Goal: Task Accomplishment & Management: Complete application form

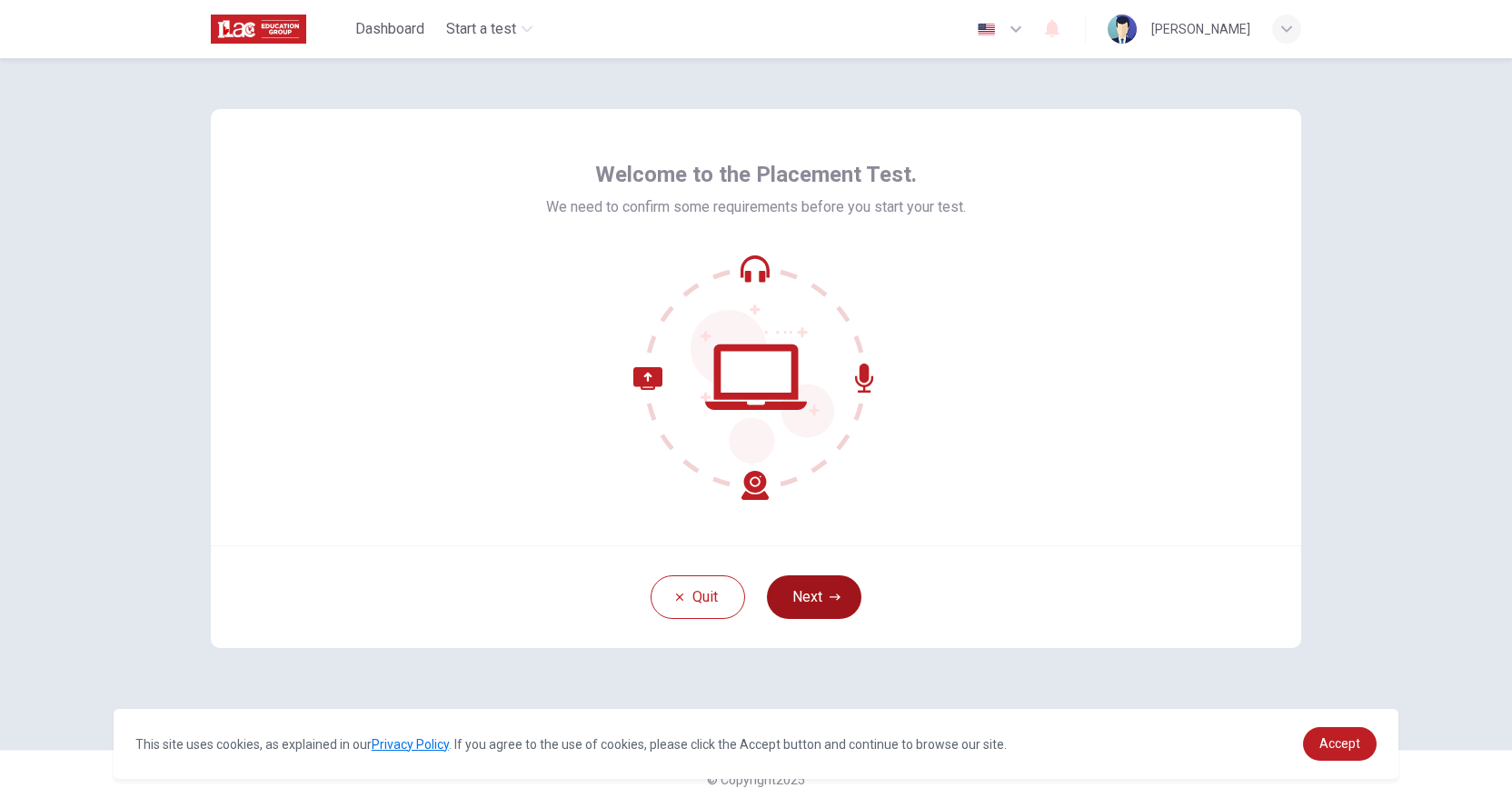
click at [802, 590] on button "Next" at bounding box center [814, 597] width 95 height 43
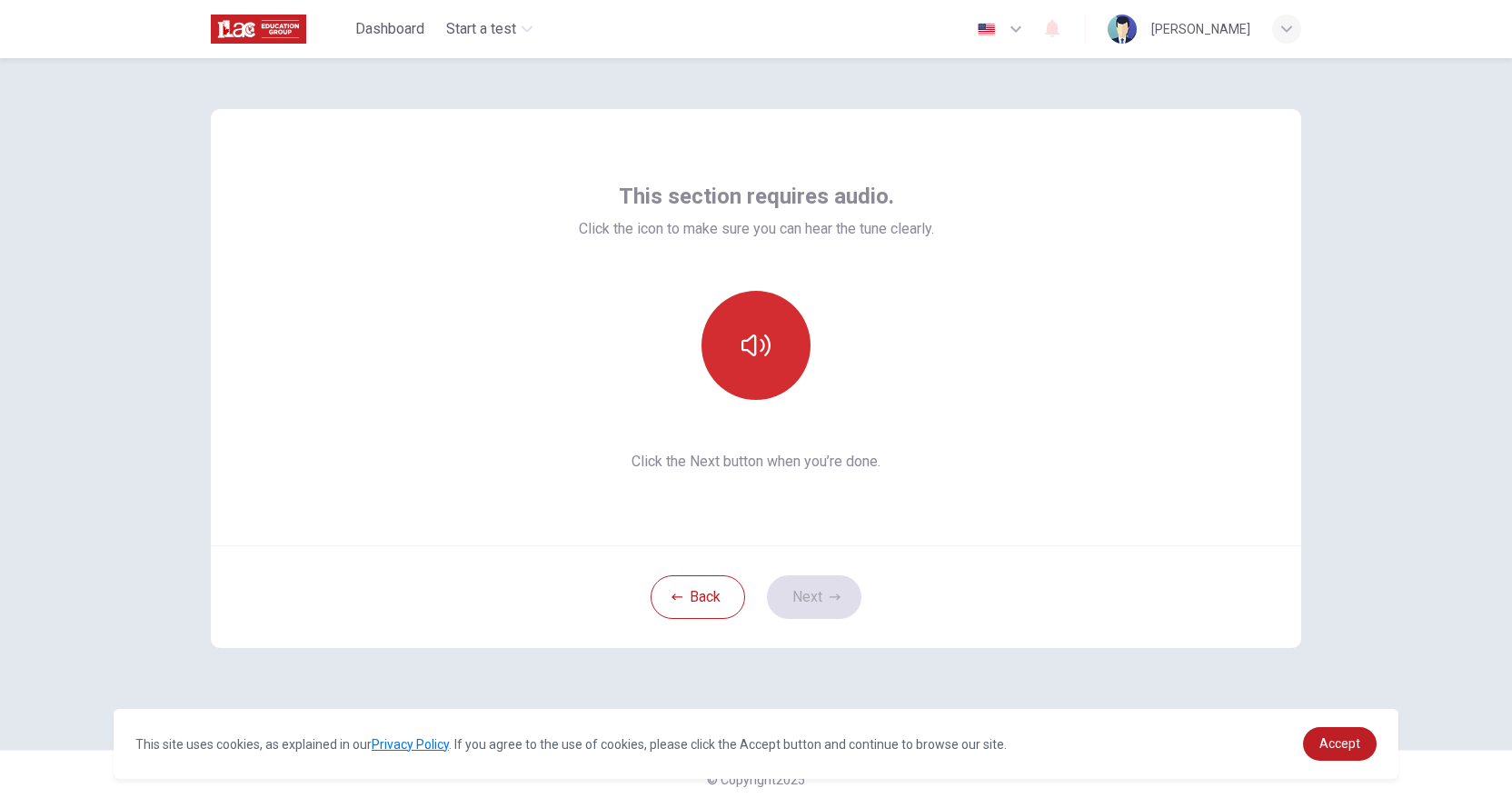
click at [765, 349] on icon "button" at bounding box center [756, 345] width 29 height 29
click at [837, 603] on button "Next" at bounding box center [814, 597] width 95 height 43
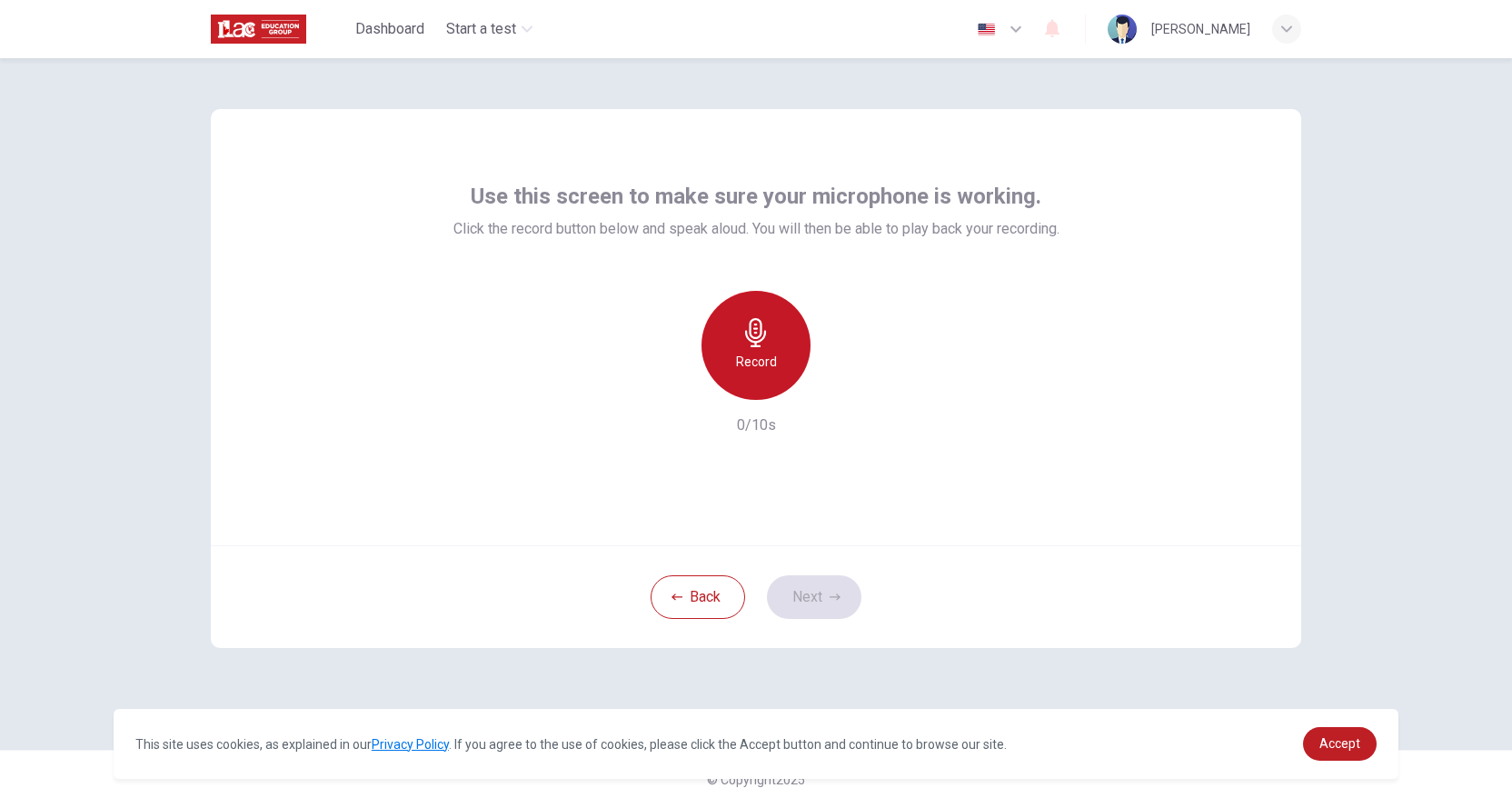
click at [763, 343] on icon "button" at bounding box center [756, 332] width 29 height 29
click at [769, 358] on h6 "Stop" at bounding box center [756, 361] width 27 height 22
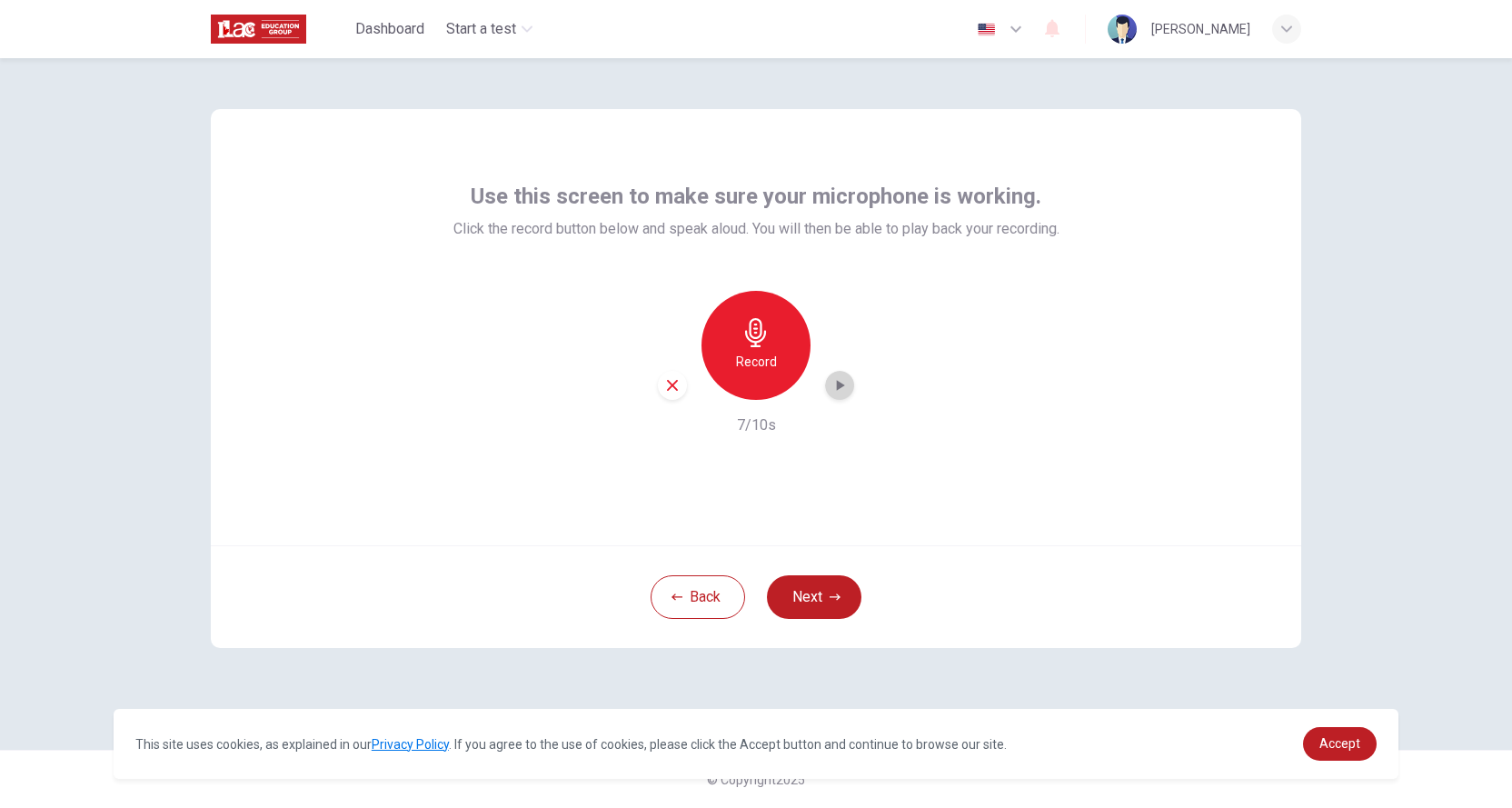
click at [842, 378] on icon "button" at bounding box center [839, 385] width 18 height 18
click at [822, 575] on button "Next" at bounding box center [814, 597] width 95 height 43
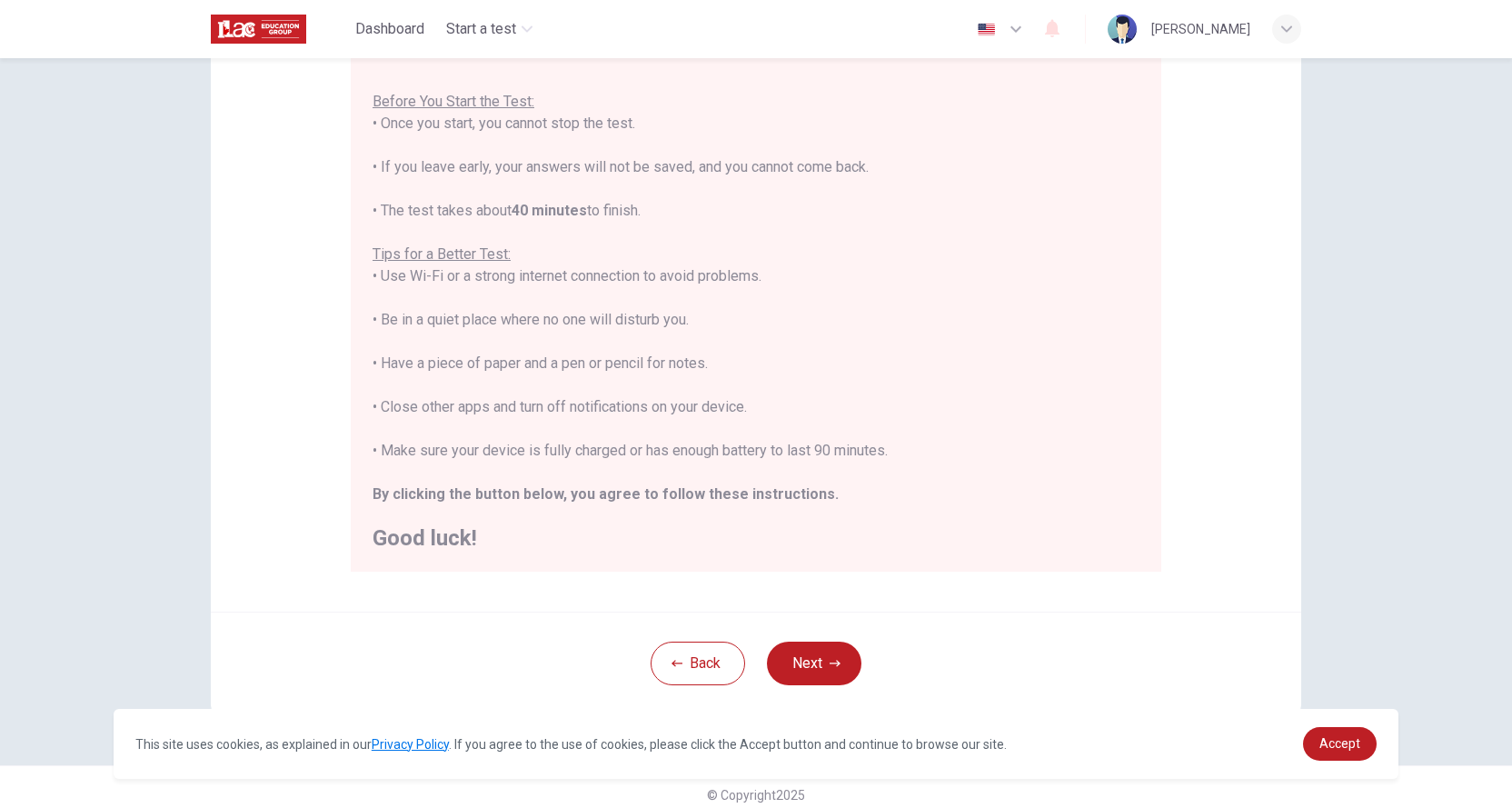
scroll to position [202, 0]
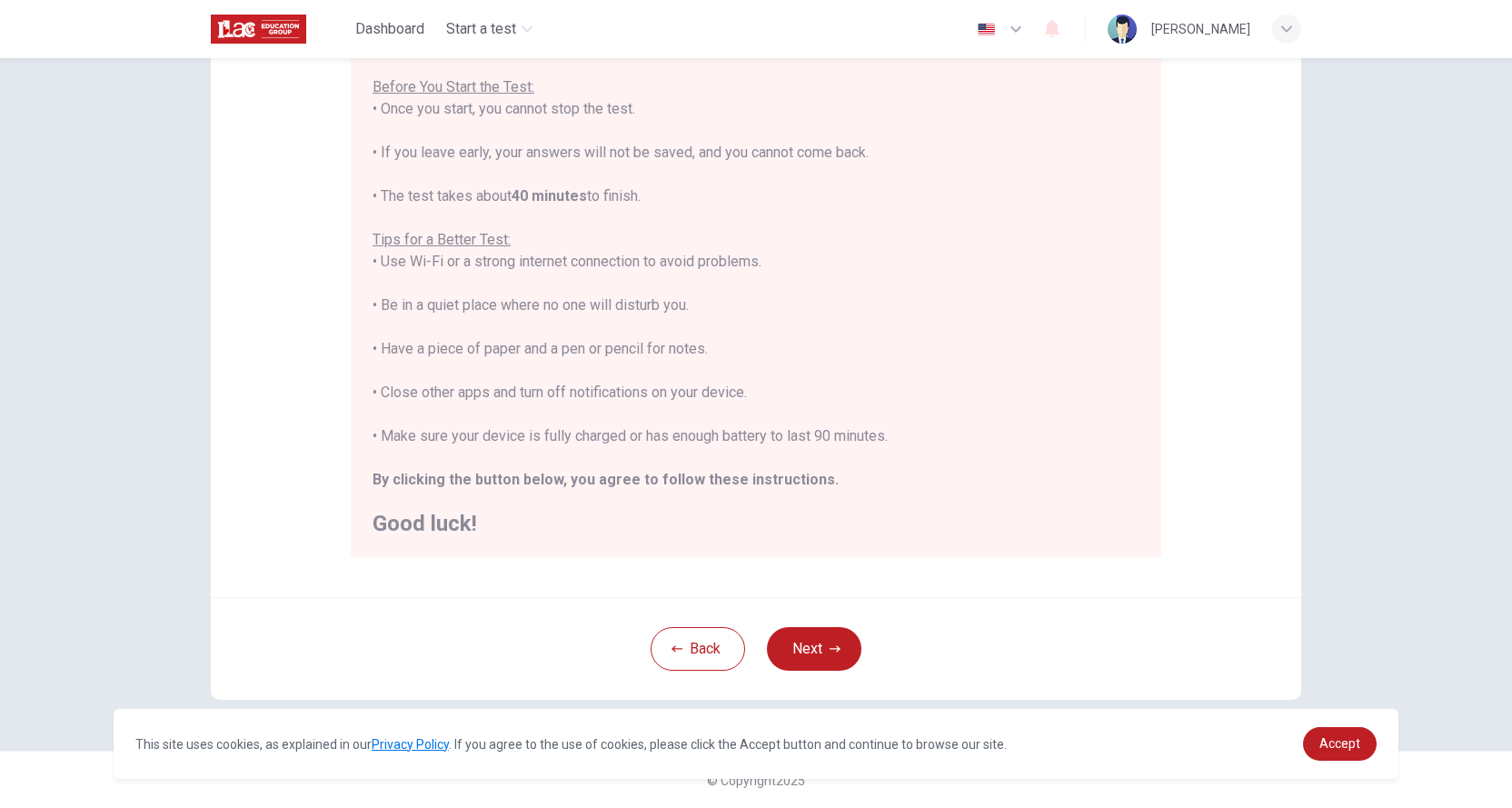
click at [908, 610] on div "Back Next" at bounding box center [756, 648] width 1091 height 102
click at [843, 646] on button "Next" at bounding box center [814, 648] width 95 height 43
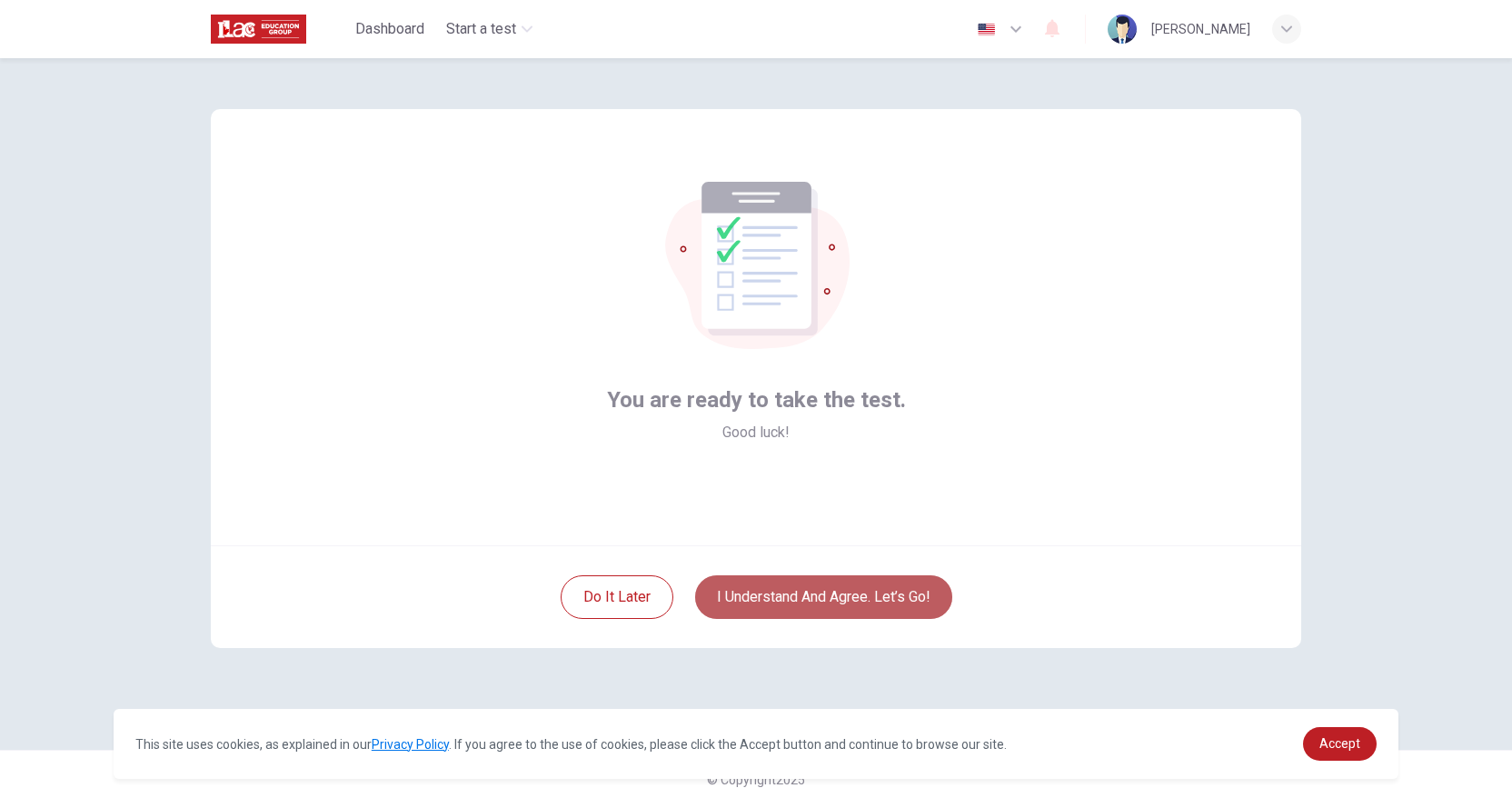
click at [873, 596] on button "I understand and agree. Let’s go!" at bounding box center [824, 597] width 257 height 43
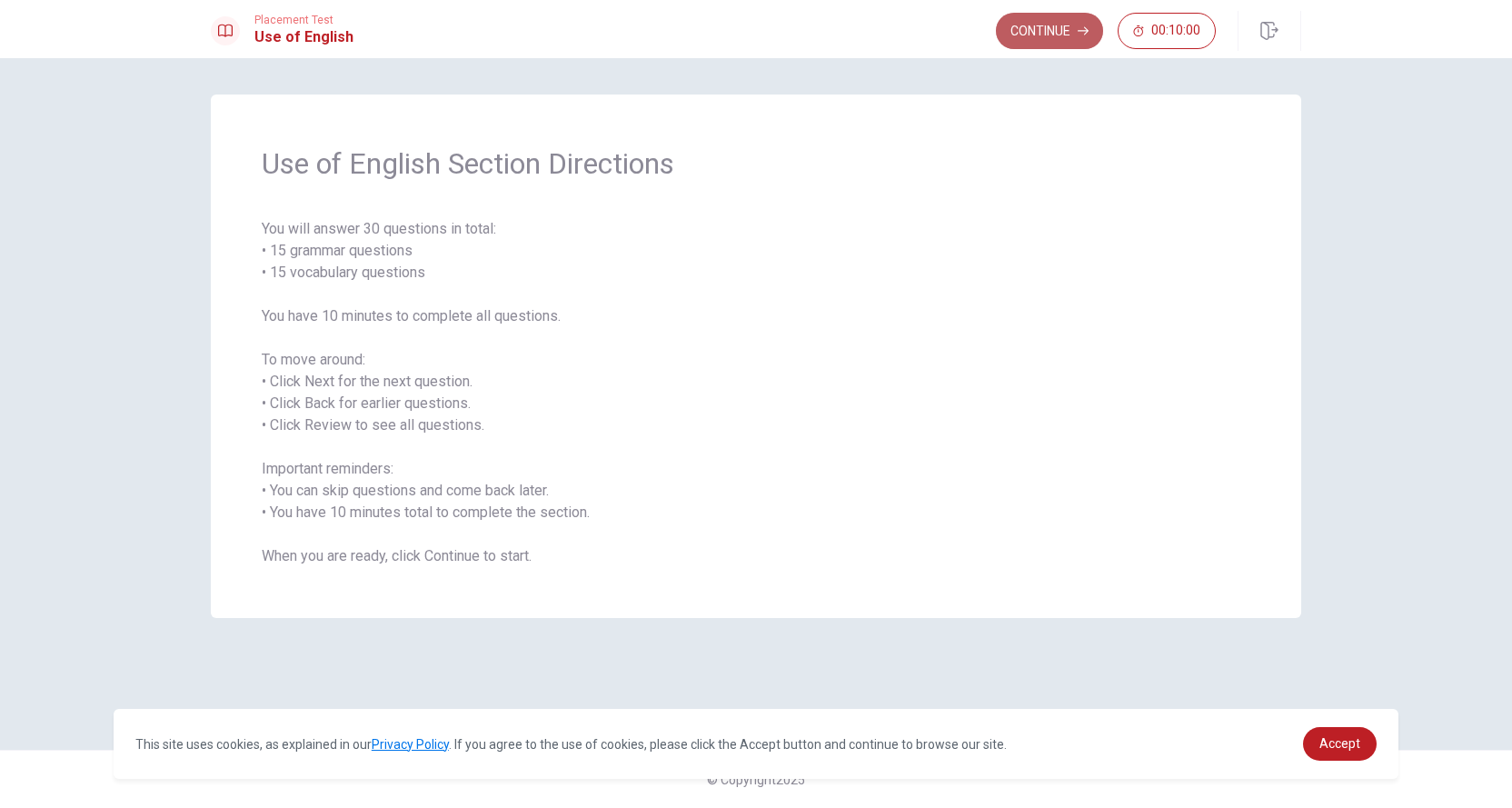
click at [1048, 21] on button "Continue" at bounding box center [1049, 31] width 107 height 37
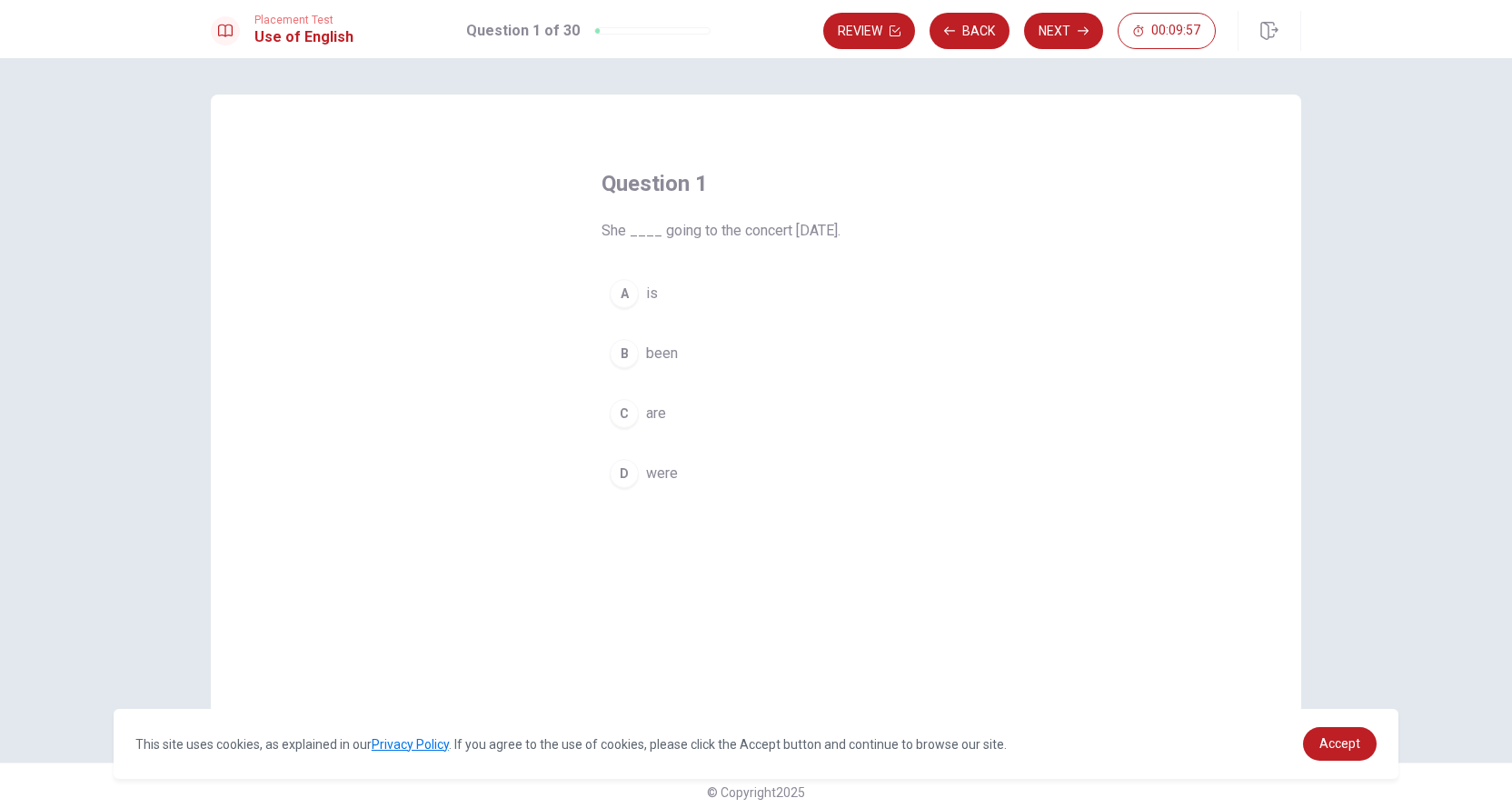
click at [627, 288] on div "A" at bounding box center [624, 293] width 29 height 29
click at [1050, 31] on button "Next" at bounding box center [1063, 31] width 79 height 37
click at [619, 472] on div "D" at bounding box center [624, 473] width 29 height 29
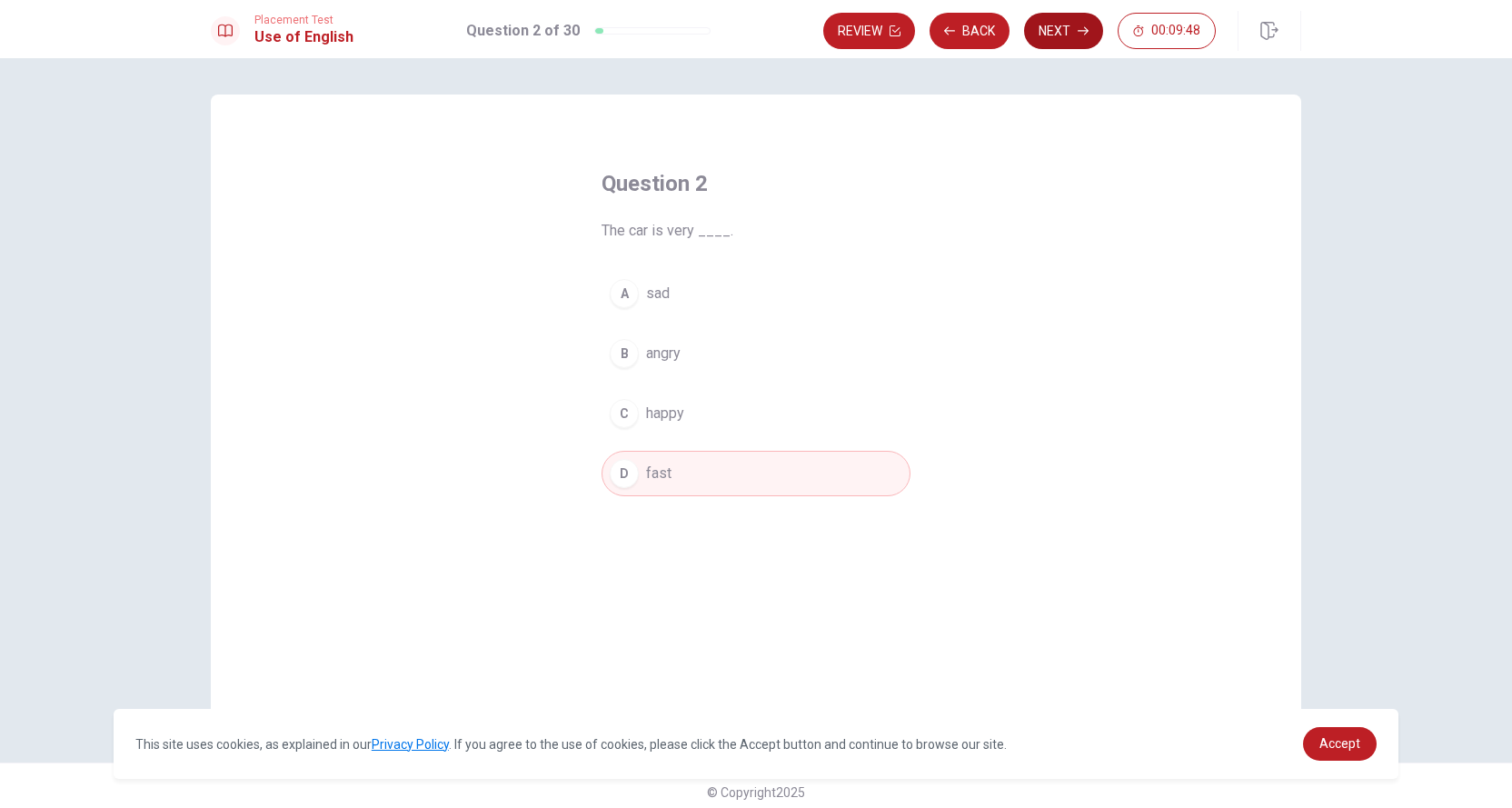
click at [1061, 28] on button "Next" at bounding box center [1063, 31] width 79 height 37
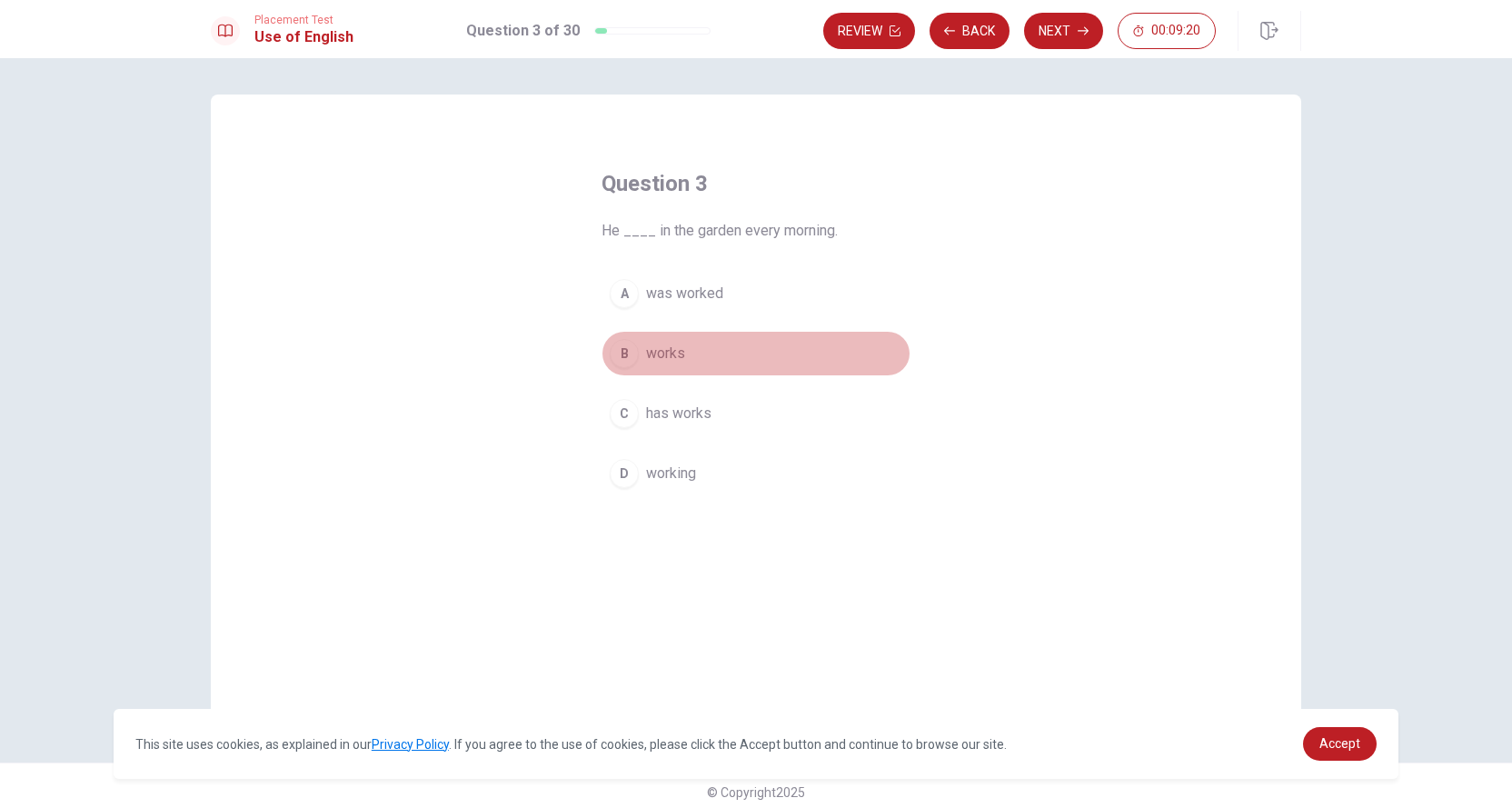
click at [619, 355] on div "B" at bounding box center [624, 353] width 29 height 29
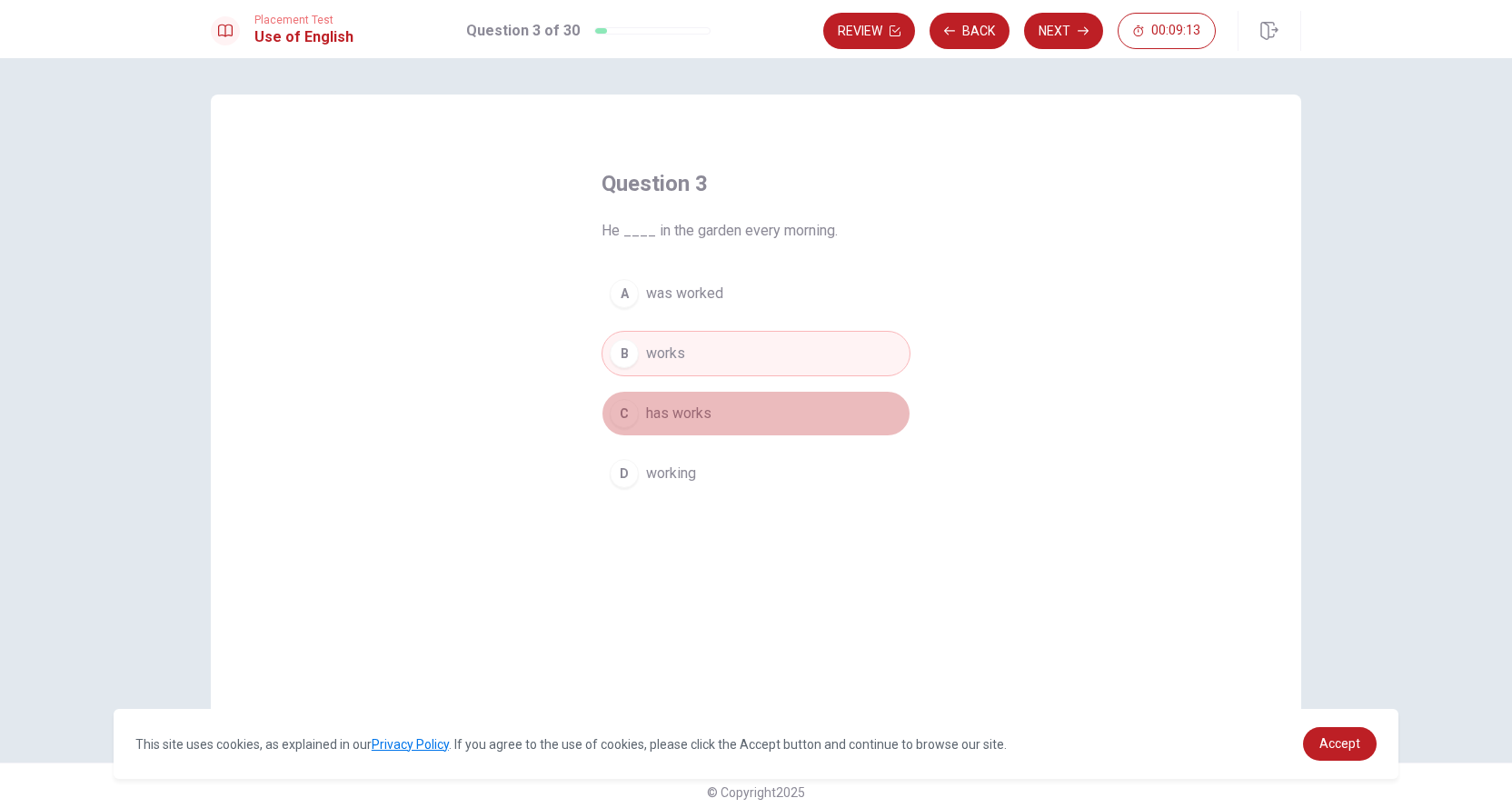
click at [657, 408] on span "has works" at bounding box center [680, 413] width 66 height 22
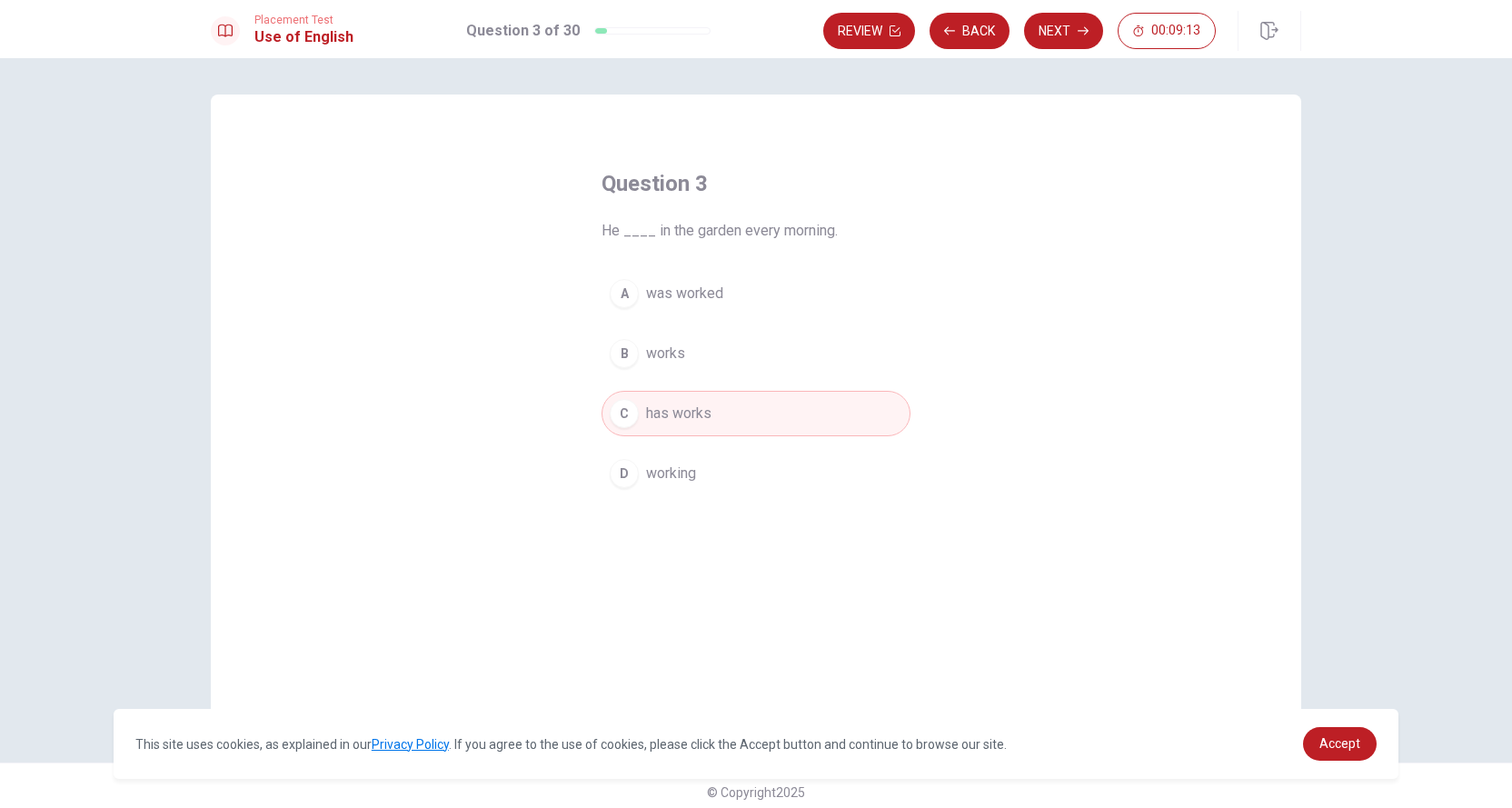
drag, startPoint x: 656, startPoint y: 475, endPoint x: 656, endPoint y: 455, distance: 20.0
click at [656, 475] on span "working" at bounding box center [671, 473] width 50 height 22
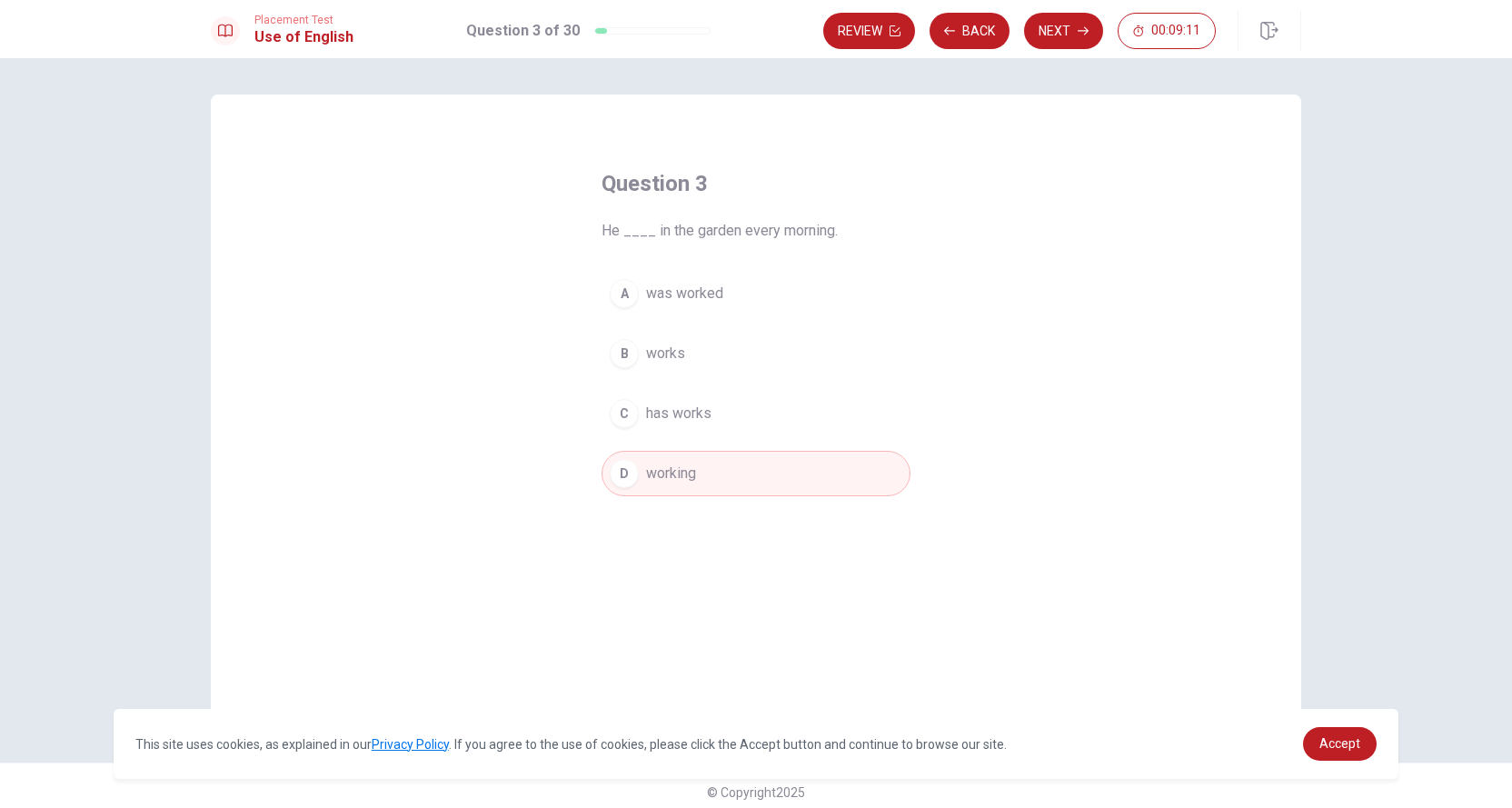
click at [652, 348] on span "works" at bounding box center [666, 353] width 39 height 22
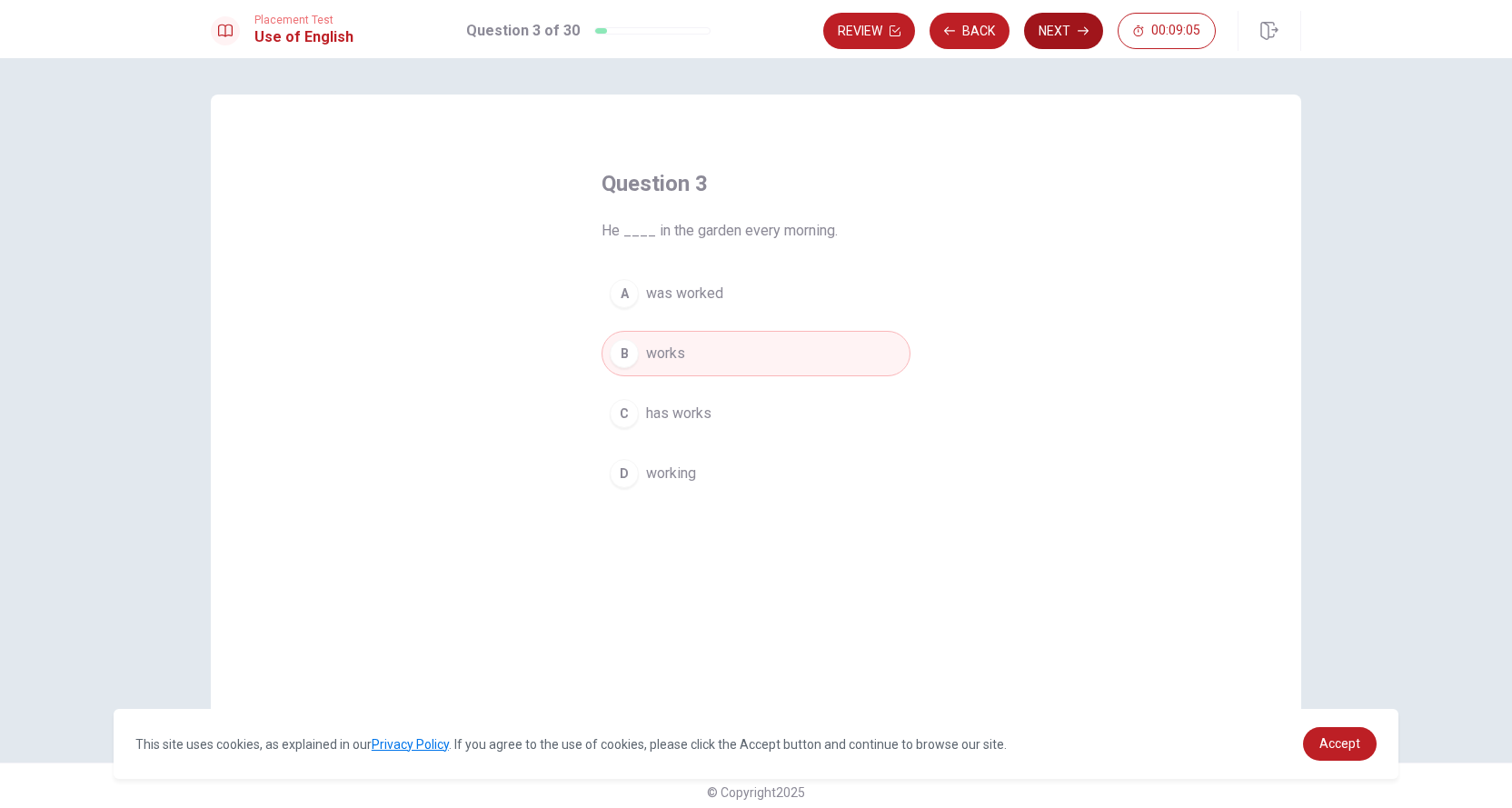
click at [1056, 19] on button "Next" at bounding box center [1063, 31] width 79 height 37
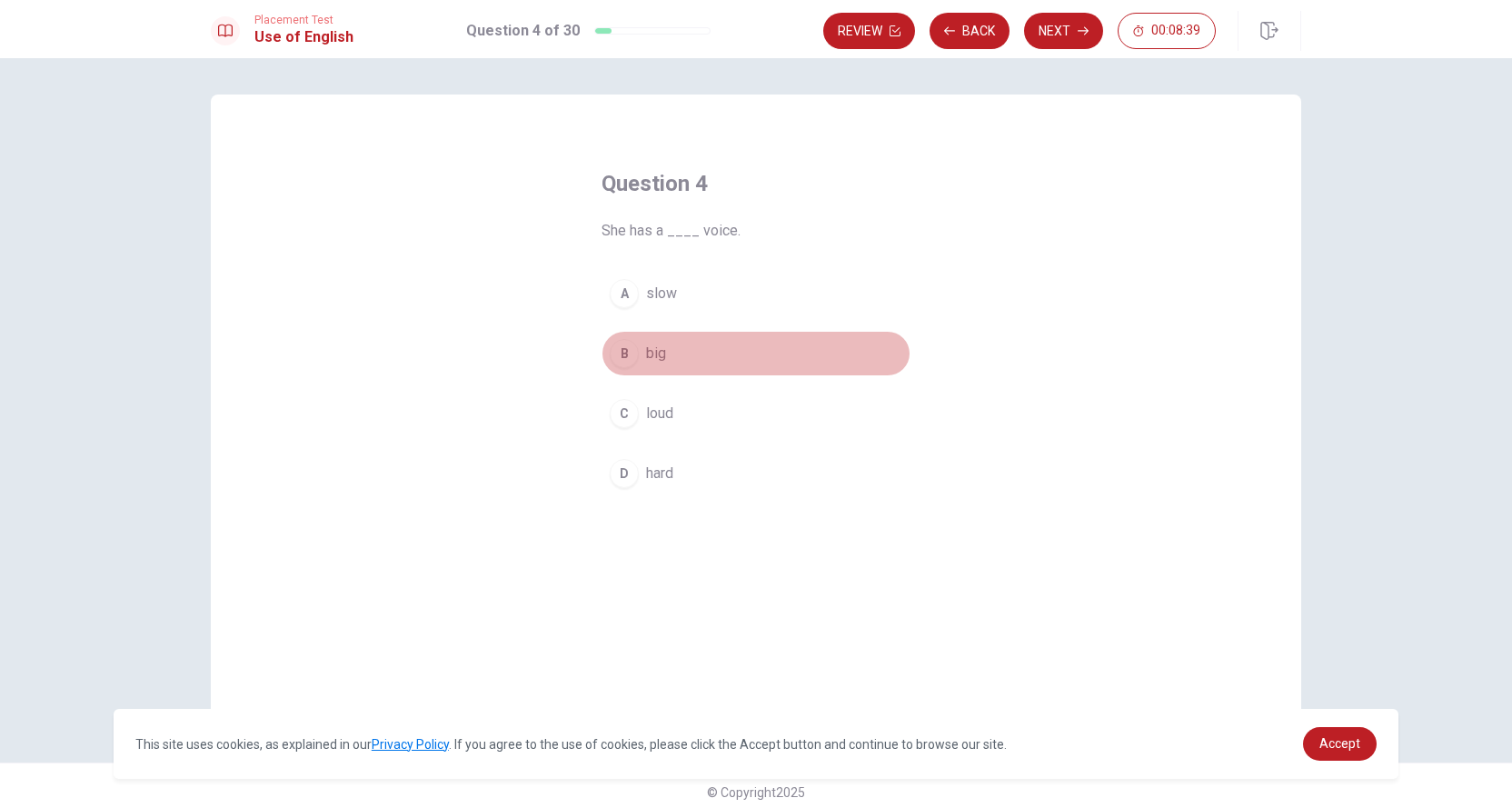
click at [647, 357] on span "big" at bounding box center [656, 353] width 20 height 22
click at [1070, 28] on button "Next" at bounding box center [1063, 31] width 79 height 37
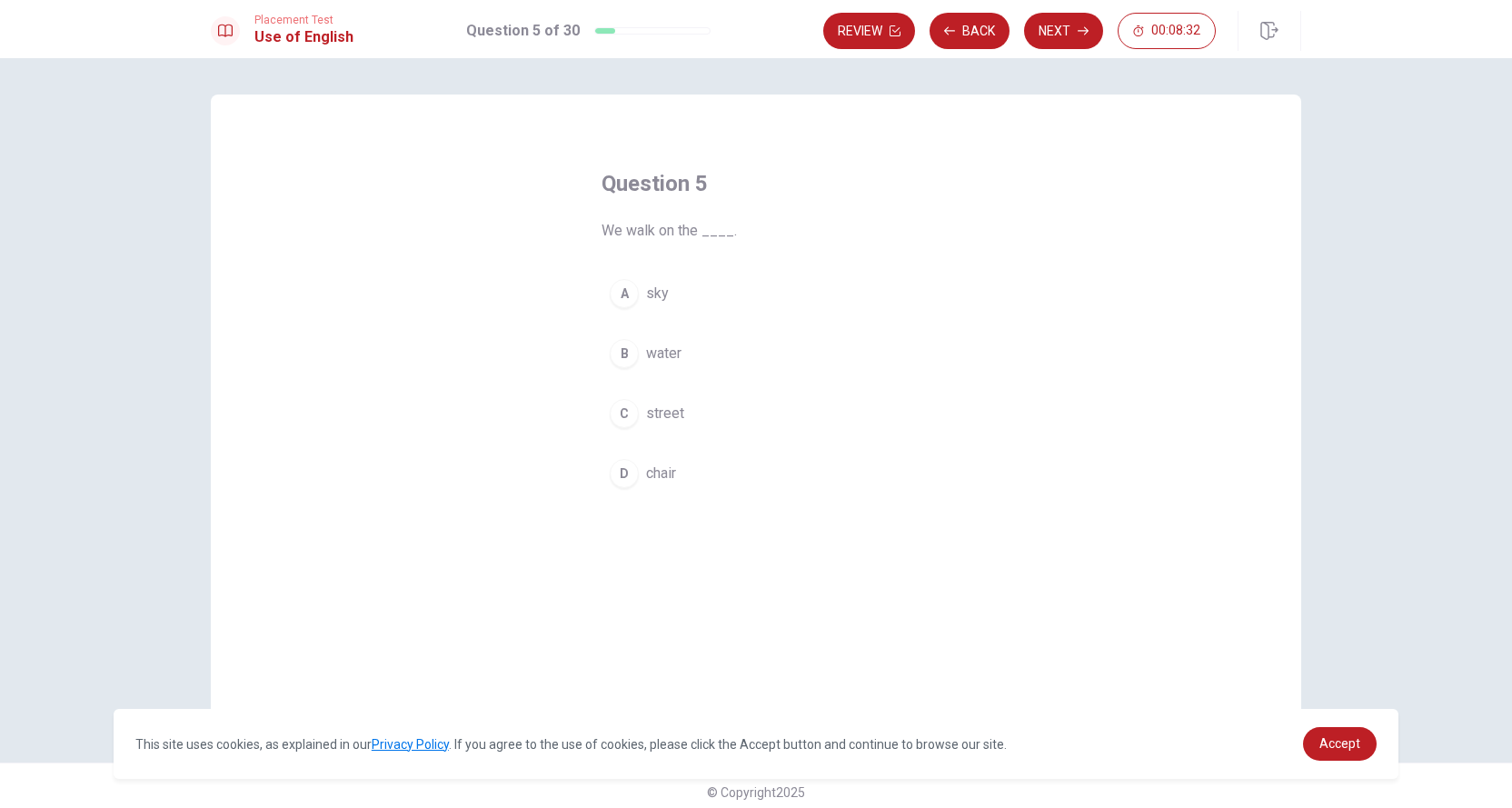
click at [673, 417] on span "street" at bounding box center [665, 413] width 38 height 22
click at [1061, 35] on button "Next" at bounding box center [1063, 31] width 79 height 37
click at [985, 23] on button "Review" at bounding box center [964, 31] width 92 height 37
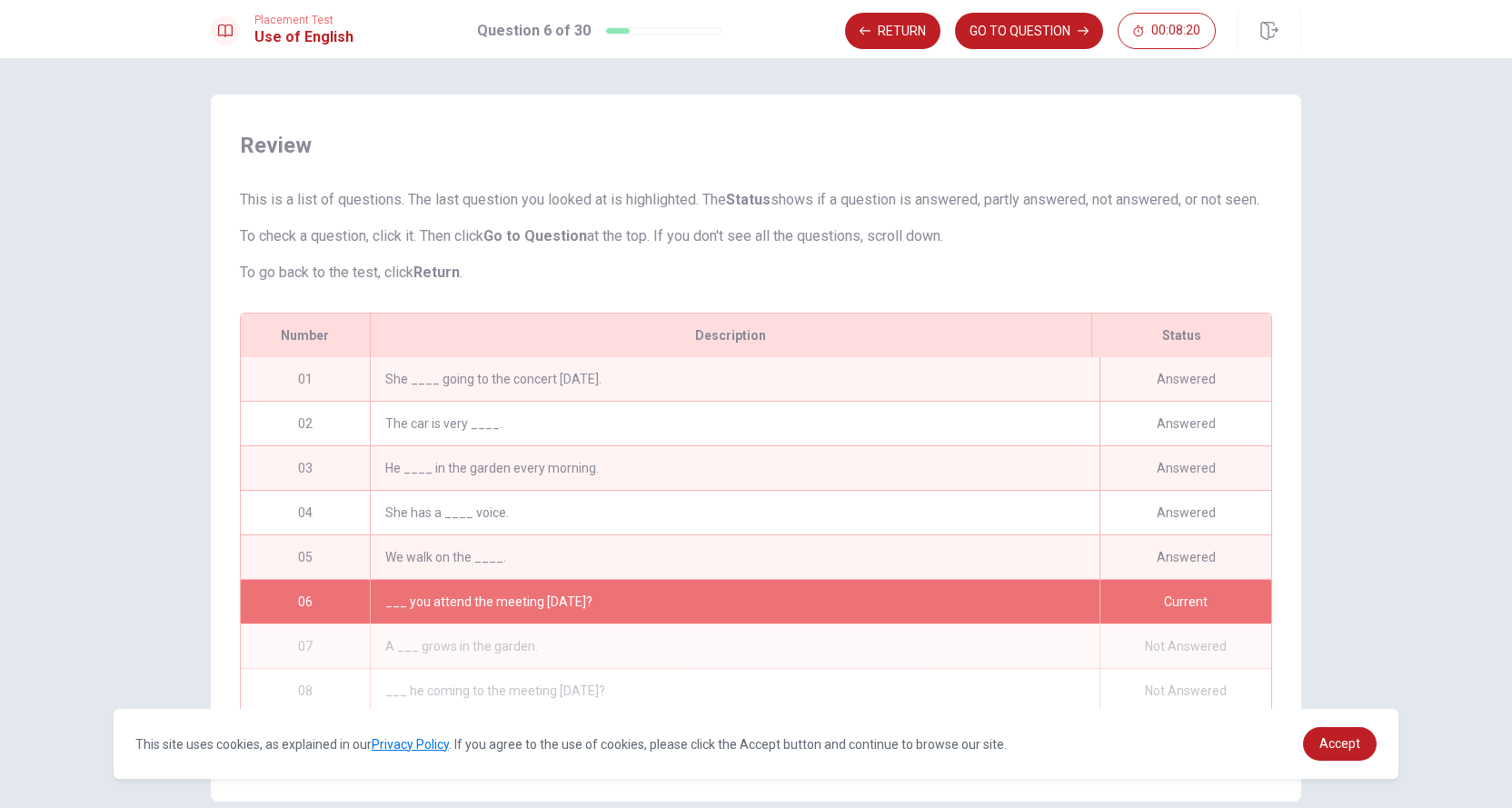
scroll to position [43, 0]
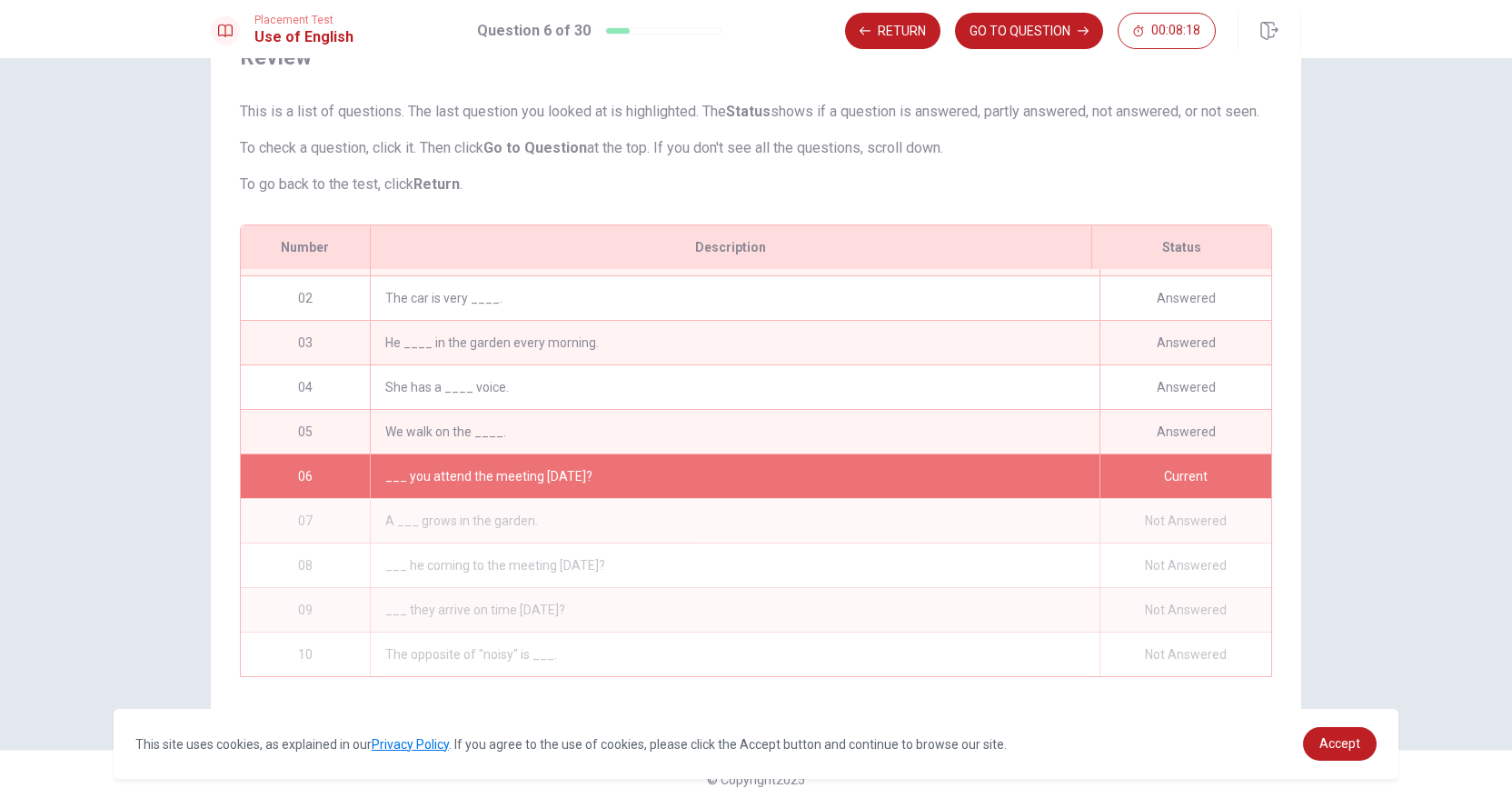
click at [519, 374] on div "She has a ____ voice." at bounding box center [735, 387] width 730 height 43
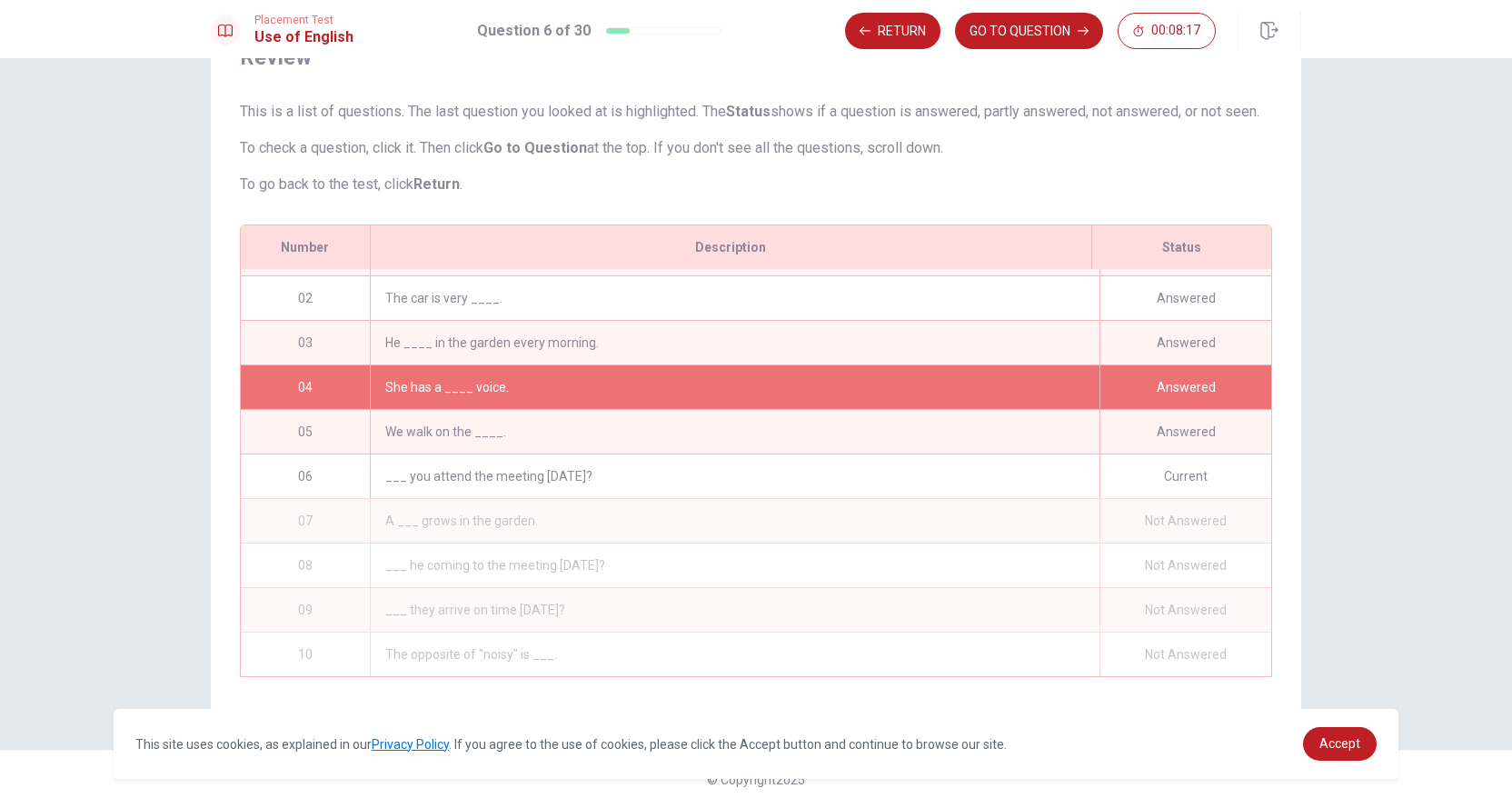
click at [519, 374] on div "She has a ____ voice." at bounding box center [735, 387] width 730 height 43
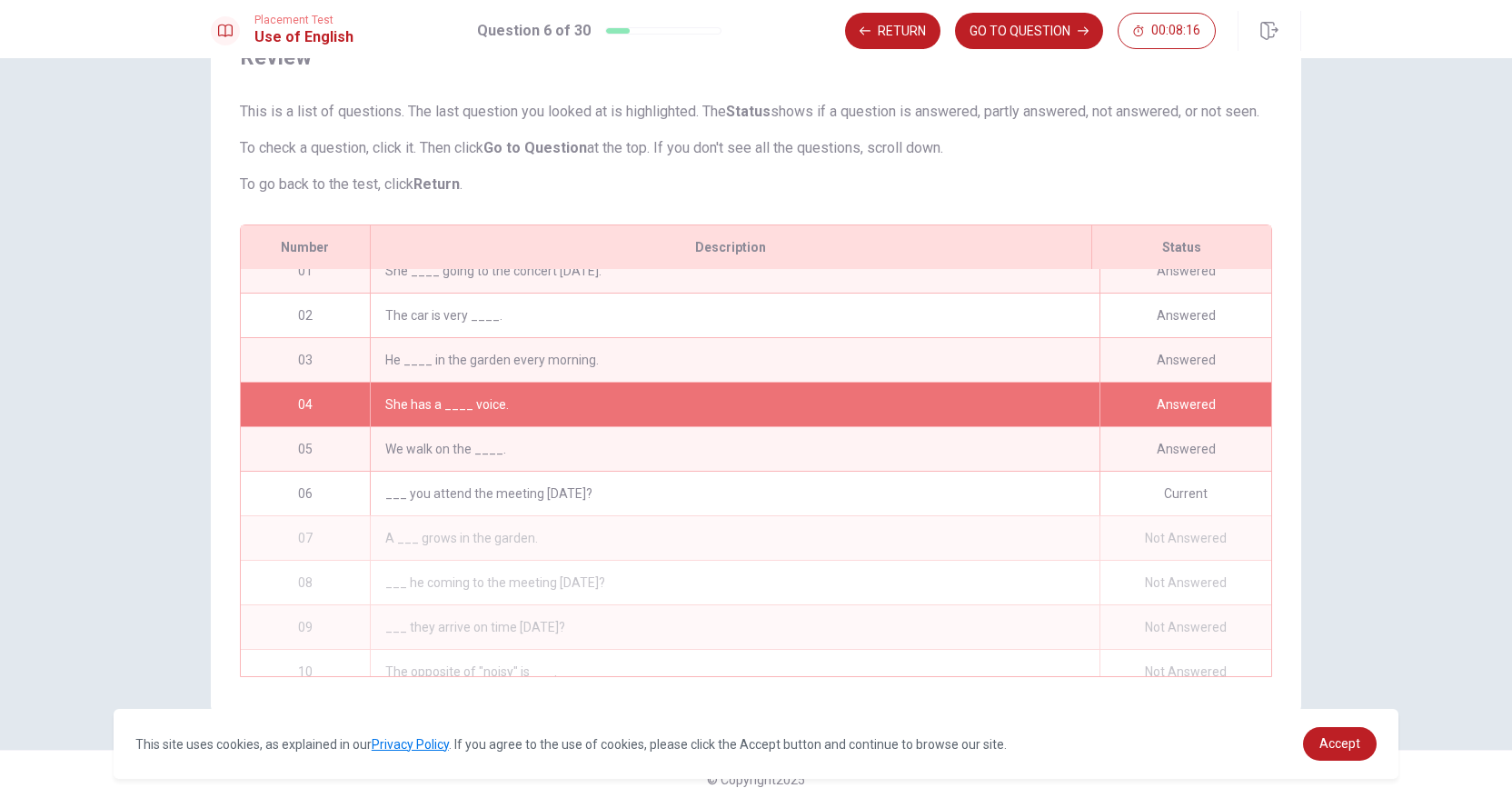
scroll to position [0, 0]
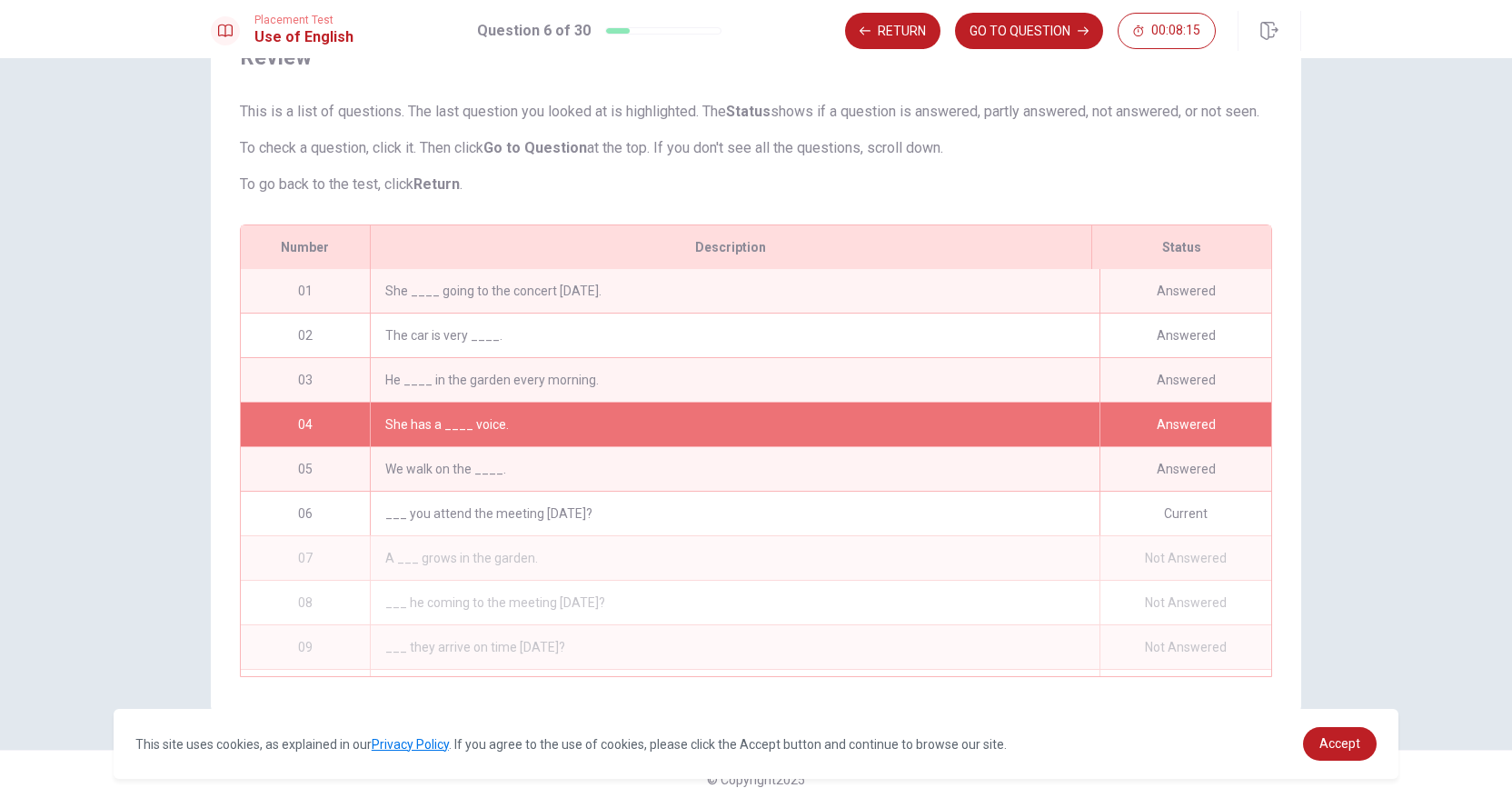
click at [1101, 415] on div "Answered" at bounding box center [1185, 424] width 172 height 43
click at [1166, 416] on div "Answered" at bounding box center [1185, 424] width 172 height 43
click at [922, 31] on button "Return" at bounding box center [893, 31] width 96 height 37
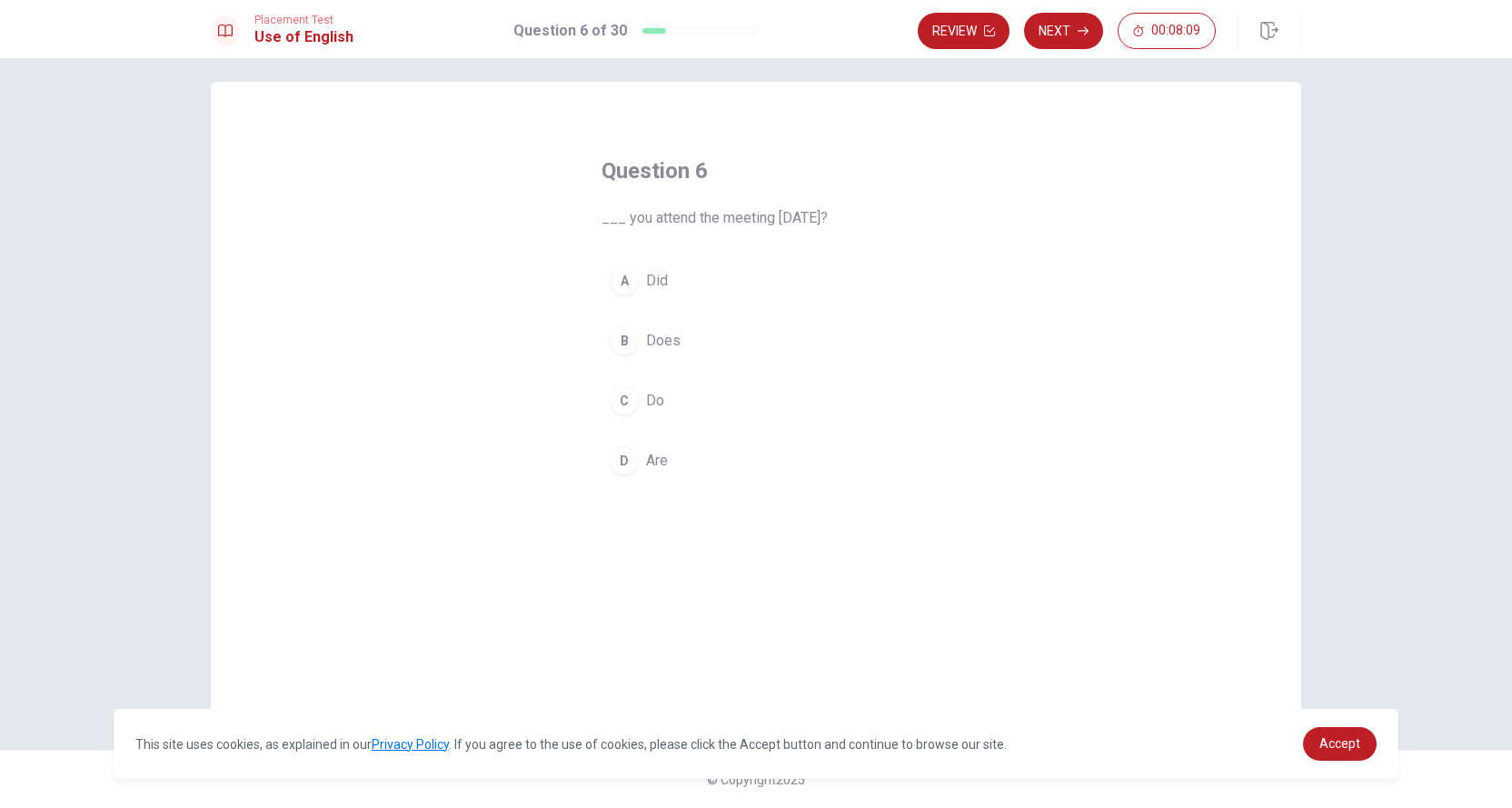
scroll to position [13, 0]
click at [962, 32] on button "Review" at bounding box center [964, 31] width 92 height 37
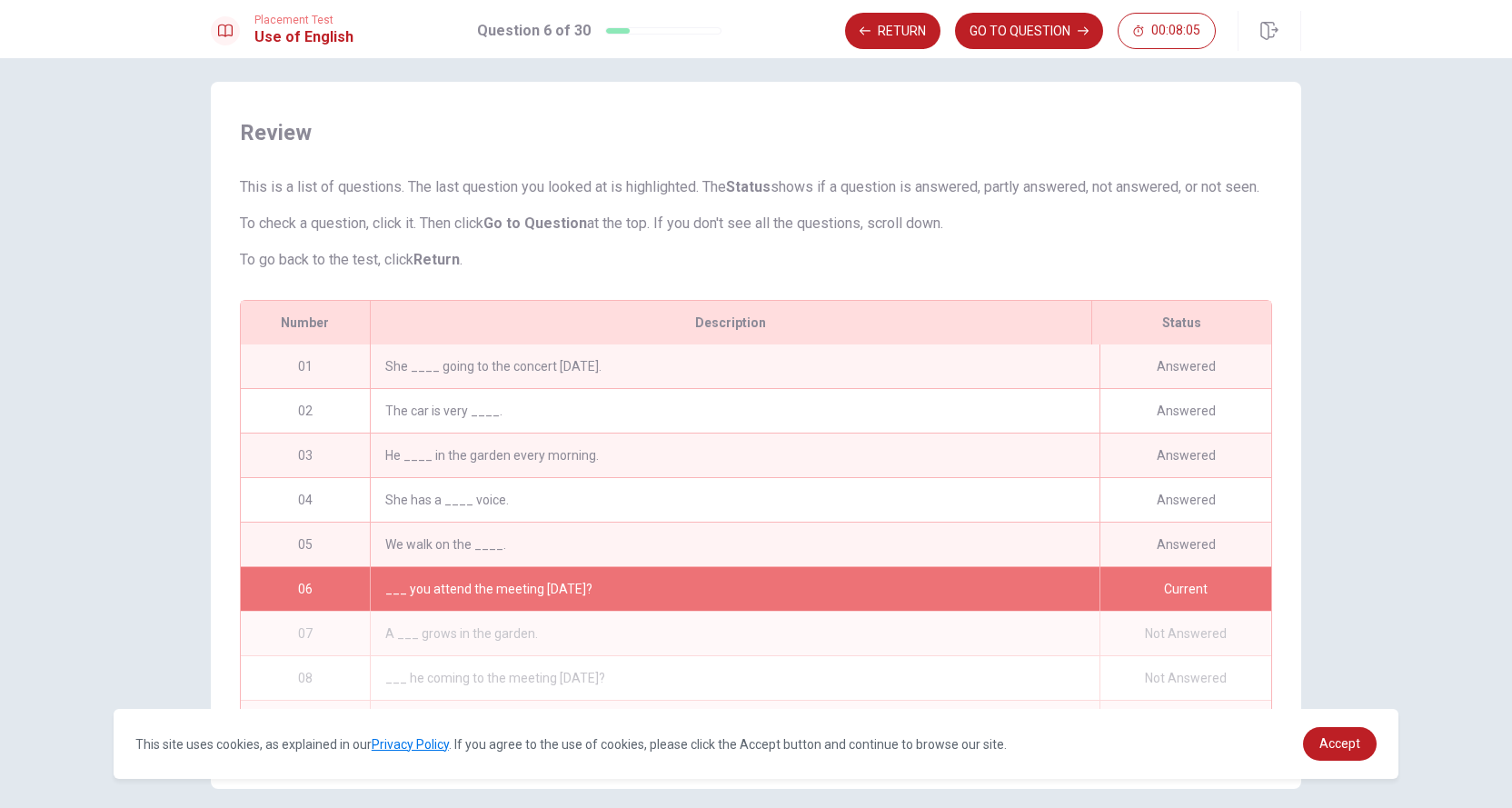
scroll to position [43, 0]
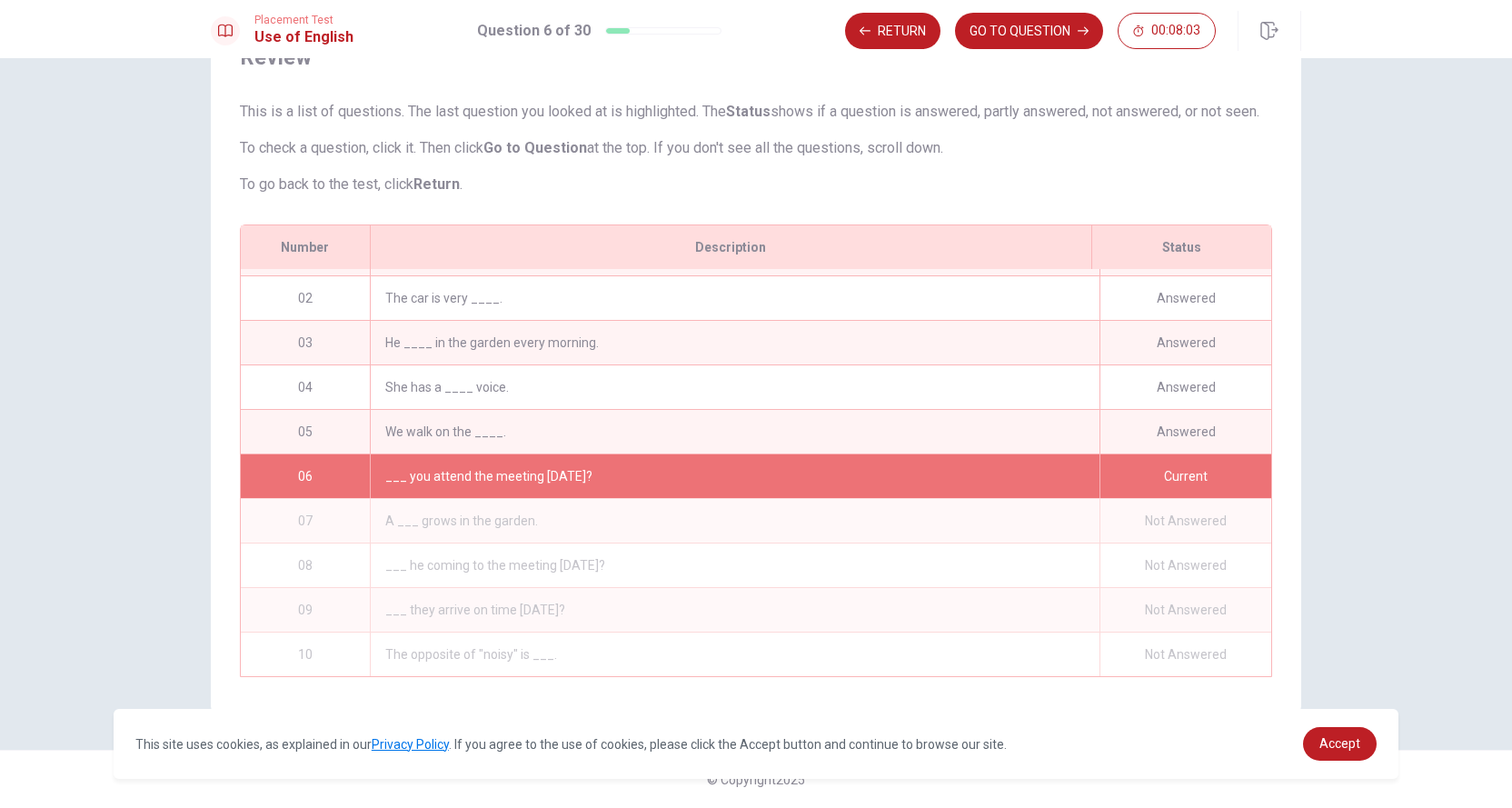
click at [1030, 372] on div "She has a ____ voice." at bounding box center [735, 387] width 730 height 43
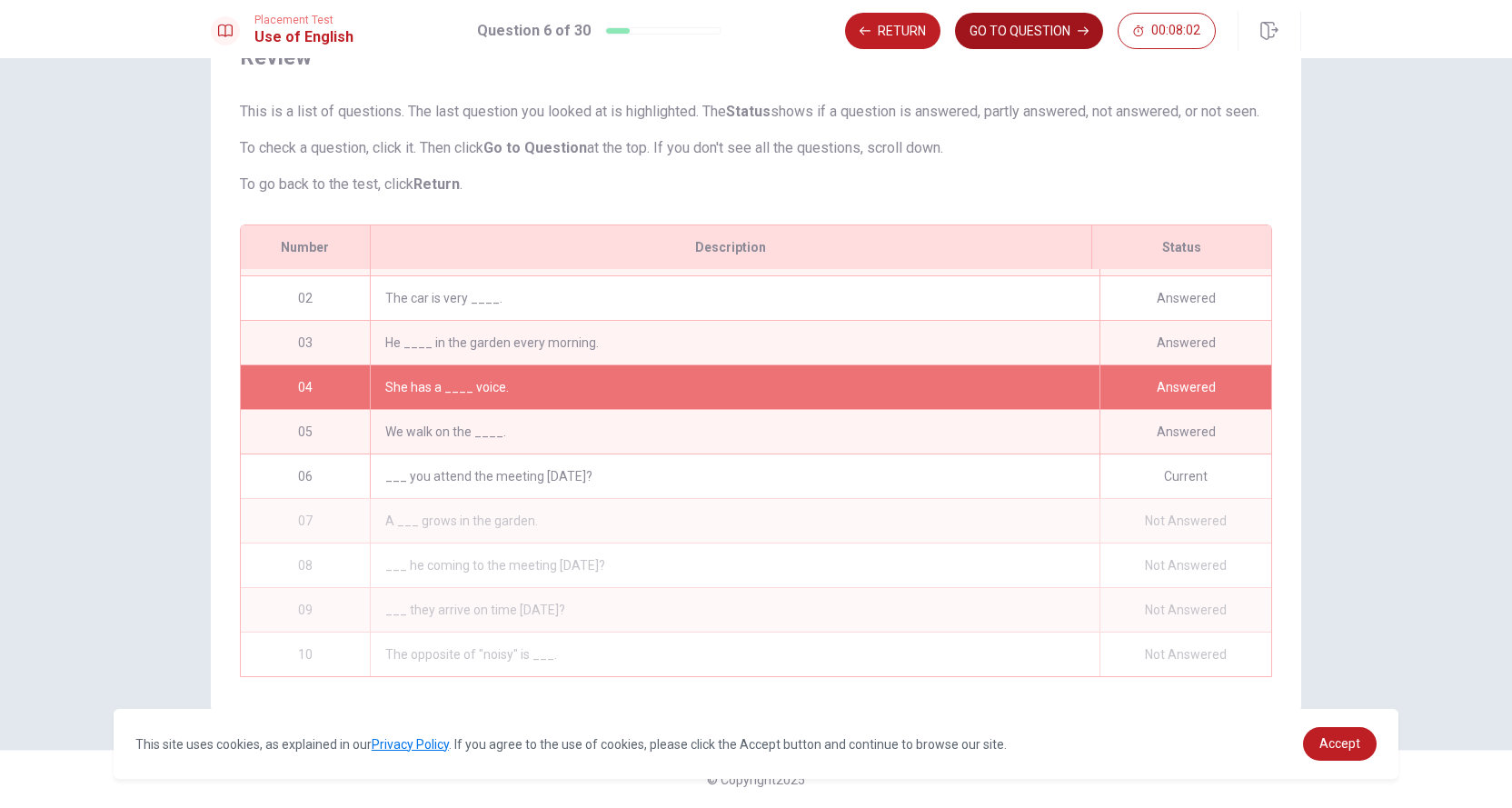
click at [1037, 23] on button "GO TO QUESTION" at bounding box center [1030, 31] width 148 height 37
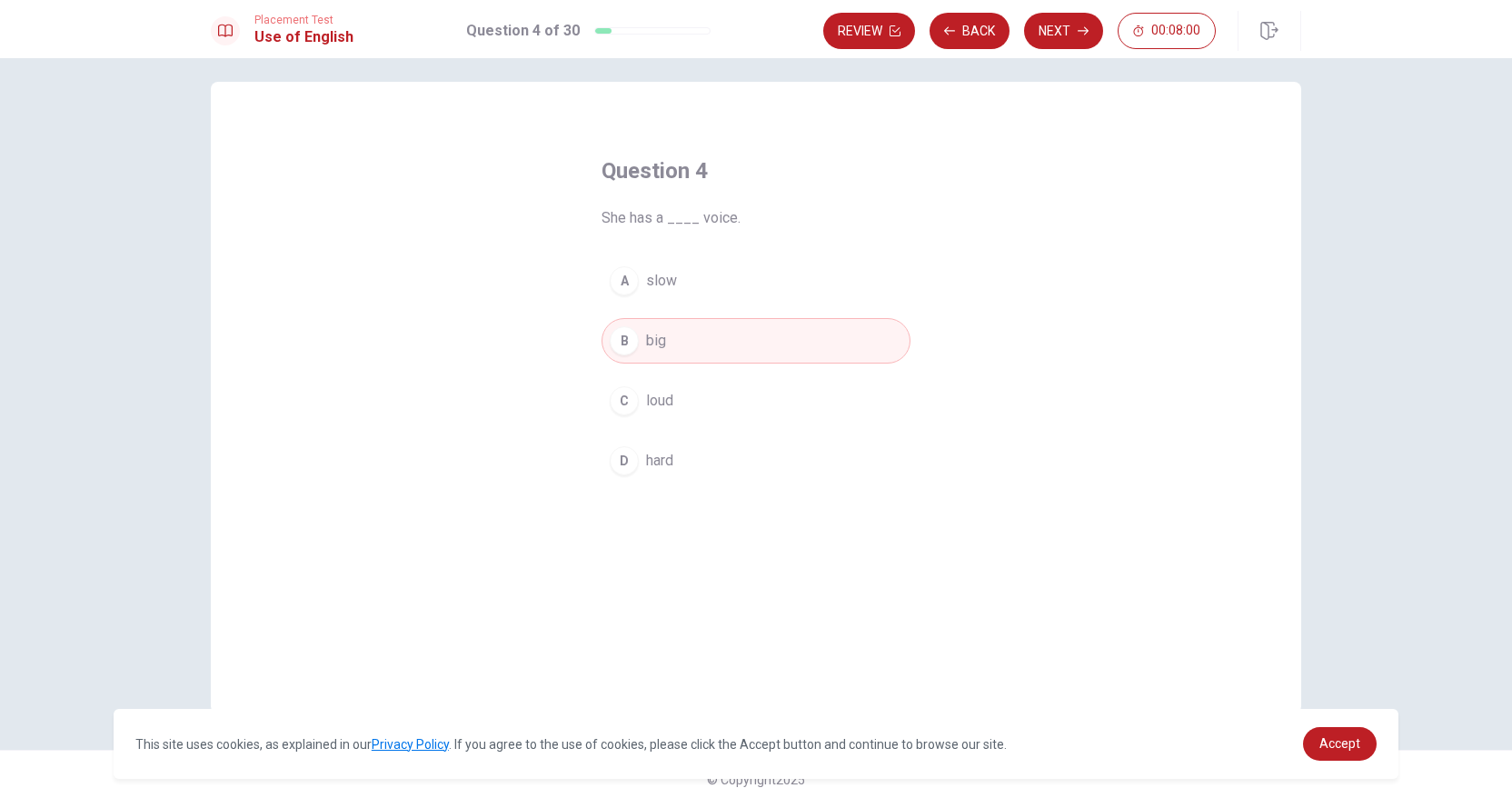
click at [676, 403] on button "C loud" at bounding box center [756, 401] width 309 height 45
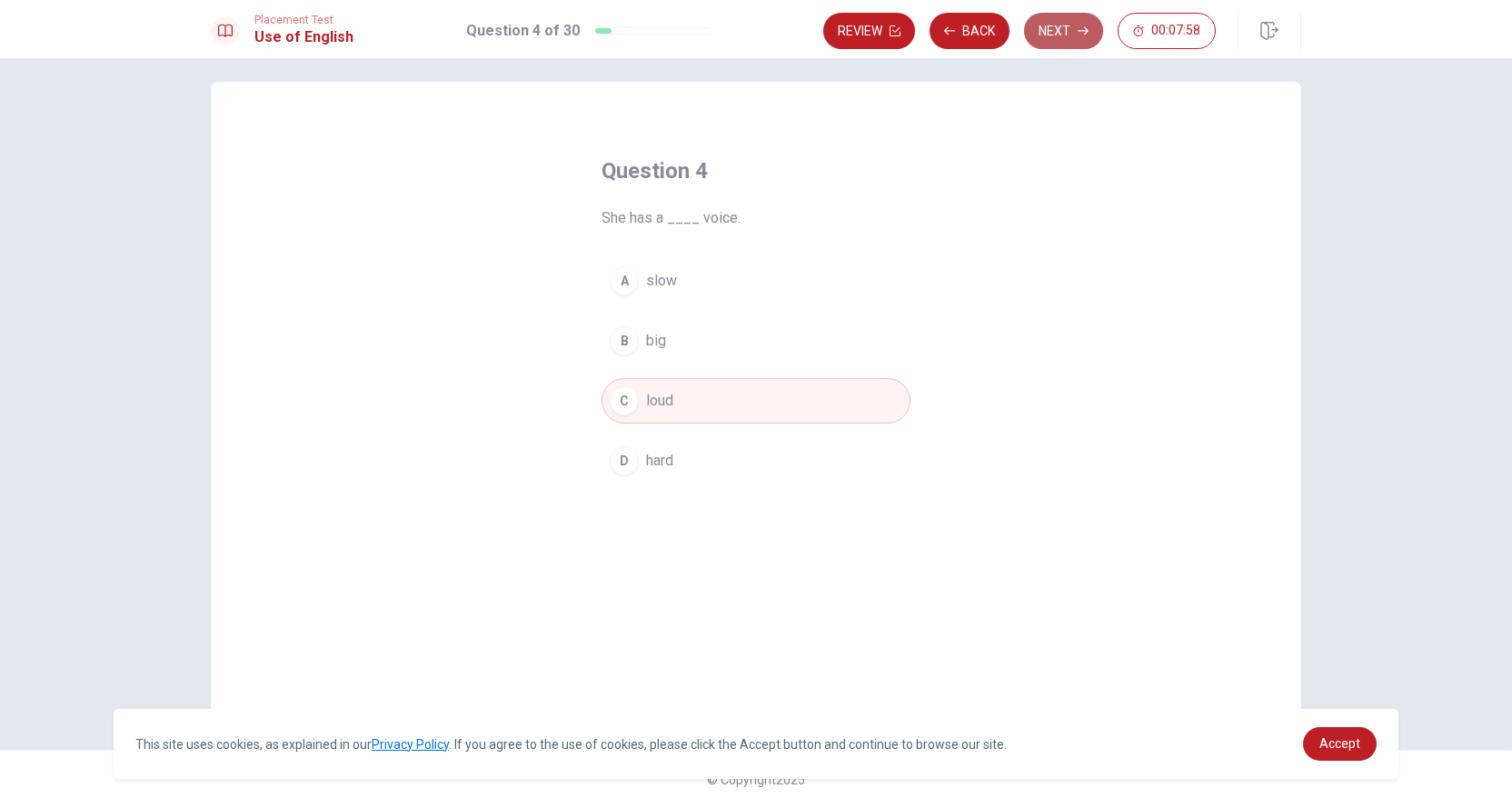
click at [1052, 23] on button "Next" at bounding box center [1063, 31] width 79 height 37
click at [1076, 31] on button "Next" at bounding box center [1063, 31] width 79 height 37
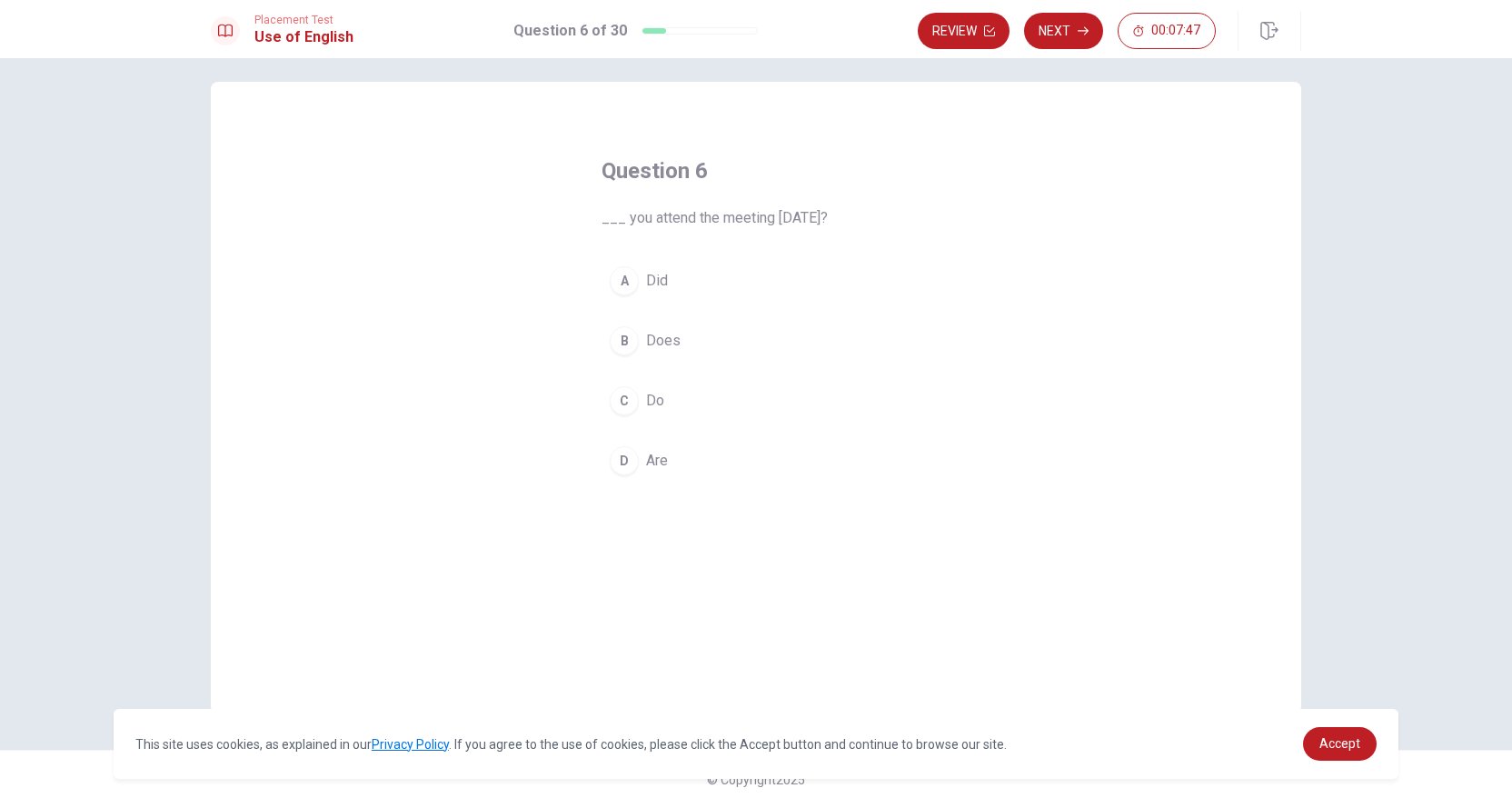
click at [651, 273] on span "Did" at bounding box center [657, 281] width 22 height 22
click at [1066, 34] on button "Next" at bounding box center [1063, 31] width 79 height 37
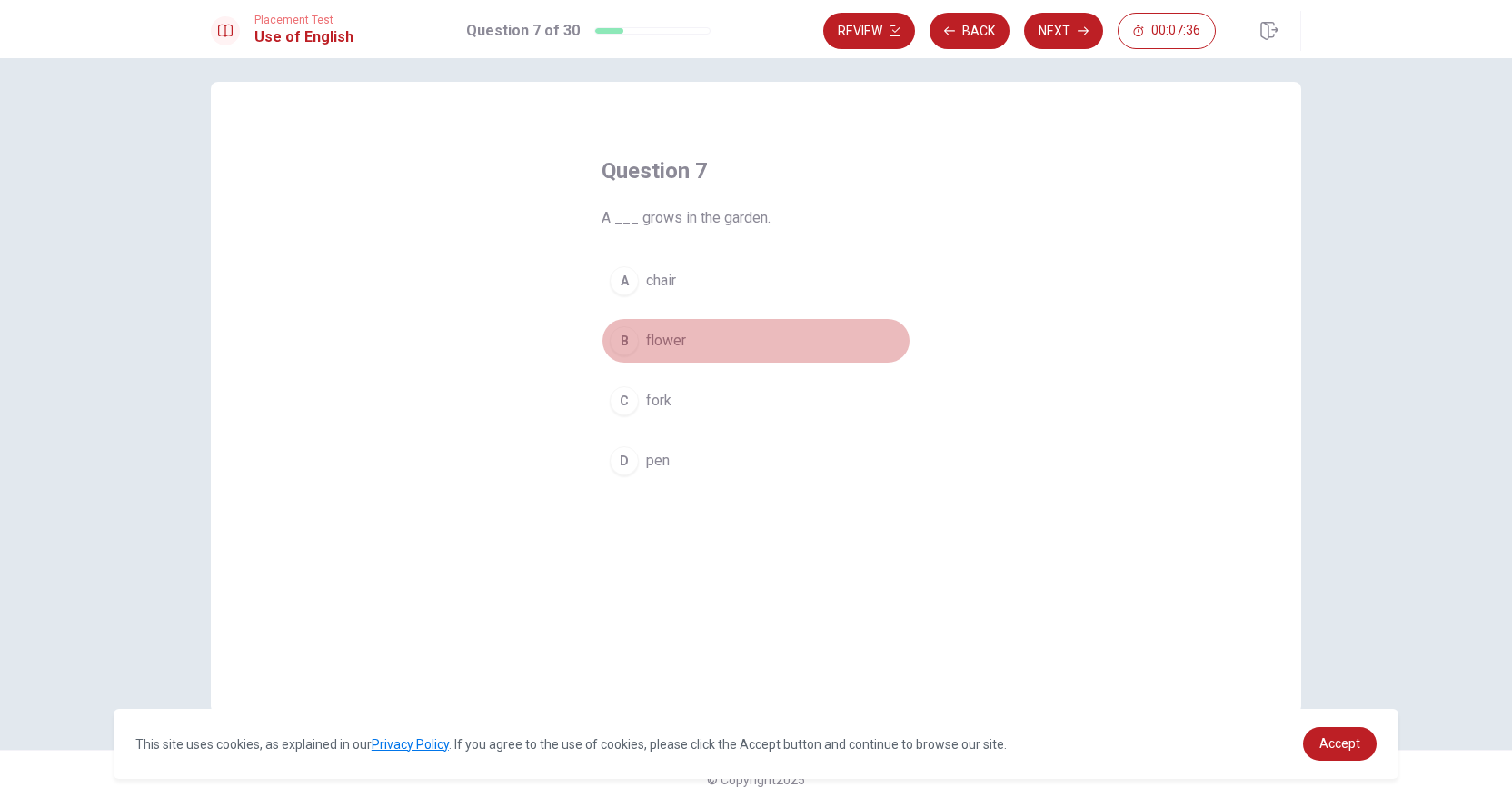
click at [673, 337] on span "flower" at bounding box center [666, 341] width 40 height 22
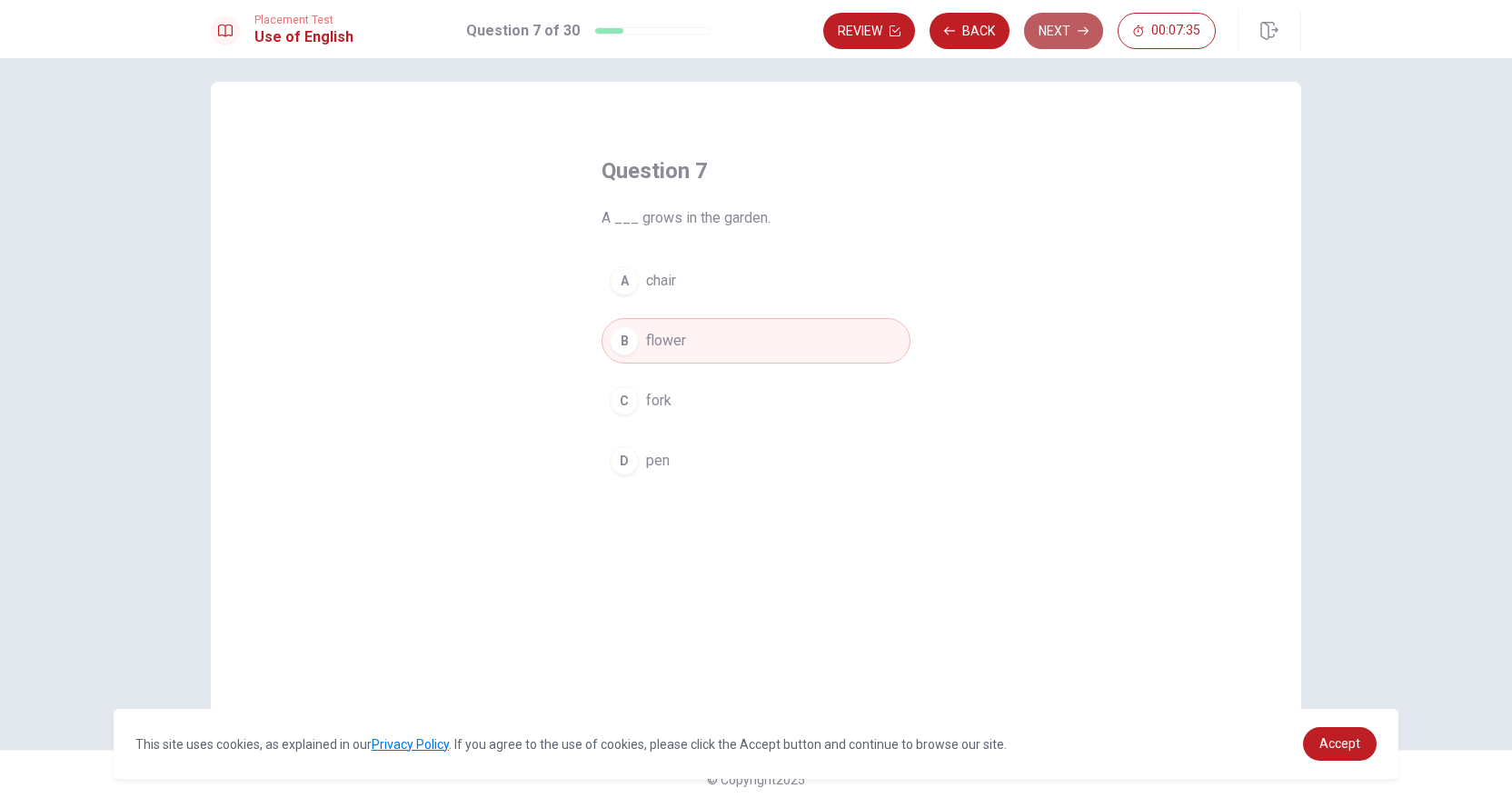
click at [1078, 26] on icon "button" at bounding box center [1084, 31] width 11 height 11
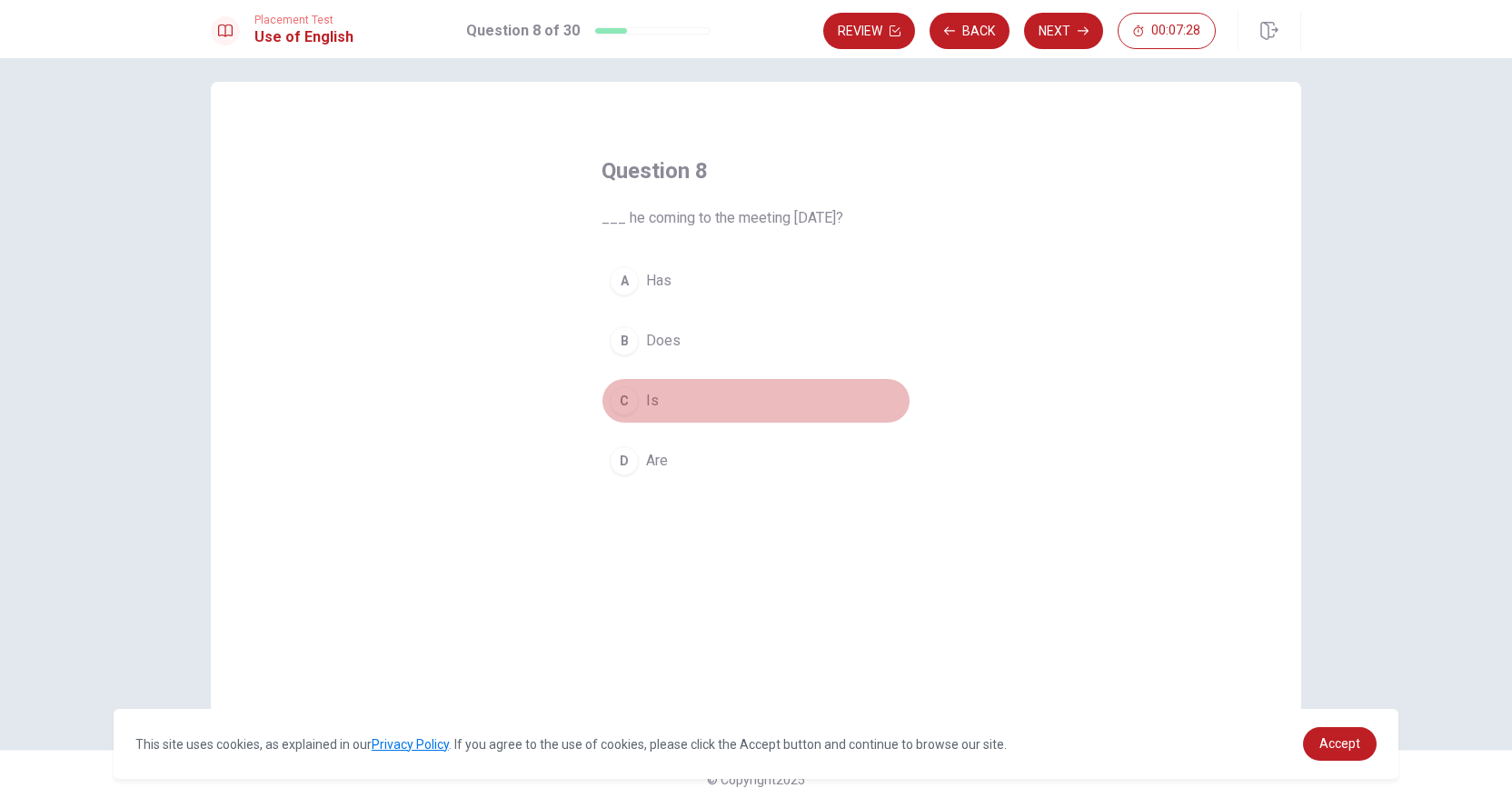
click at [650, 397] on span "Is" at bounding box center [653, 400] width 13 height 22
click at [1046, 32] on button "Next" at bounding box center [1063, 31] width 79 height 37
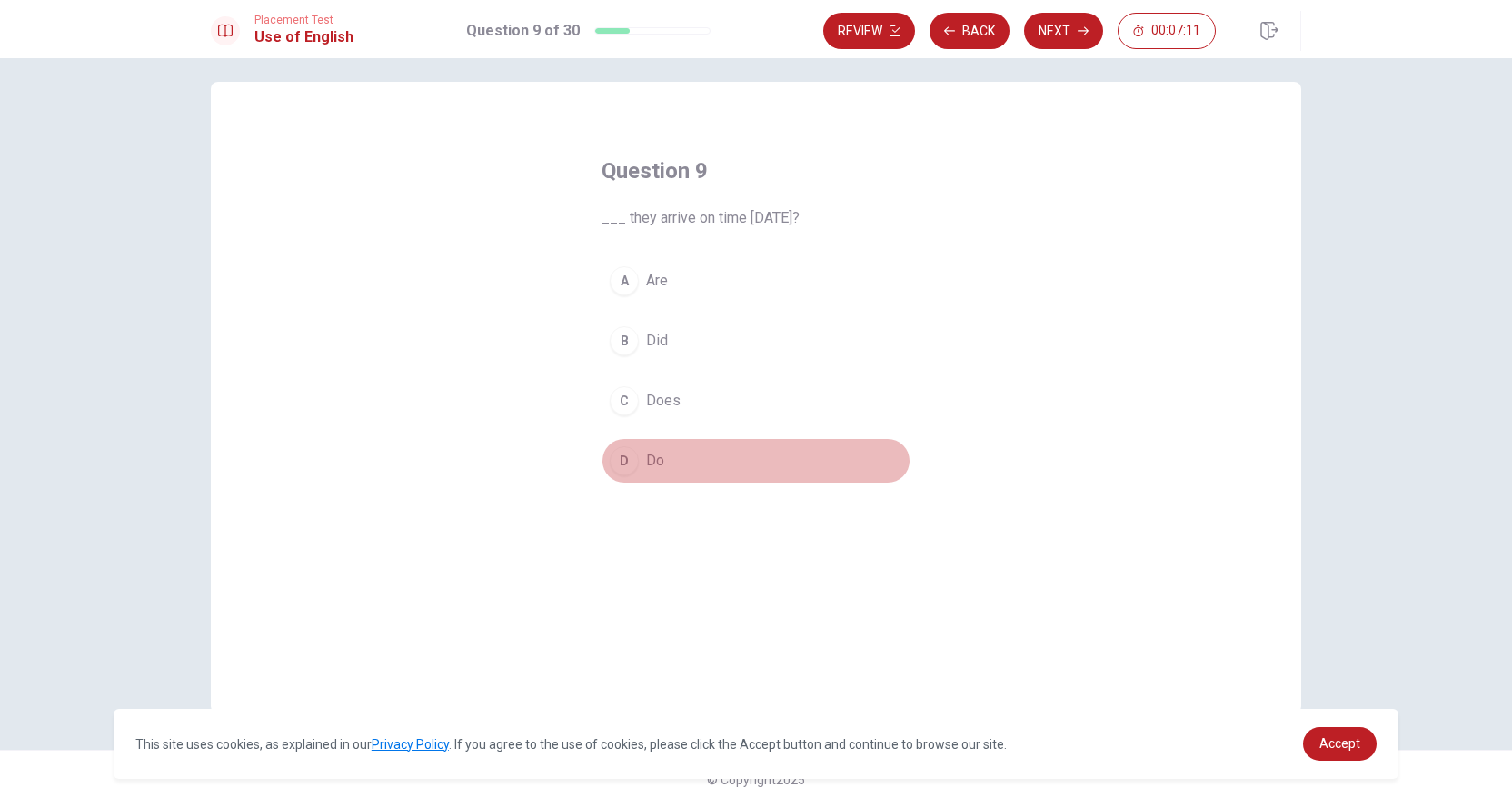
click at [671, 459] on button "D Do" at bounding box center [756, 461] width 309 height 45
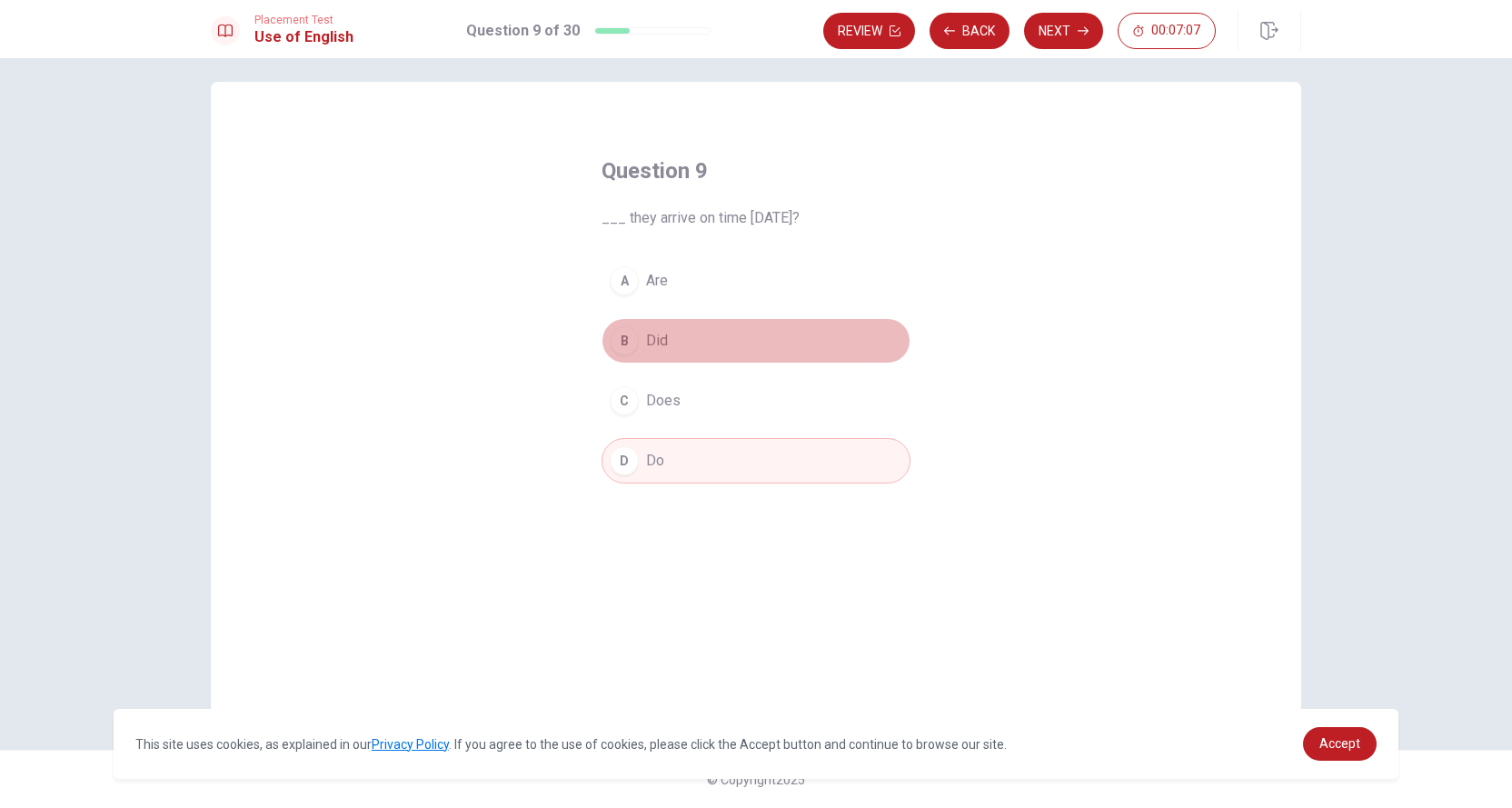
click at [666, 331] on button "B Did" at bounding box center [756, 341] width 309 height 45
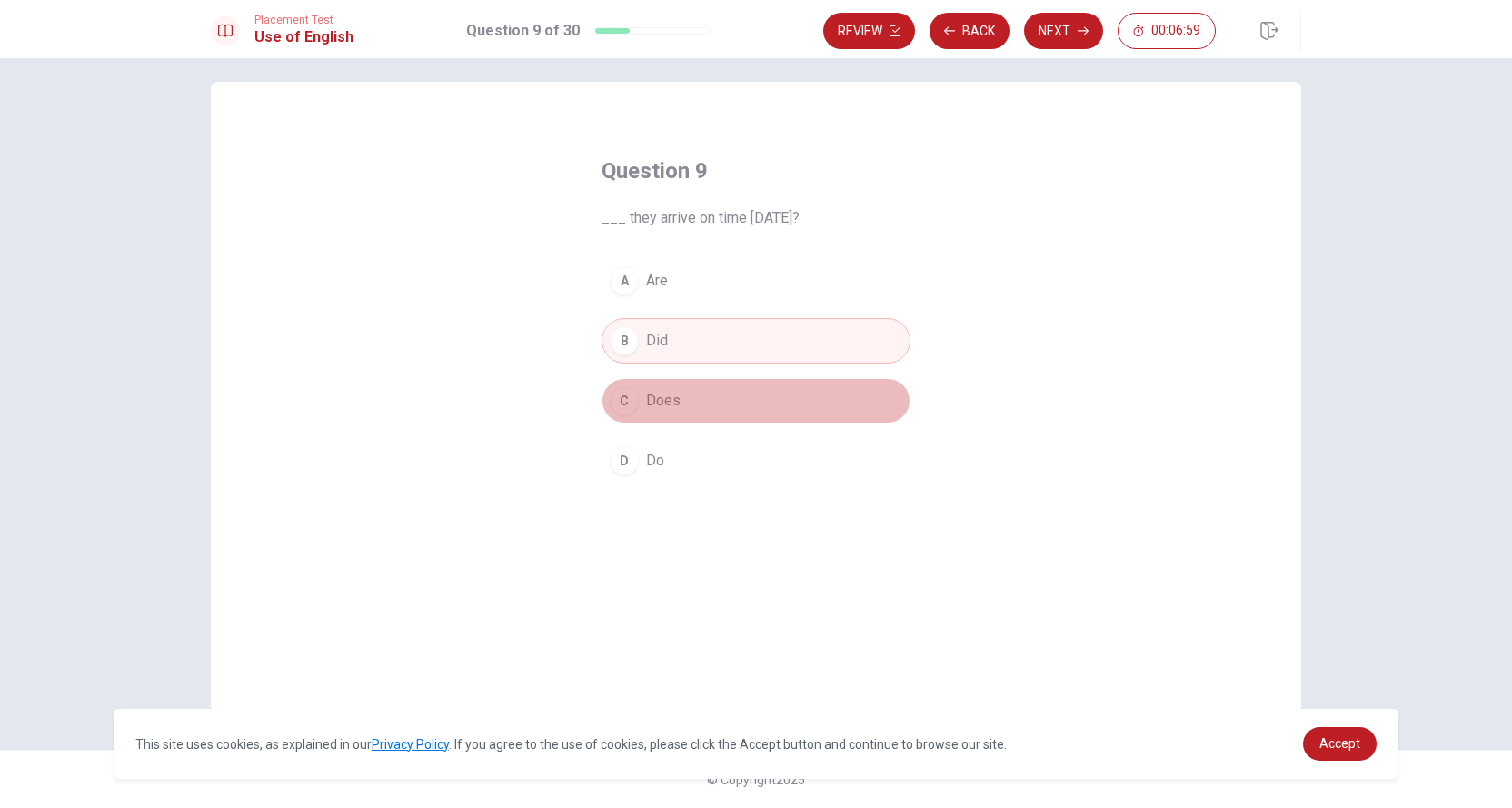
click at [715, 399] on button "C Does" at bounding box center [756, 401] width 309 height 45
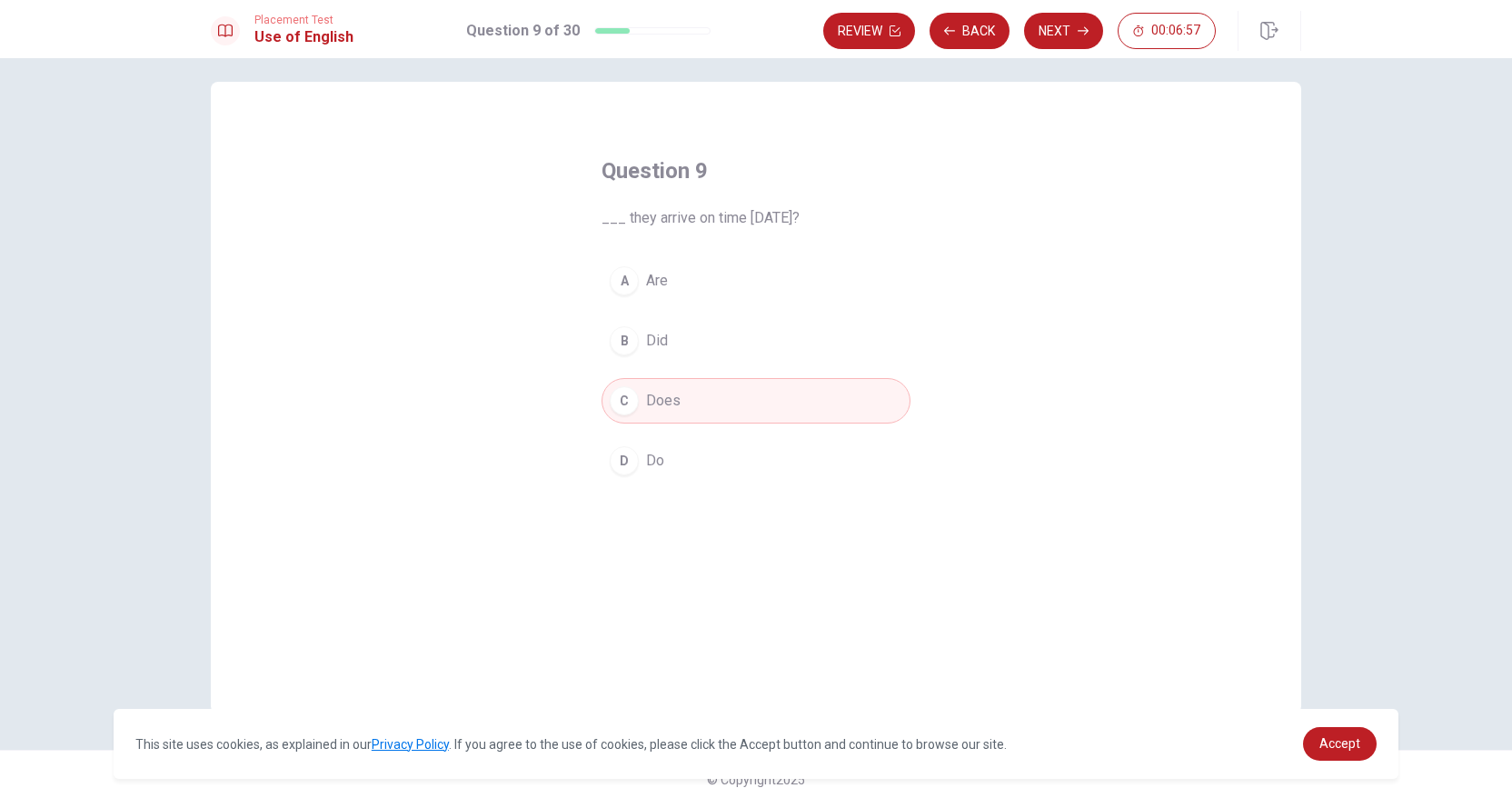
click at [654, 462] on span "Do" at bounding box center [655, 460] width 18 height 22
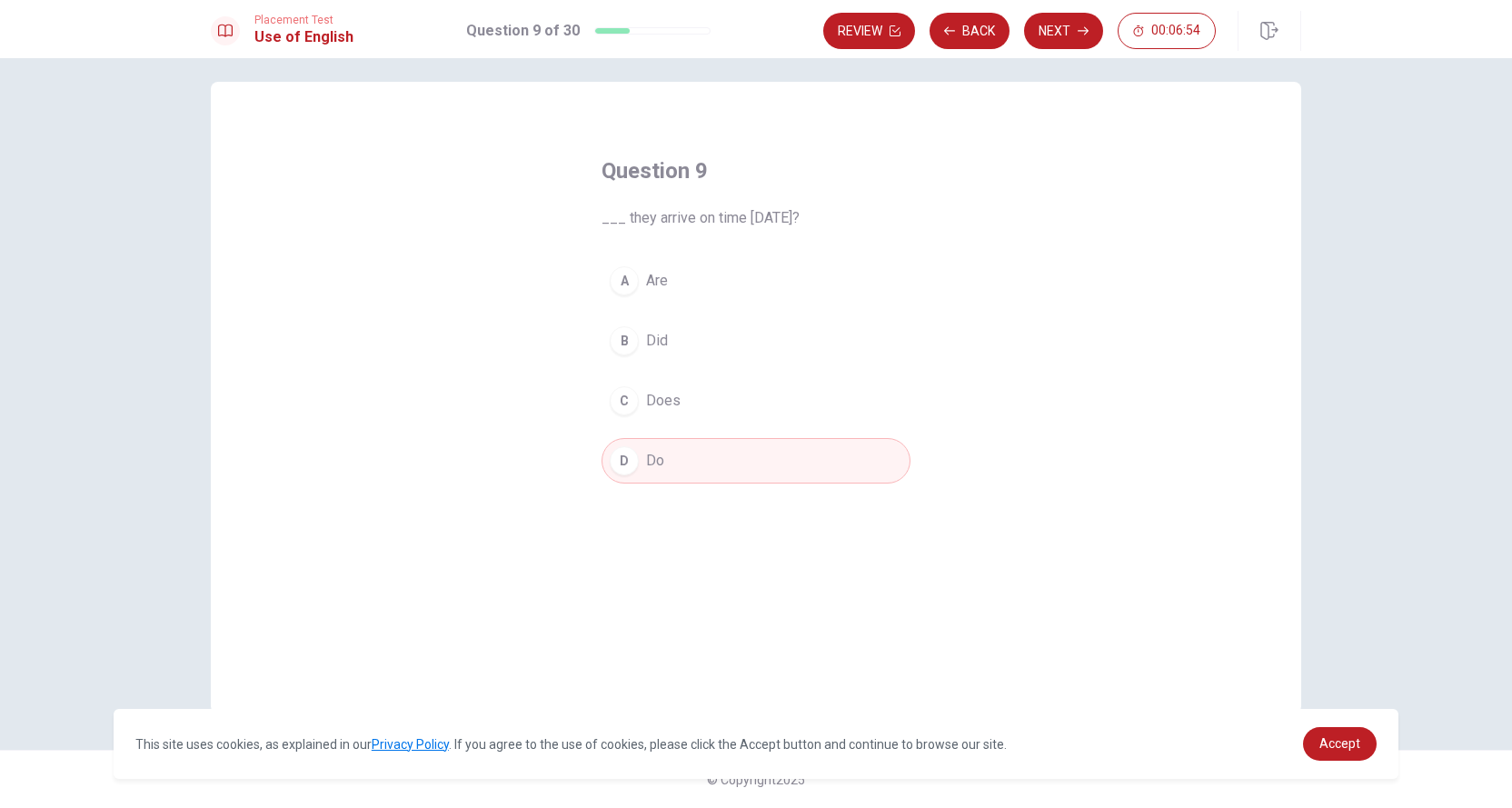
drag, startPoint x: 652, startPoint y: 337, endPoint x: 787, endPoint y: 221, distance: 178.0
click at [662, 330] on span "Did" at bounding box center [657, 341] width 22 height 22
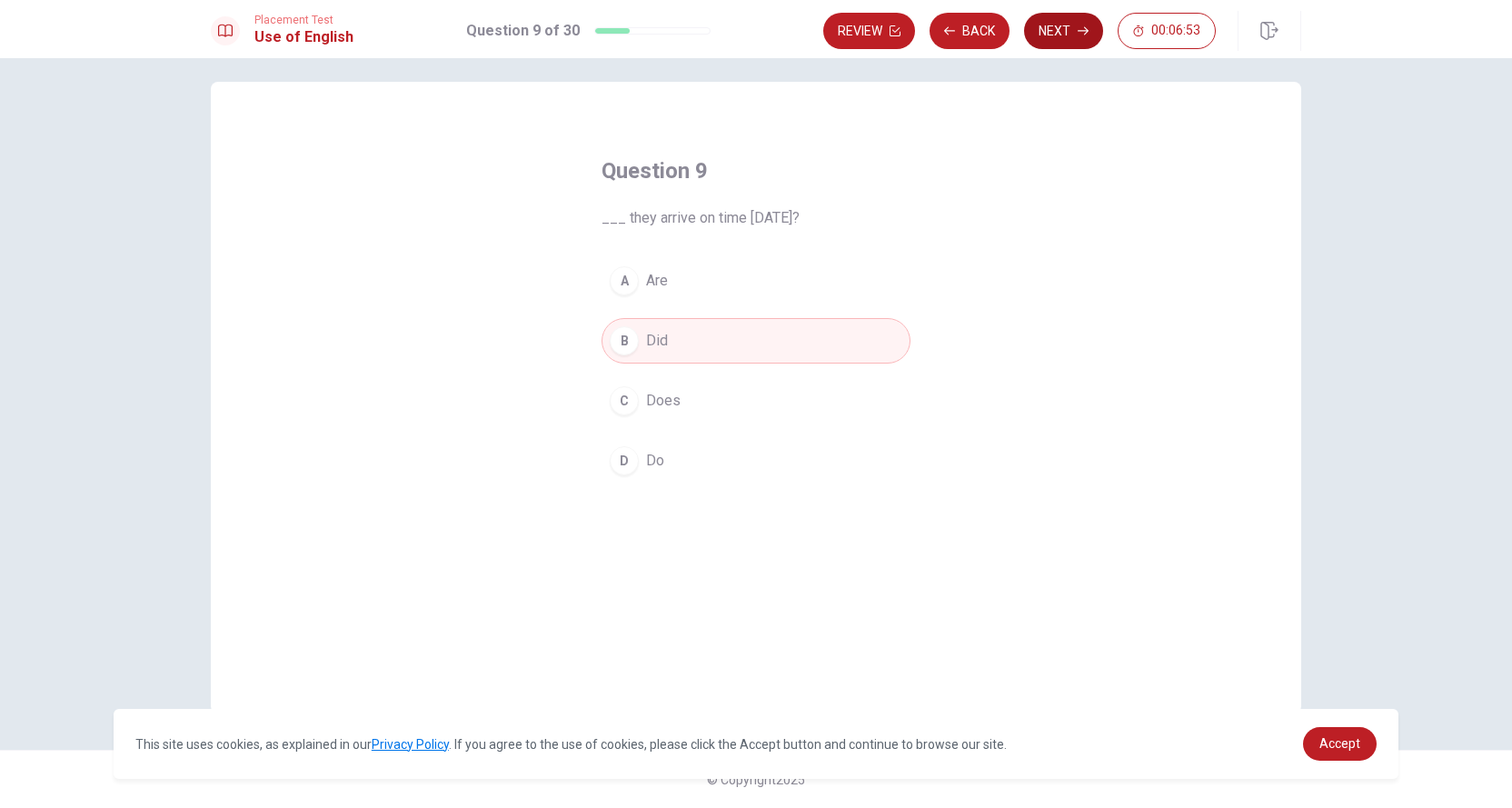
click at [1078, 36] on button "Next" at bounding box center [1063, 31] width 79 height 37
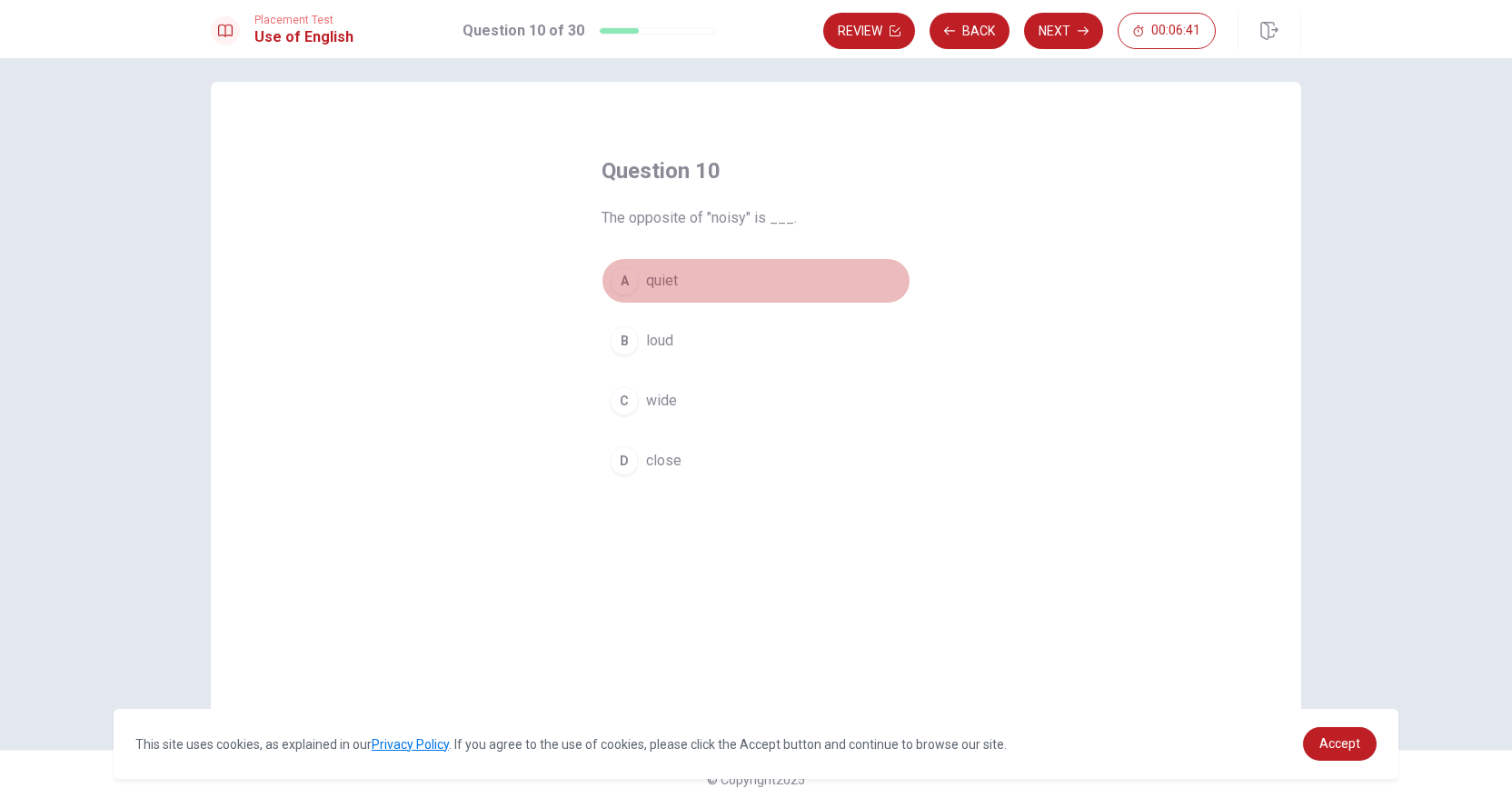
click at [660, 282] on span "quiet" at bounding box center [663, 281] width 32 height 22
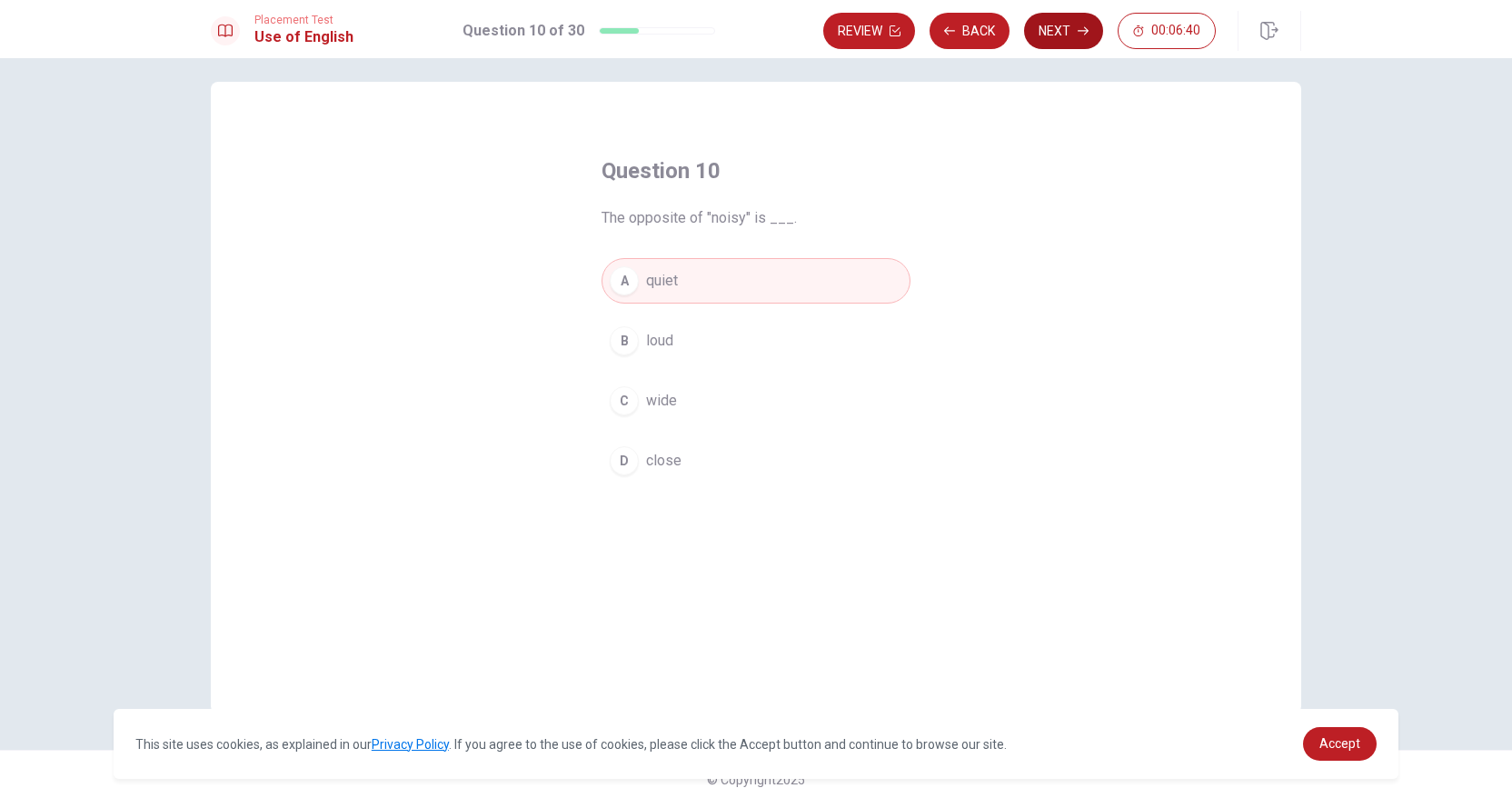
click at [1049, 39] on button "Next" at bounding box center [1063, 31] width 79 height 37
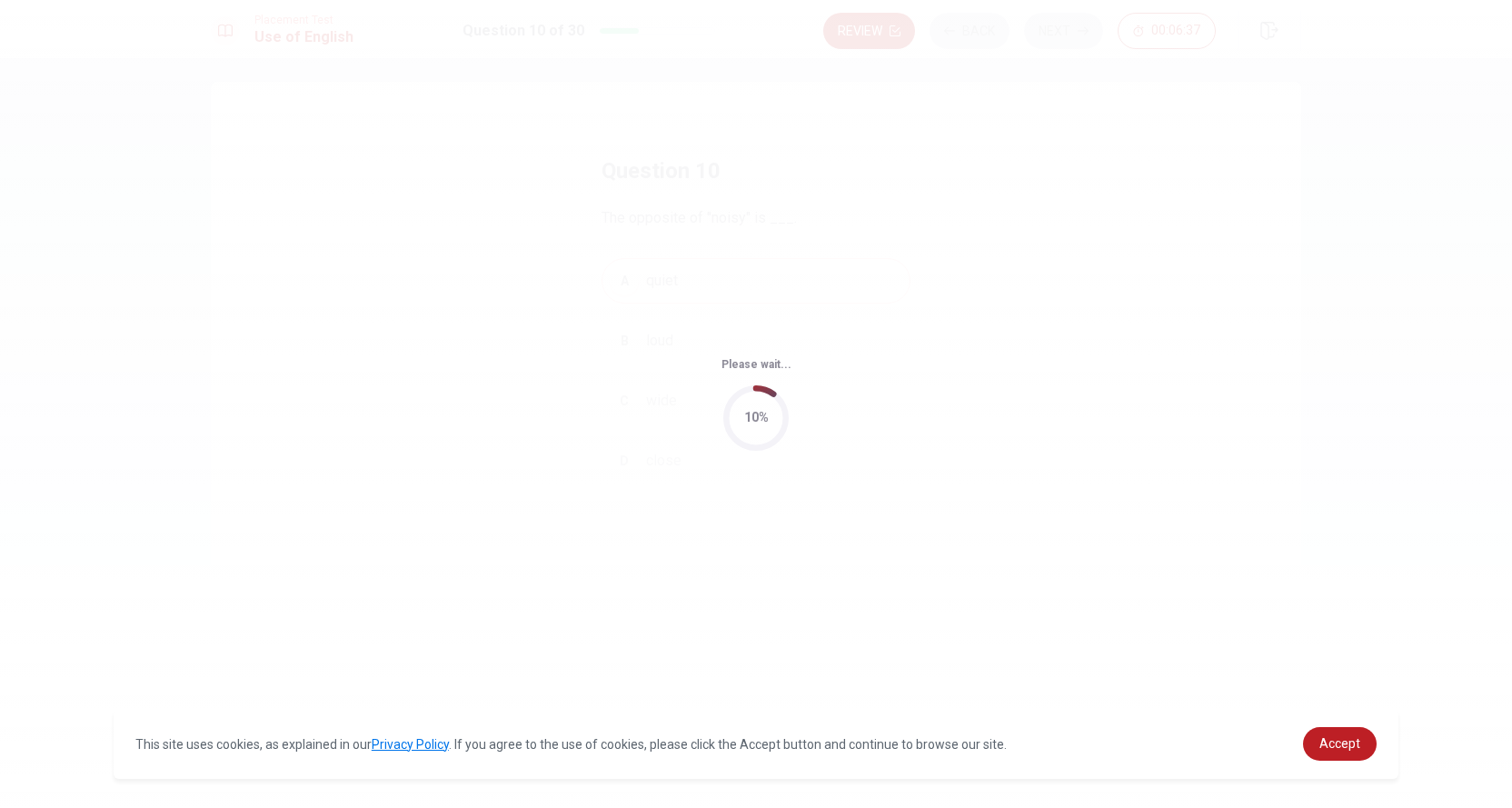
scroll to position [0, 0]
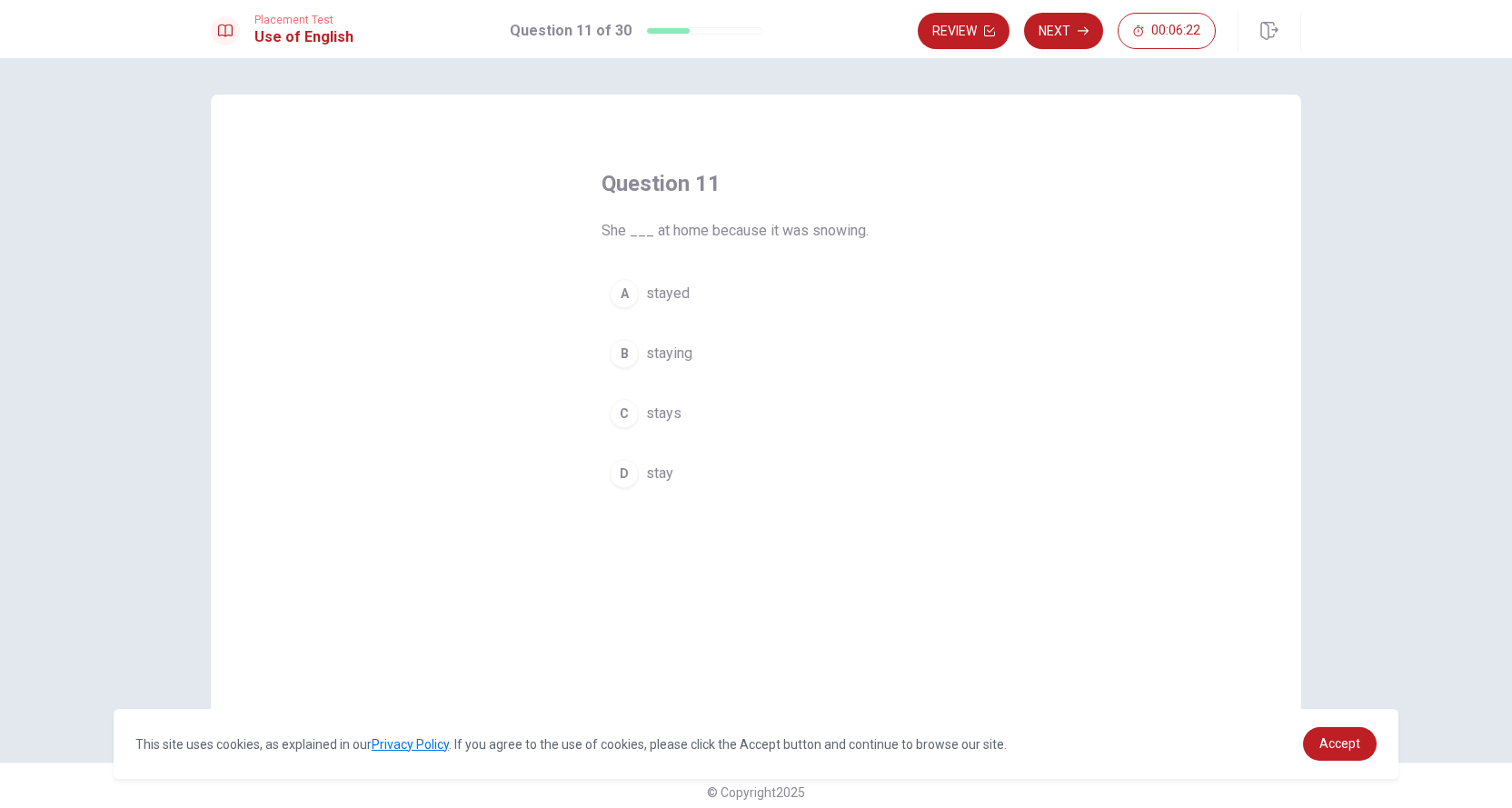
click at [671, 290] on span "stayed" at bounding box center [668, 293] width 43 height 22
click at [1063, 29] on button "Next" at bounding box center [1063, 31] width 79 height 37
click at [658, 469] on button "D at" at bounding box center [756, 473] width 309 height 45
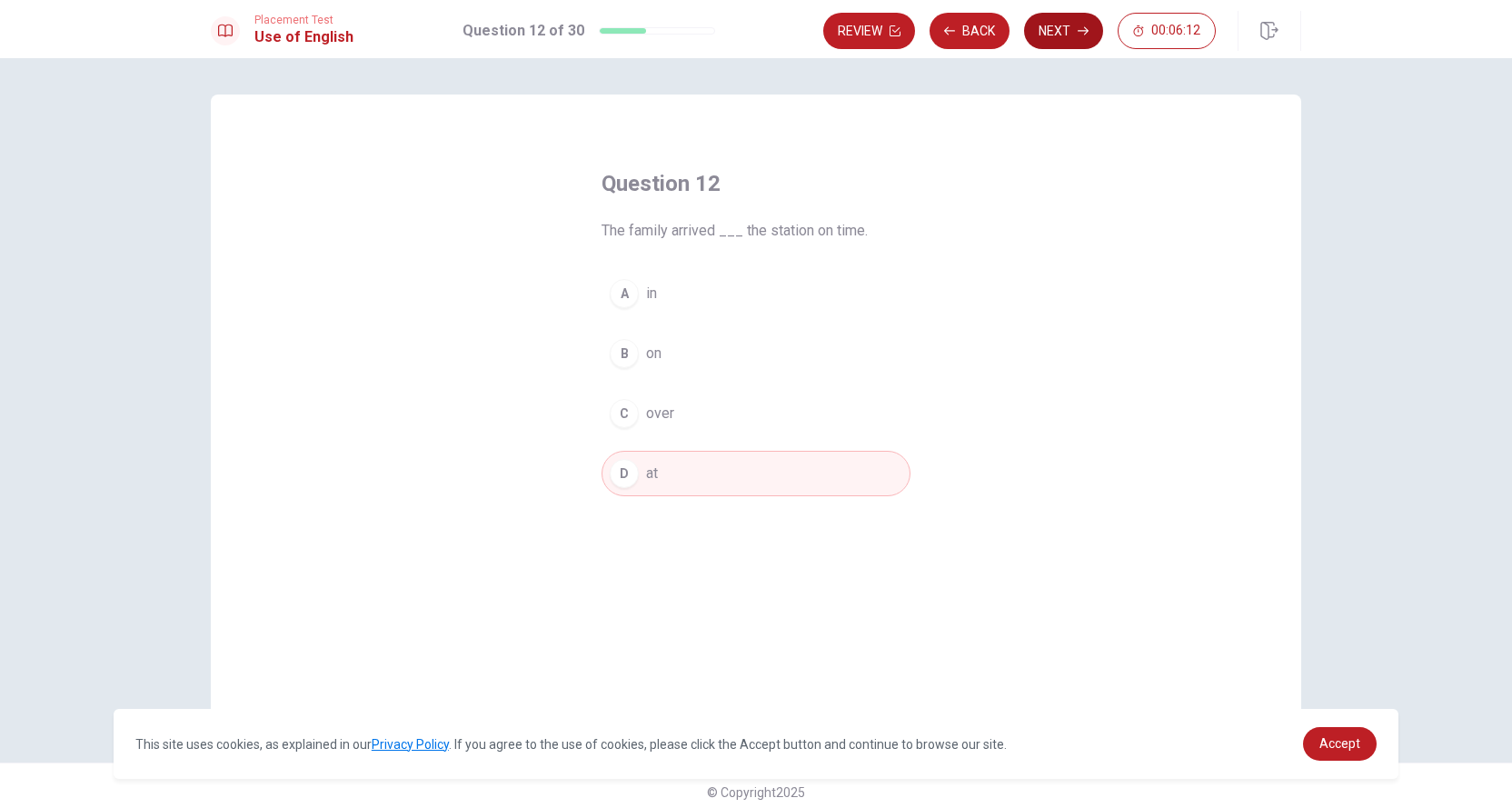
click at [1056, 26] on button "Next" at bounding box center [1063, 31] width 79 height 37
click at [637, 472] on button "D the" at bounding box center [756, 473] width 309 height 45
click at [1061, 26] on button "Next" at bounding box center [1063, 31] width 79 height 37
click at [664, 410] on span "to get" at bounding box center [665, 413] width 38 height 22
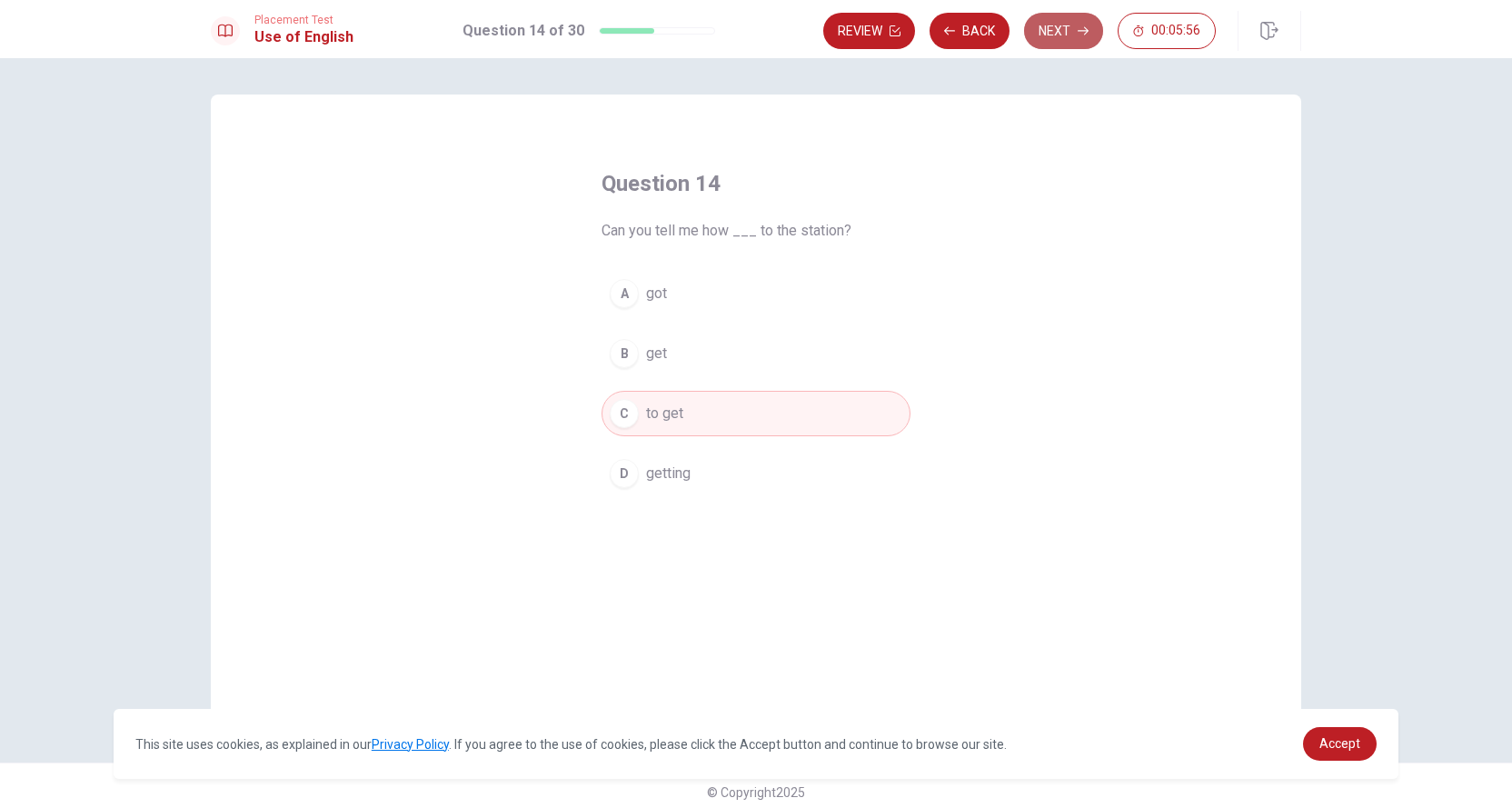
click at [1069, 18] on button "Next" at bounding box center [1063, 31] width 79 height 37
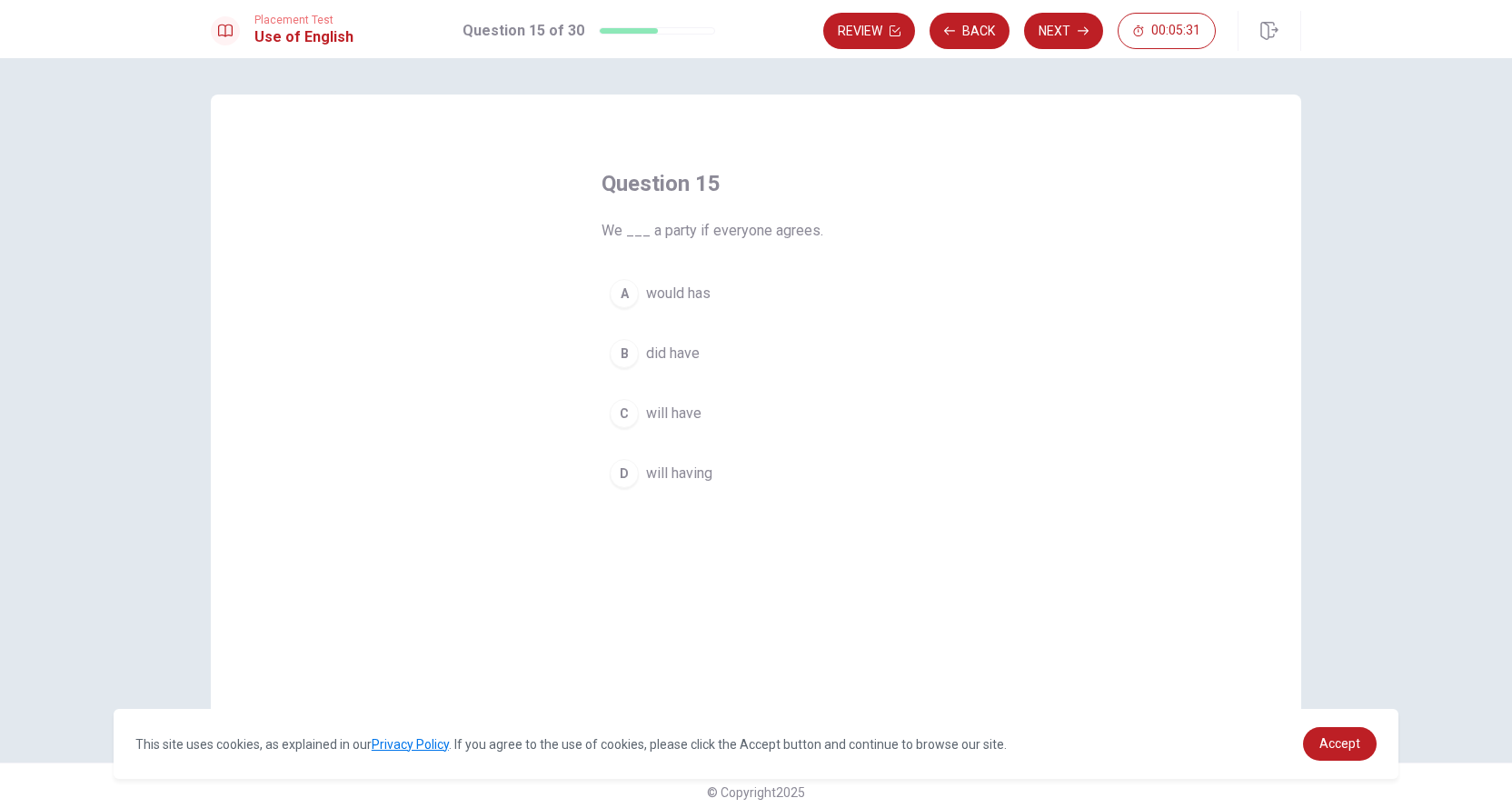
click at [661, 293] on span "would has" at bounding box center [679, 293] width 65 height 22
click at [678, 411] on span "will have" at bounding box center [674, 413] width 55 height 22
click at [1069, 16] on button "Next" at bounding box center [1063, 31] width 79 height 37
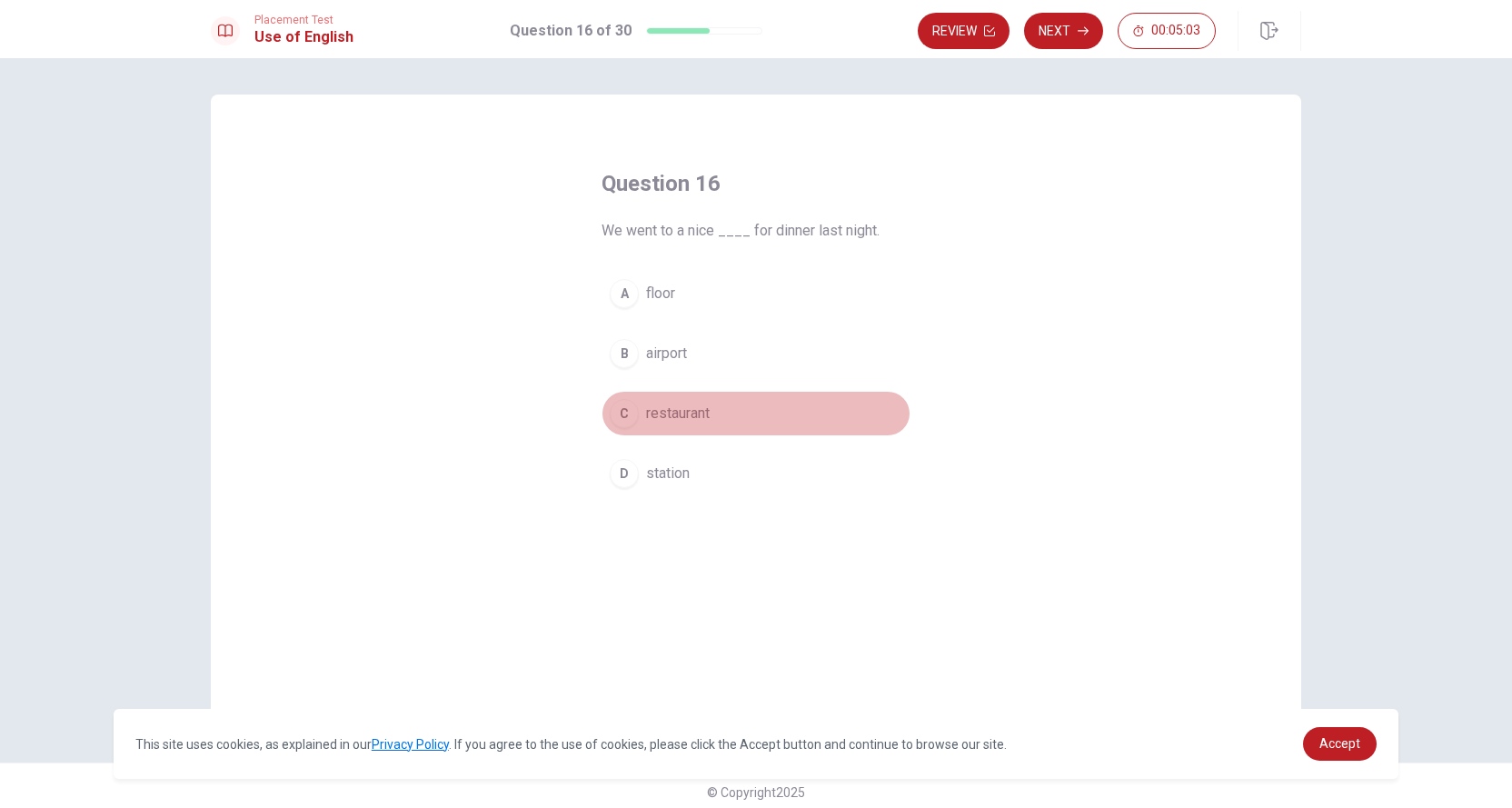
click at [695, 407] on span "restaurant" at bounding box center [679, 413] width 64 height 22
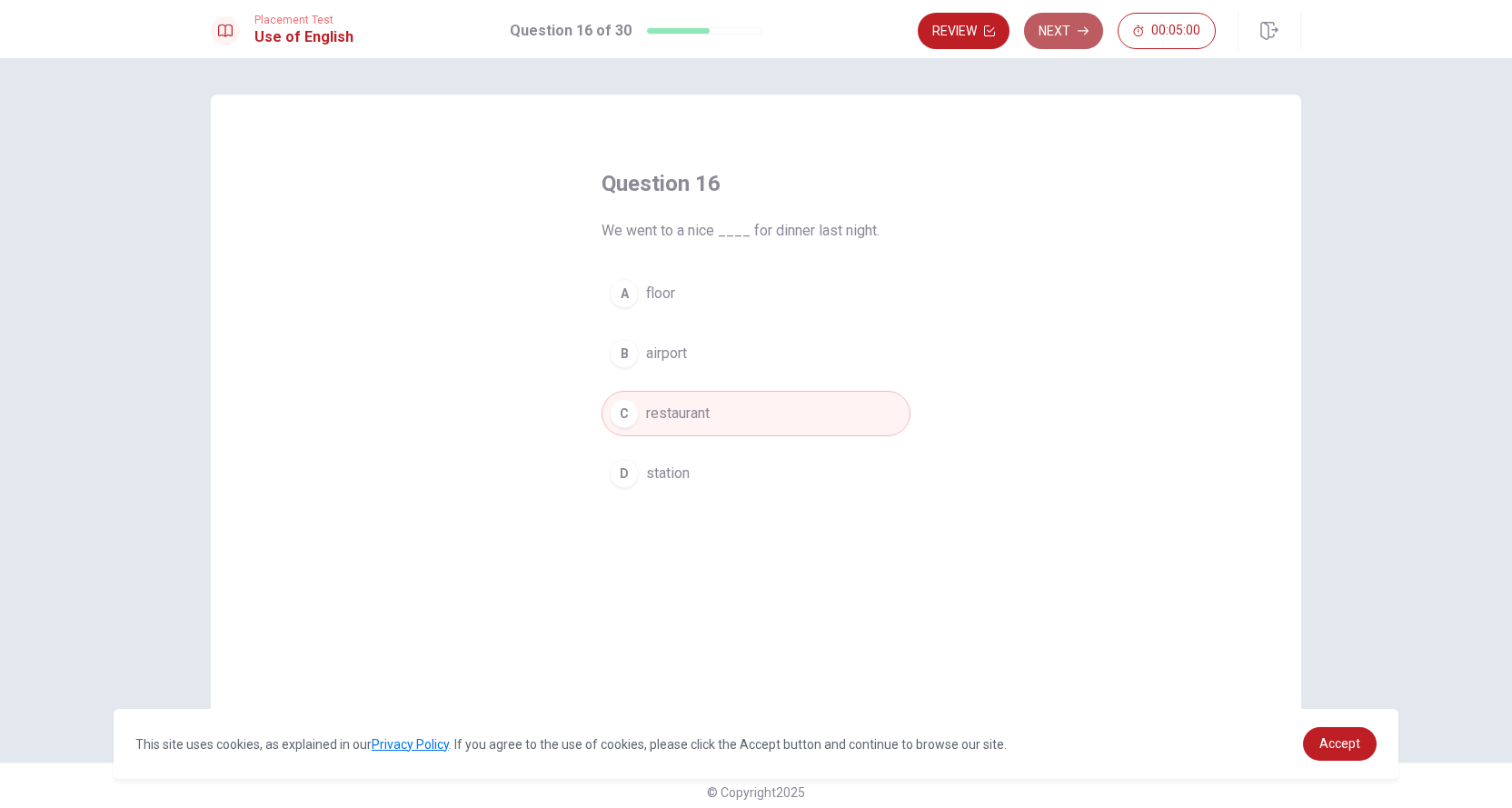
click at [1064, 21] on button "Next" at bounding box center [1063, 31] width 79 height 37
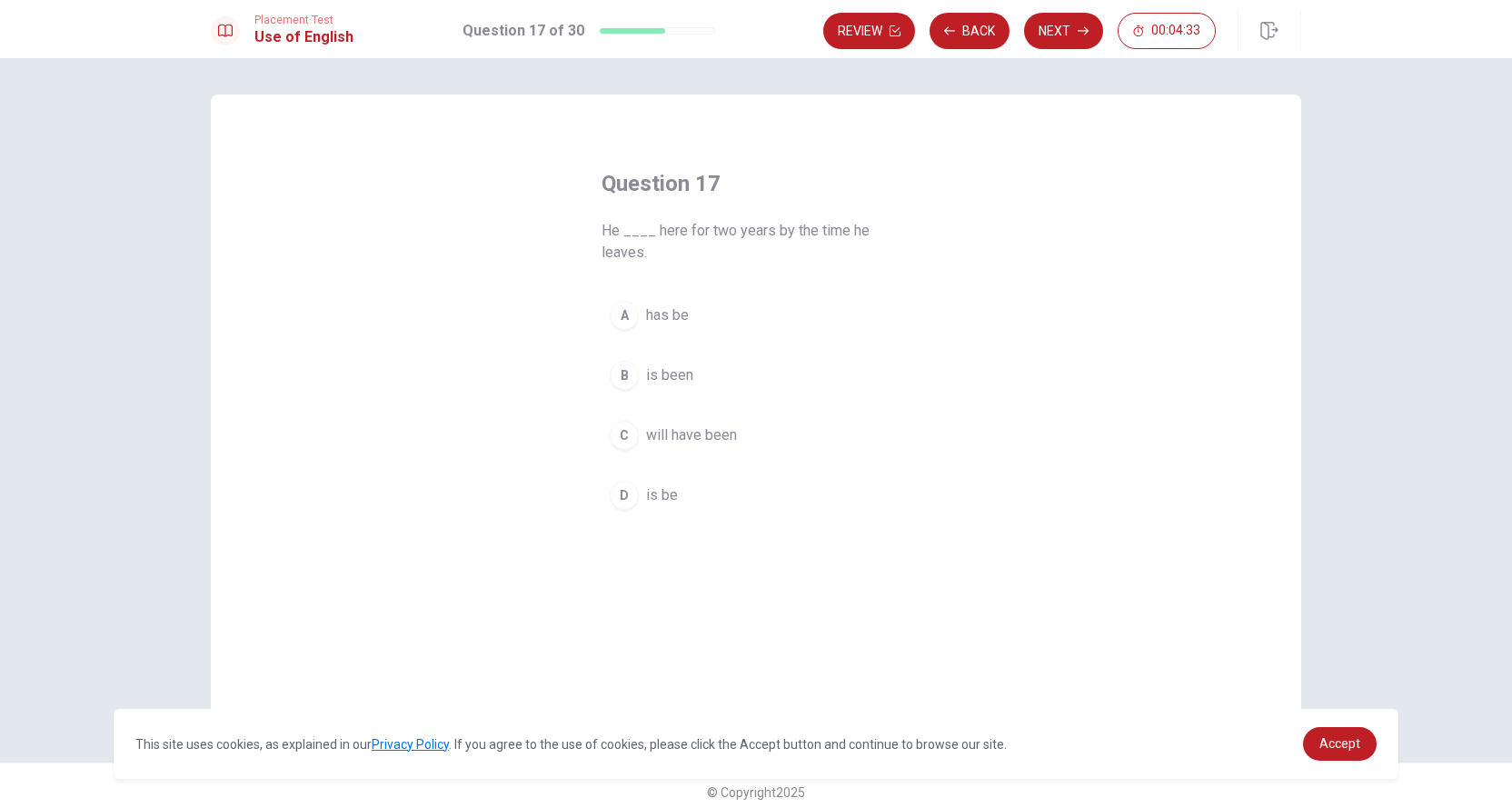
click at [669, 310] on span "has be" at bounding box center [668, 314] width 43 height 22
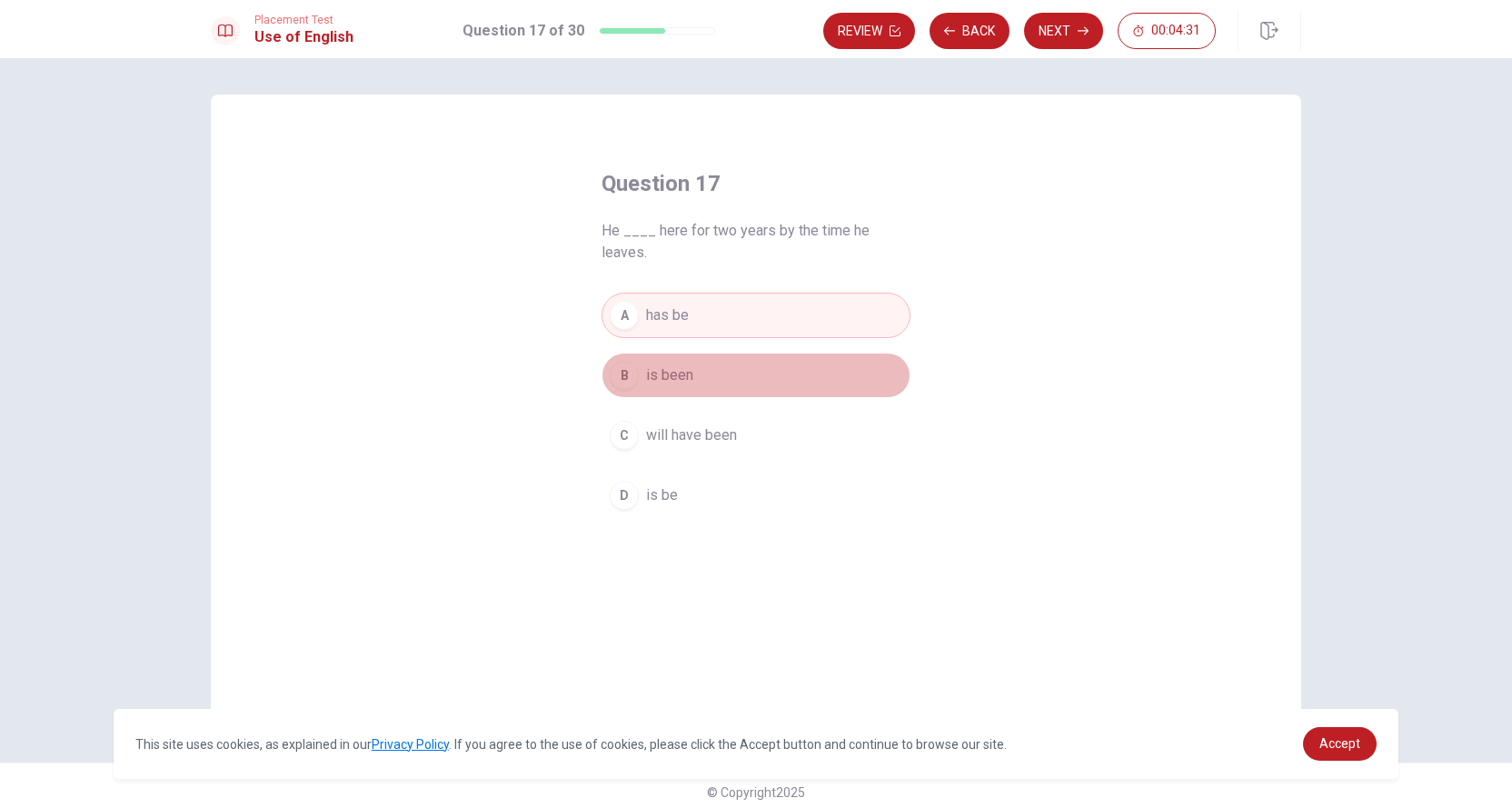
click at [658, 375] on span "is been" at bounding box center [670, 374] width 47 height 22
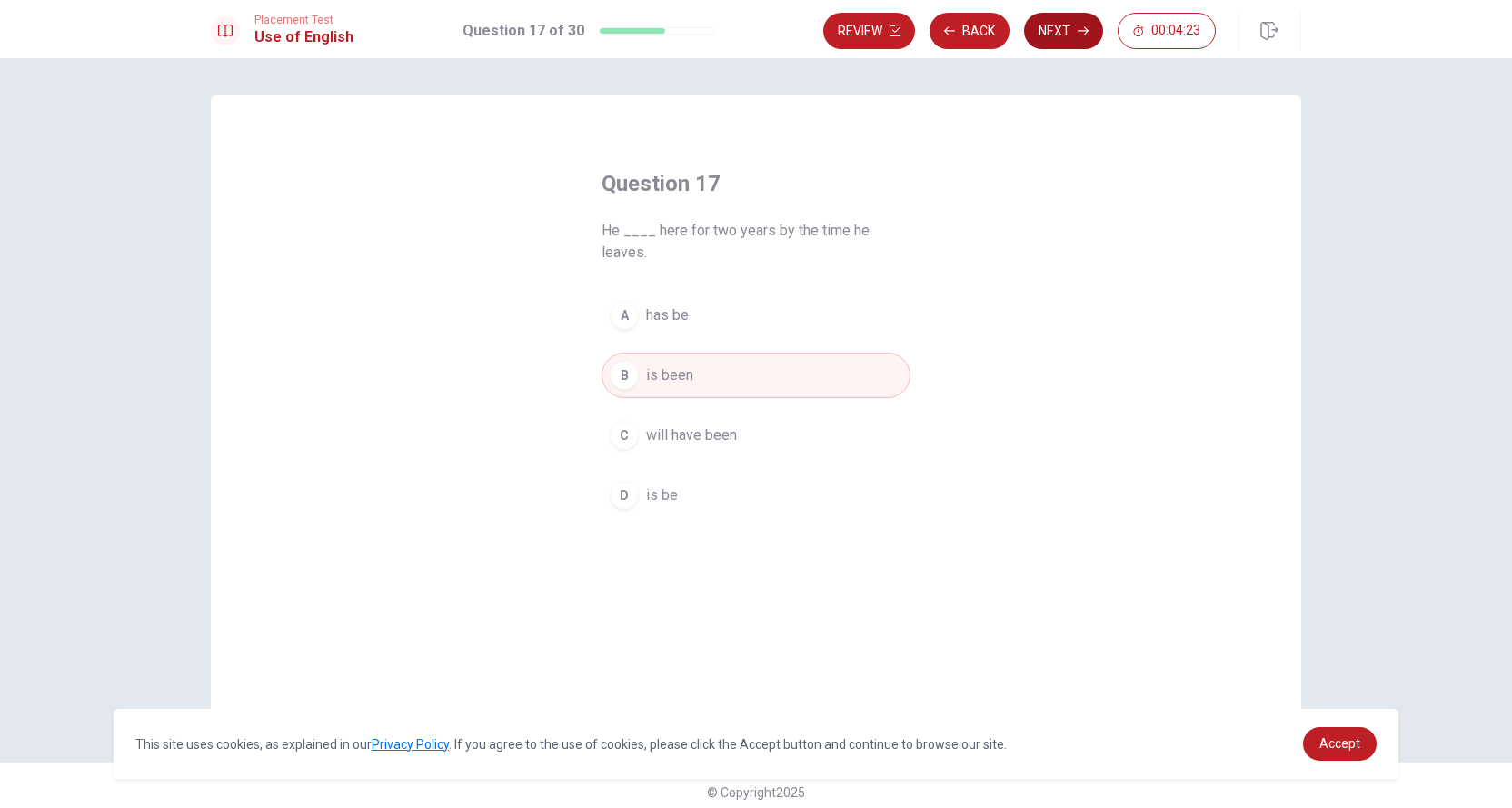
click at [1059, 34] on button "Next" at bounding box center [1063, 31] width 79 height 37
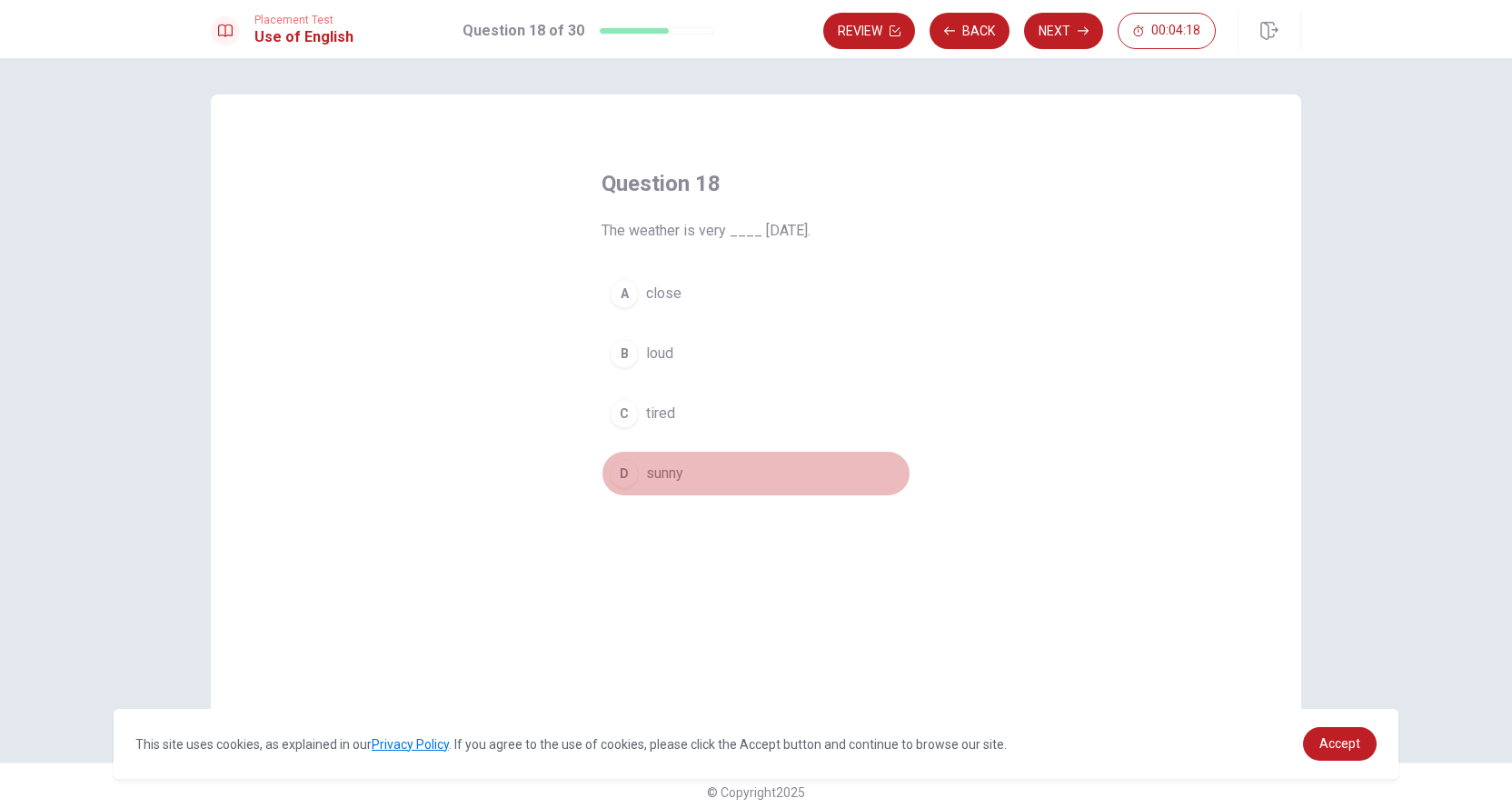
click at [662, 470] on span "sunny" at bounding box center [665, 473] width 38 height 22
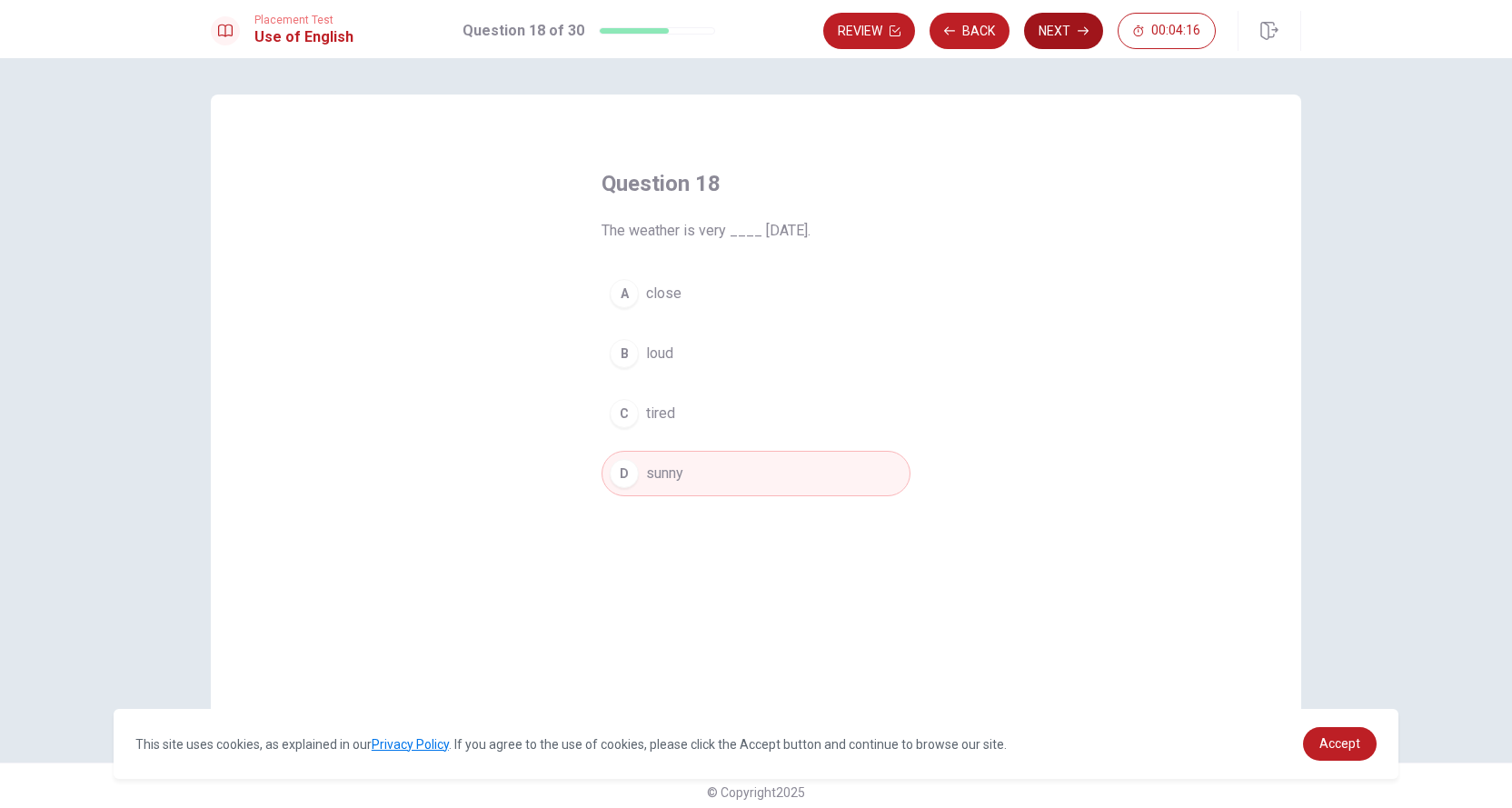
click at [1046, 27] on button "Next" at bounding box center [1063, 31] width 79 height 37
click at [671, 350] on span "teacher" at bounding box center [670, 353] width 47 height 22
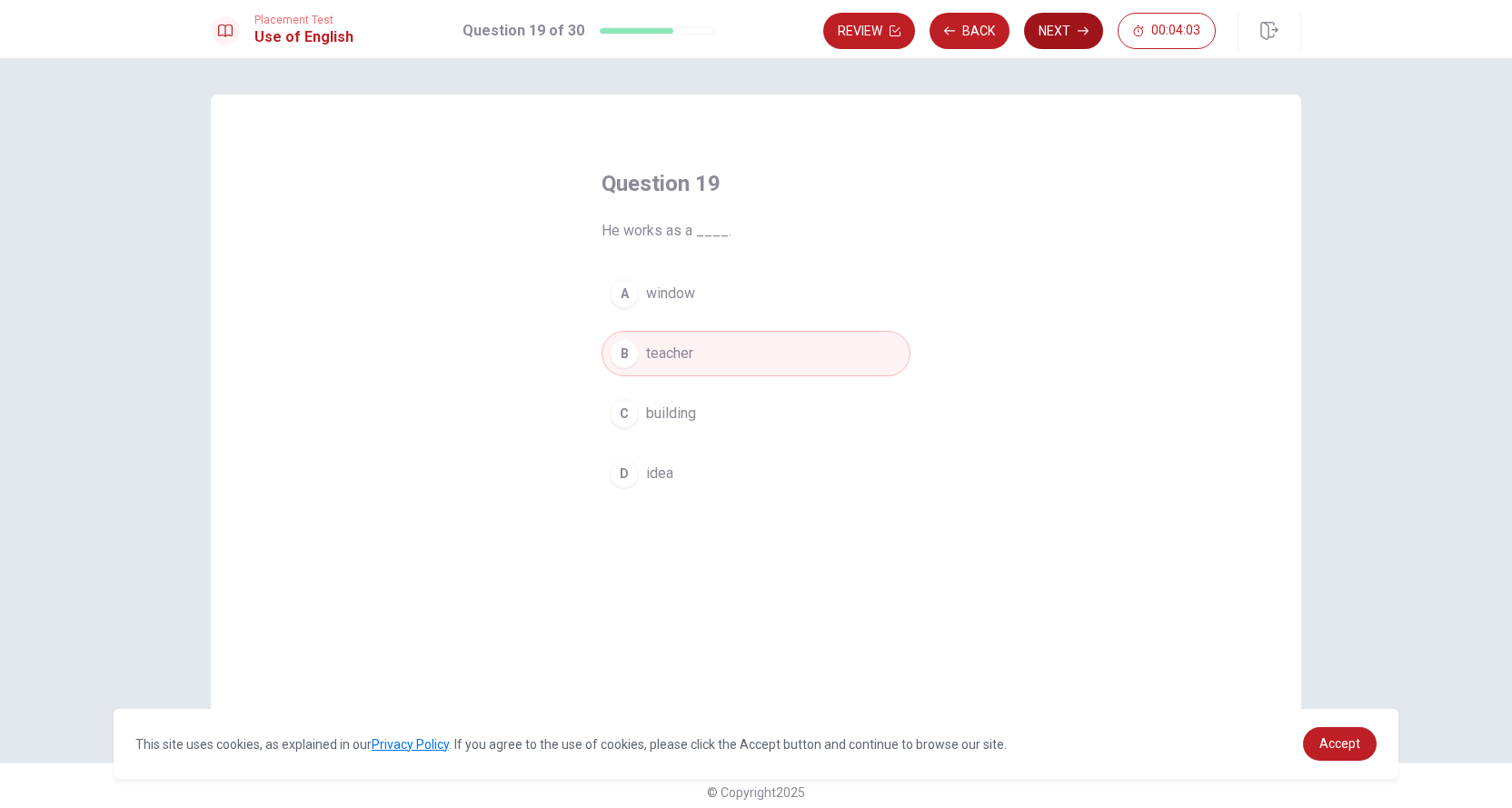
click at [1042, 25] on button "Next" at bounding box center [1063, 31] width 79 height 37
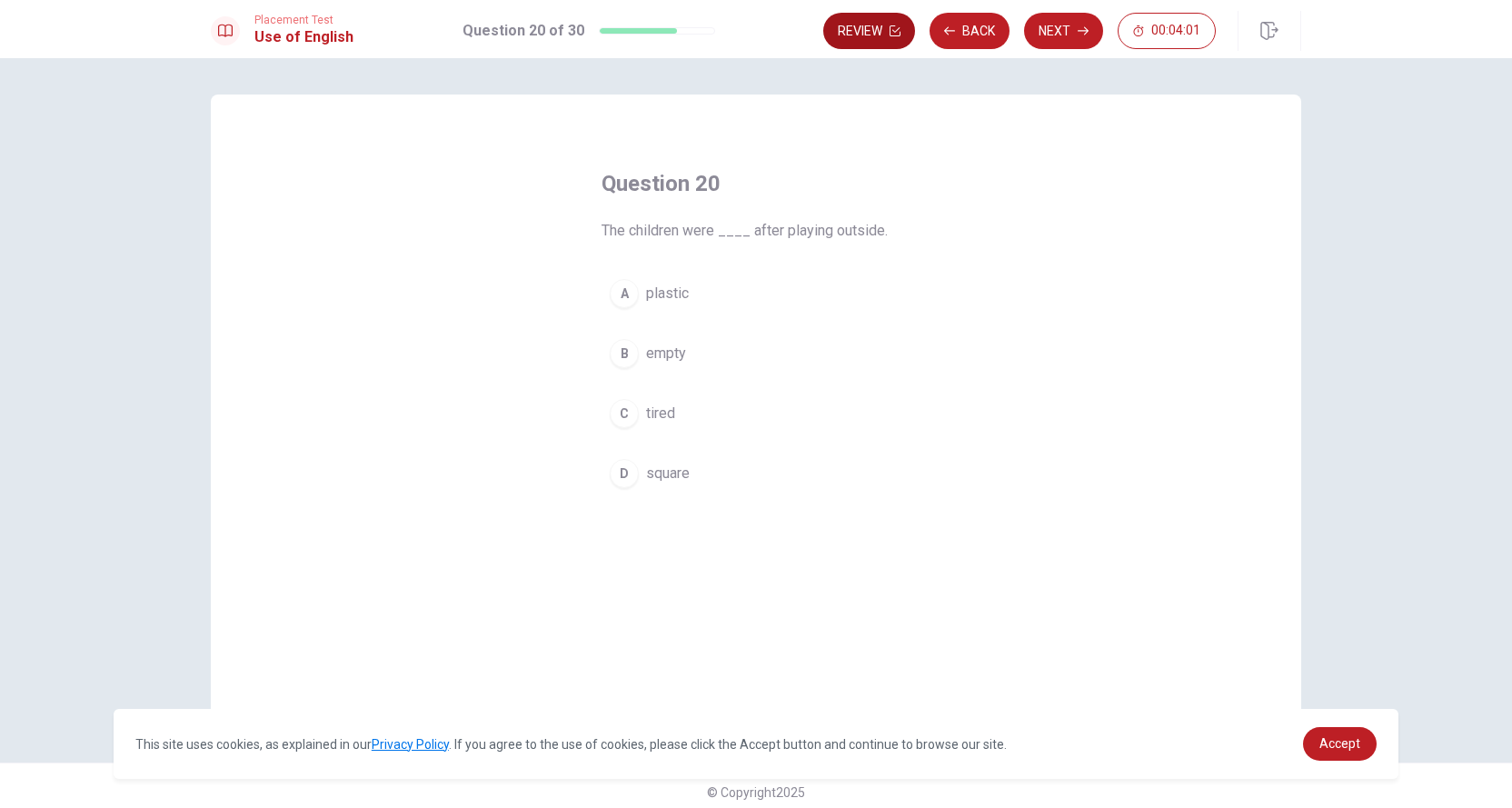
click at [895, 39] on button "Review" at bounding box center [869, 31] width 92 height 37
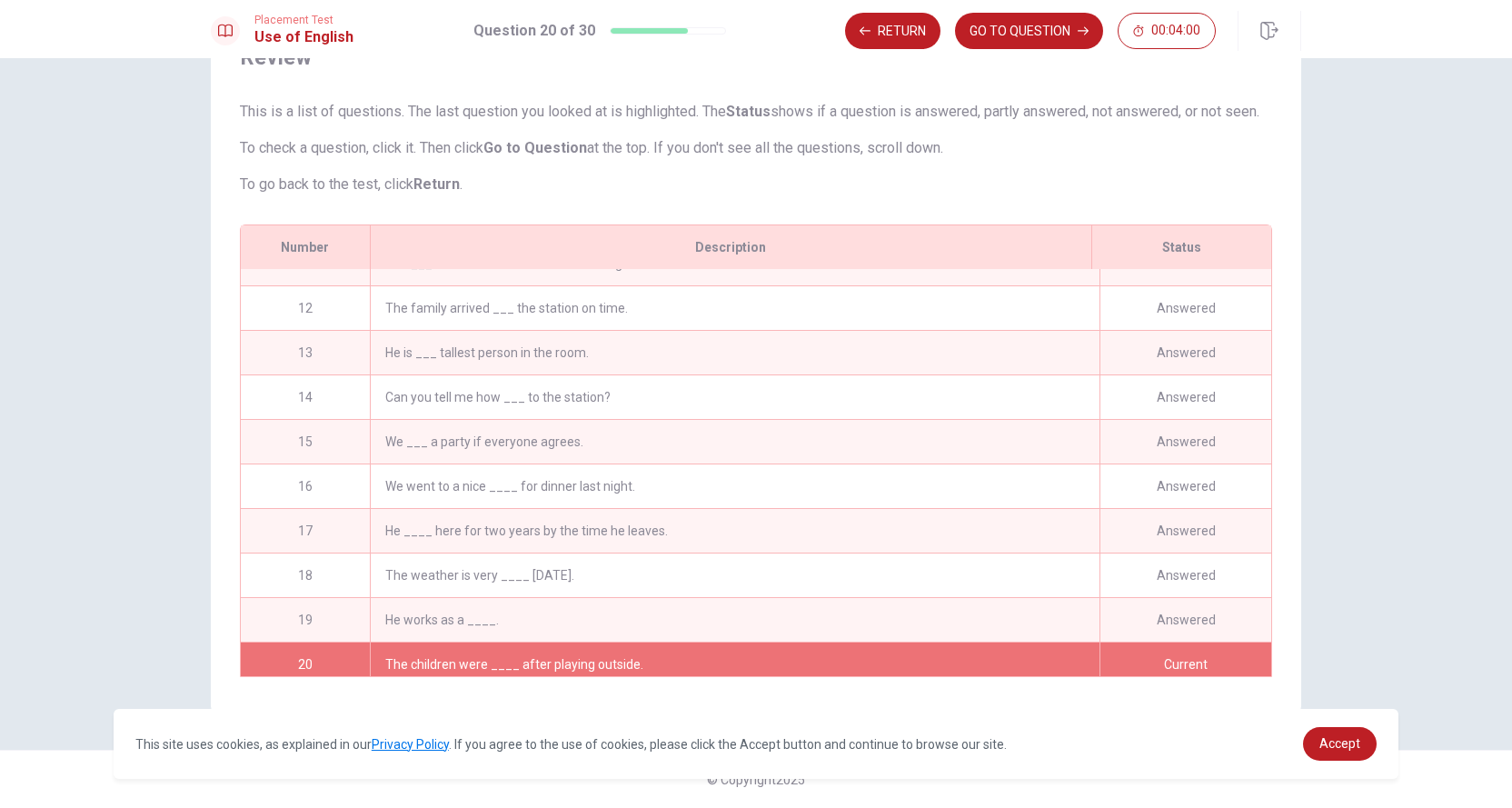
scroll to position [485, 0]
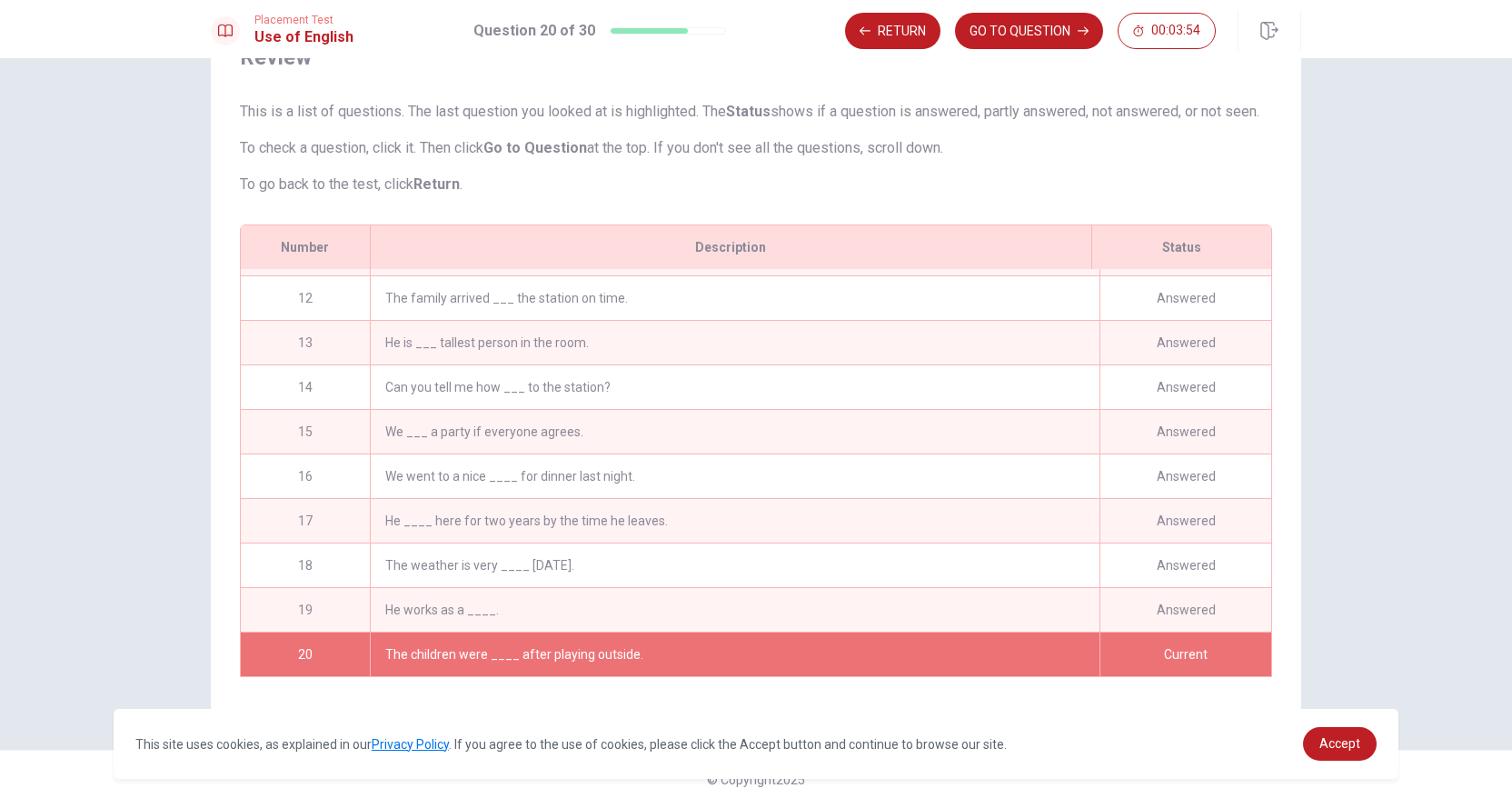
click at [1153, 510] on div "Answered" at bounding box center [1185, 521] width 172 height 43
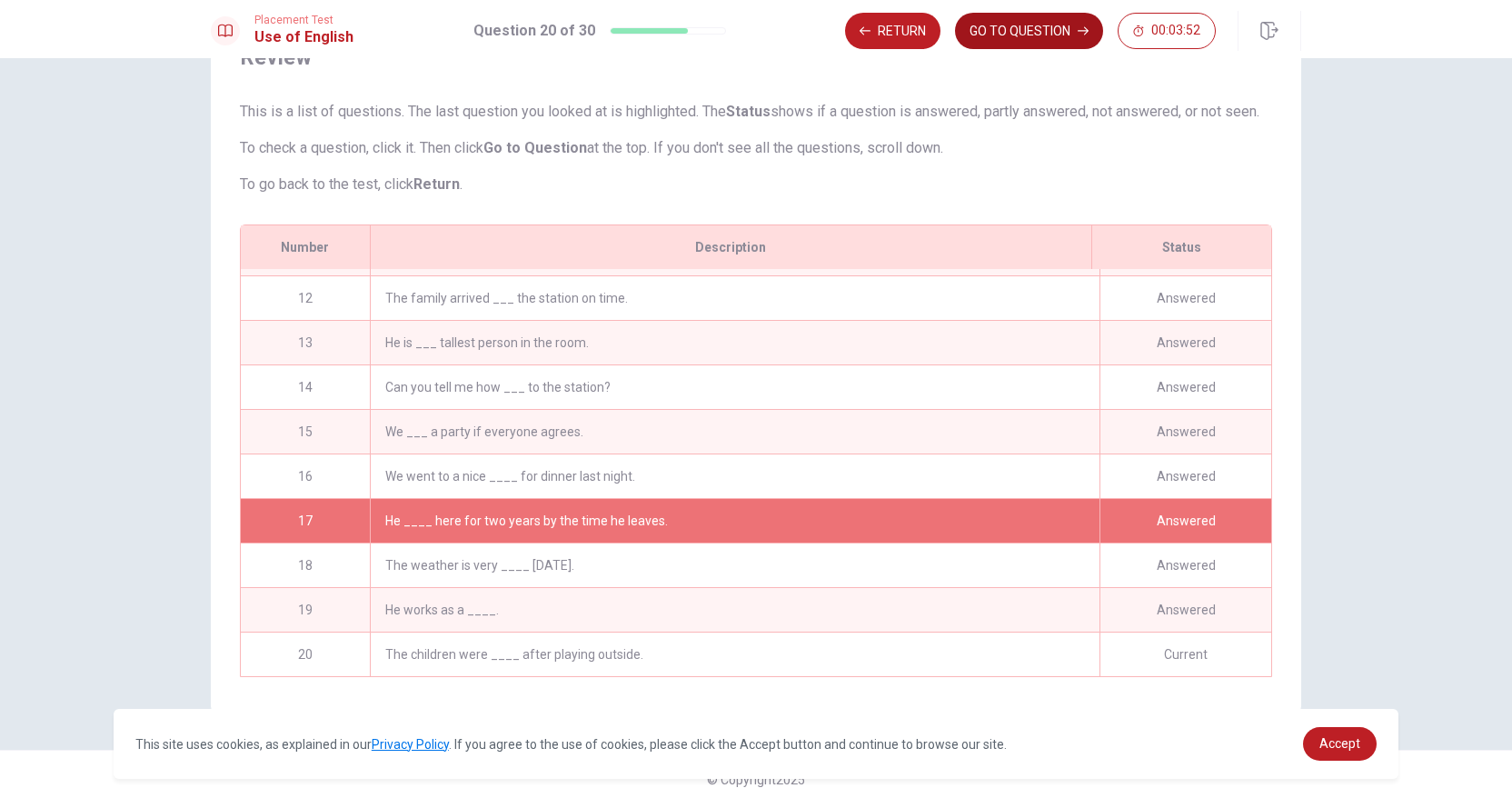
click at [1060, 34] on button "GO TO QUESTION" at bounding box center [1030, 31] width 148 height 37
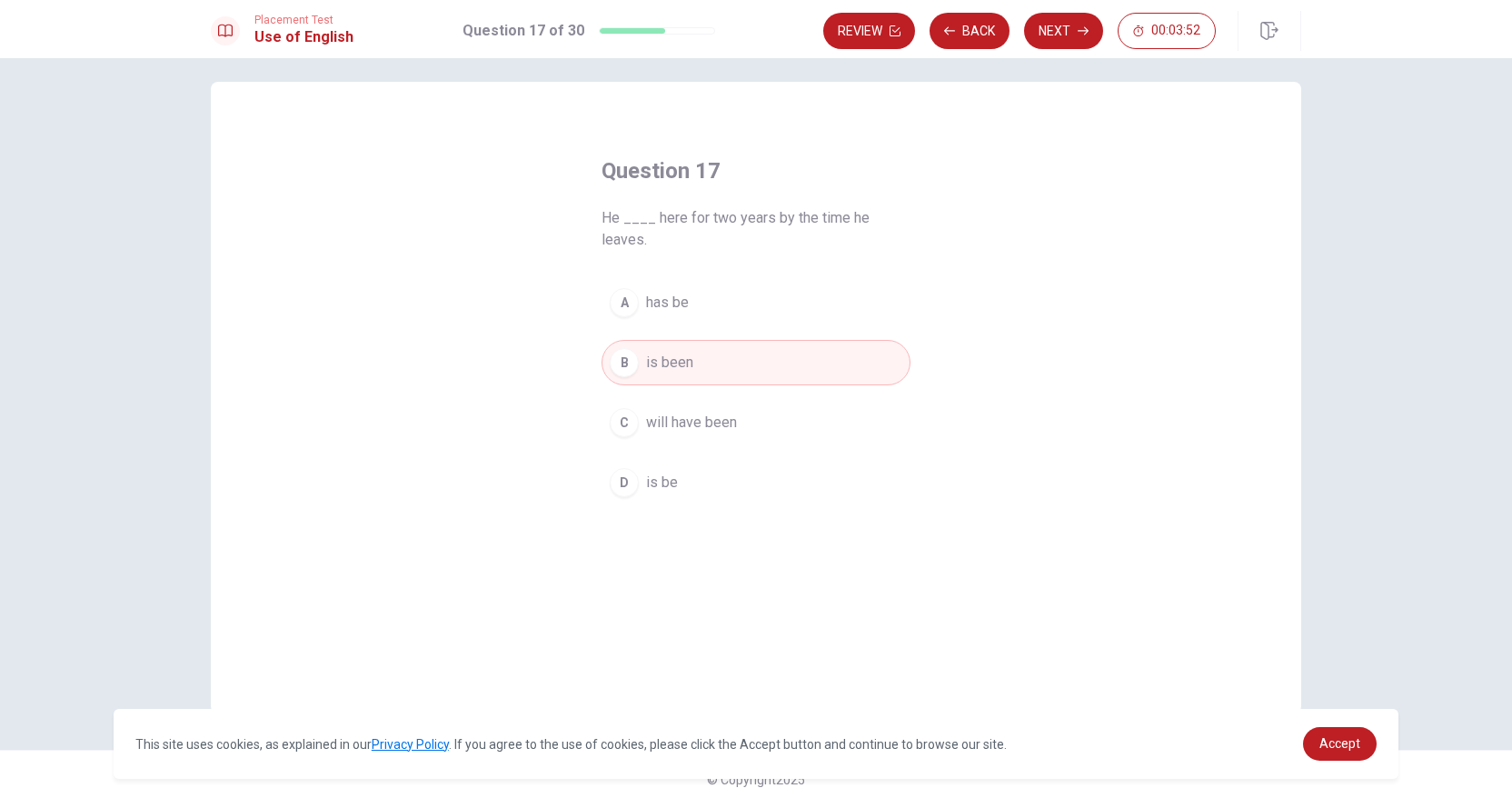
scroll to position [13, 0]
click at [707, 415] on span "will have been" at bounding box center [692, 422] width 91 height 22
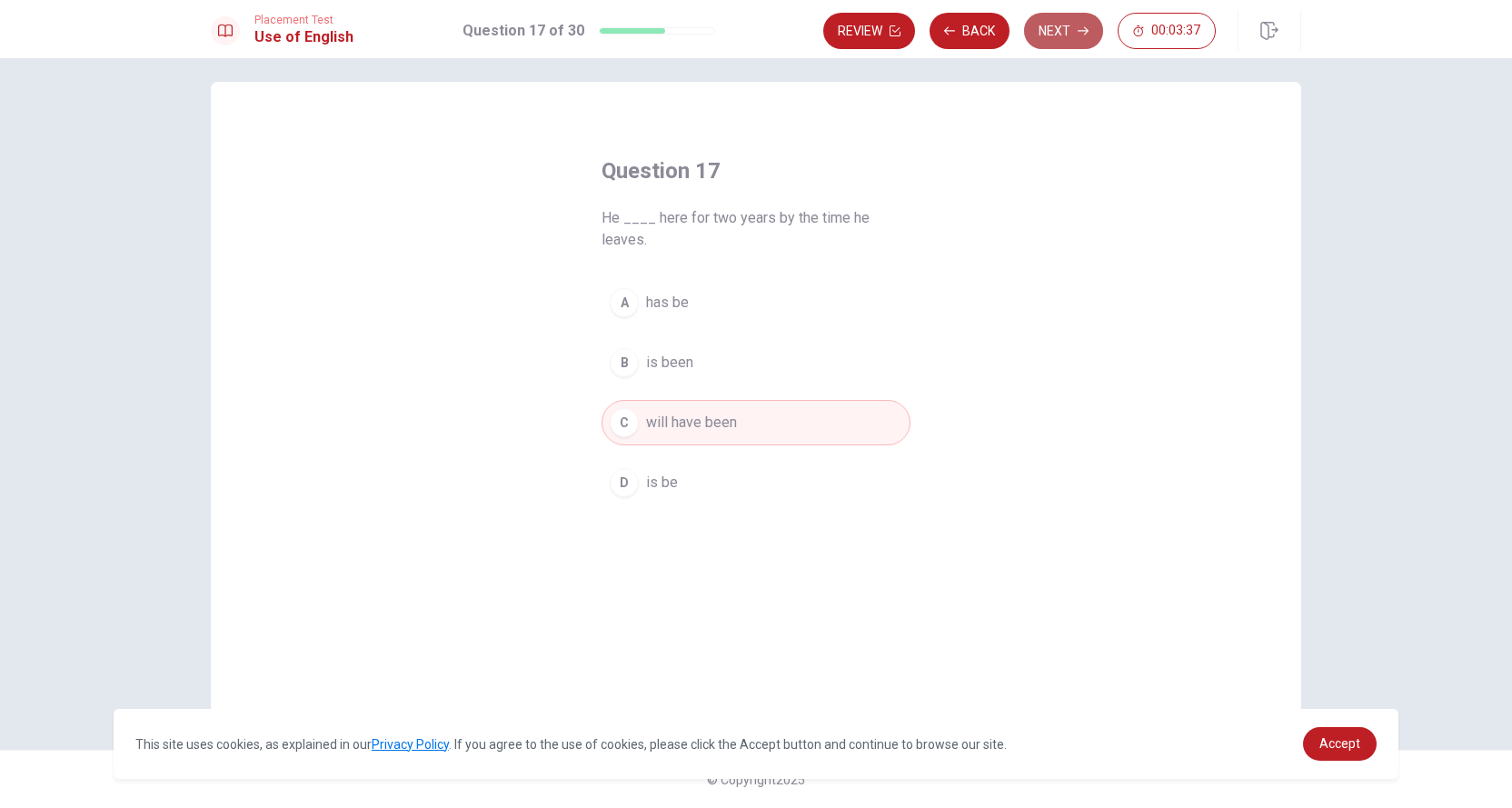
click at [1059, 27] on button "Next" at bounding box center [1063, 31] width 79 height 37
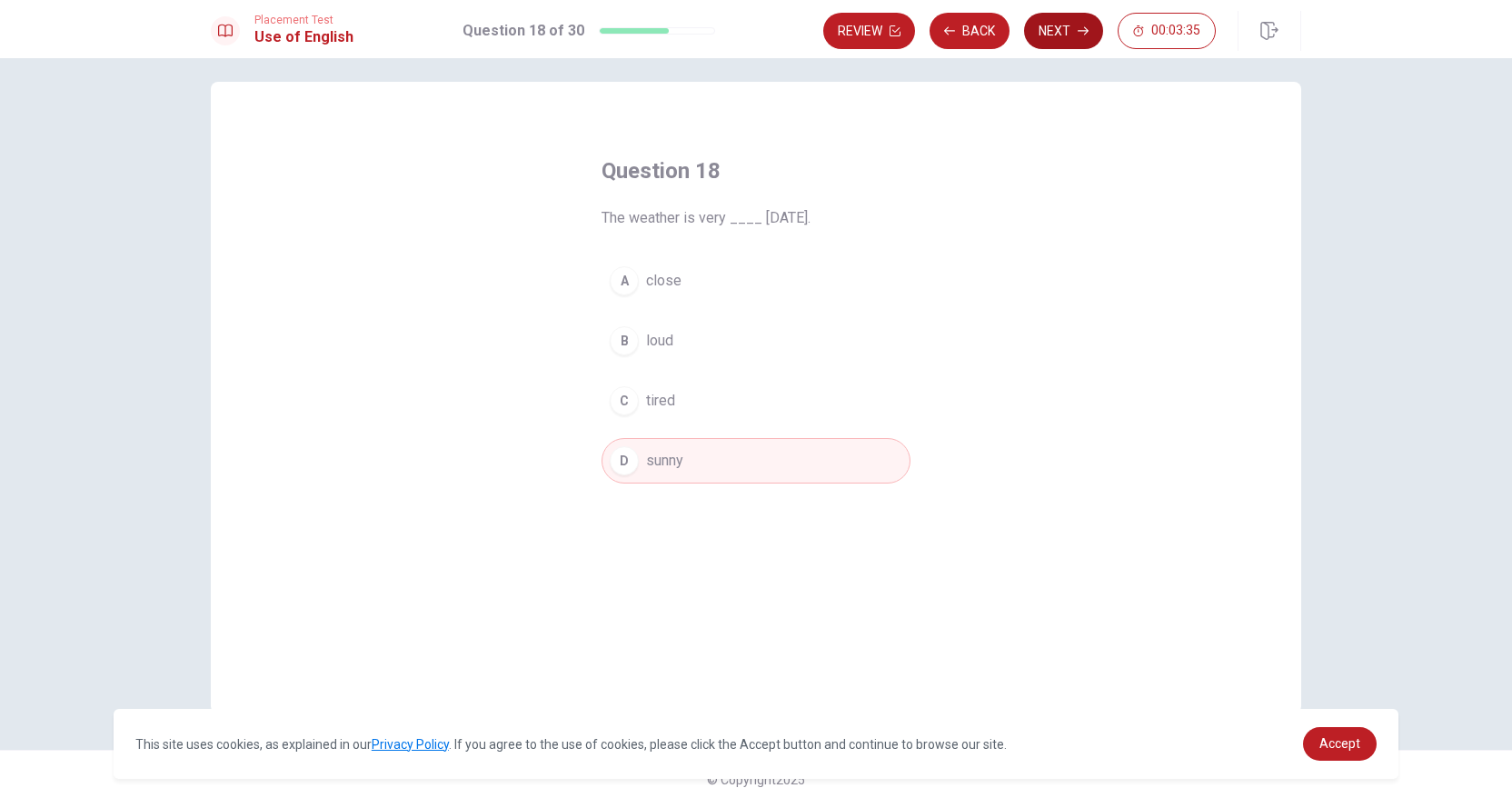
click at [1053, 33] on button "Next" at bounding box center [1063, 31] width 79 height 37
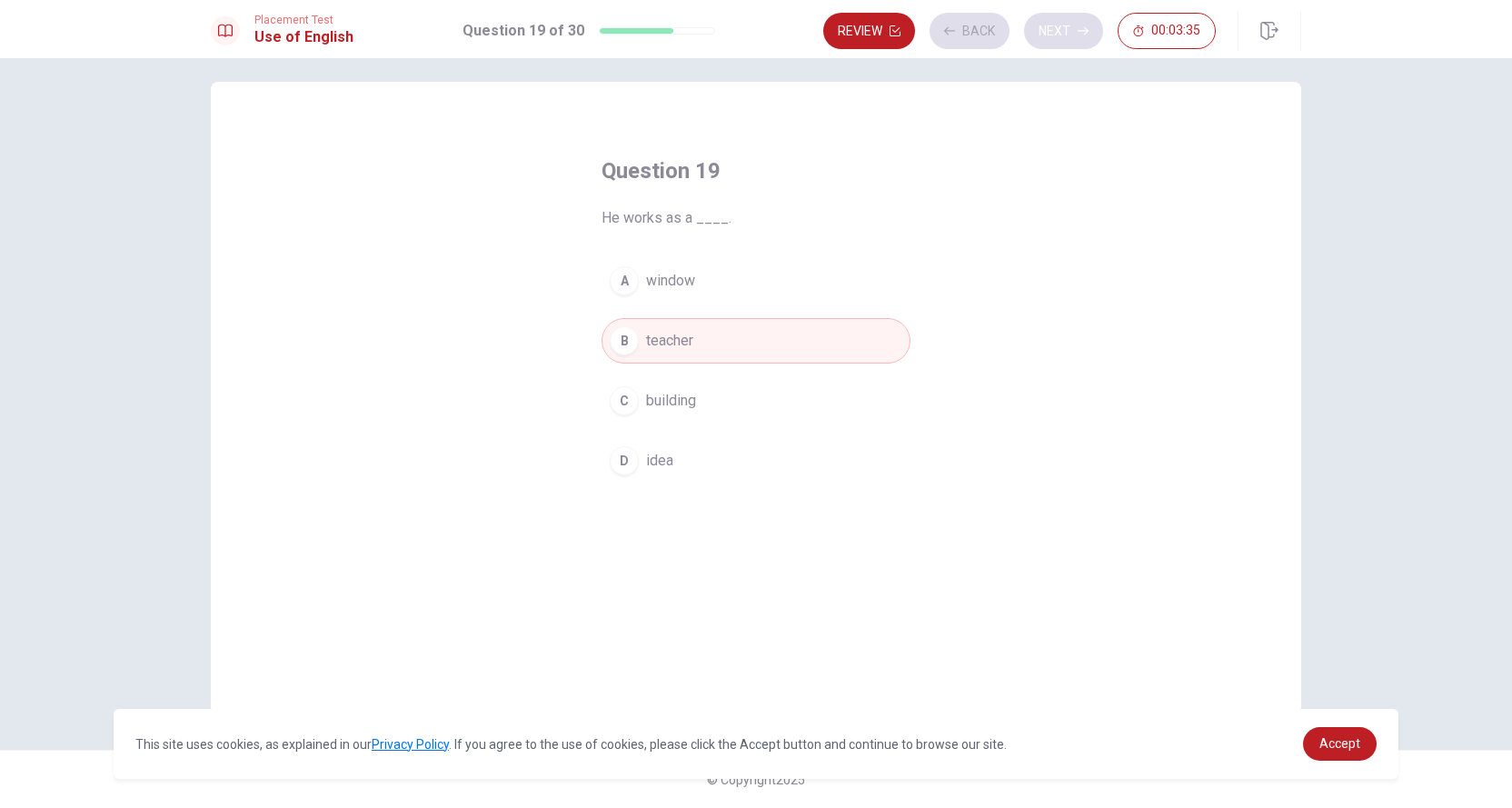
click at [1053, 33] on div "Review Back Next 00:03:35" at bounding box center [1019, 31] width 392 height 37
click at [1053, 33] on button "Next" at bounding box center [1063, 31] width 79 height 37
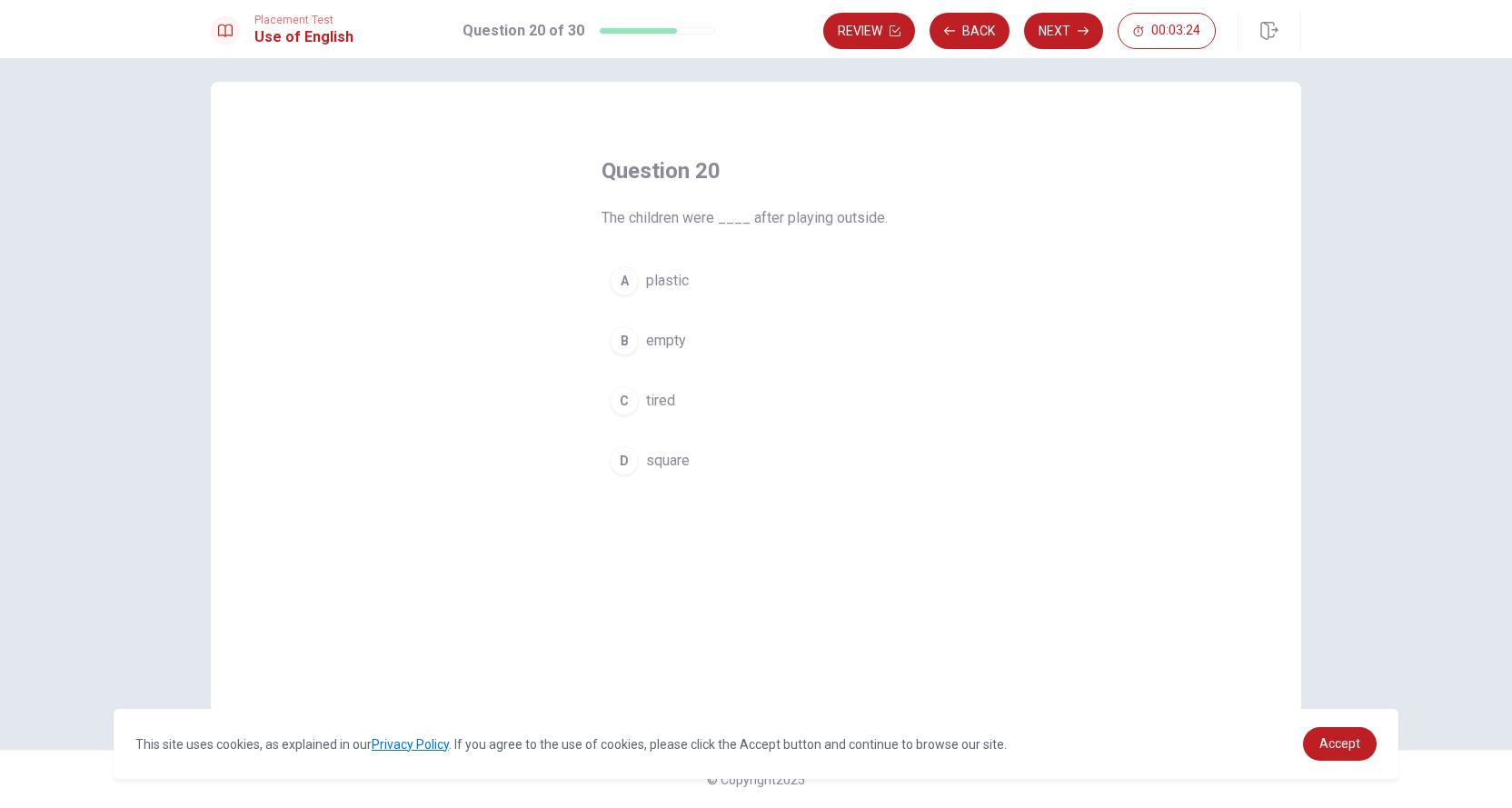
click at [650, 399] on span "tired" at bounding box center [661, 400] width 29 height 22
click at [1054, 23] on button "Next" at bounding box center [1063, 31] width 79 height 37
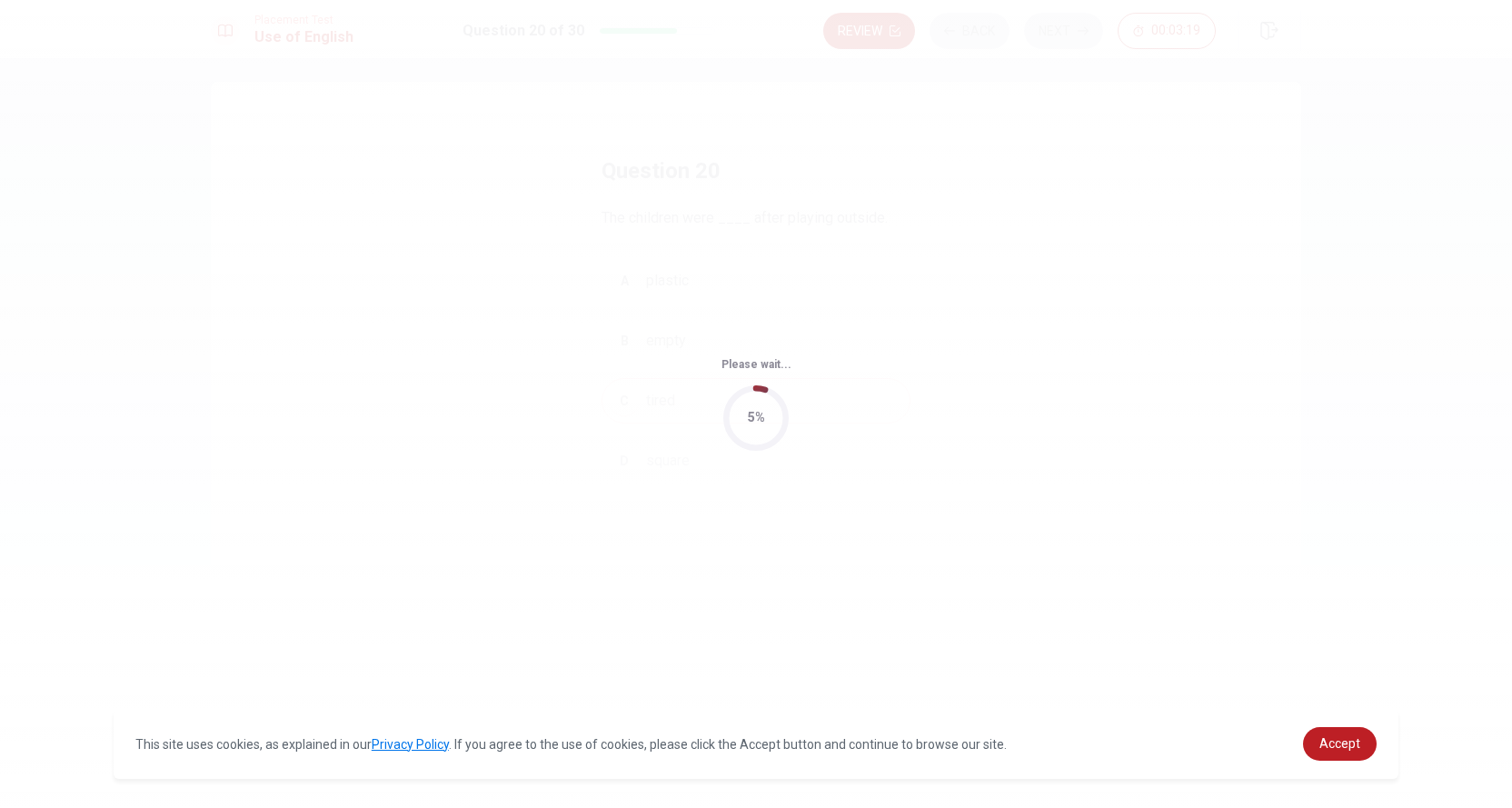
scroll to position [0, 0]
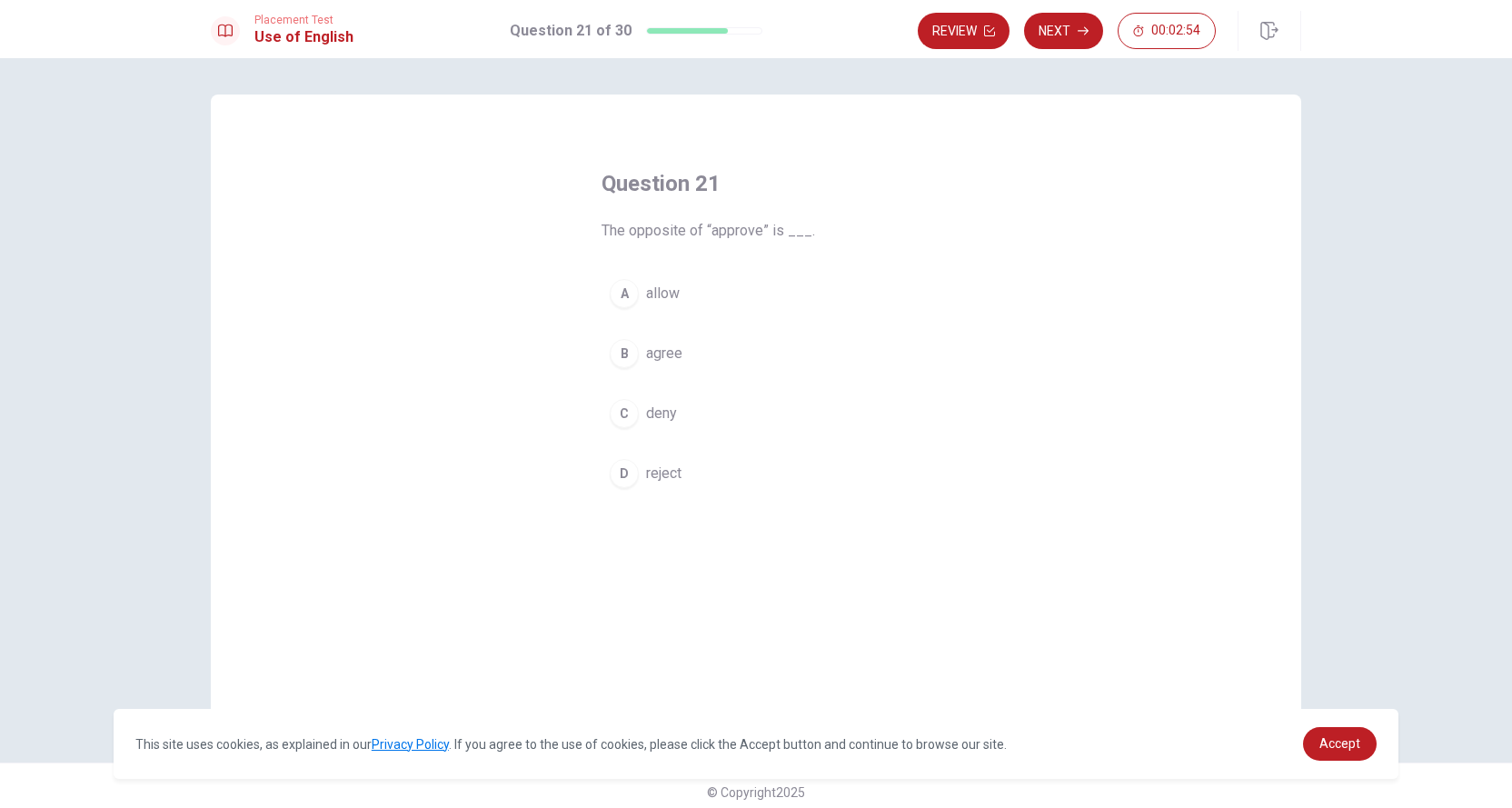
click at [648, 471] on span "reject" at bounding box center [664, 473] width 36 height 22
click at [1061, 31] on button "Next" at bounding box center [1063, 31] width 79 height 37
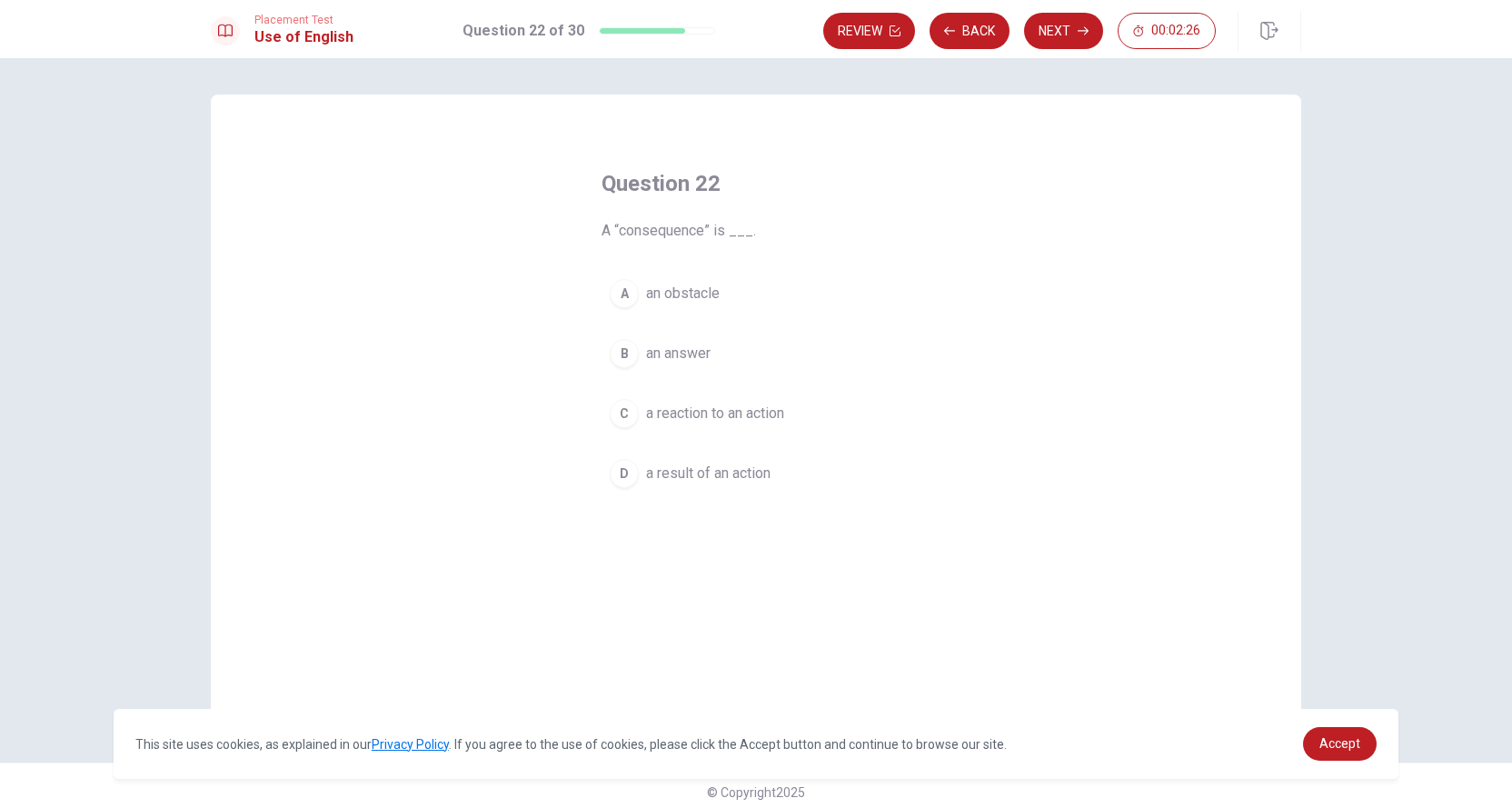
click at [702, 469] on span "a result of an action" at bounding box center [709, 473] width 125 height 22
click at [1061, 23] on button "Next" at bounding box center [1063, 31] width 79 height 37
click at [667, 471] on span "possible" at bounding box center [675, 473] width 56 height 22
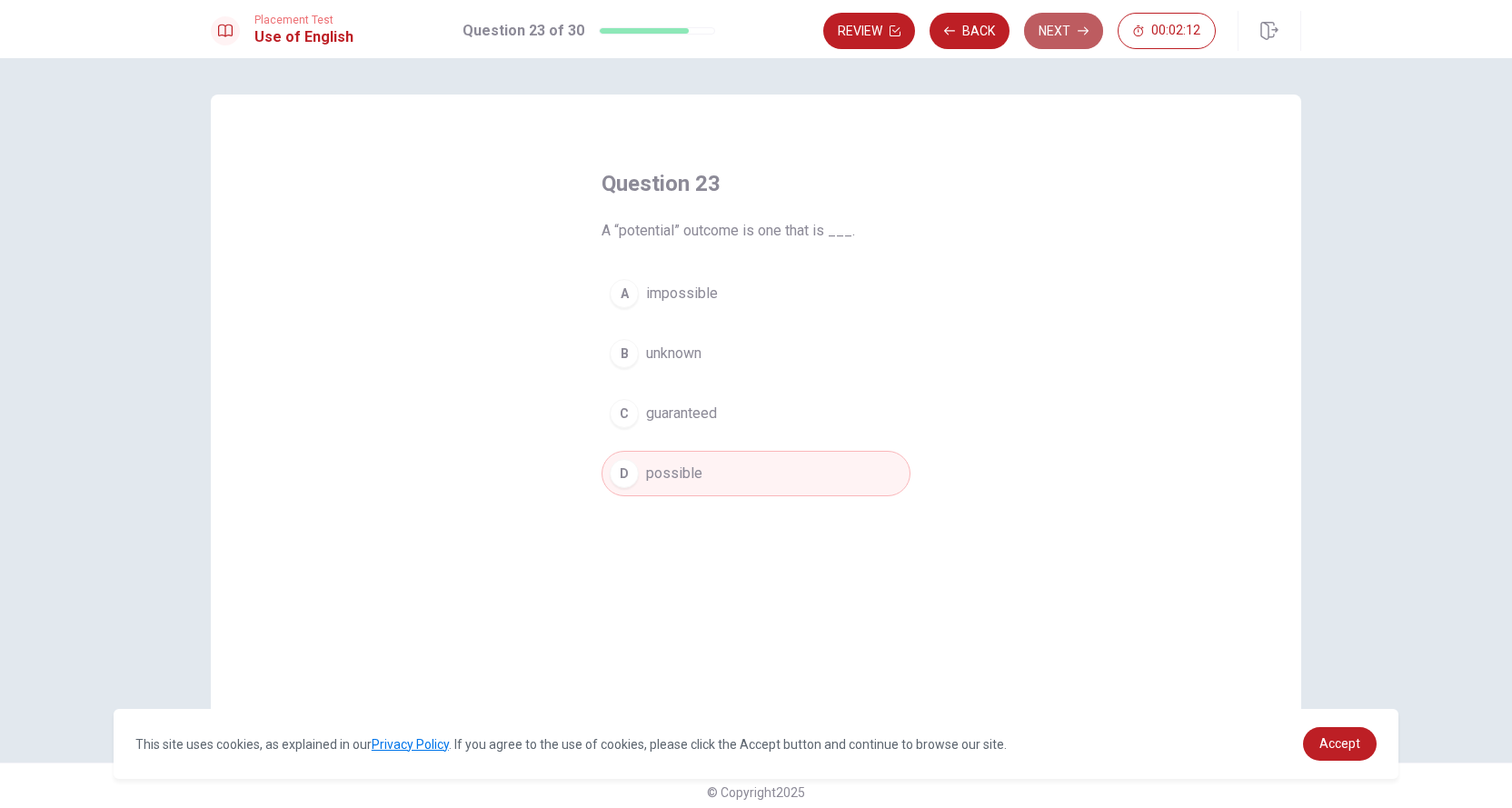
click at [1060, 23] on button "Next" at bounding box center [1063, 31] width 79 height 37
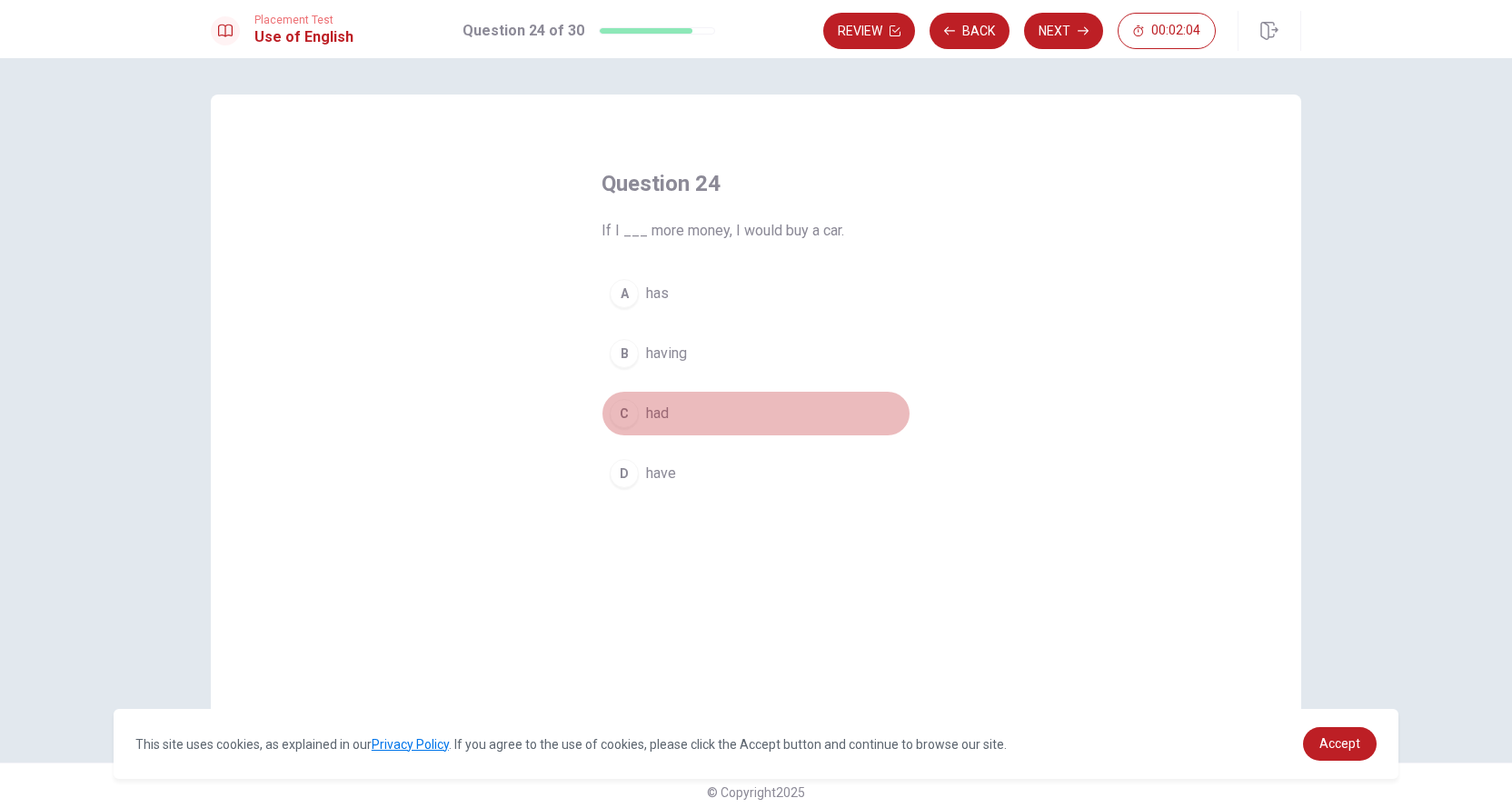
click at [647, 406] on span "had" at bounding box center [658, 413] width 23 height 22
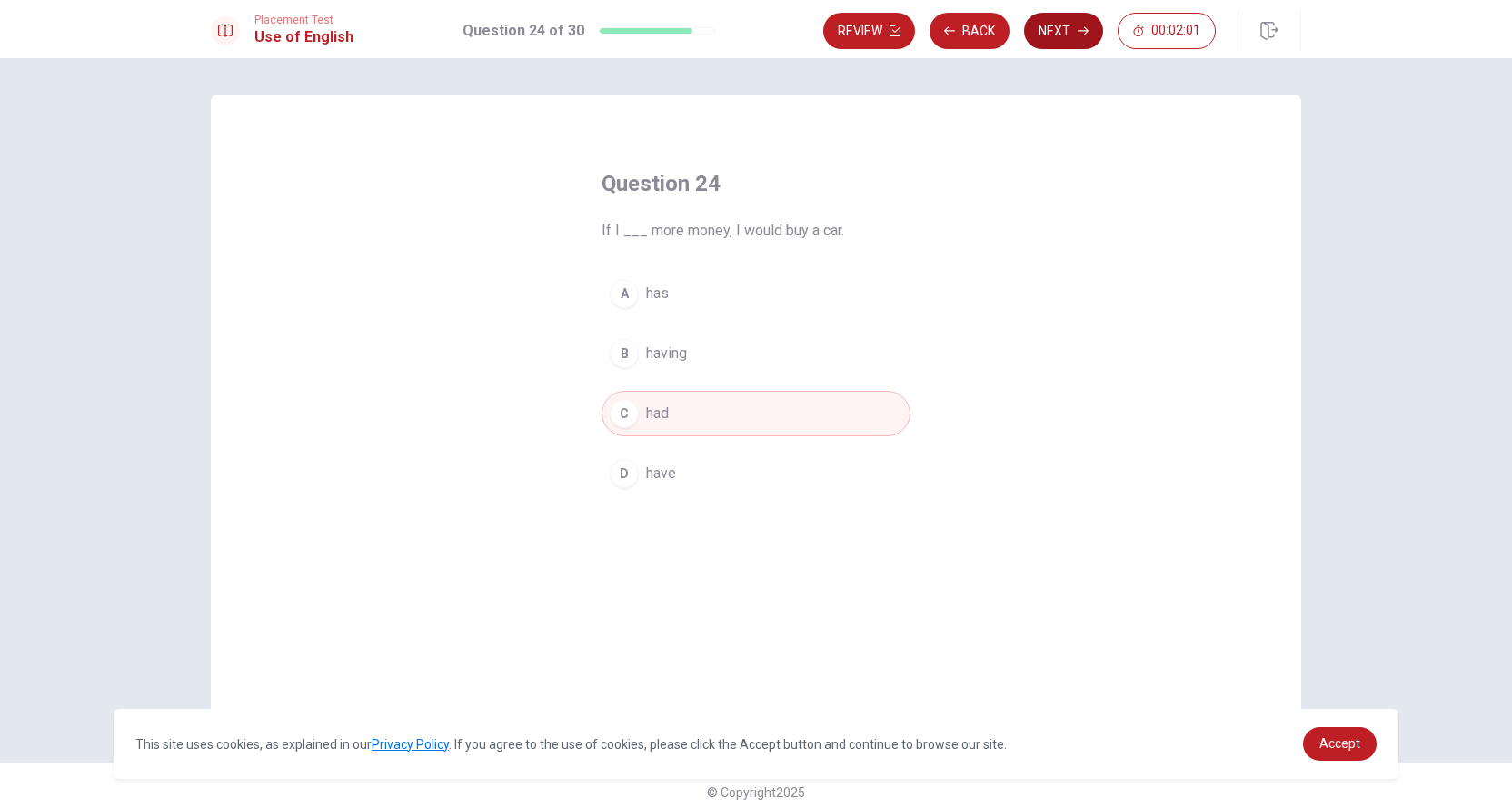
click at [1065, 34] on button "Next" at bounding box center [1063, 31] width 79 height 37
click at [671, 459] on button "D to be" at bounding box center [756, 473] width 309 height 45
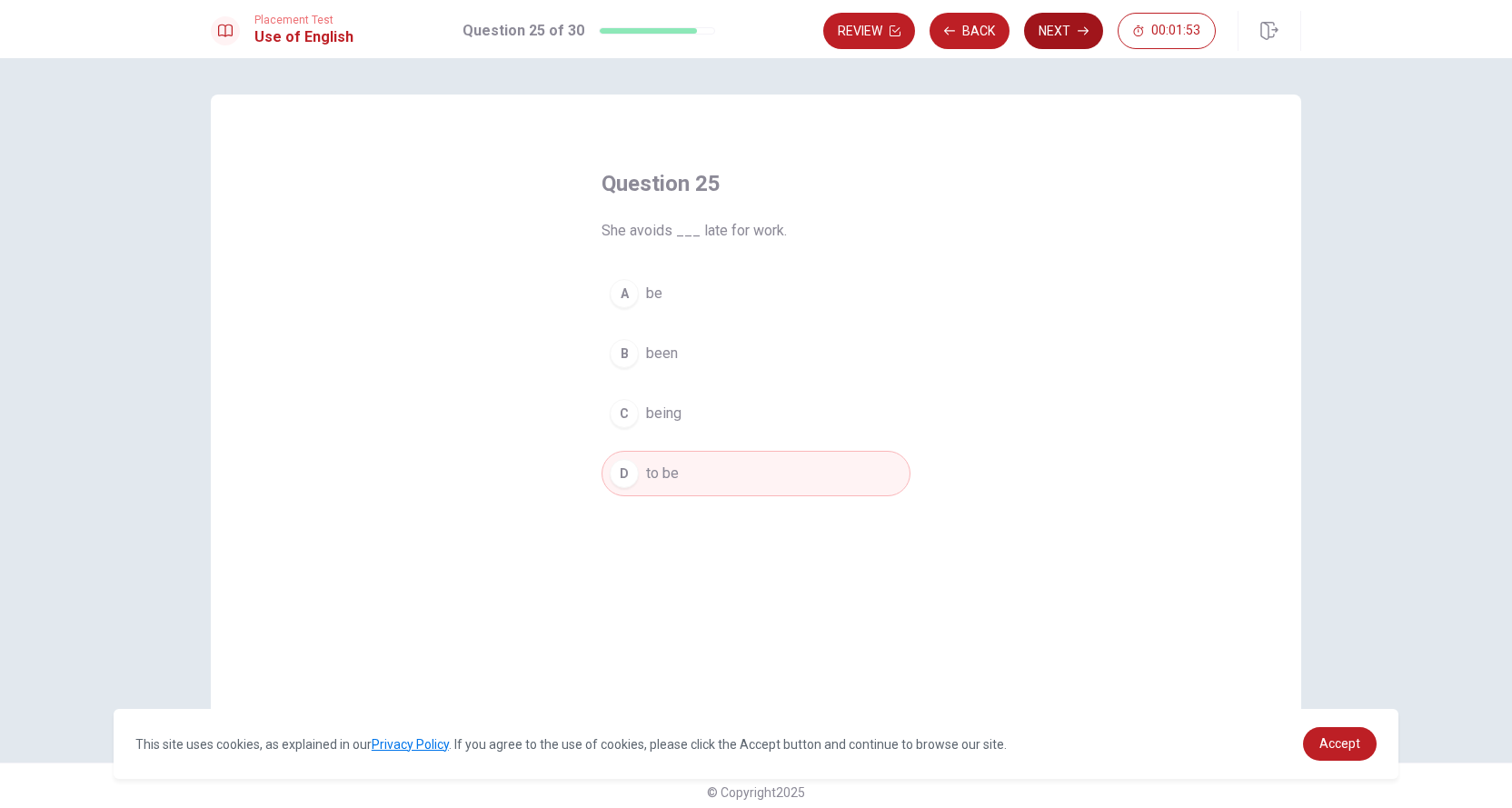
click at [1052, 35] on button "Next" at bounding box center [1063, 31] width 79 height 37
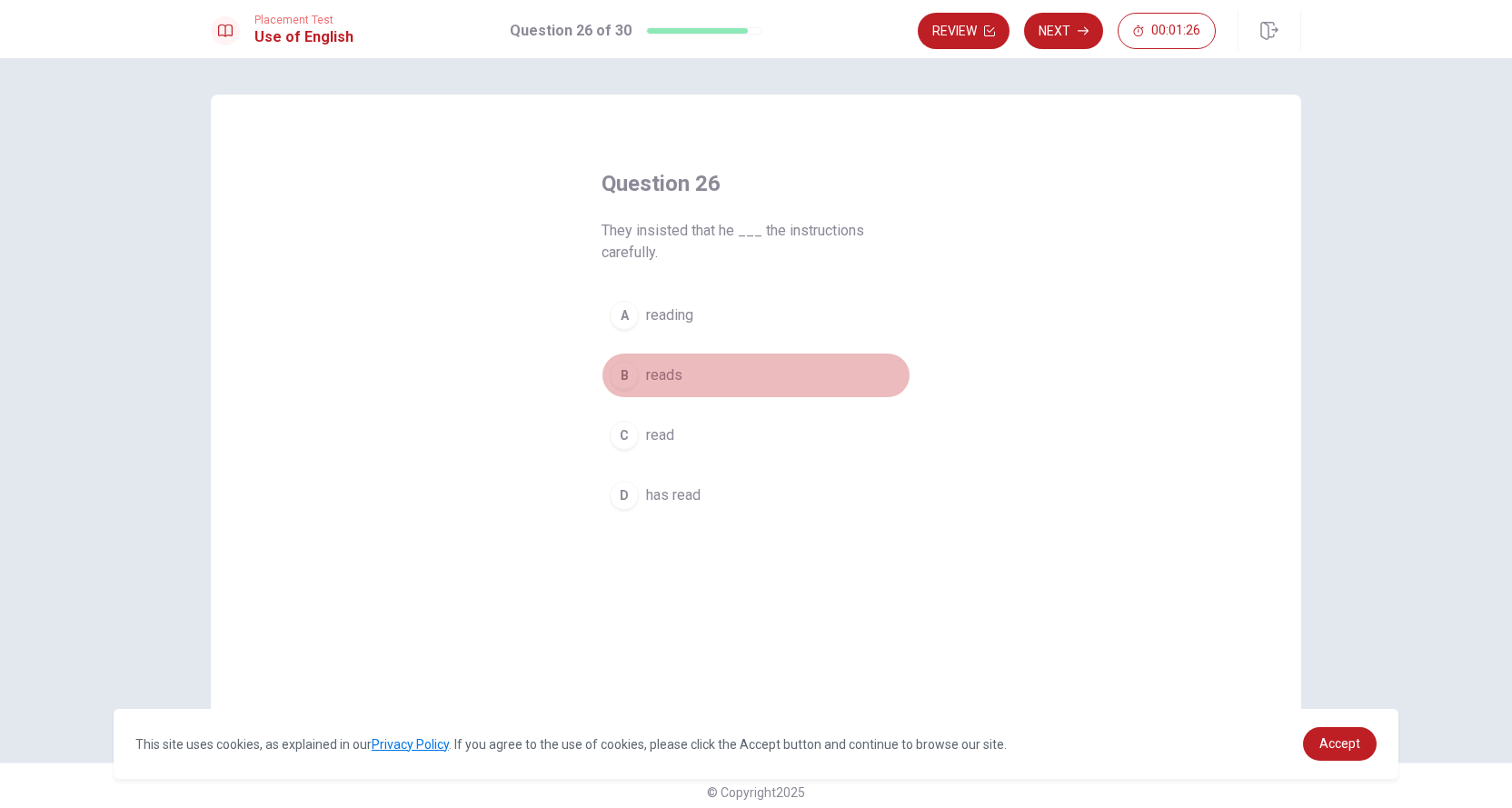
click at [649, 366] on span "reads" at bounding box center [664, 374] width 37 height 22
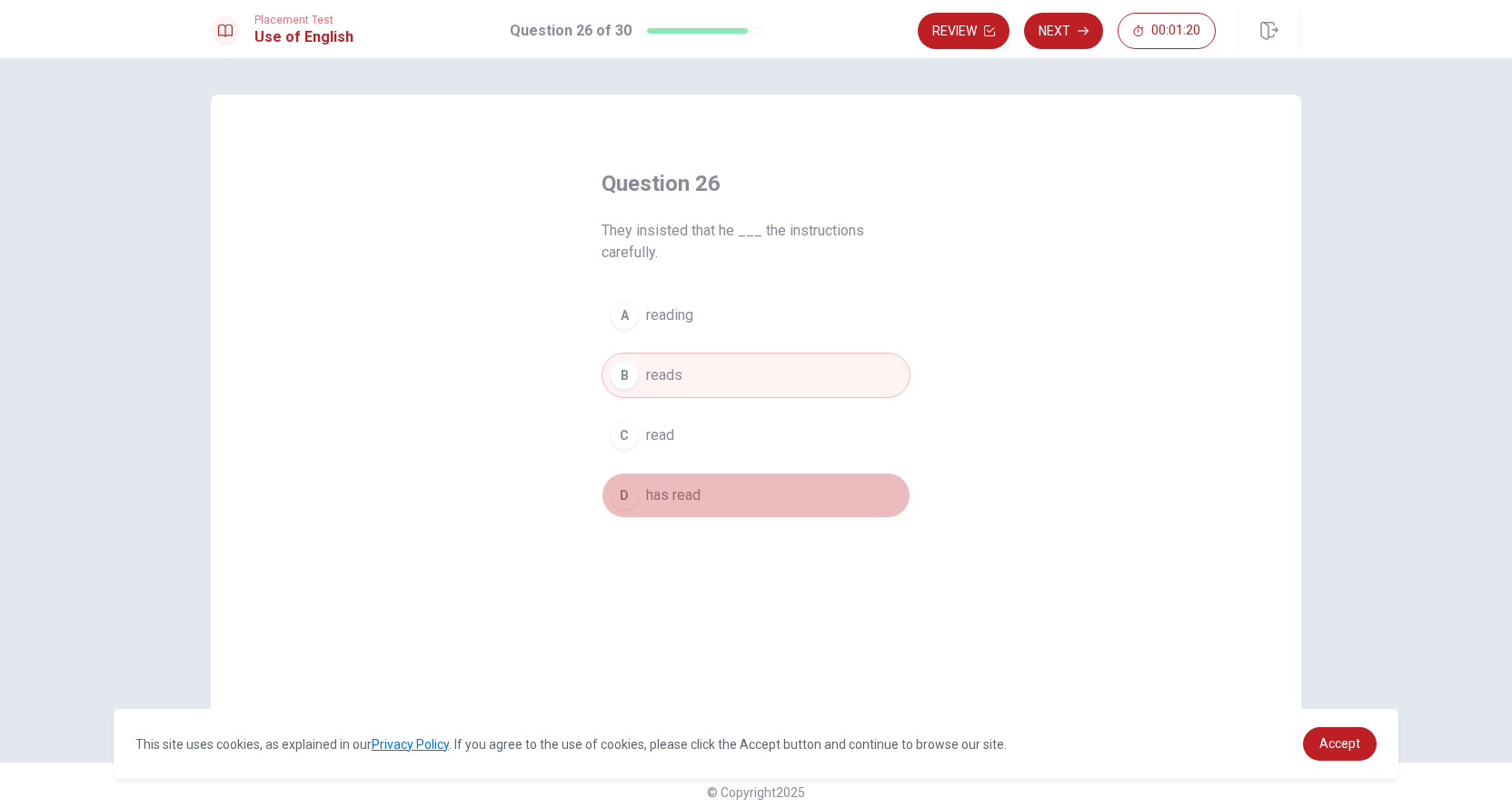
drag, startPoint x: 641, startPoint y: 493, endPoint x: 646, endPoint y: 482, distance: 12.1
click at [647, 495] on span "has read" at bounding box center [674, 495] width 54 height 22
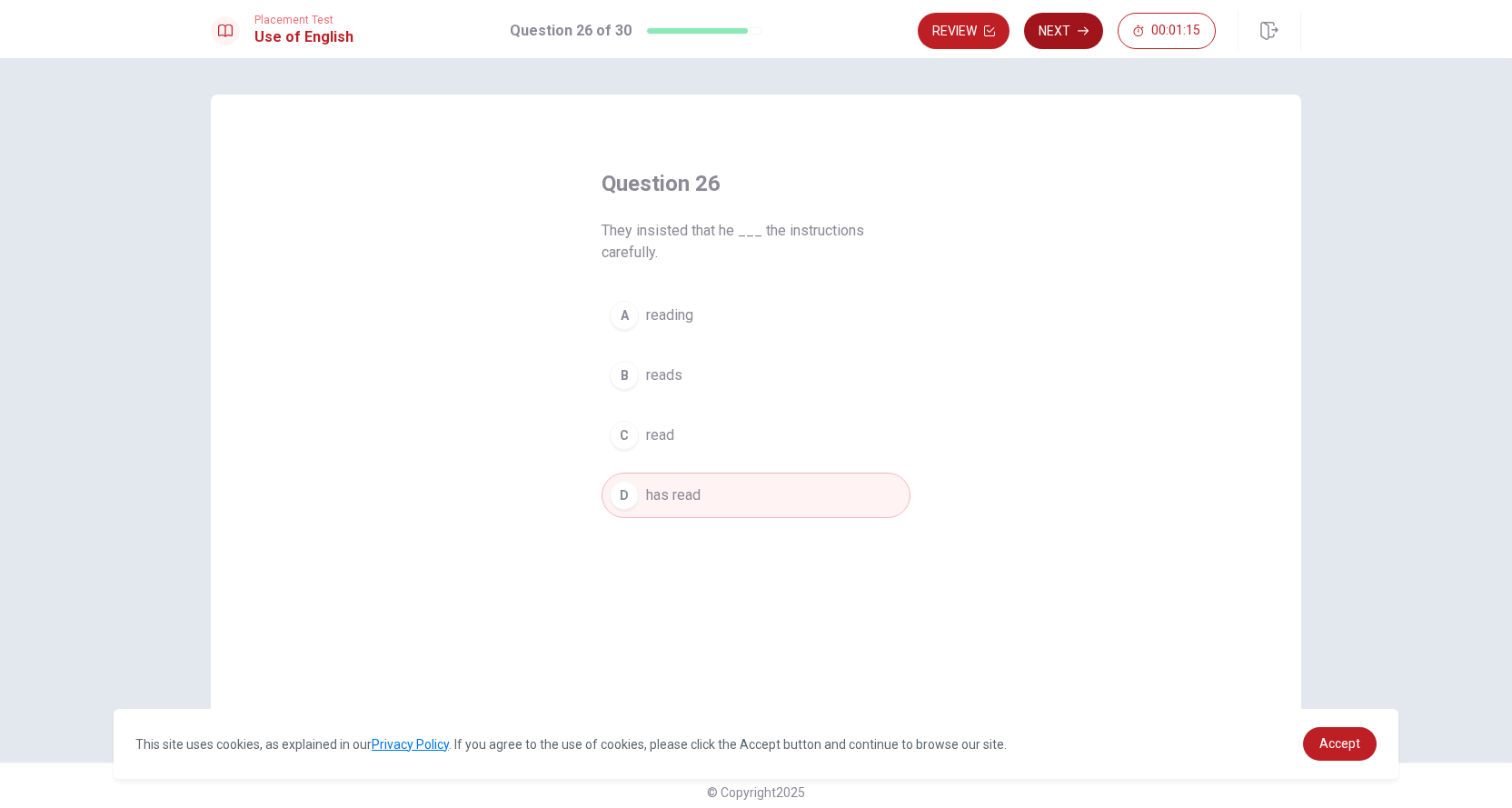
click at [1078, 28] on button "Next" at bounding box center [1063, 31] width 79 height 37
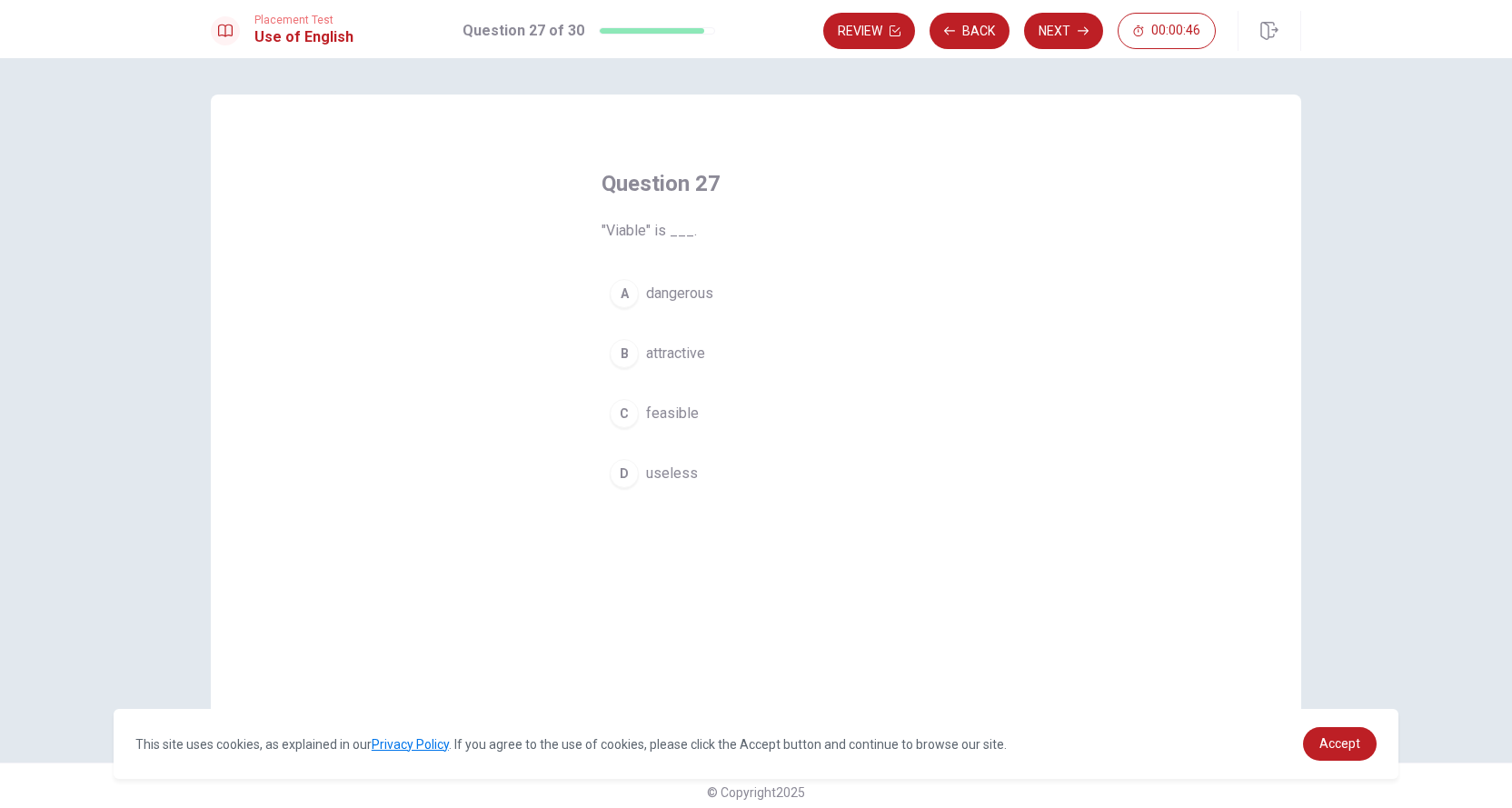
click at [667, 410] on span "feasible" at bounding box center [673, 413] width 53 height 22
click at [1076, 39] on button "Next" at bounding box center [1063, 31] width 79 height 37
click at [680, 406] on span "obvious" at bounding box center [672, 413] width 51 height 22
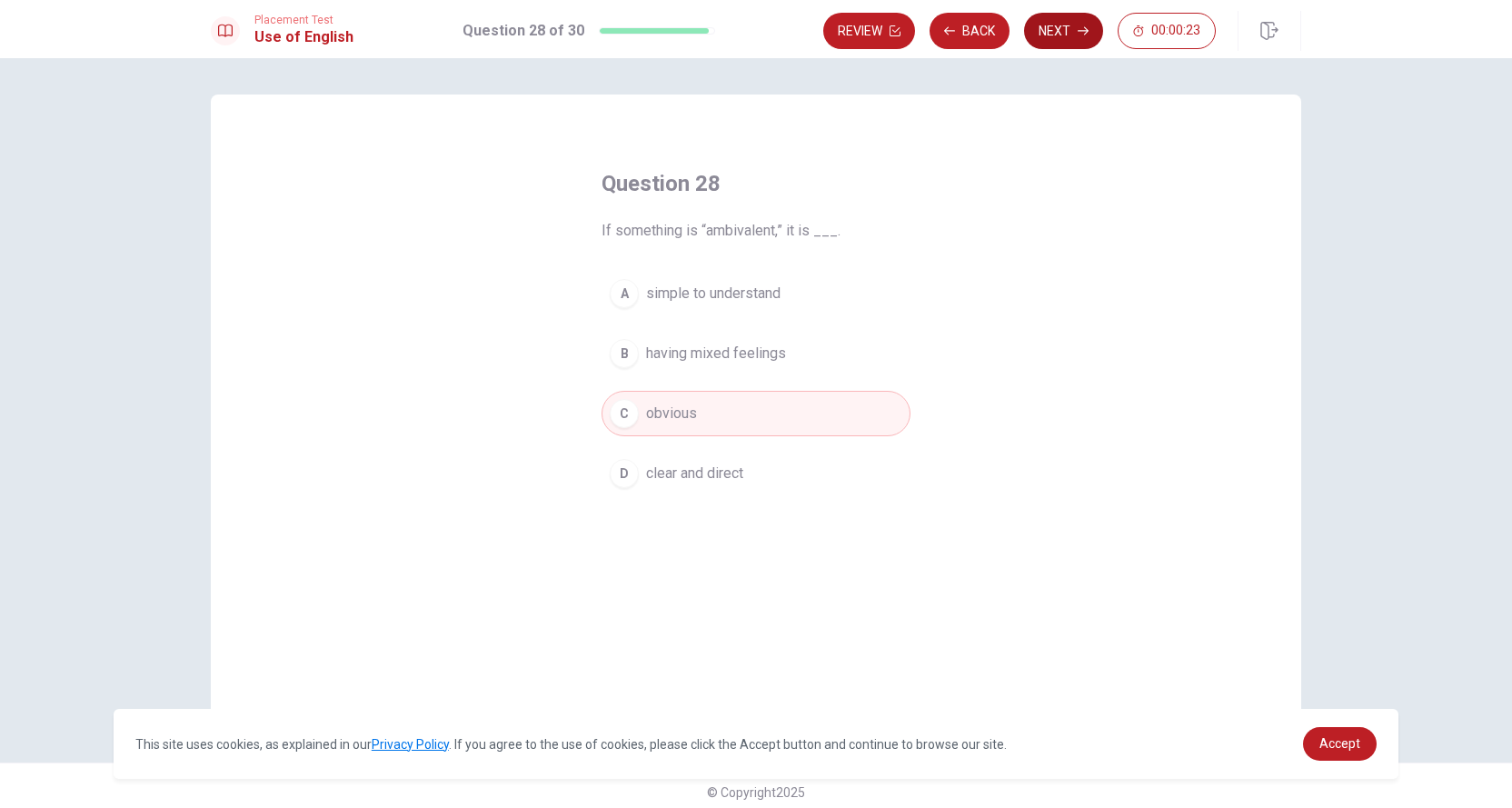
click at [1063, 21] on button "Next" at bounding box center [1063, 31] width 79 height 37
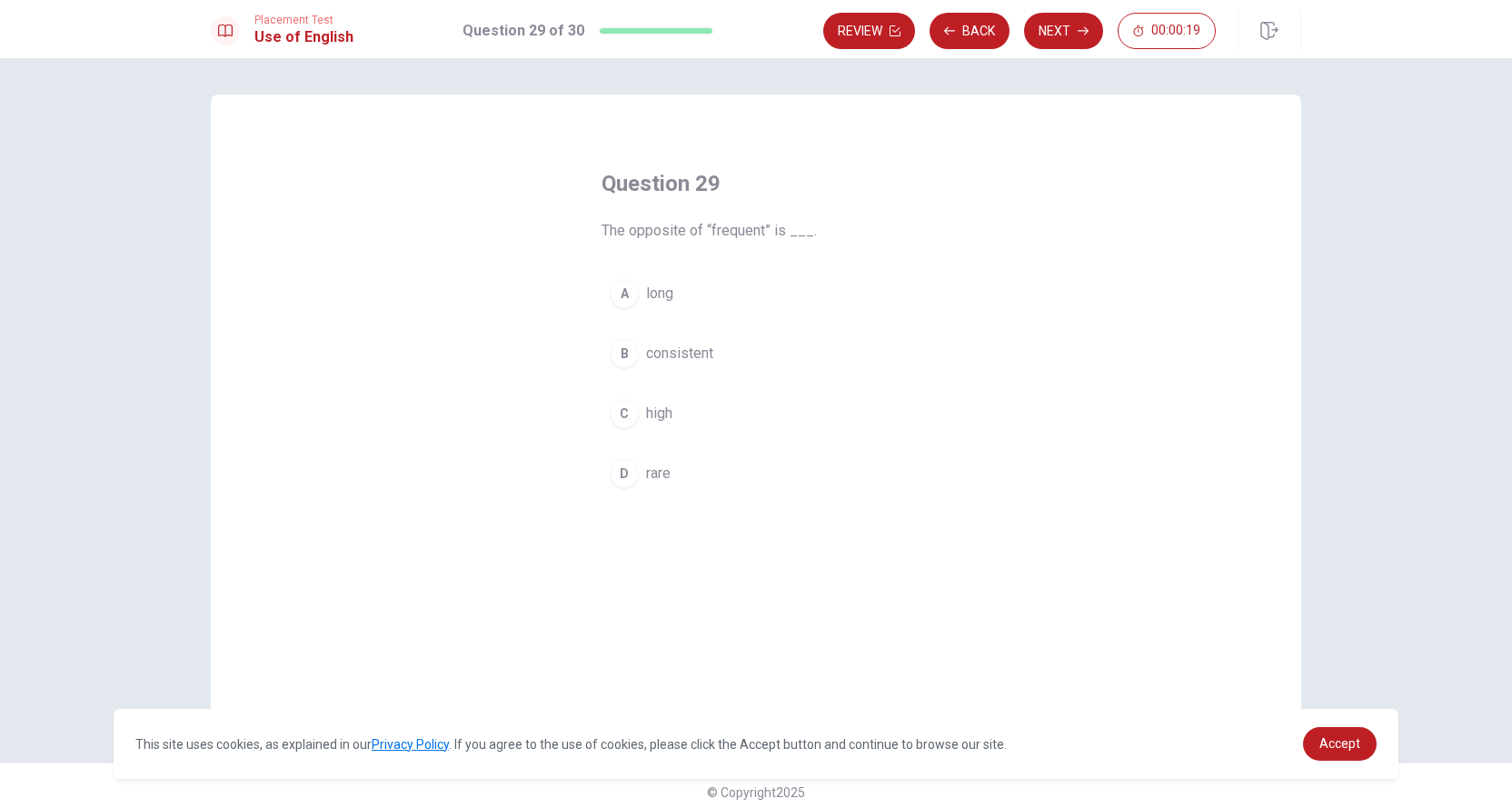
drag, startPoint x: 687, startPoint y: 344, endPoint x: 712, endPoint y: 331, distance: 28.2
click at [687, 347] on span "consistent" at bounding box center [680, 353] width 68 height 22
click at [1069, 41] on button "Next" at bounding box center [1063, 31] width 79 height 37
click at [663, 330] on button "A Rude" at bounding box center [756, 315] width 309 height 45
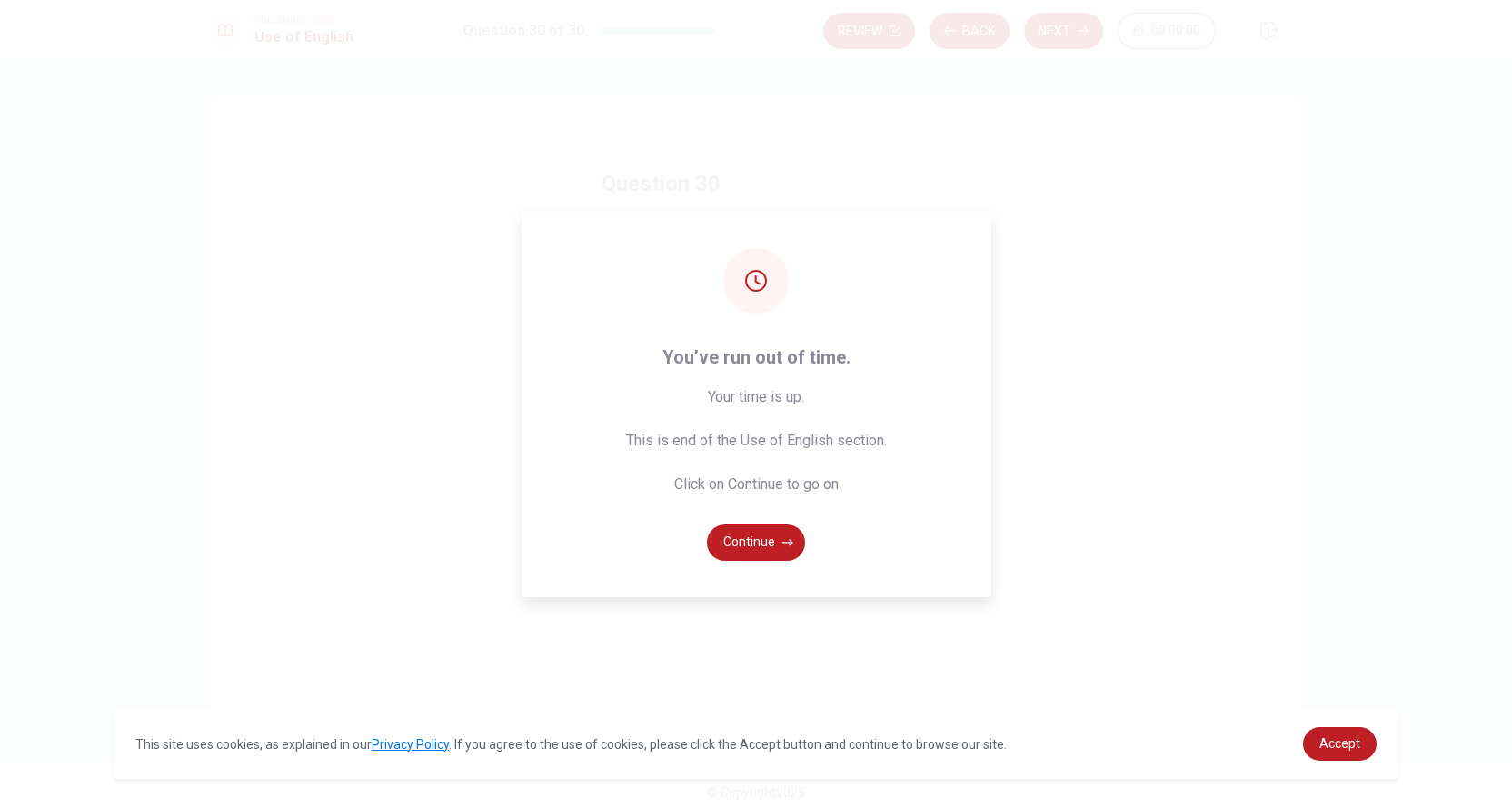
click at [1068, 47] on div "You’ve run out of time. Your time is up. This is end of the Use of English sect…" at bounding box center [756, 404] width 1512 height 808
click at [1077, 26] on div "You’ve run out of time. Your time is up. This is end of the Use of English sect…" at bounding box center [756, 404] width 1512 height 808
click at [723, 538] on button "Continue" at bounding box center [756, 542] width 99 height 37
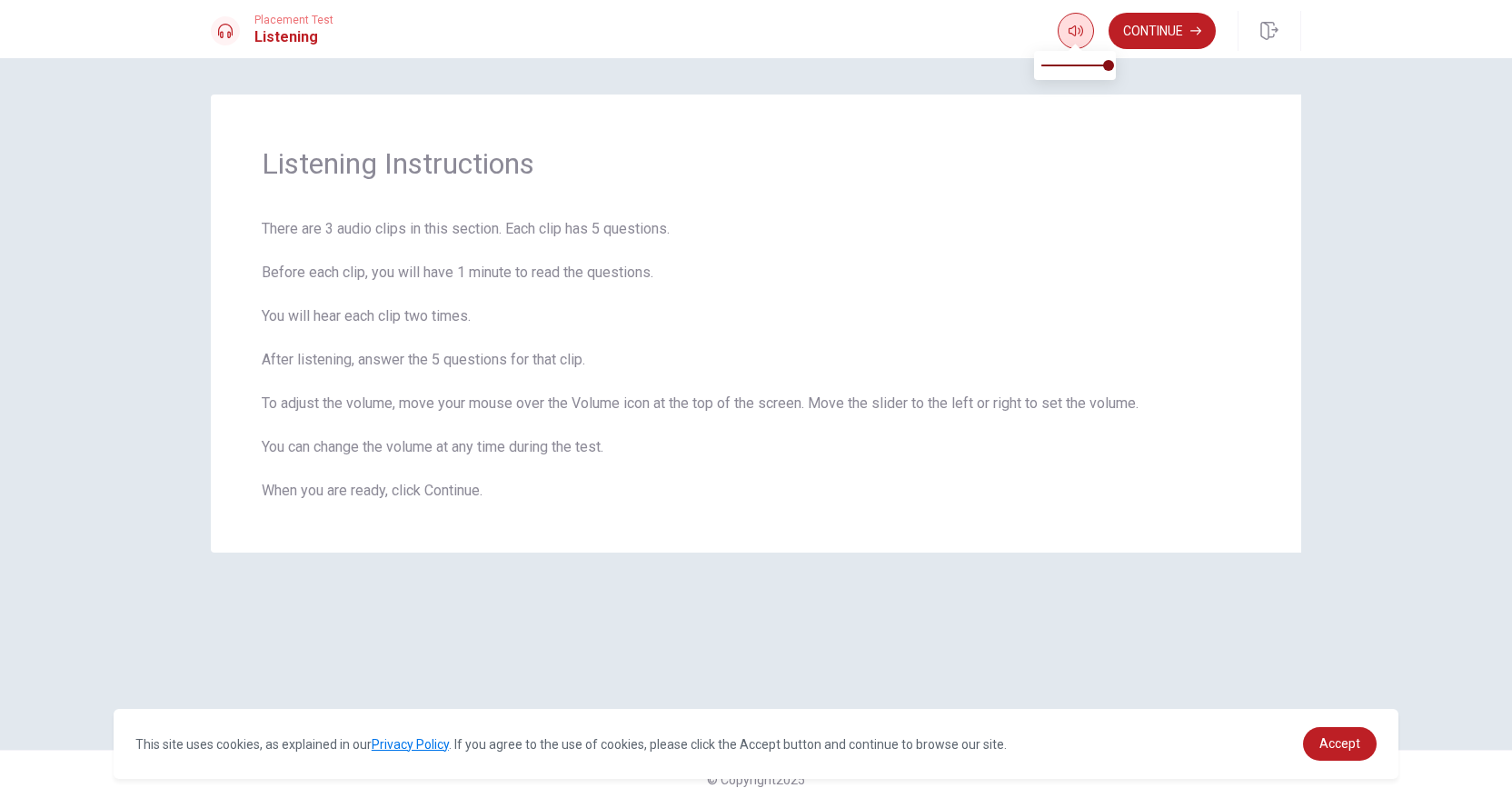
click at [1083, 38] on button "button" at bounding box center [1076, 31] width 37 height 37
click at [1142, 25] on button "Continue" at bounding box center [1162, 31] width 107 height 37
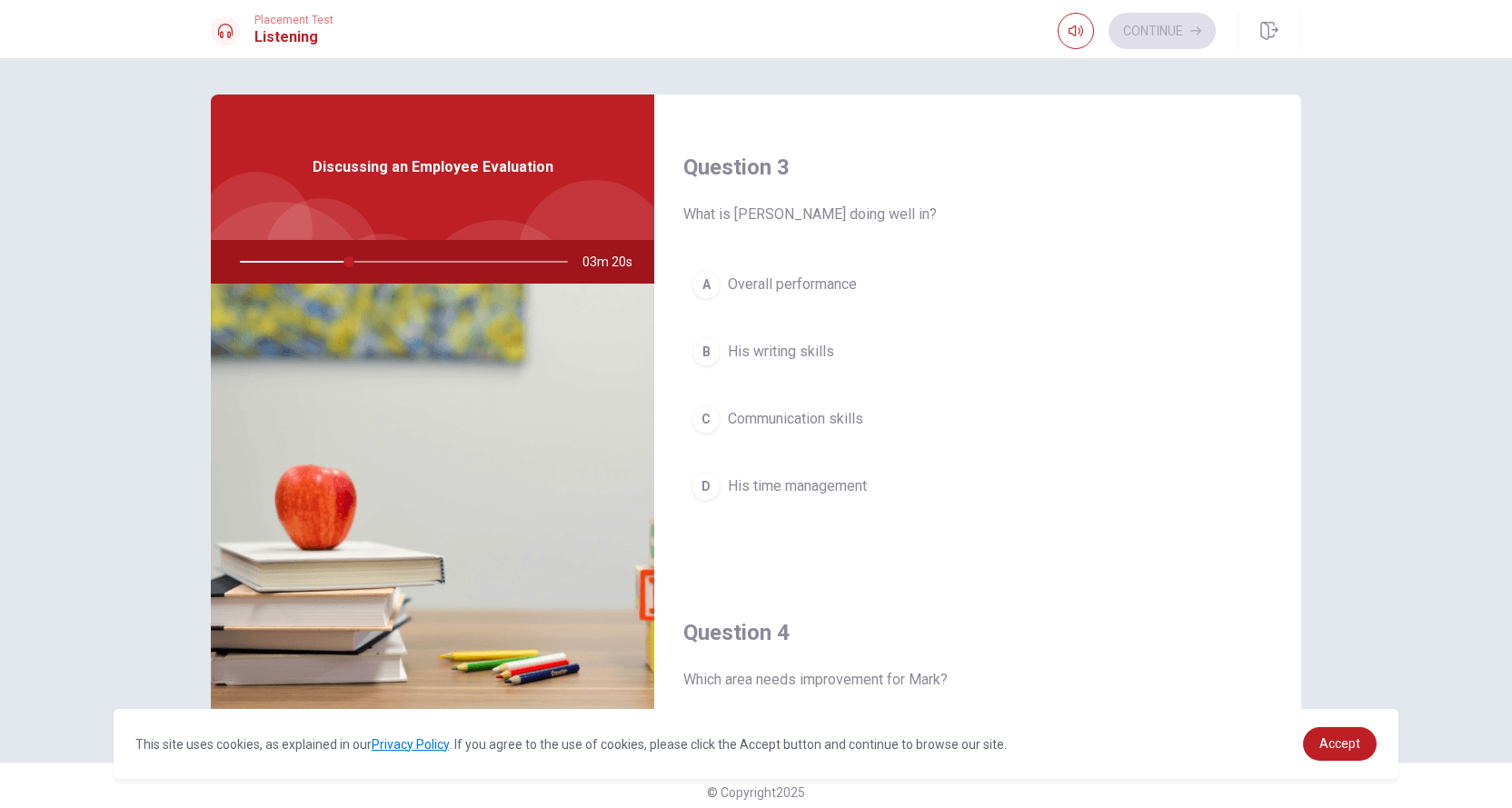
scroll to position [1182, 0]
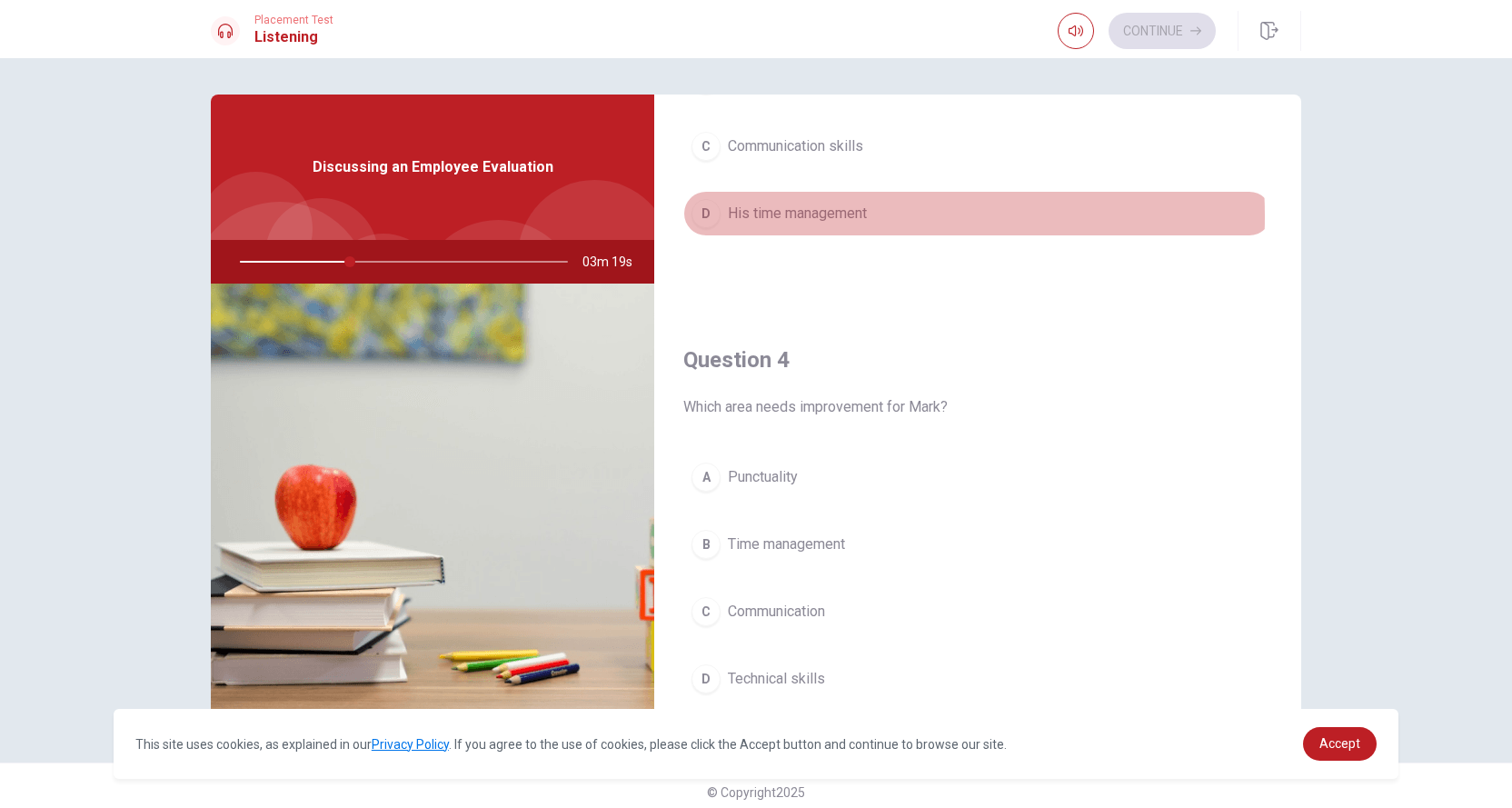
click at [805, 210] on span "His time management" at bounding box center [798, 213] width 139 height 22
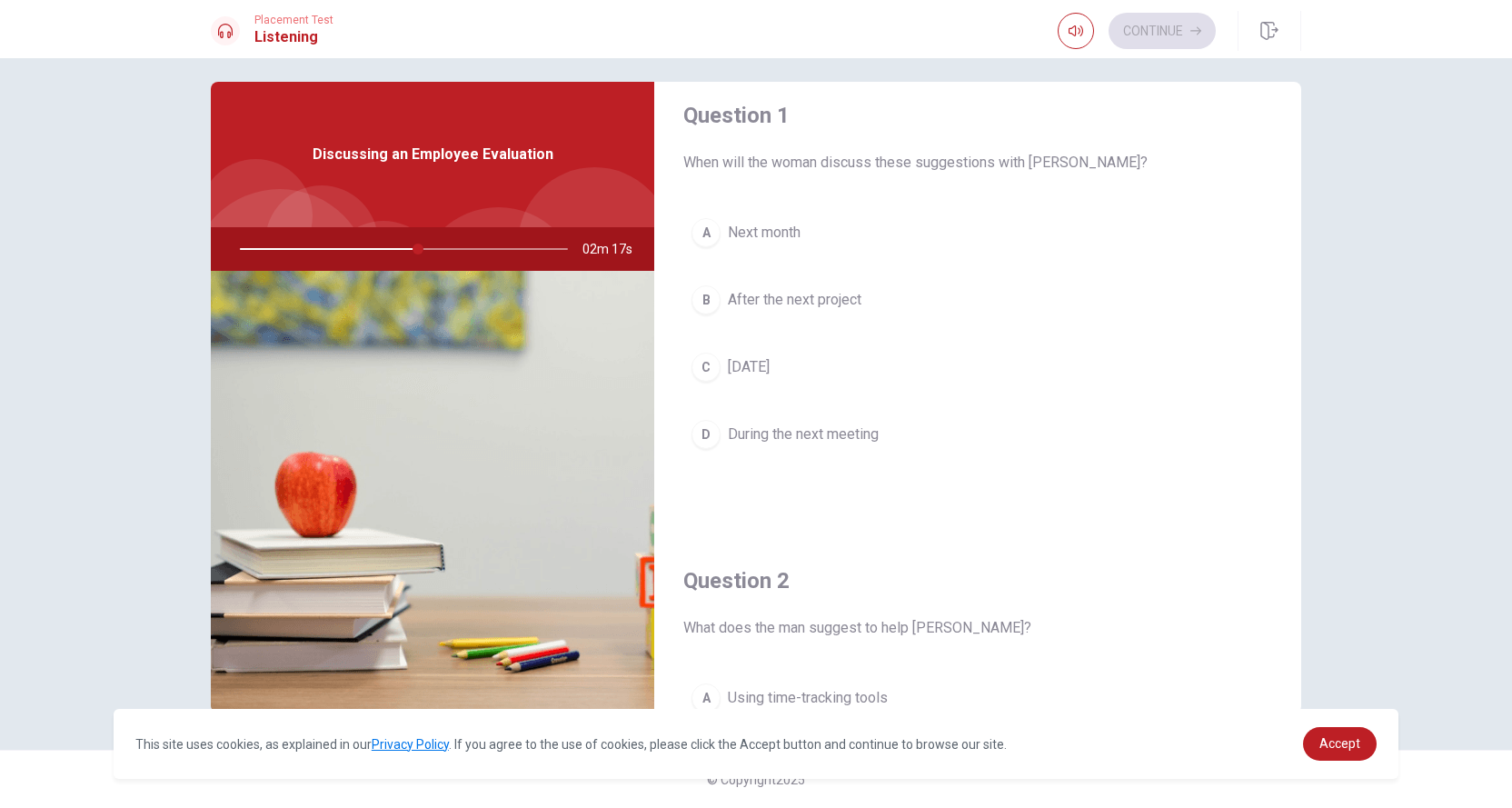
scroll to position [0, 0]
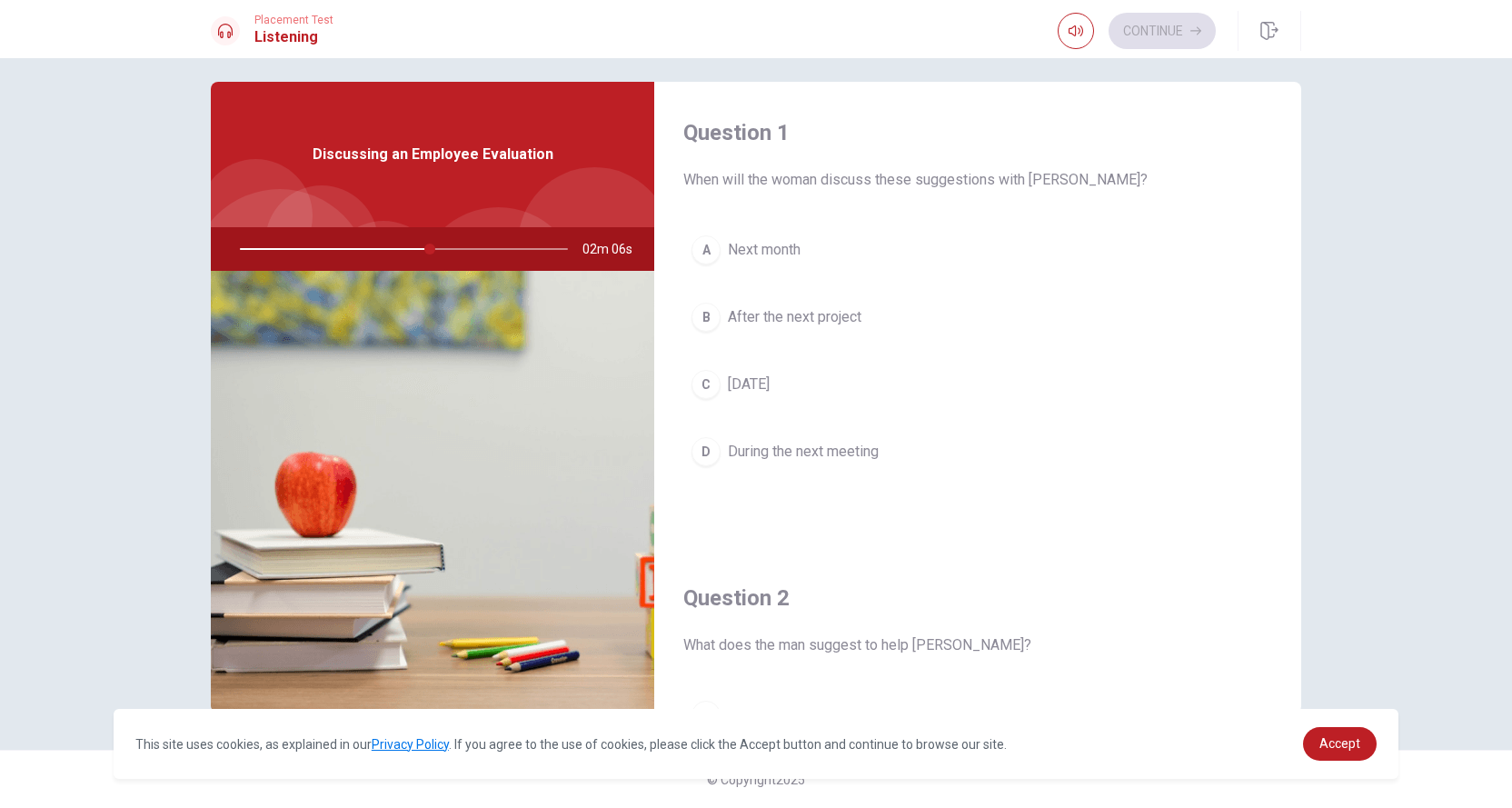
click at [788, 449] on span "During the next meeting" at bounding box center [803, 451] width 151 height 22
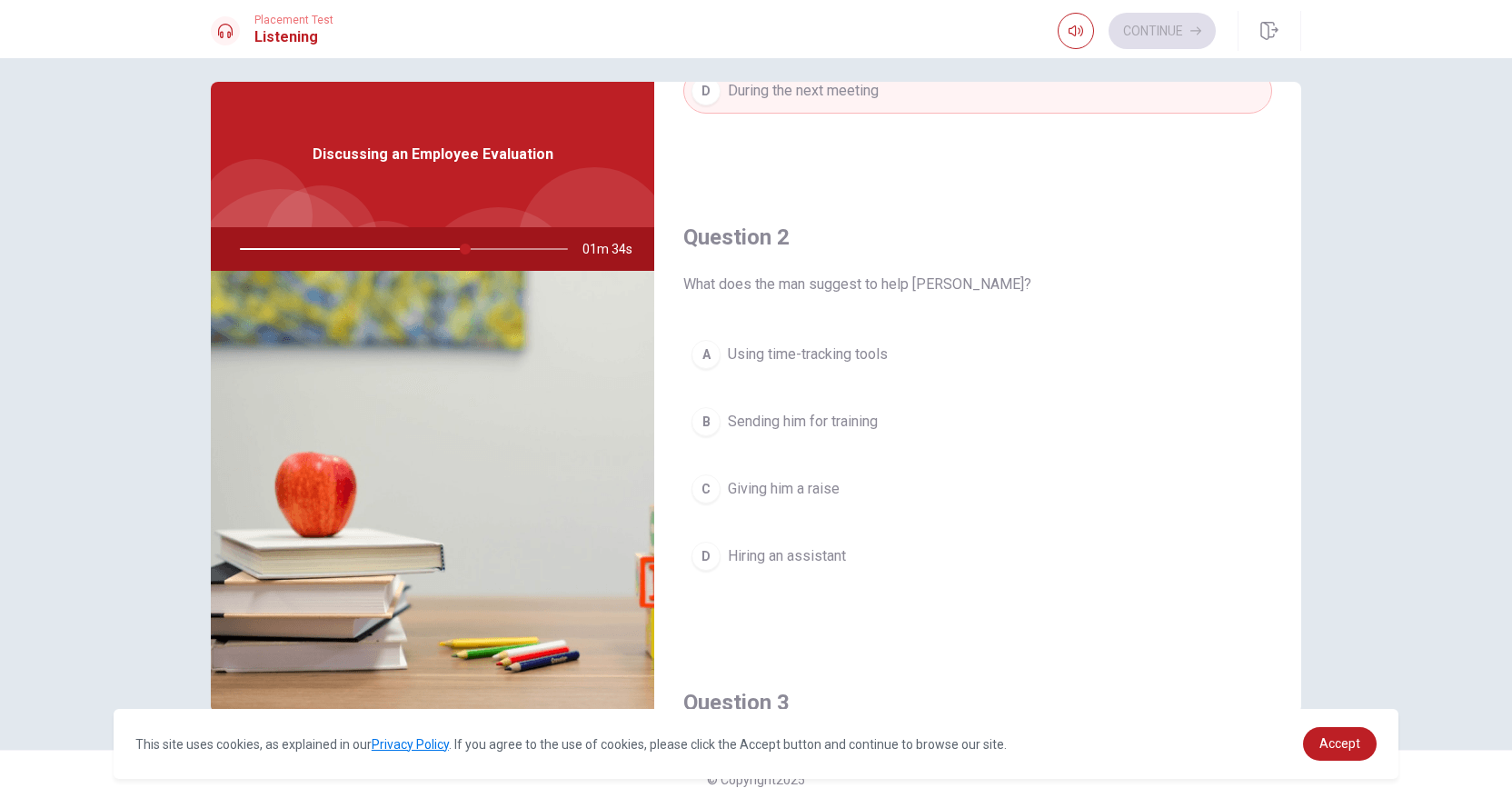
scroll to position [363, 0]
click at [776, 350] on span "Using time-tracking tools" at bounding box center [808, 351] width 160 height 22
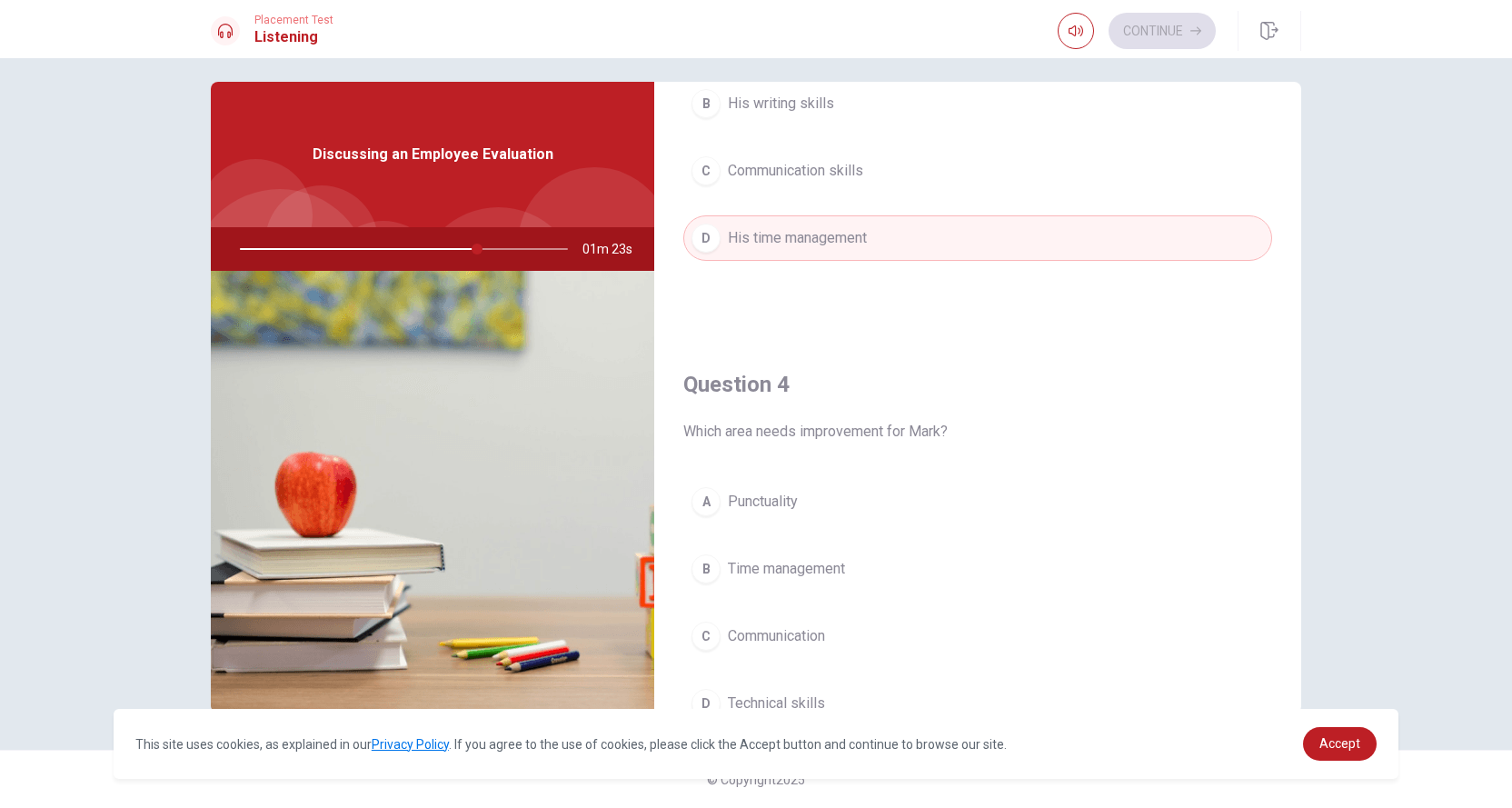
scroll to position [1182, 0]
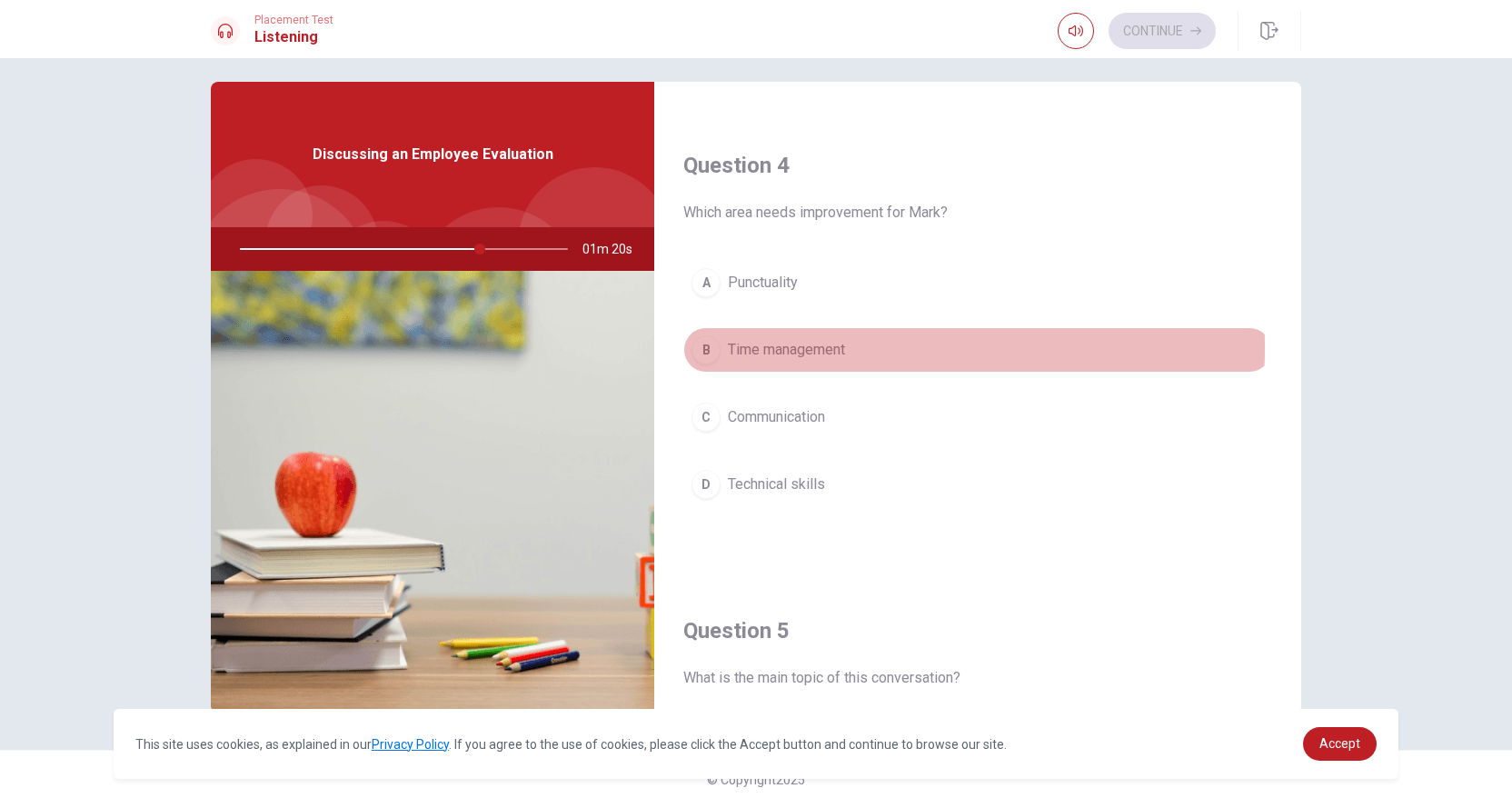
click at [766, 339] on span "Time management" at bounding box center [787, 349] width 117 height 22
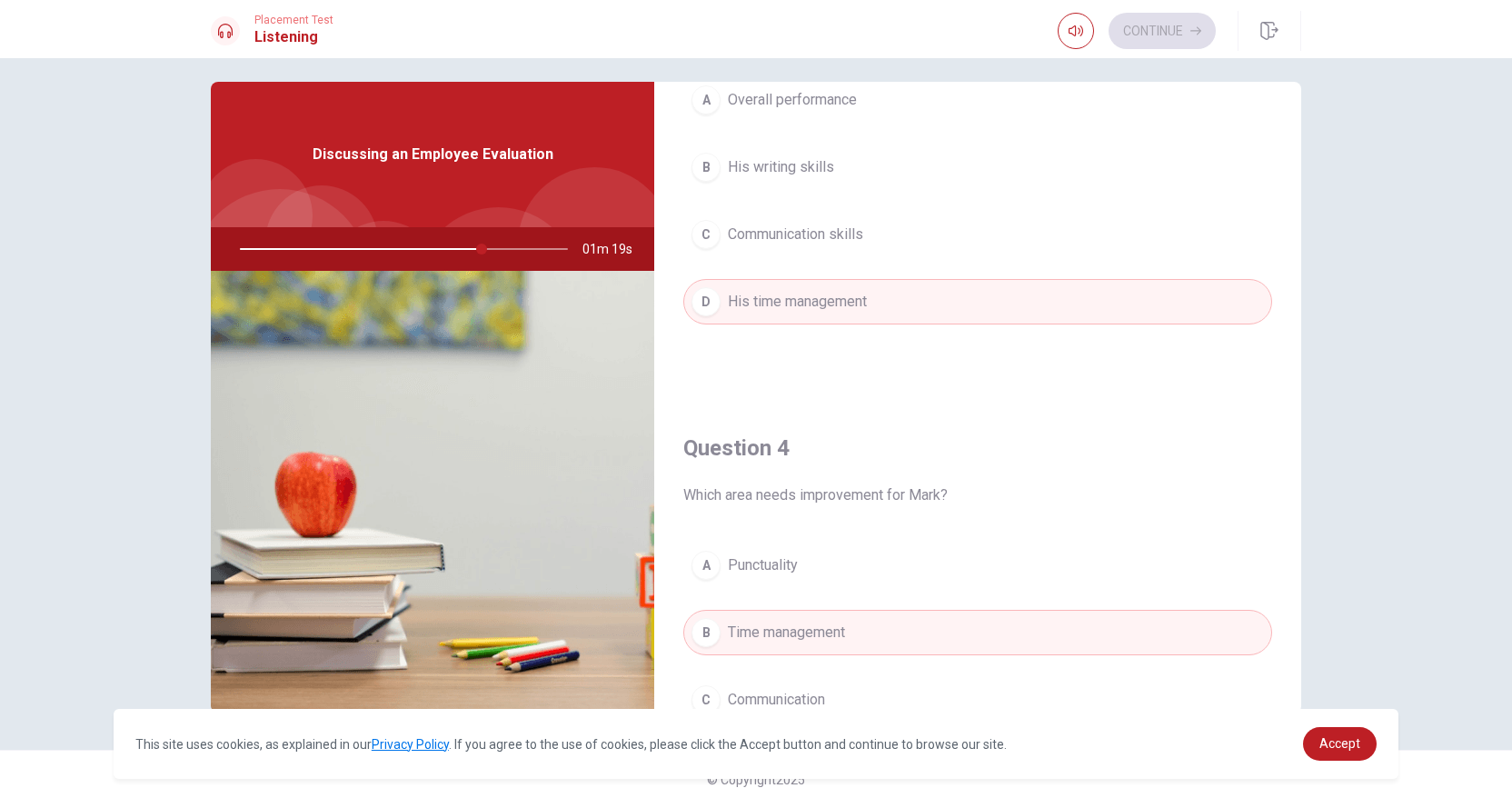
scroll to position [908, 0]
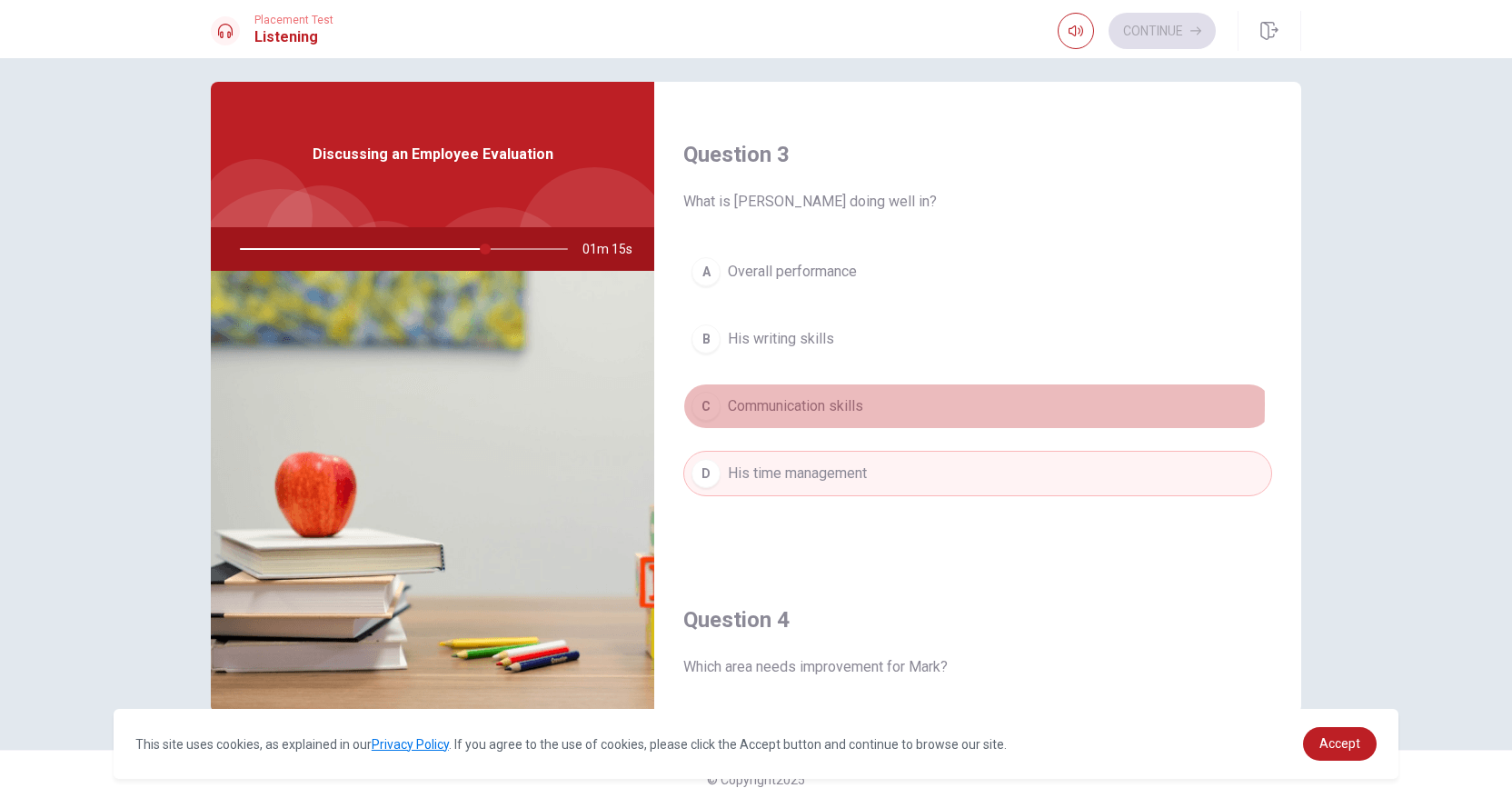
click at [777, 398] on span "Communication skills" at bounding box center [796, 405] width 135 height 22
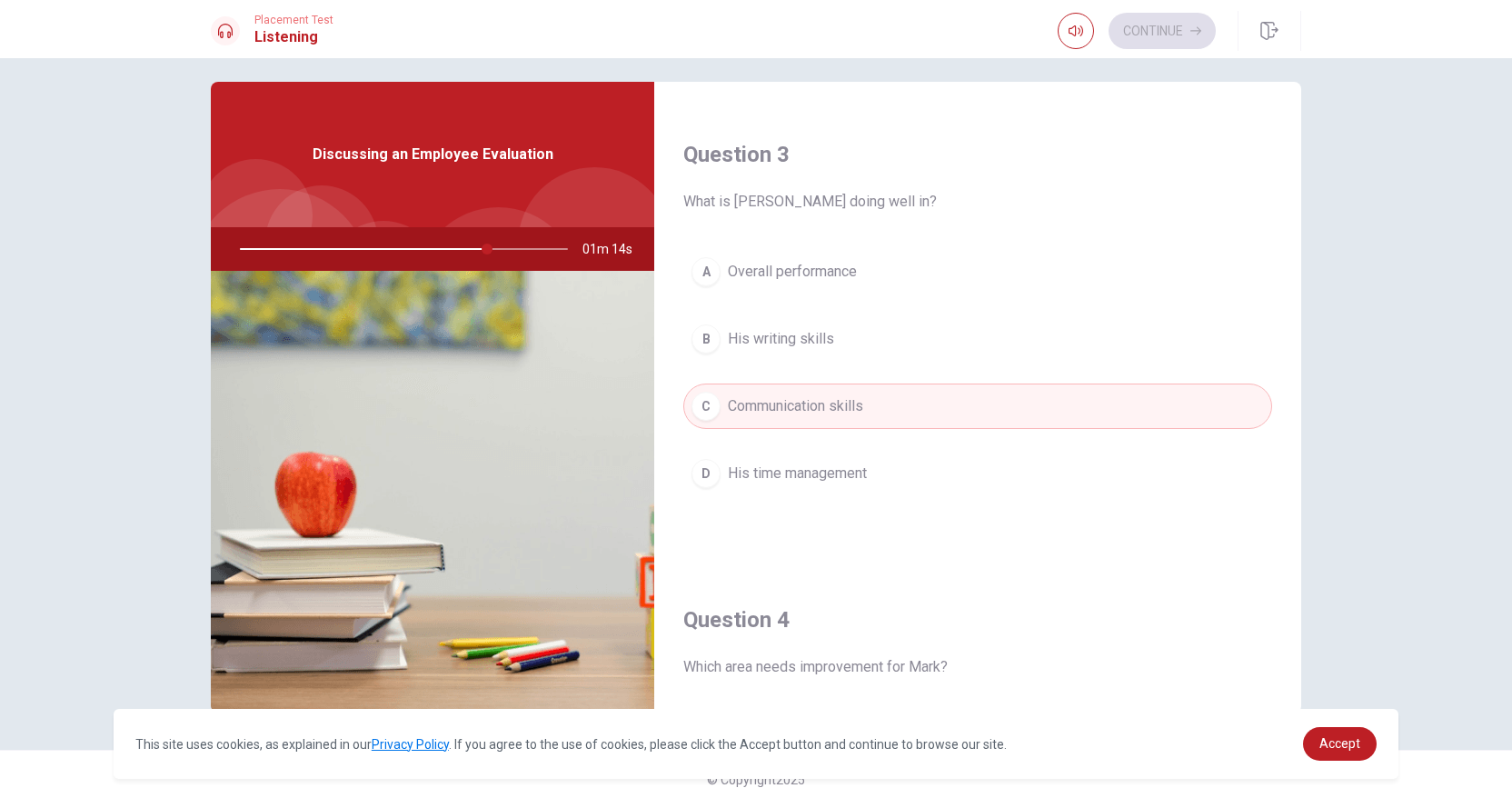
click at [765, 261] on span "Overall performance" at bounding box center [793, 271] width 130 height 22
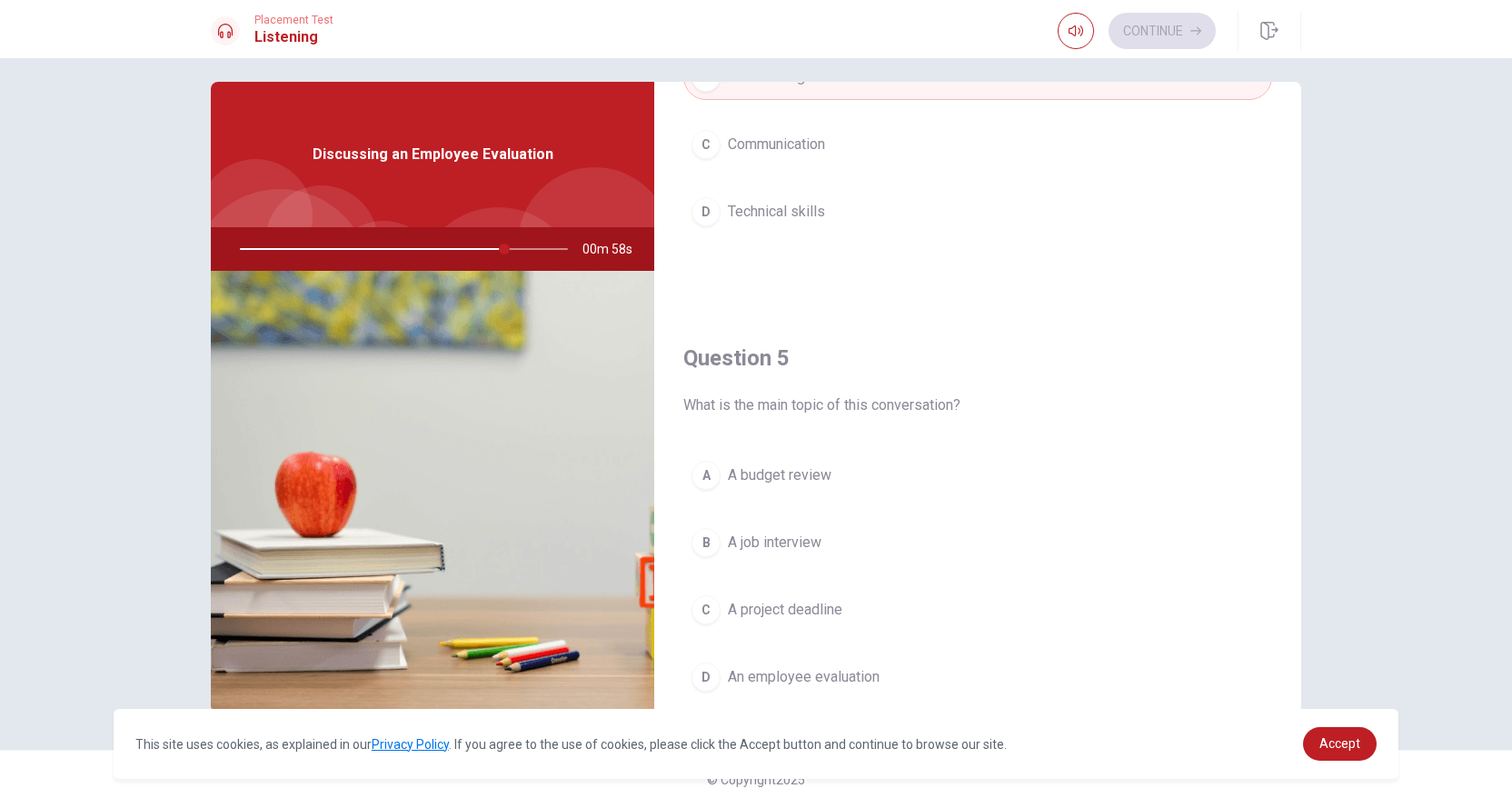
scroll to position [1683, 0]
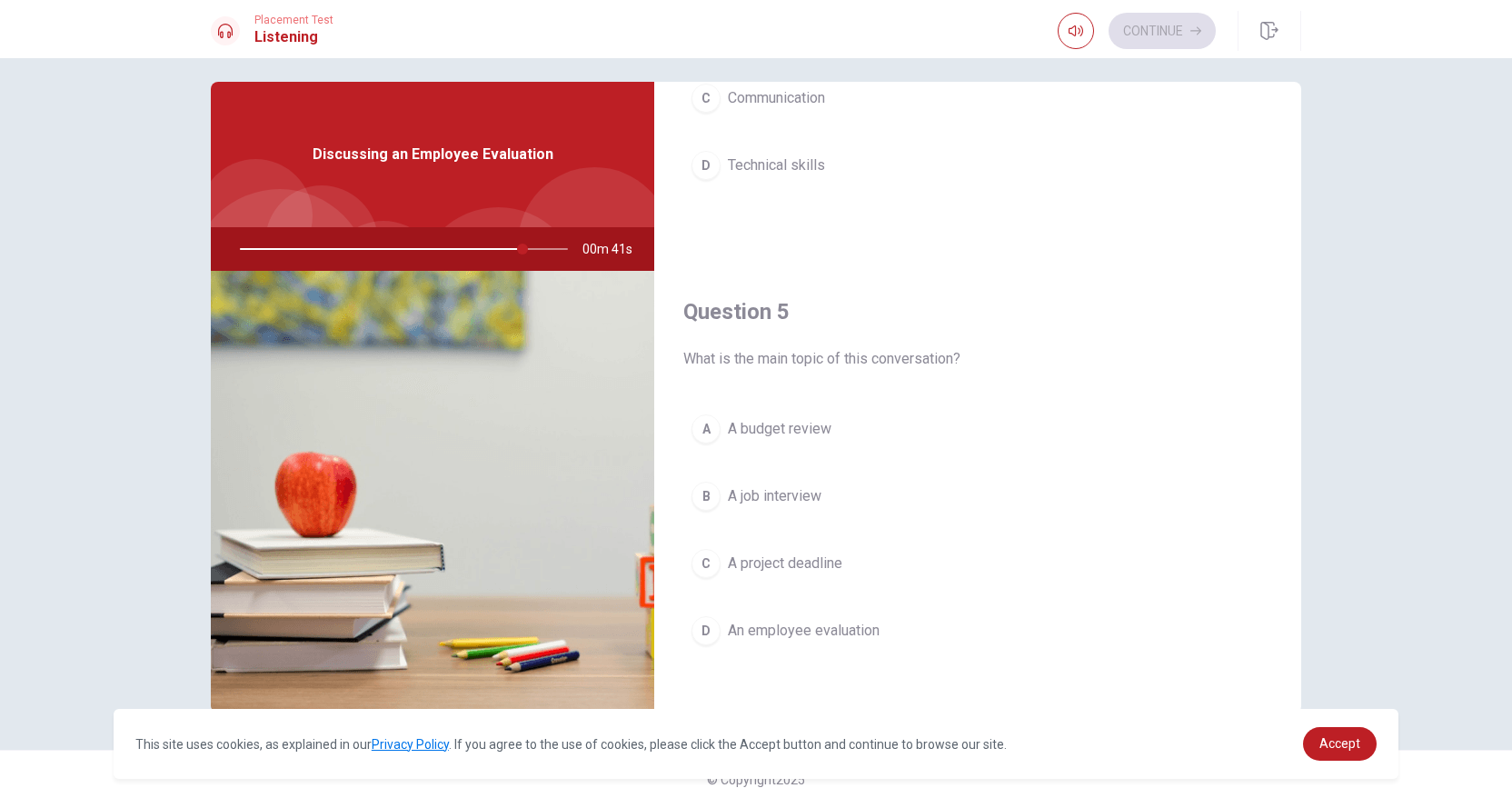
click at [763, 619] on span "An employee evaluation" at bounding box center [804, 630] width 152 height 22
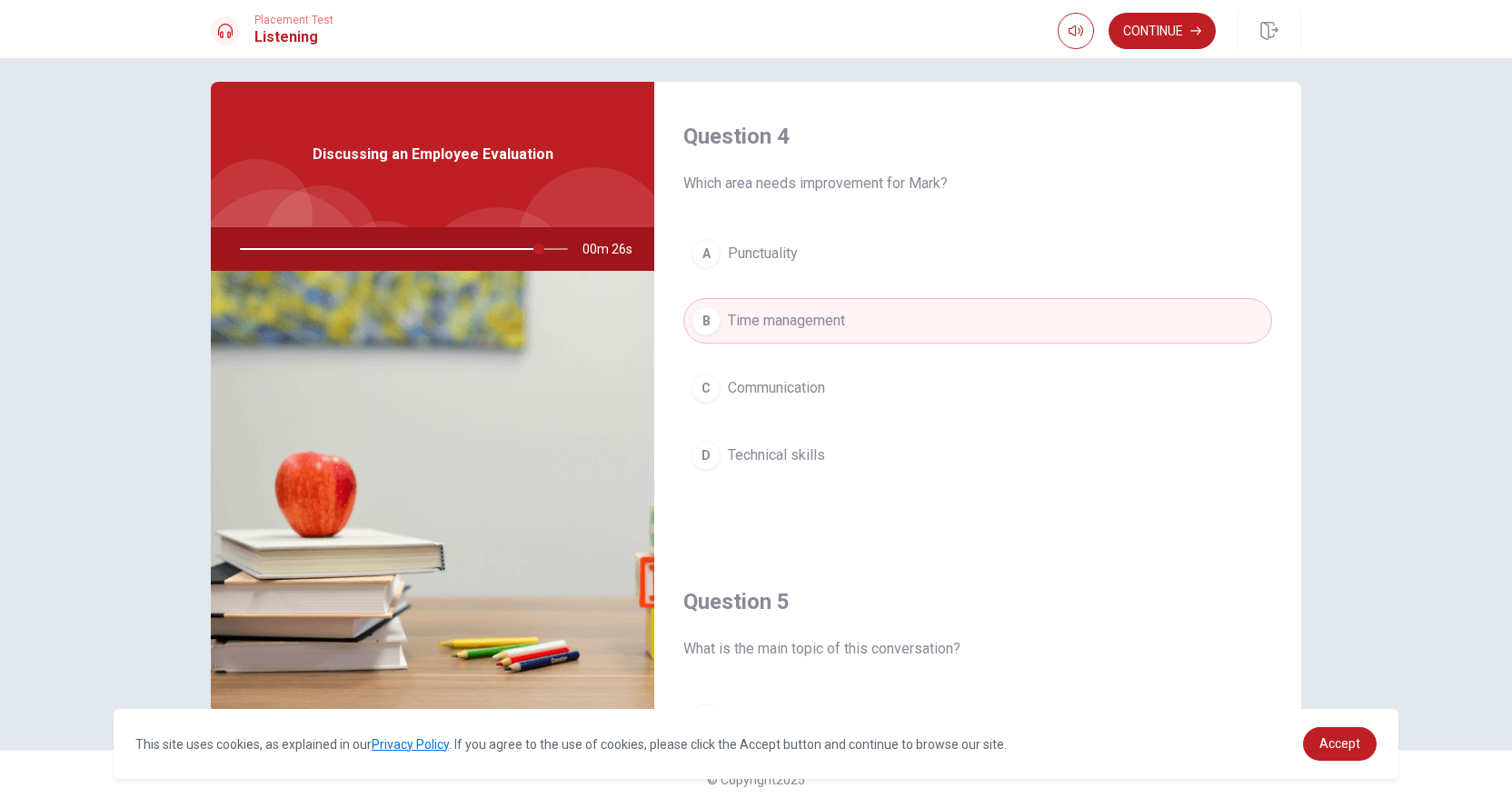
scroll to position [1227, 0]
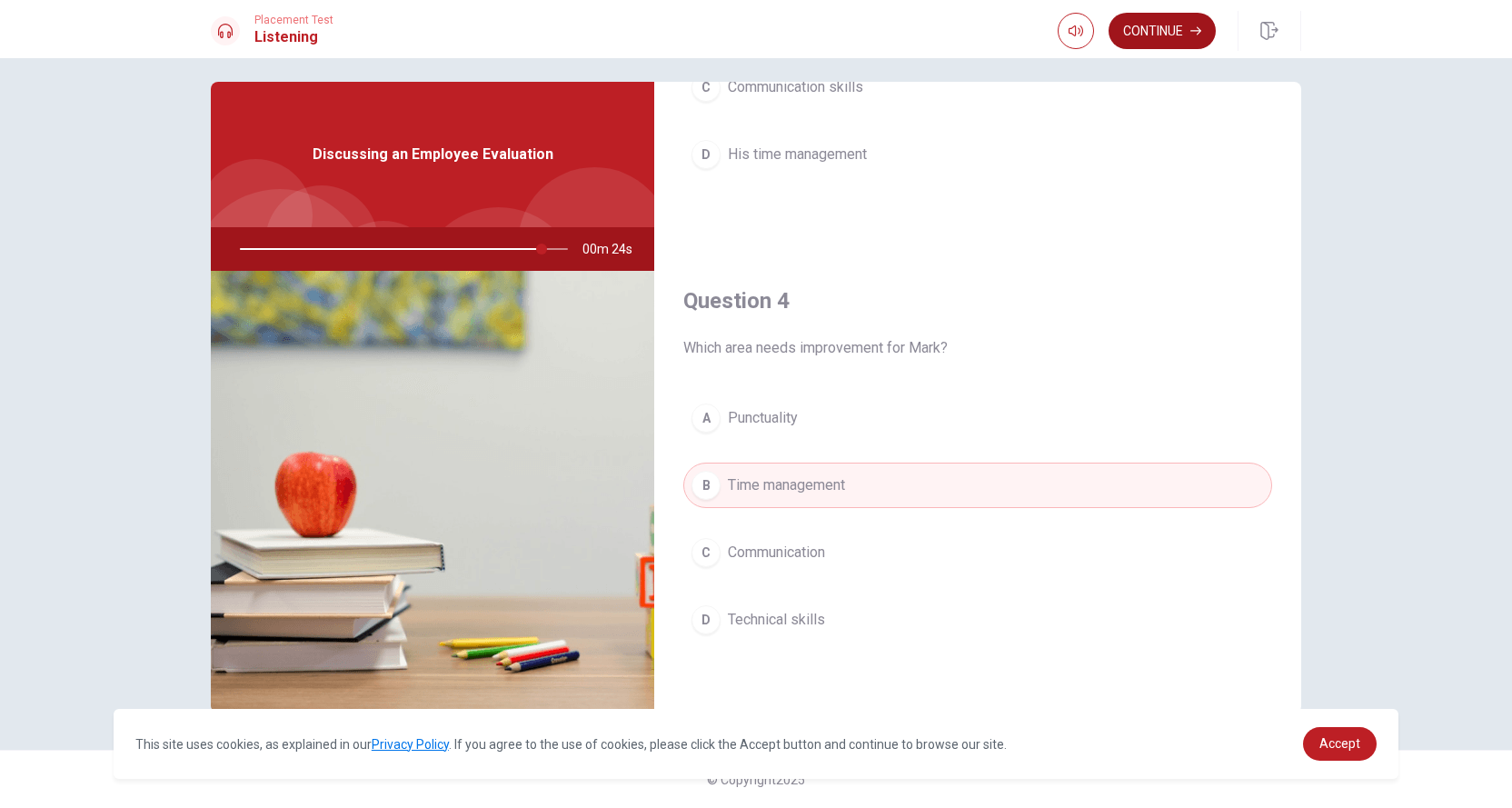
click at [1151, 29] on button "Continue" at bounding box center [1162, 31] width 107 height 37
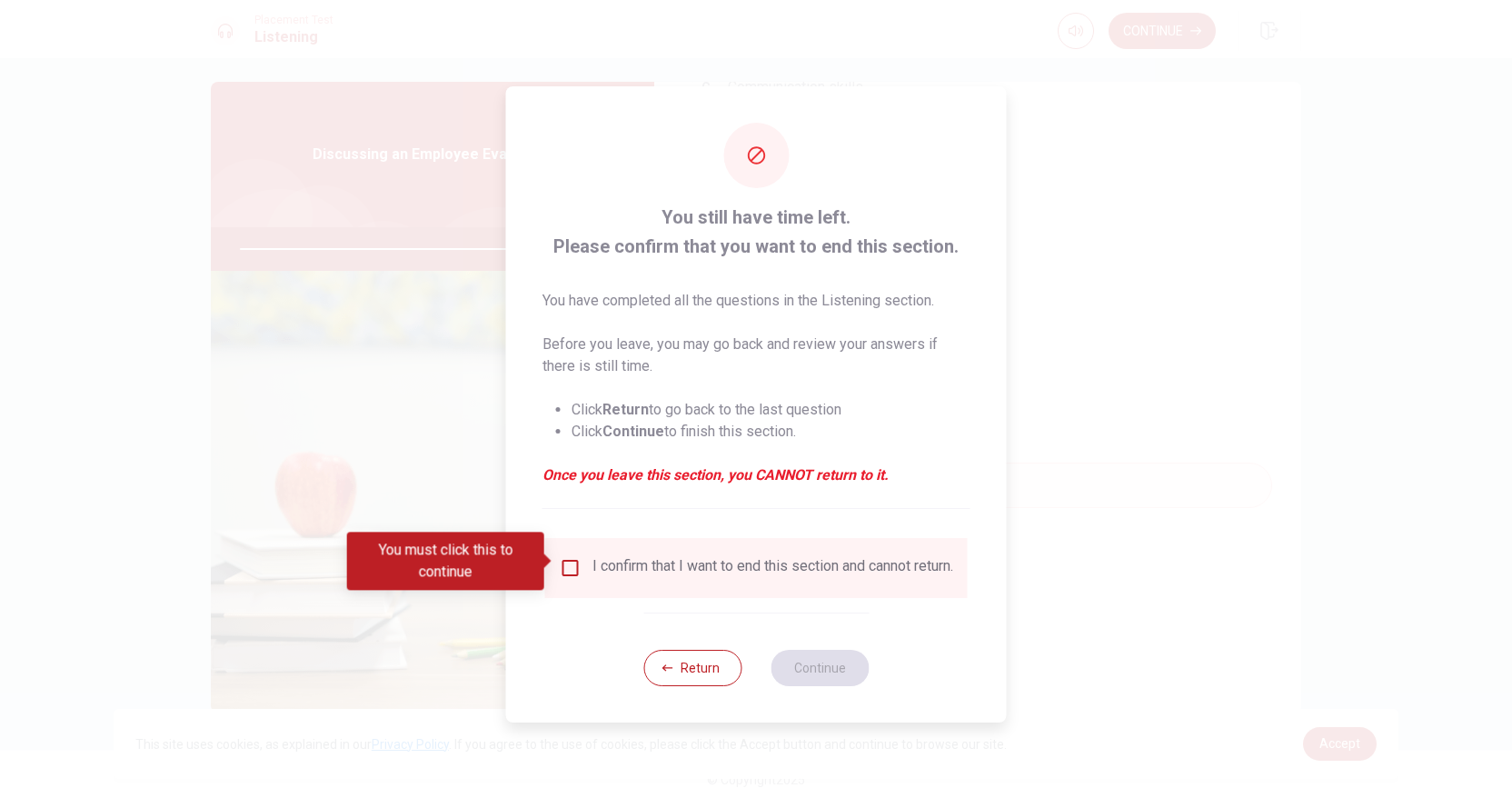
click at [1051, 205] on div at bounding box center [756, 404] width 1512 height 808
click at [567, 561] on input "You must click this to continue" at bounding box center [571, 568] width 22 height 22
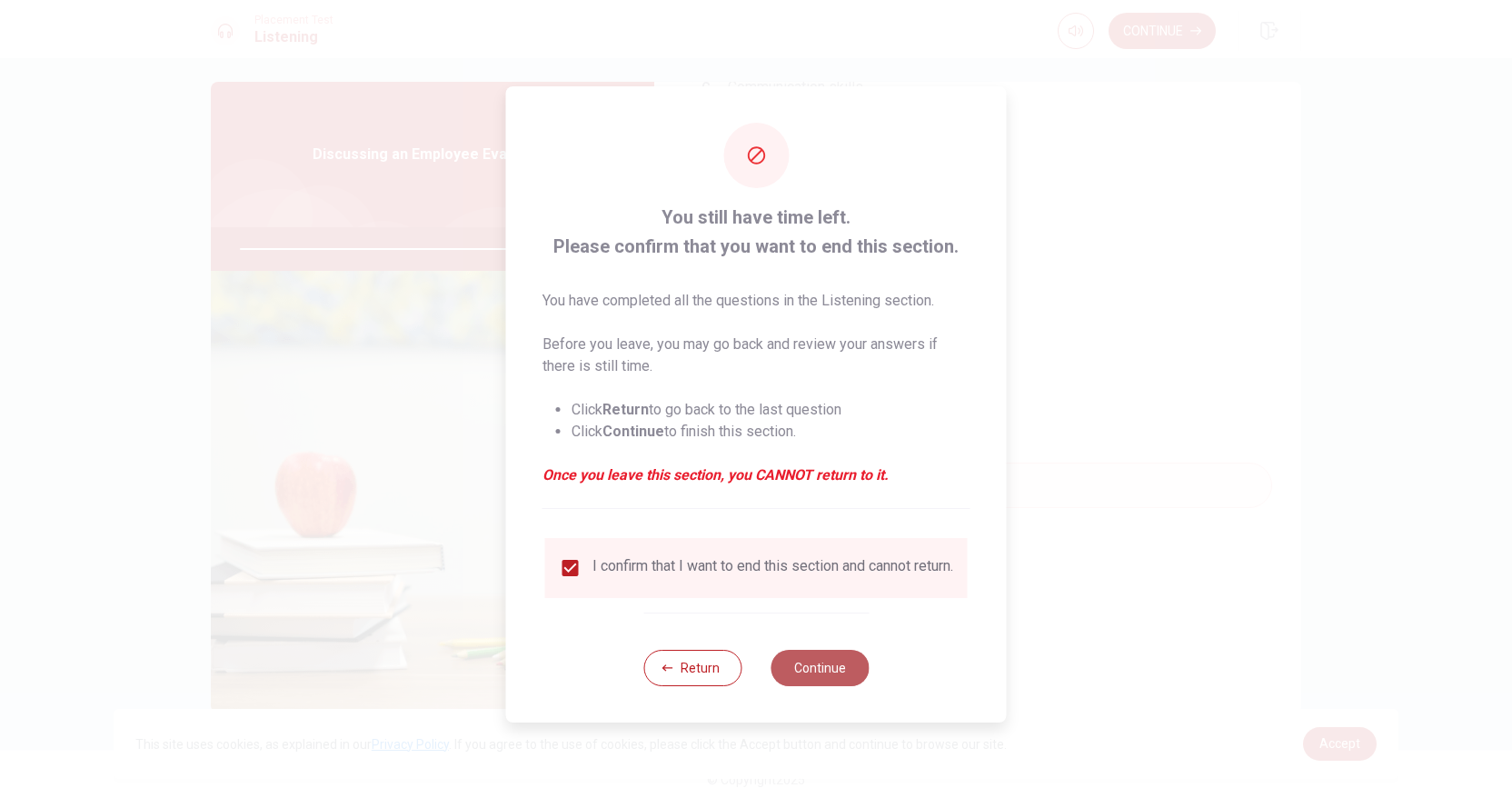
click at [823, 680] on button "Continue" at bounding box center [819, 667] width 99 height 37
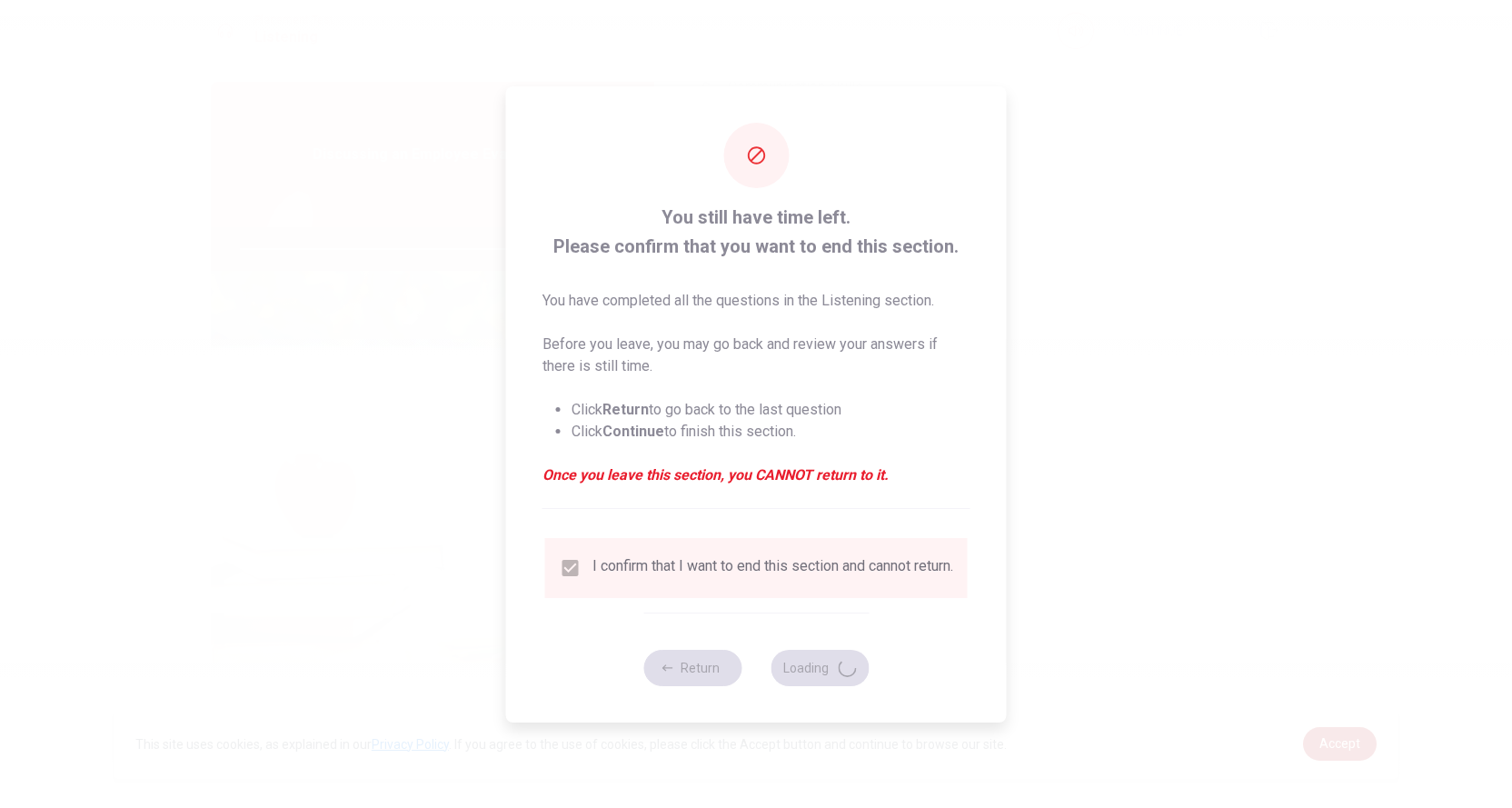
type input "95"
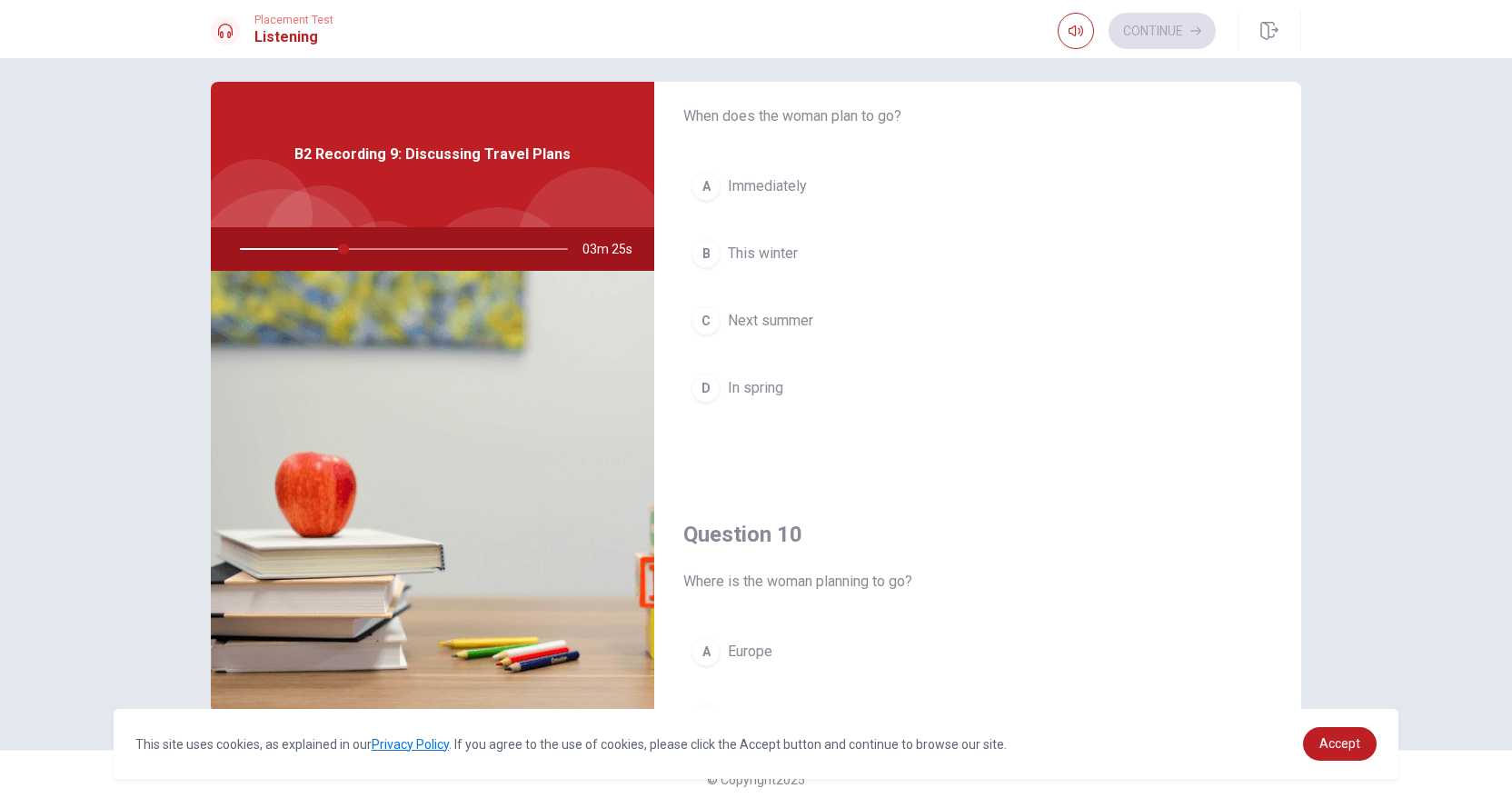
scroll to position [1545, 0]
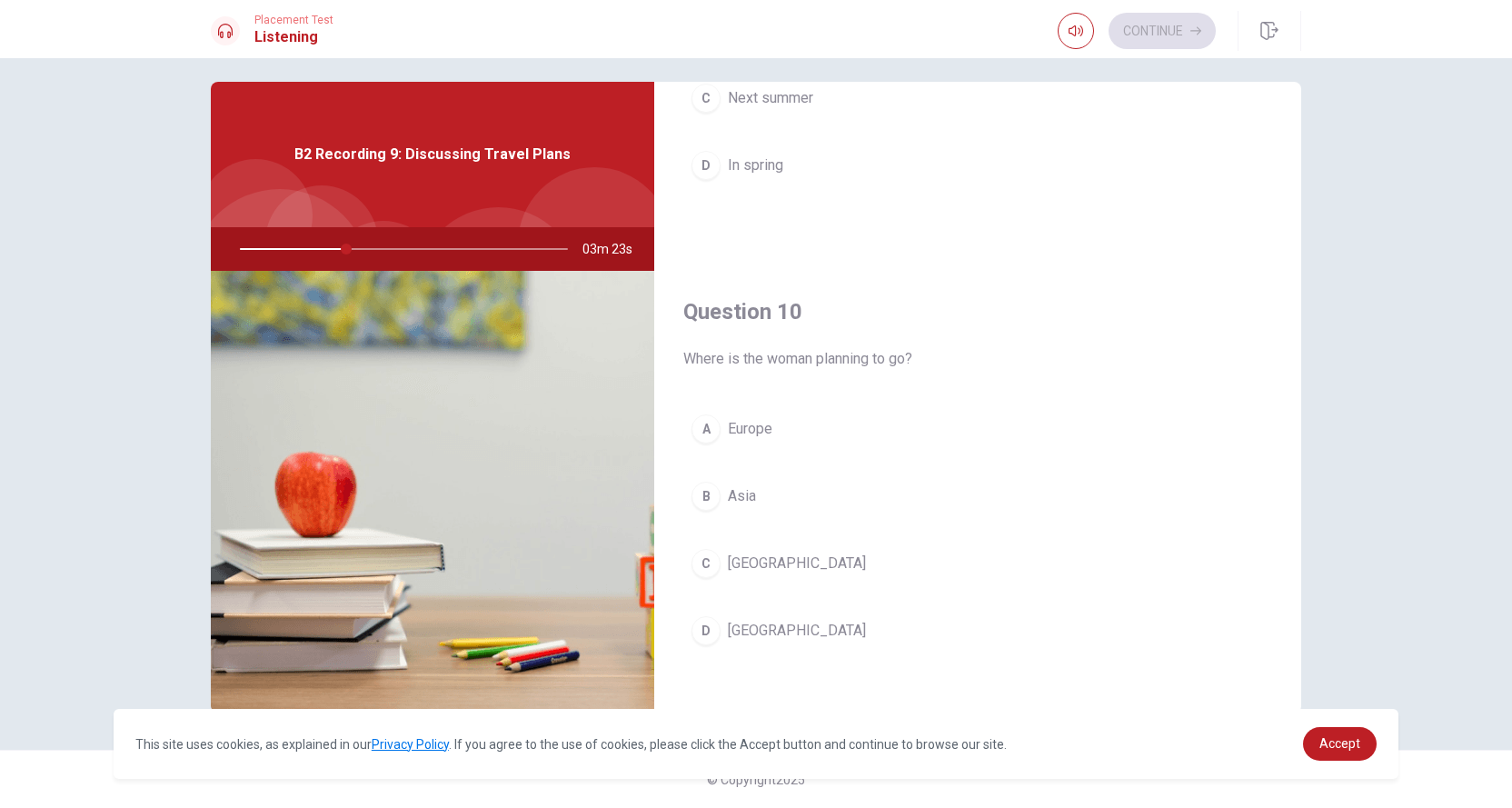
click at [772, 415] on button "A [GEOGRAPHIC_DATA]" at bounding box center [978, 429] width 589 height 45
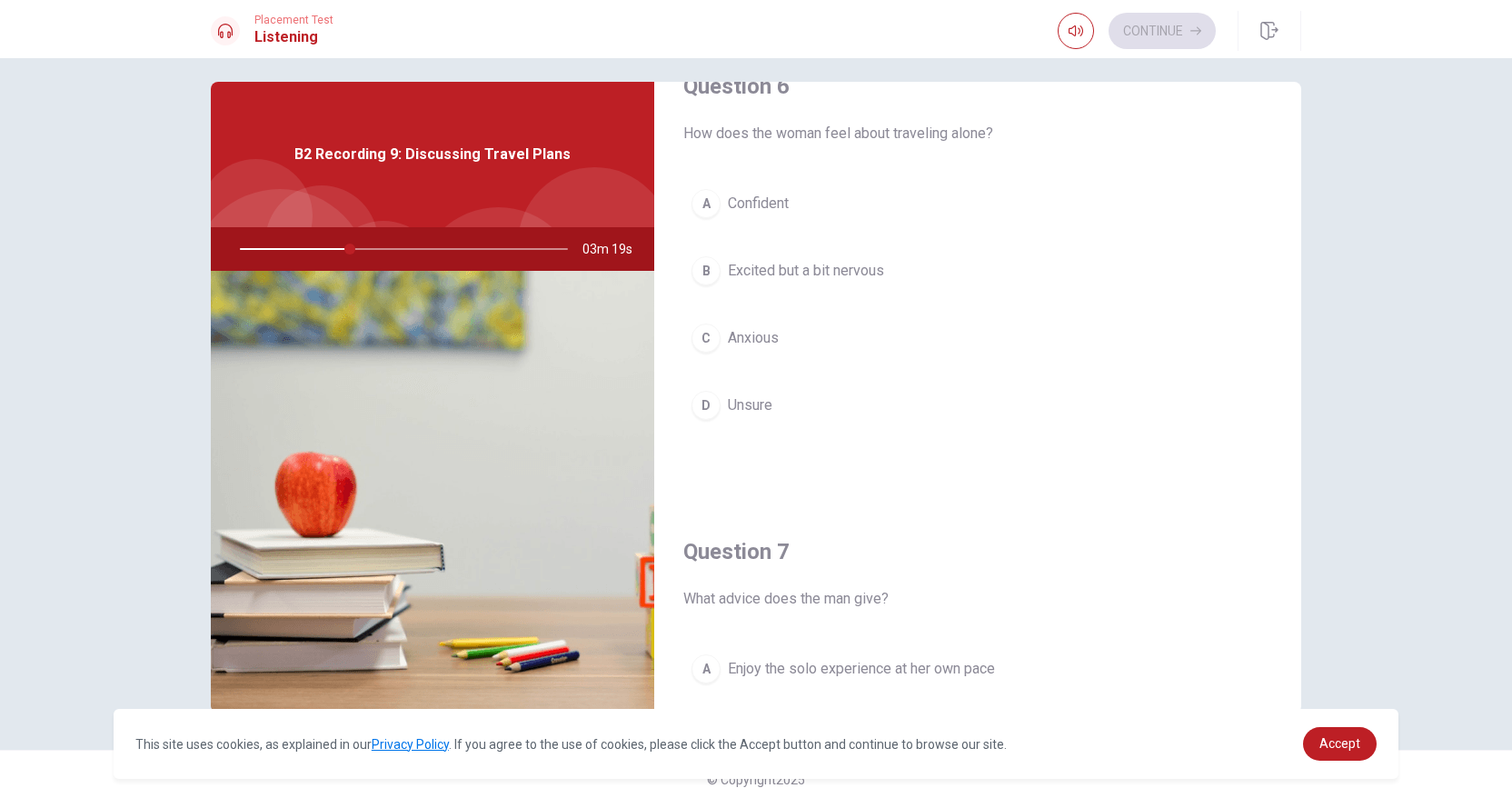
scroll to position [0, 0]
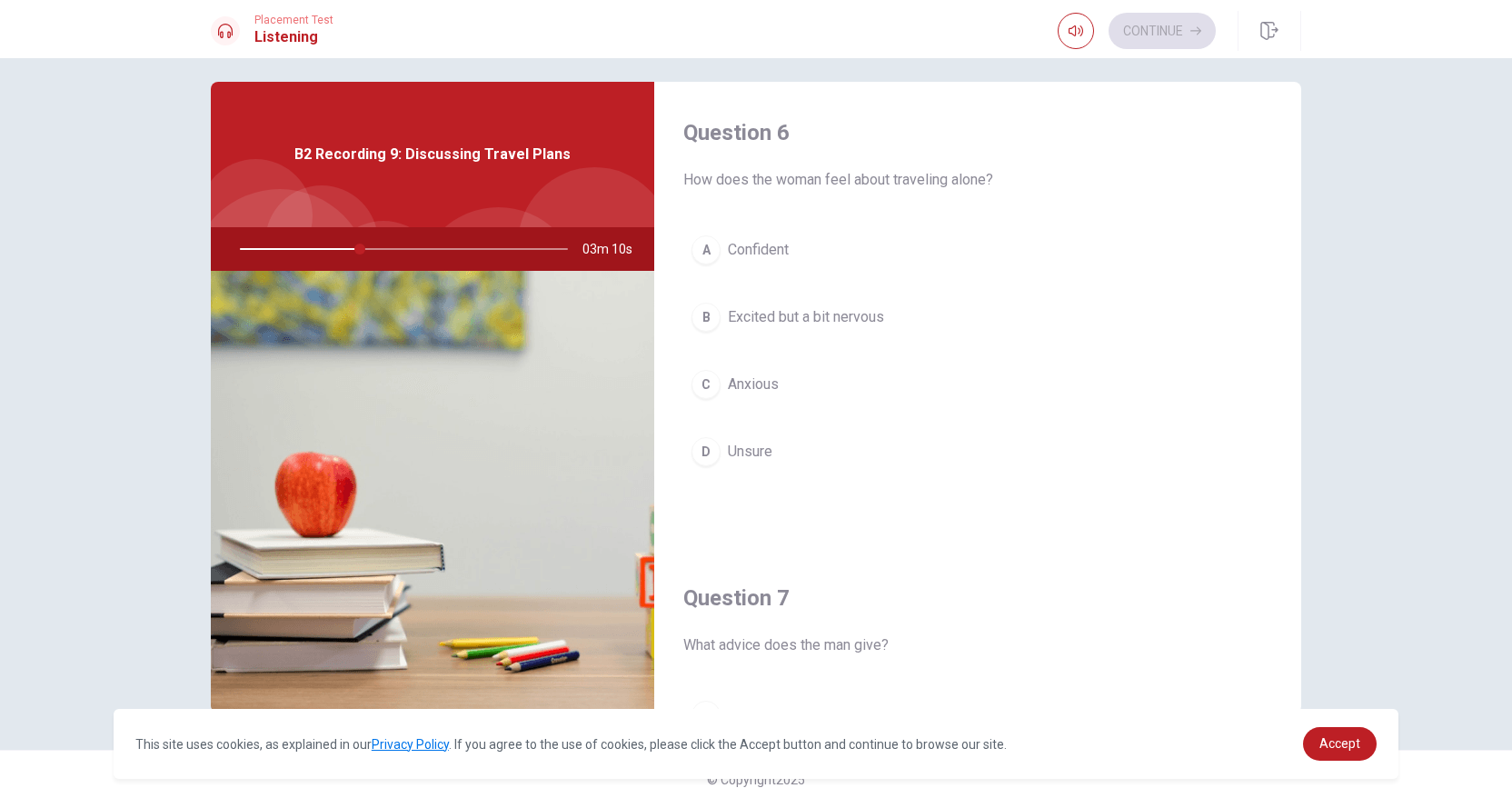
click at [804, 321] on span "Excited but a bit nervous" at bounding box center [806, 316] width 157 height 22
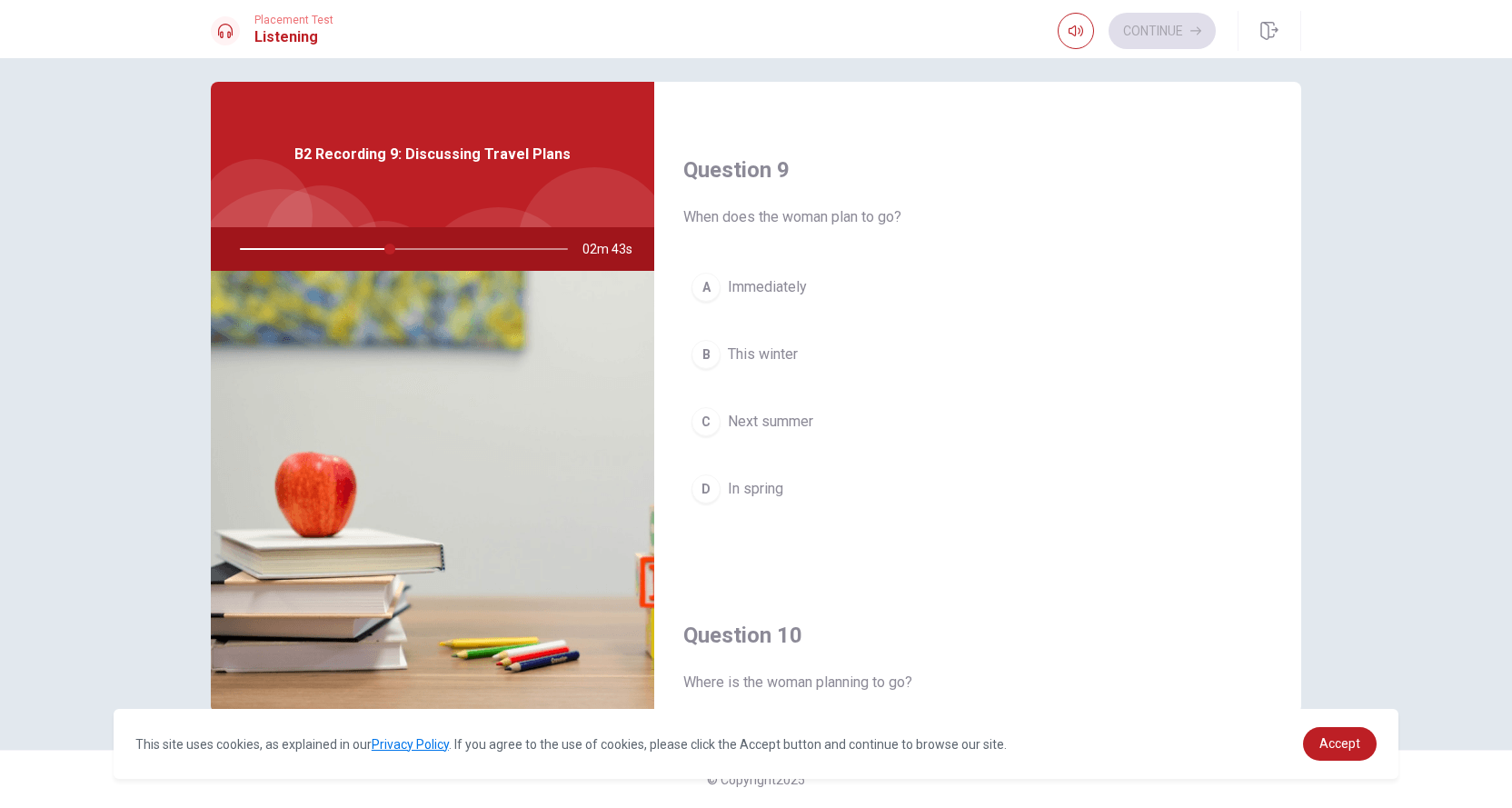
scroll to position [1319, 0]
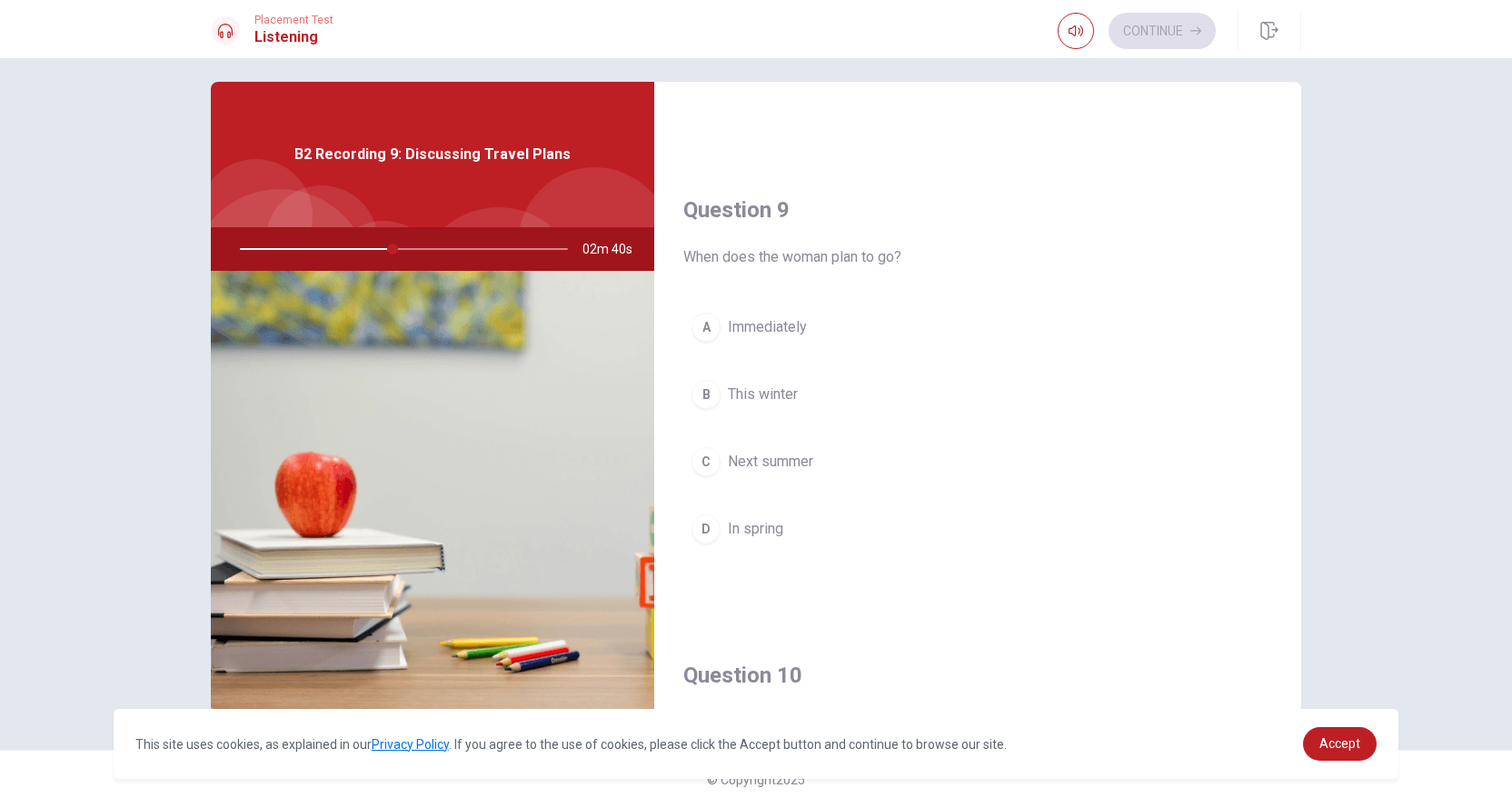
click at [762, 450] on span "Next summer" at bounding box center [771, 461] width 85 height 22
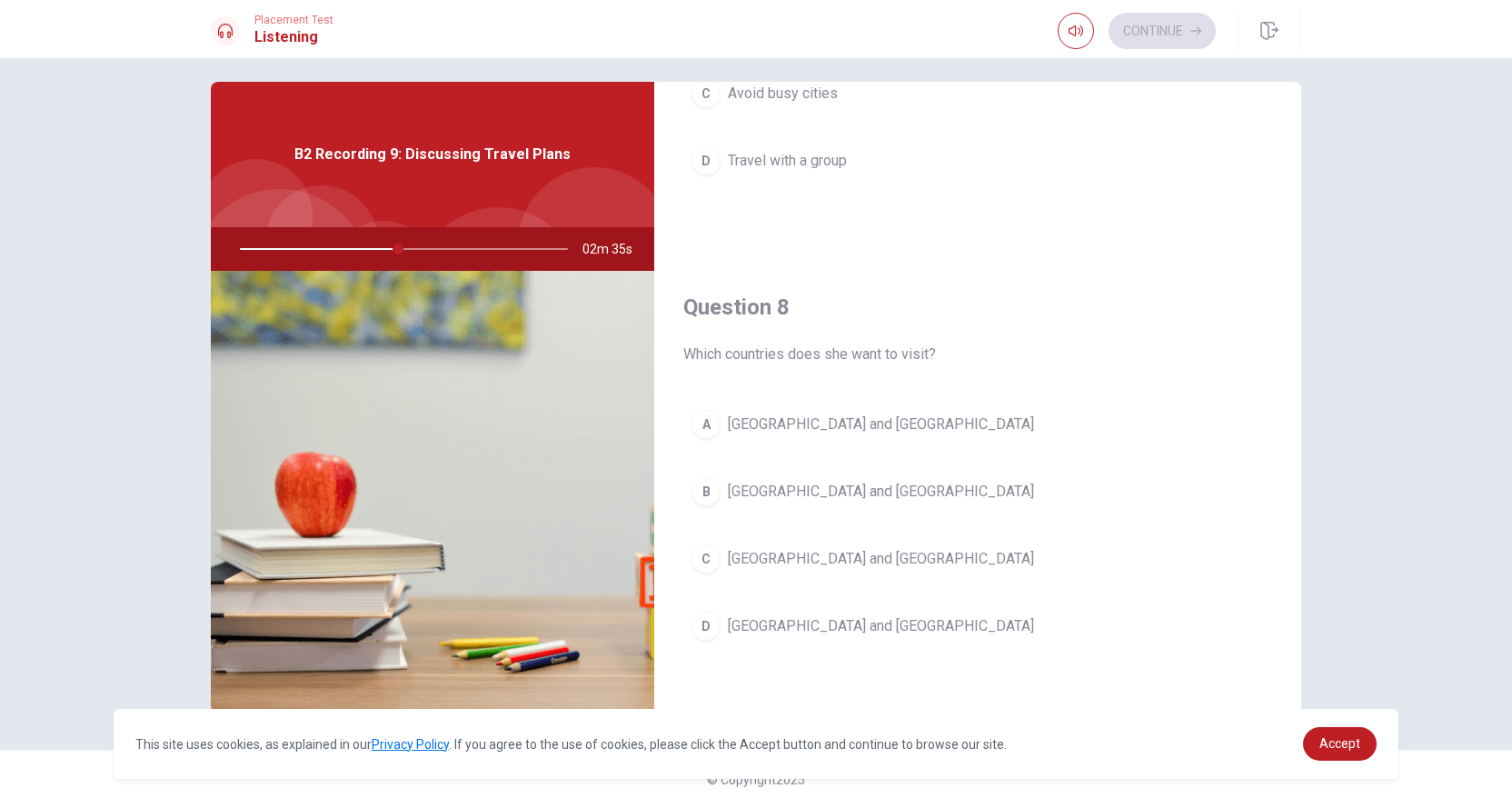
scroll to position [864, 0]
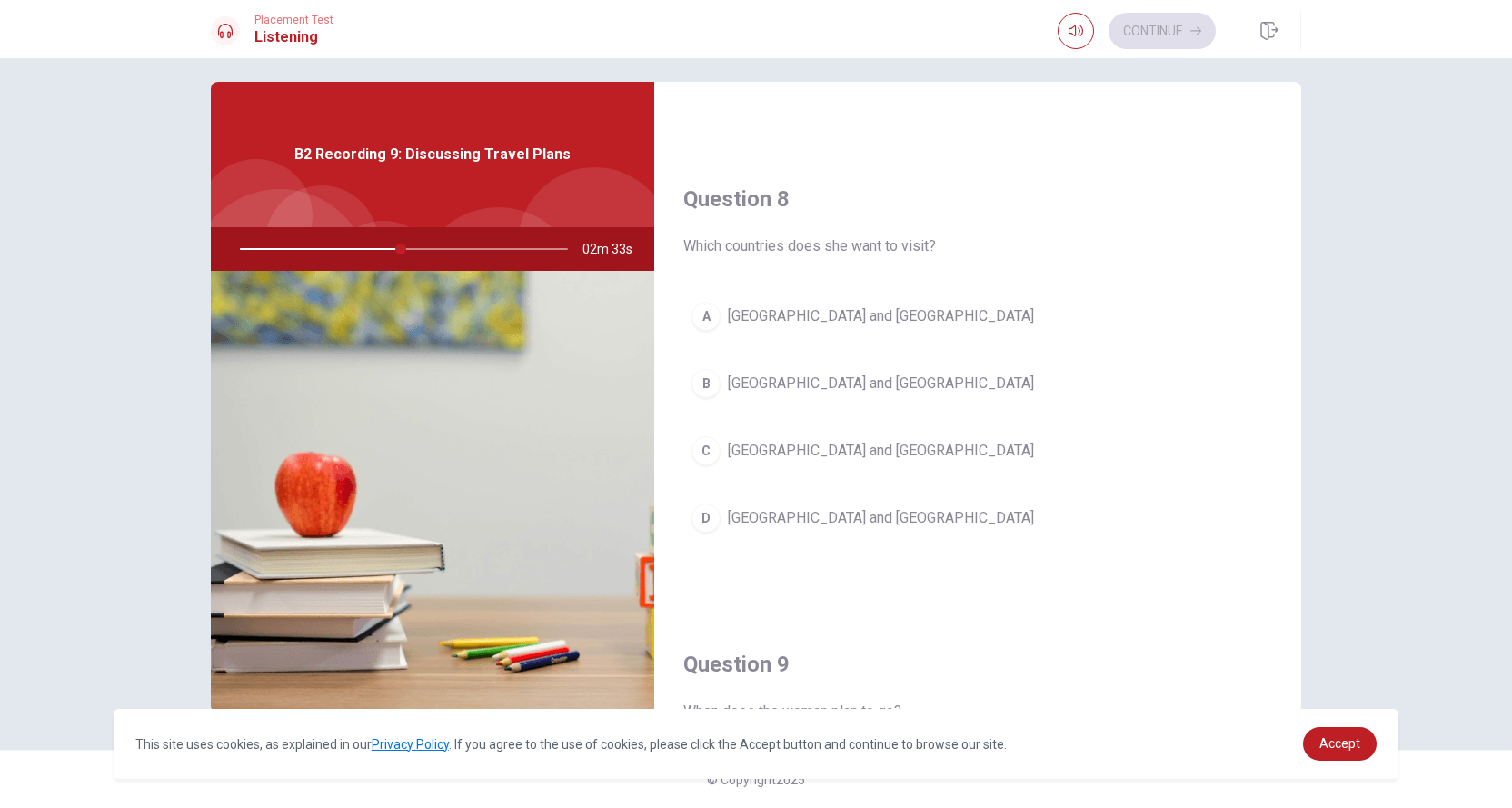
click at [800, 377] on span "[GEOGRAPHIC_DATA] and [GEOGRAPHIC_DATA]" at bounding box center [881, 383] width 306 height 22
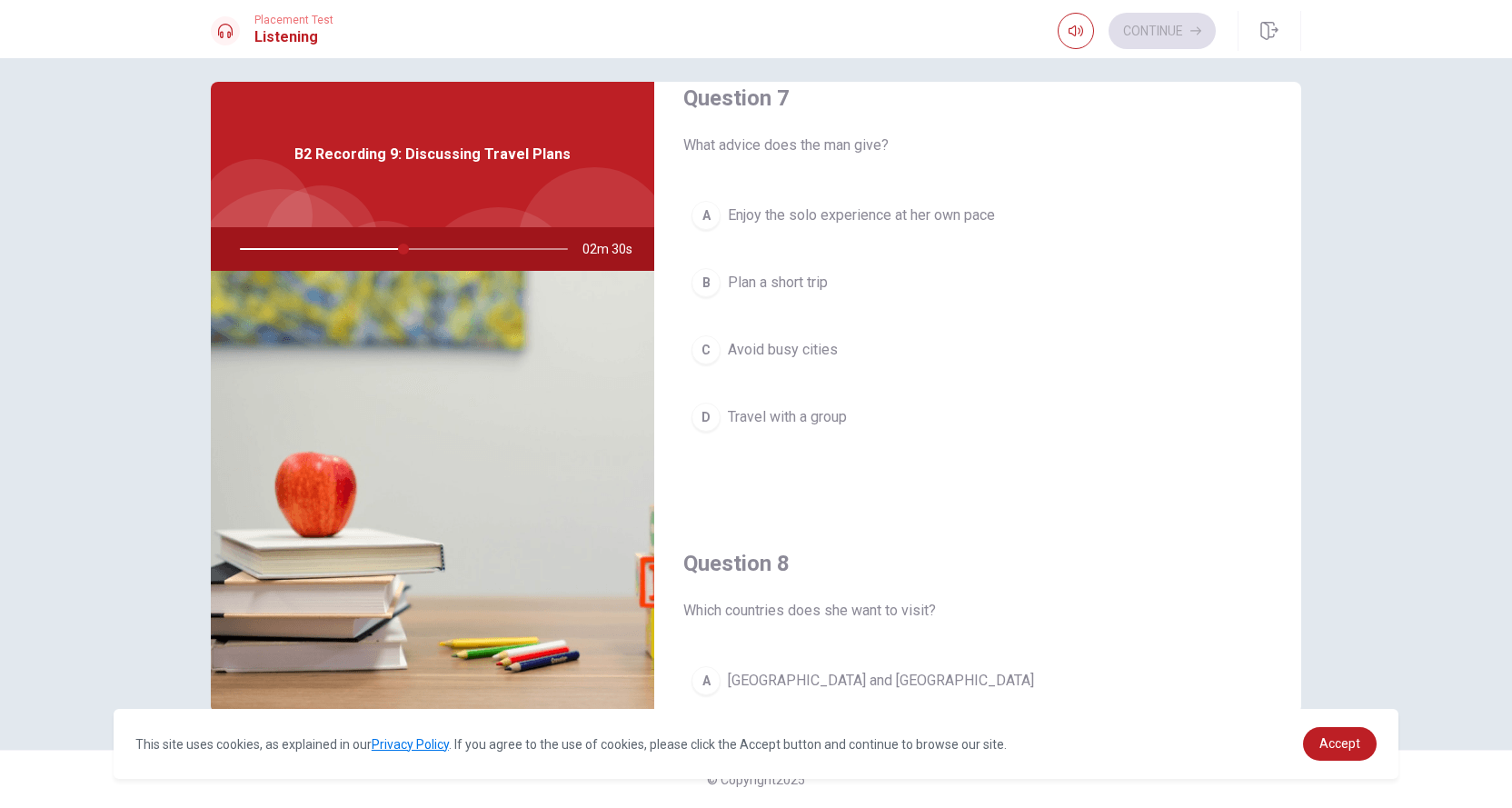
scroll to position [410, 0]
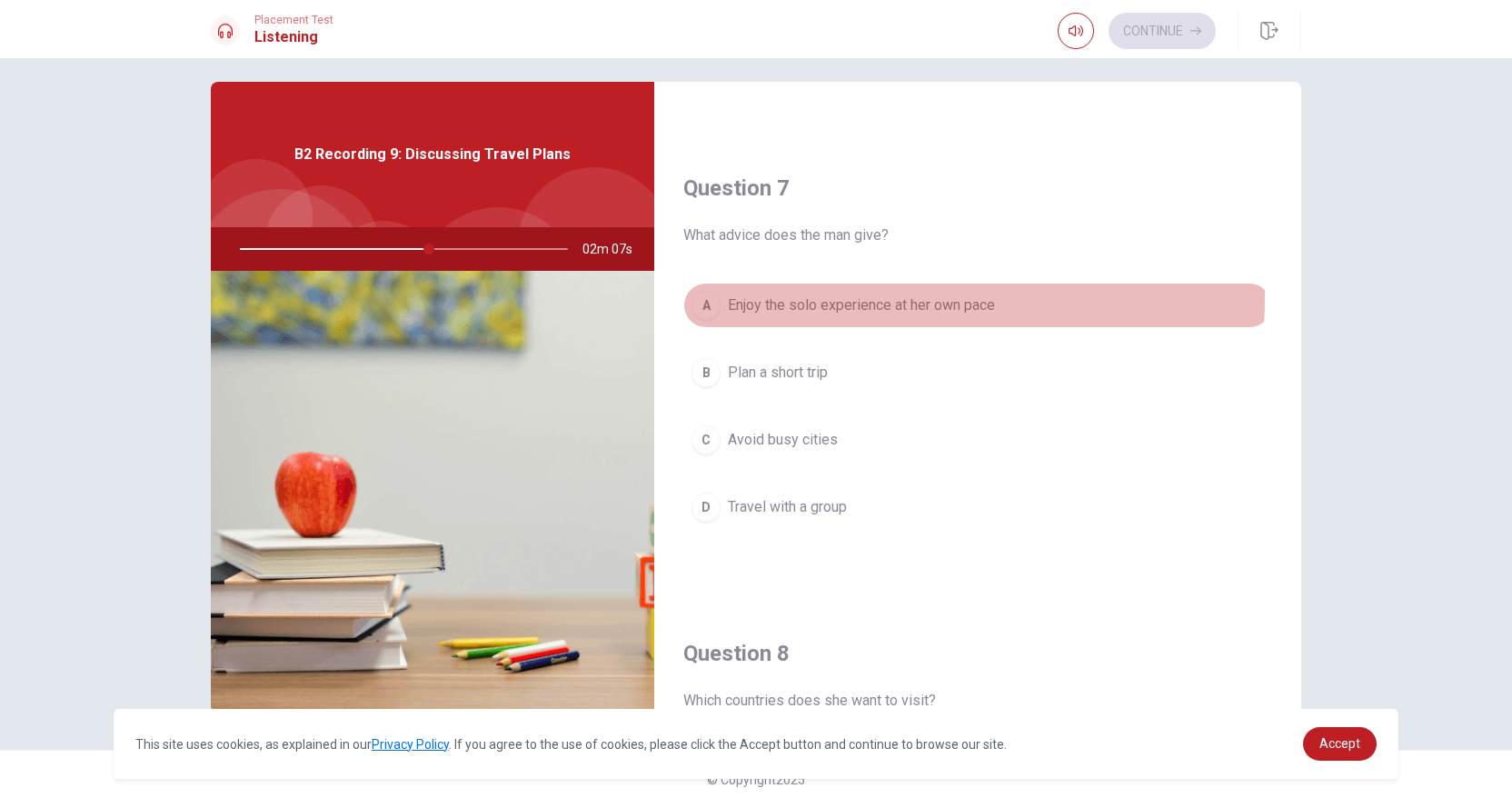
click at [817, 295] on span "Enjoy the solo experience at her own pace" at bounding box center [862, 305] width 267 height 22
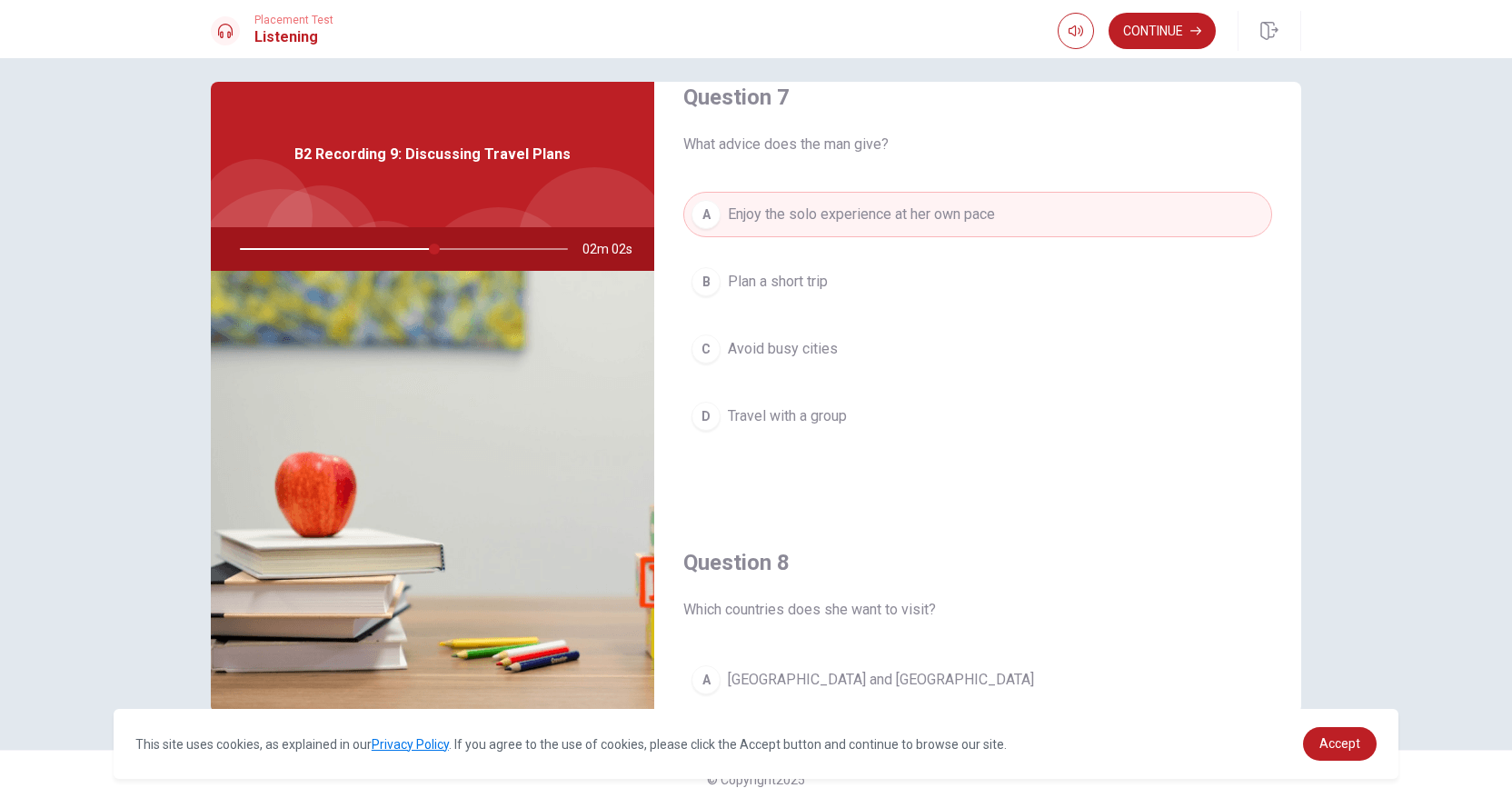
scroll to position [0, 0]
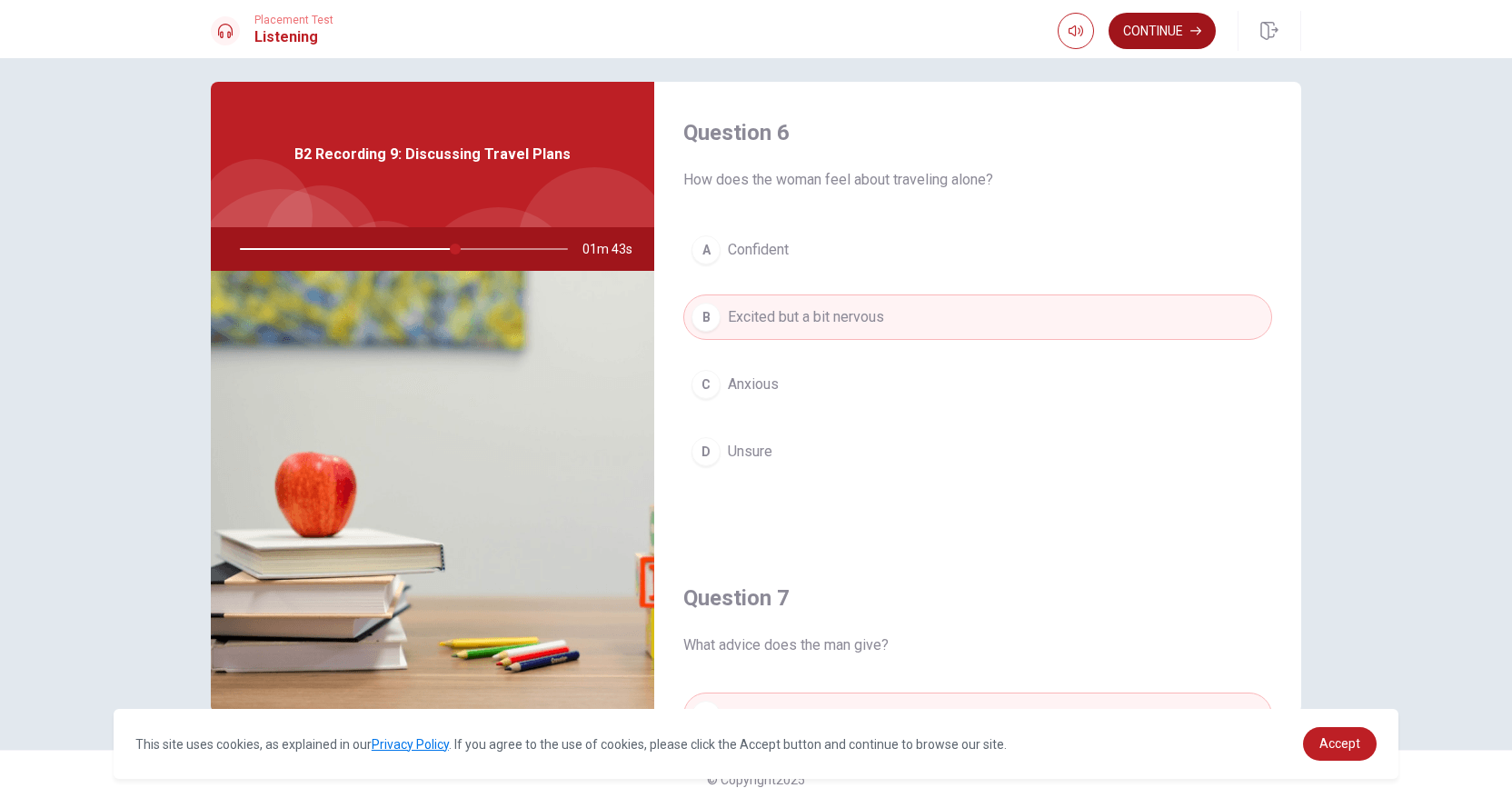
click at [1177, 33] on button "Continue" at bounding box center [1162, 31] width 107 height 37
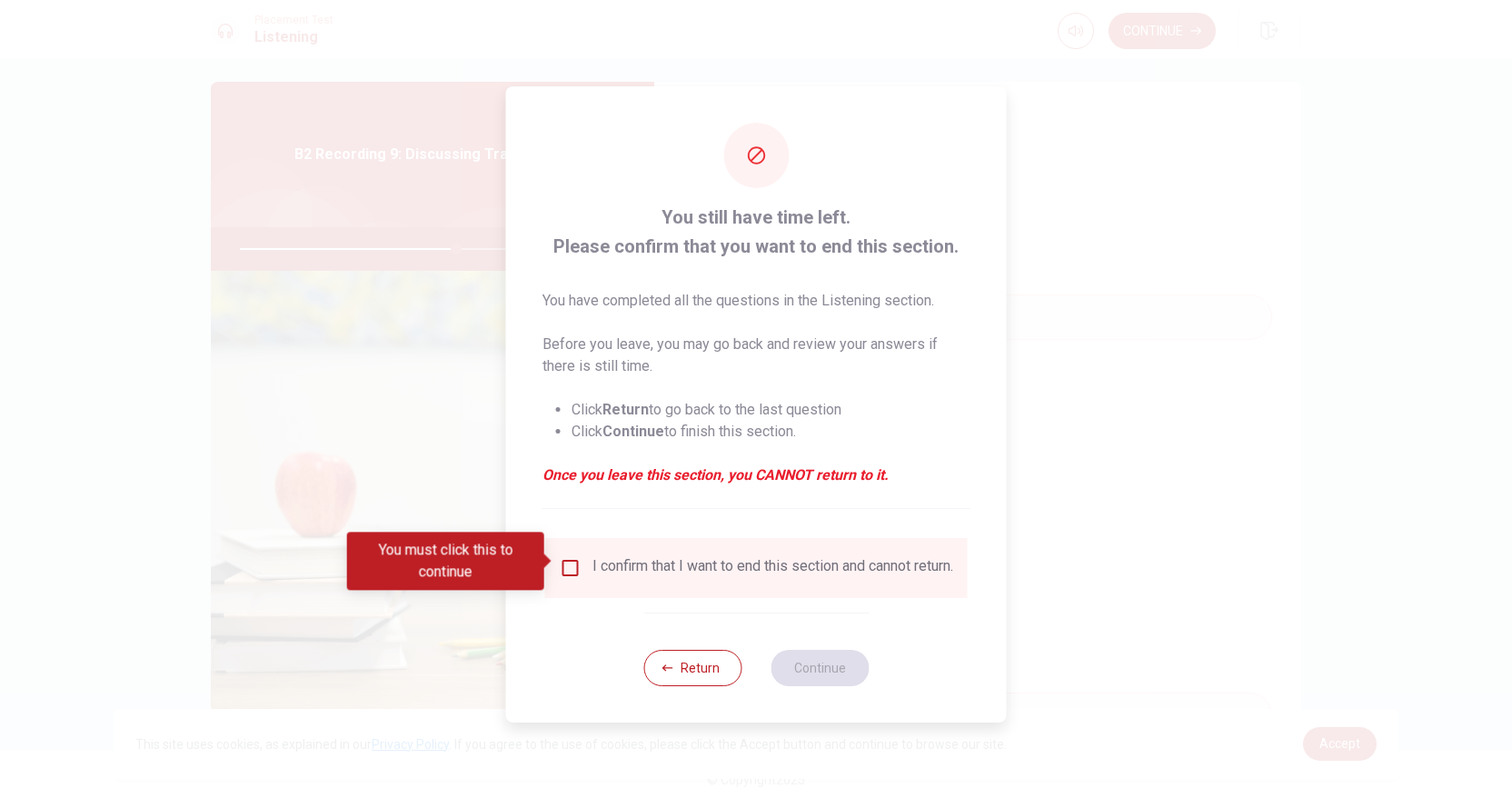
click at [588, 558] on div "I confirm that I want to end this section and cannot return." at bounding box center [756, 568] width 393 height 22
click at [563, 557] on input "You must click this to continue" at bounding box center [571, 568] width 22 height 22
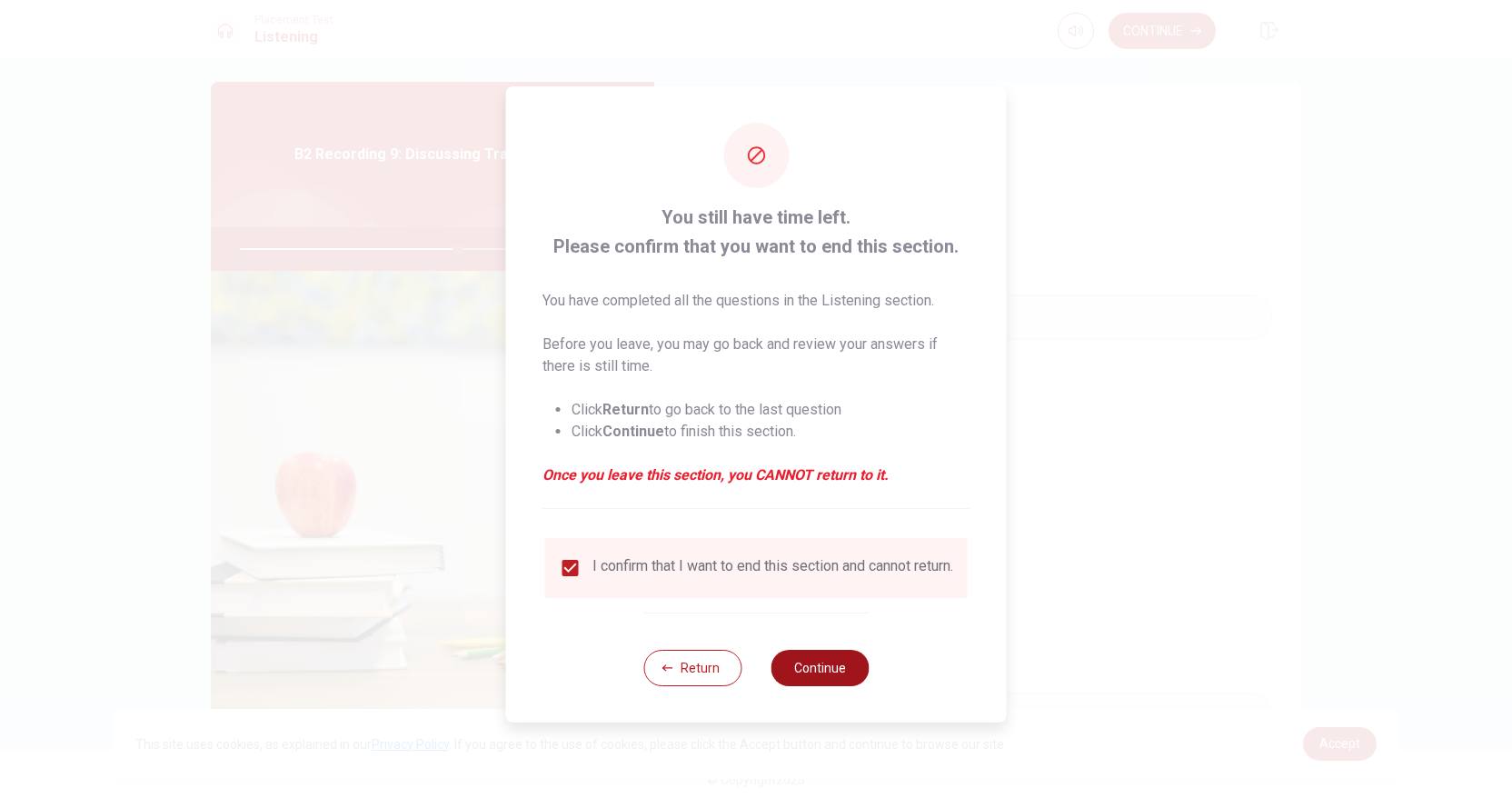
click at [789, 657] on button "Continue" at bounding box center [819, 667] width 99 height 37
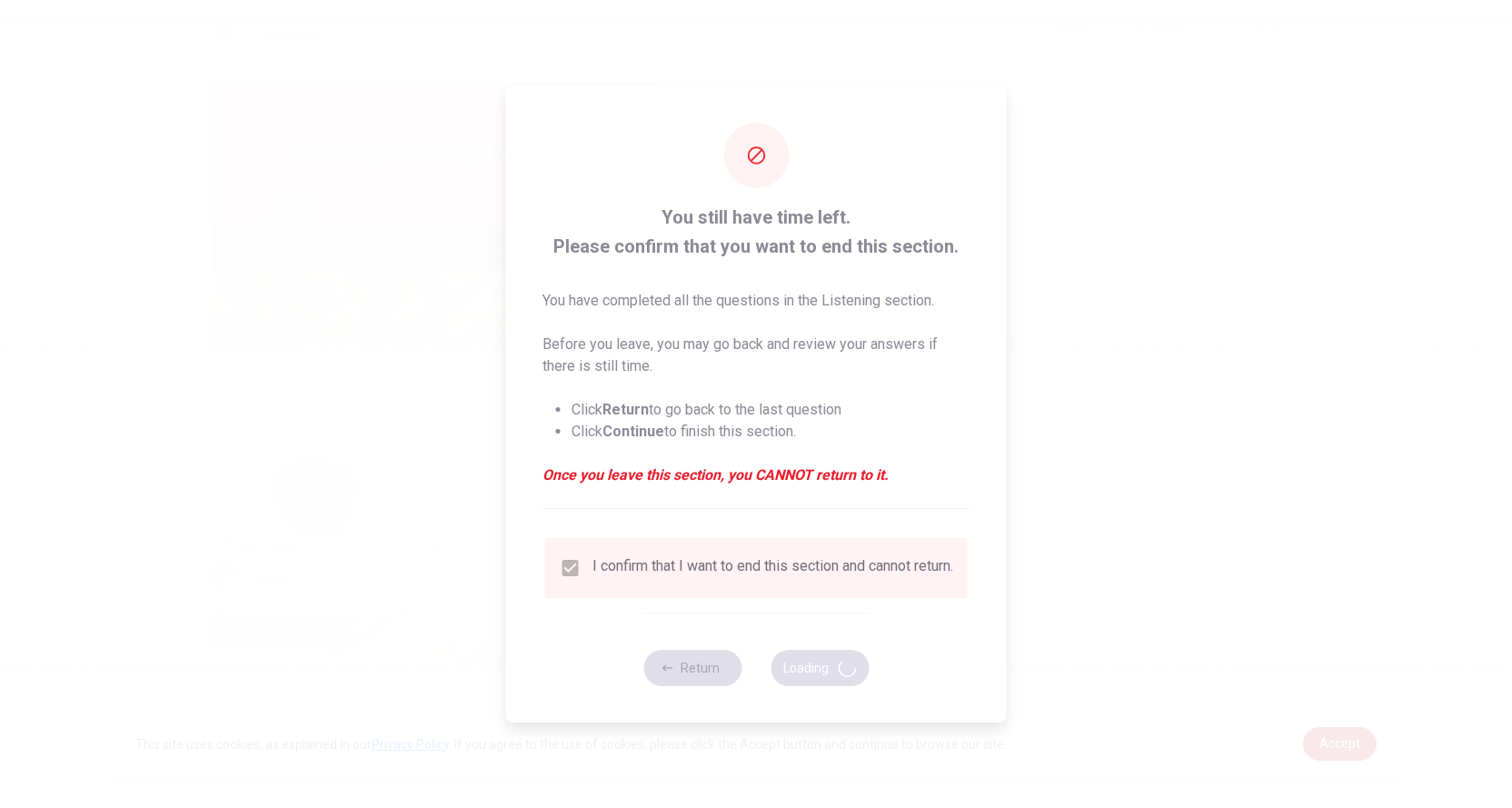
type input "67"
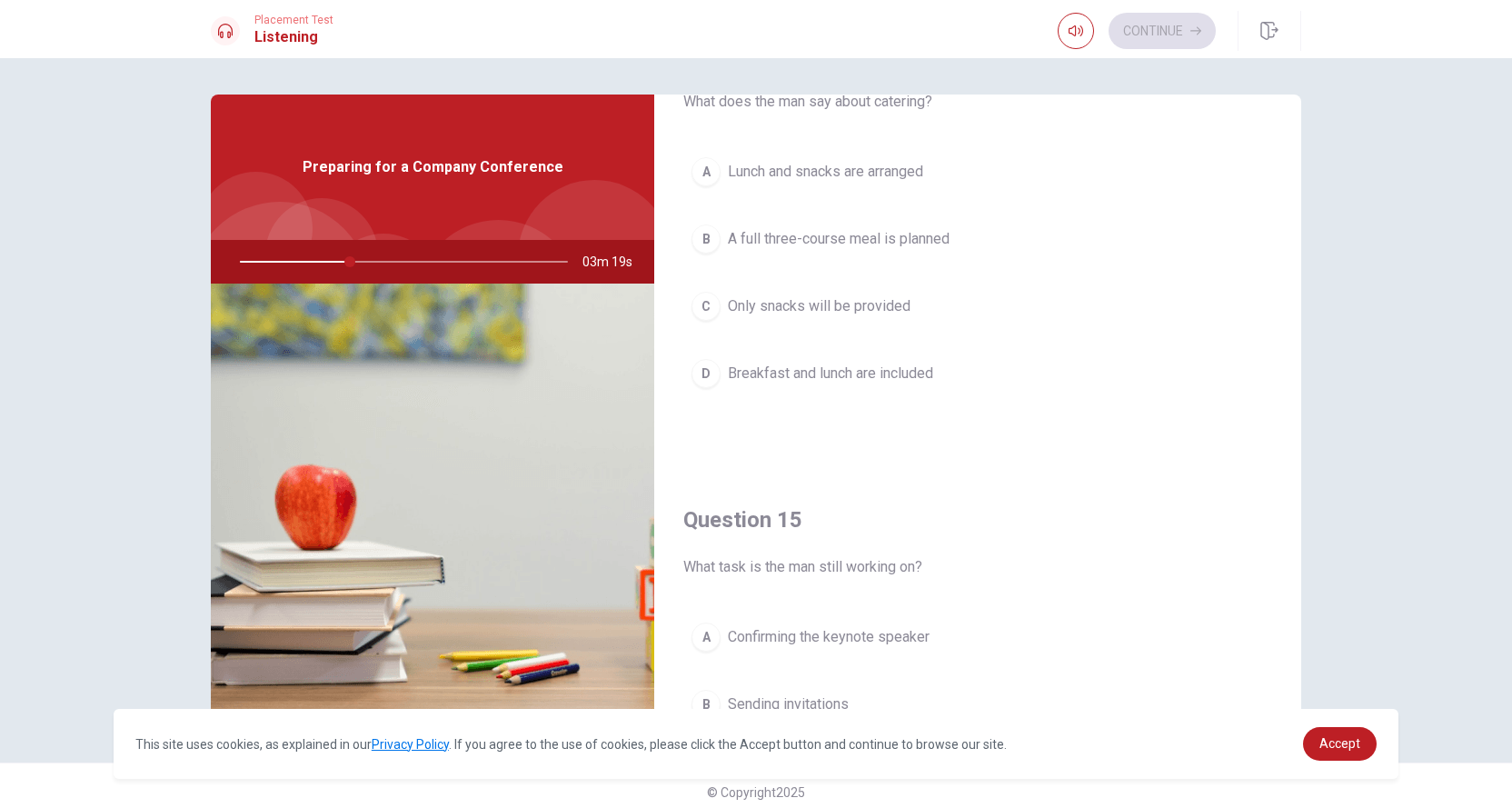
scroll to position [1683, 0]
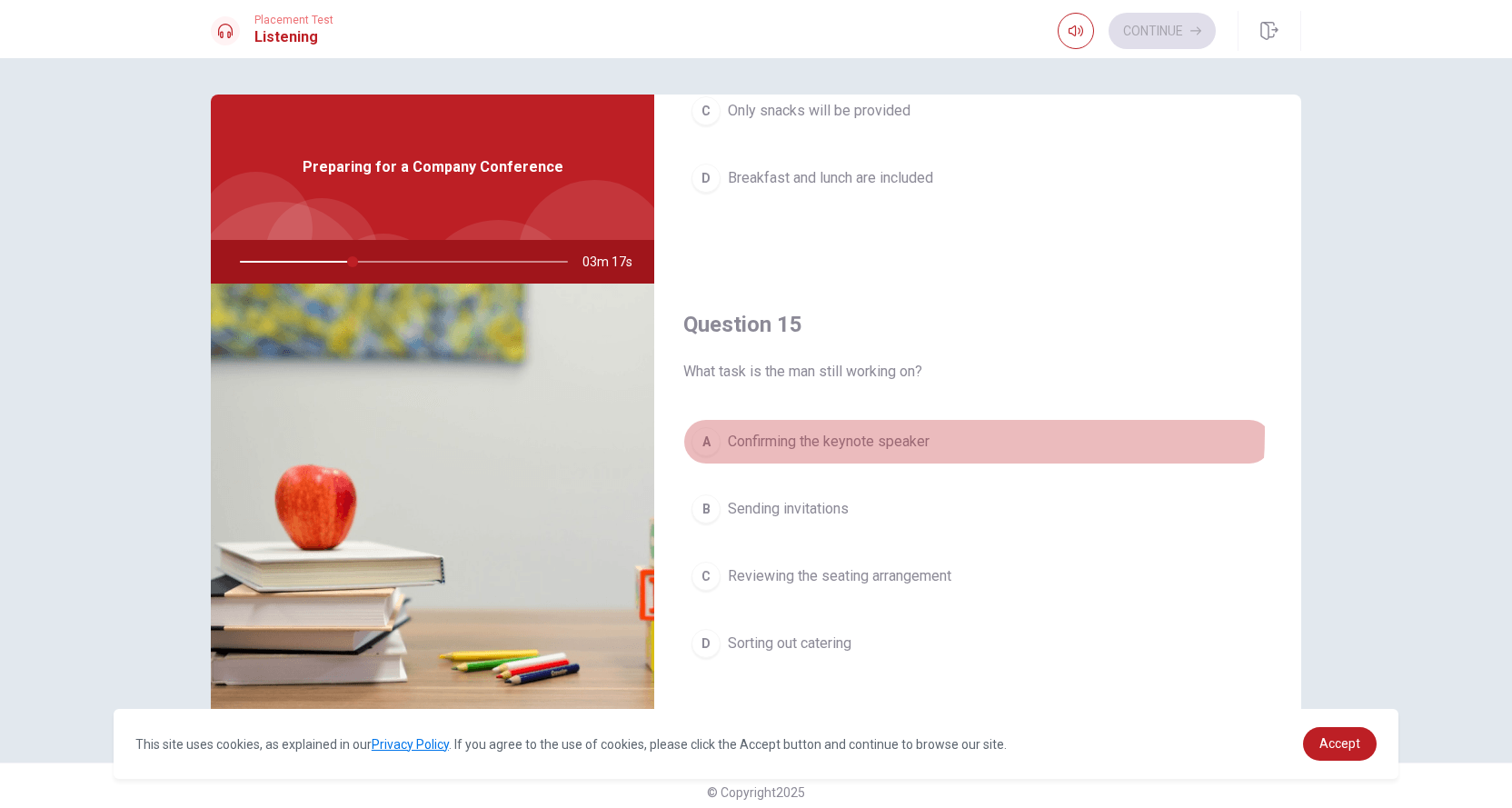
click at [861, 431] on span "Confirming the keynote speaker" at bounding box center [829, 441] width 202 height 22
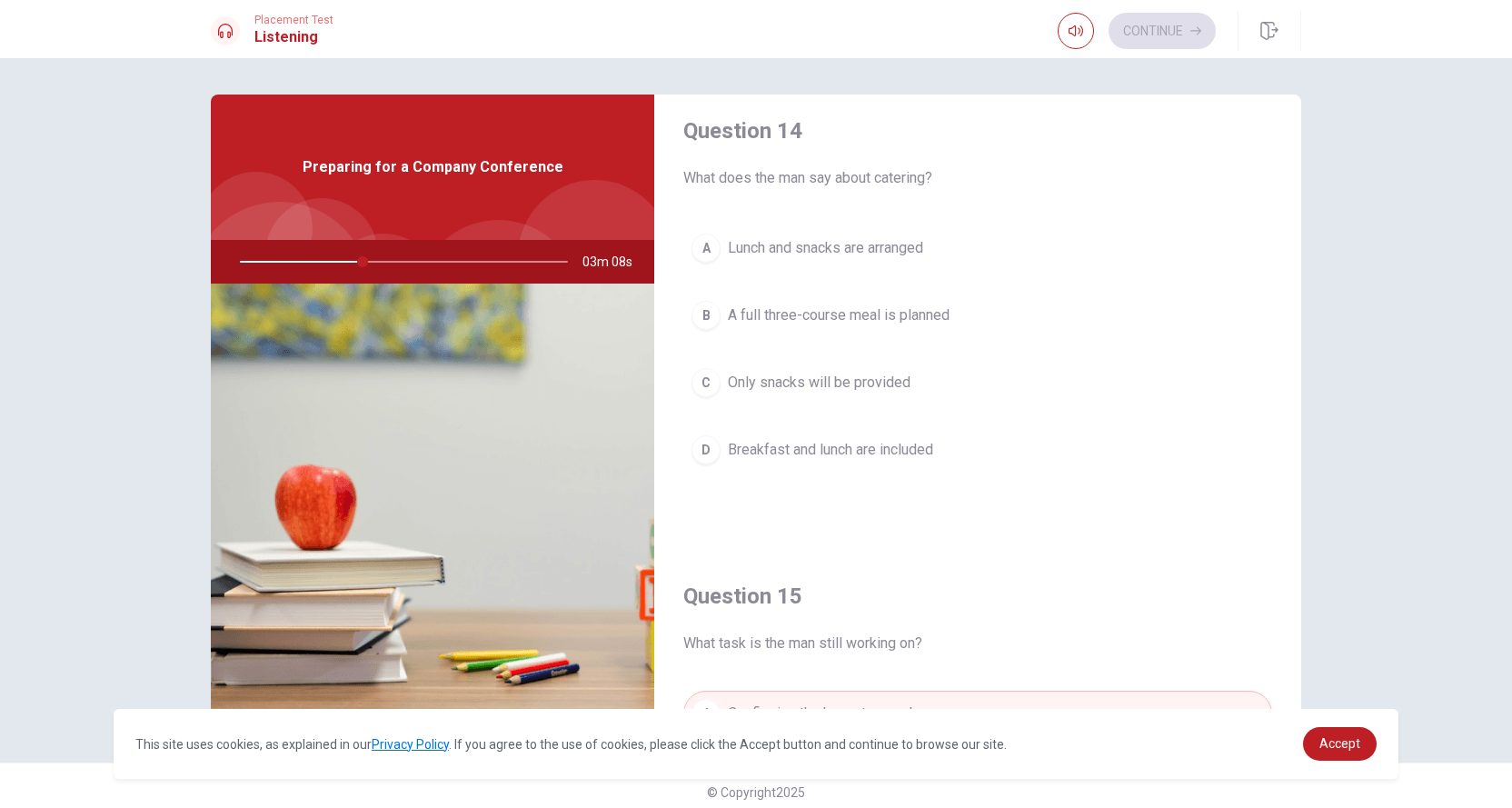
scroll to position [1410, 0]
click at [868, 229] on button "A Lunch and snacks are arranged" at bounding box center [978, 249] width 589 height 45
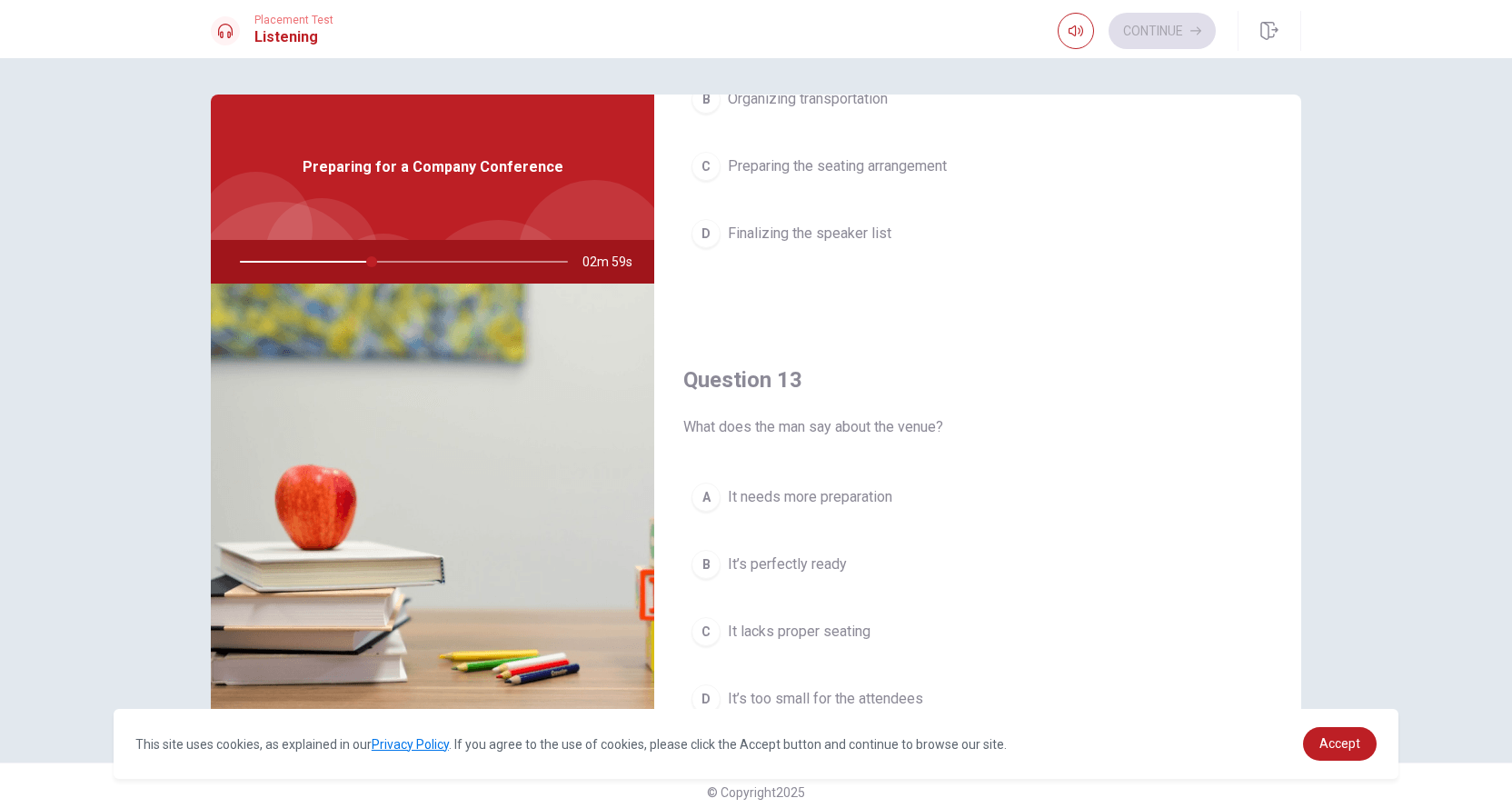
scroll to position [591, 0]
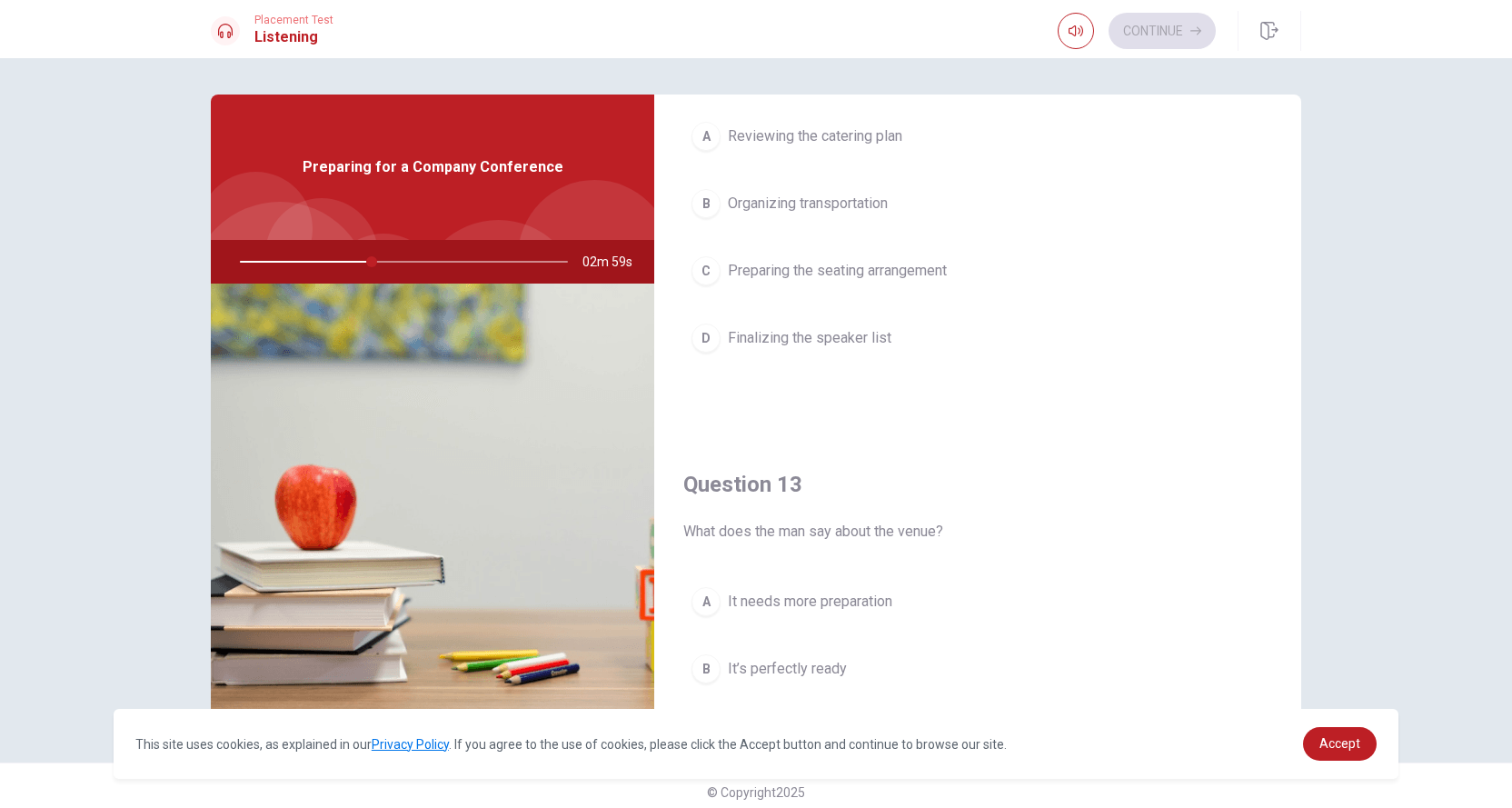
click at [808, 335] on span "Finalizing the speaker list" at bounding box center [810, 338] width 163 height 22
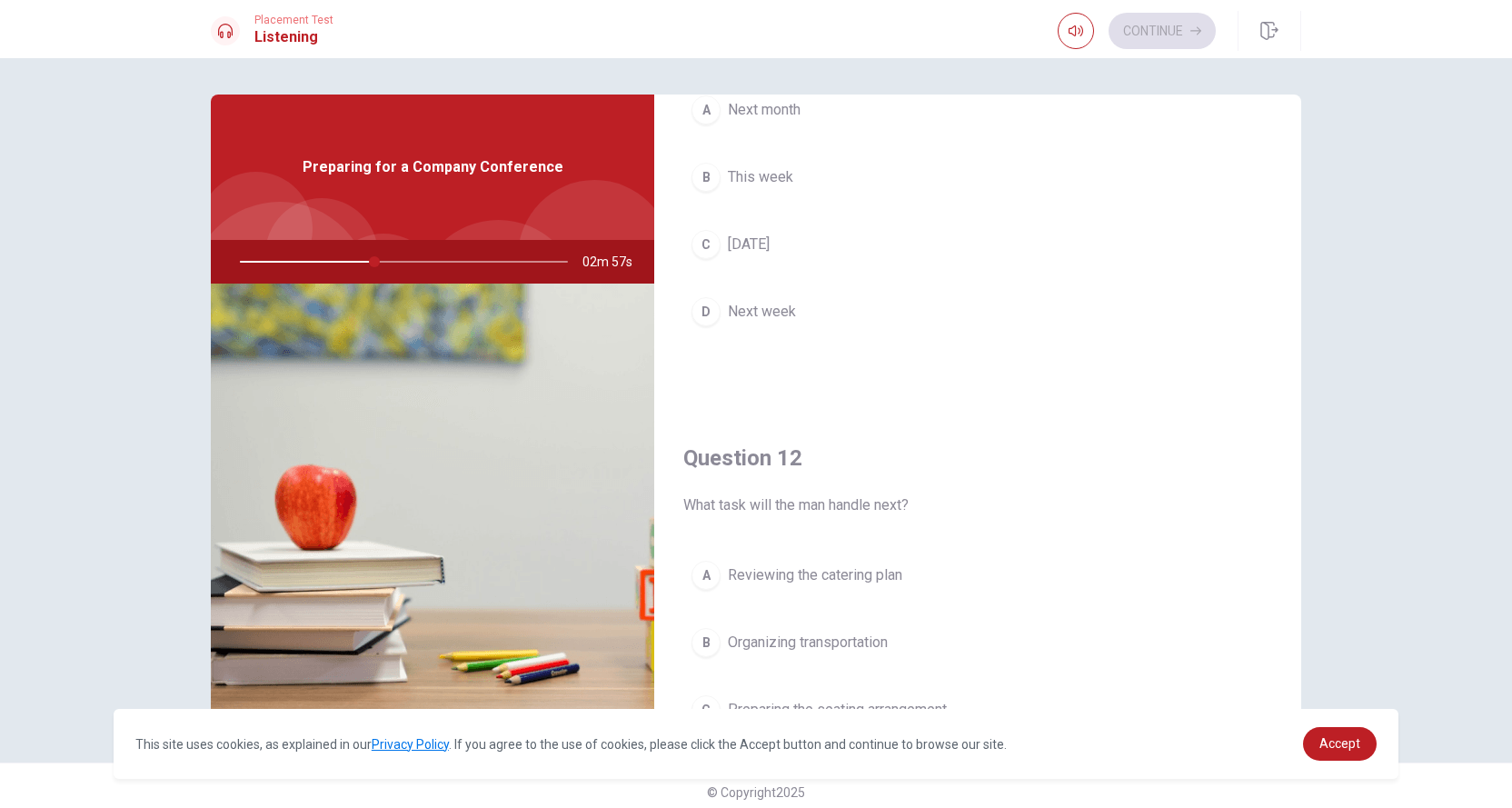
scroll to position [0, 0]
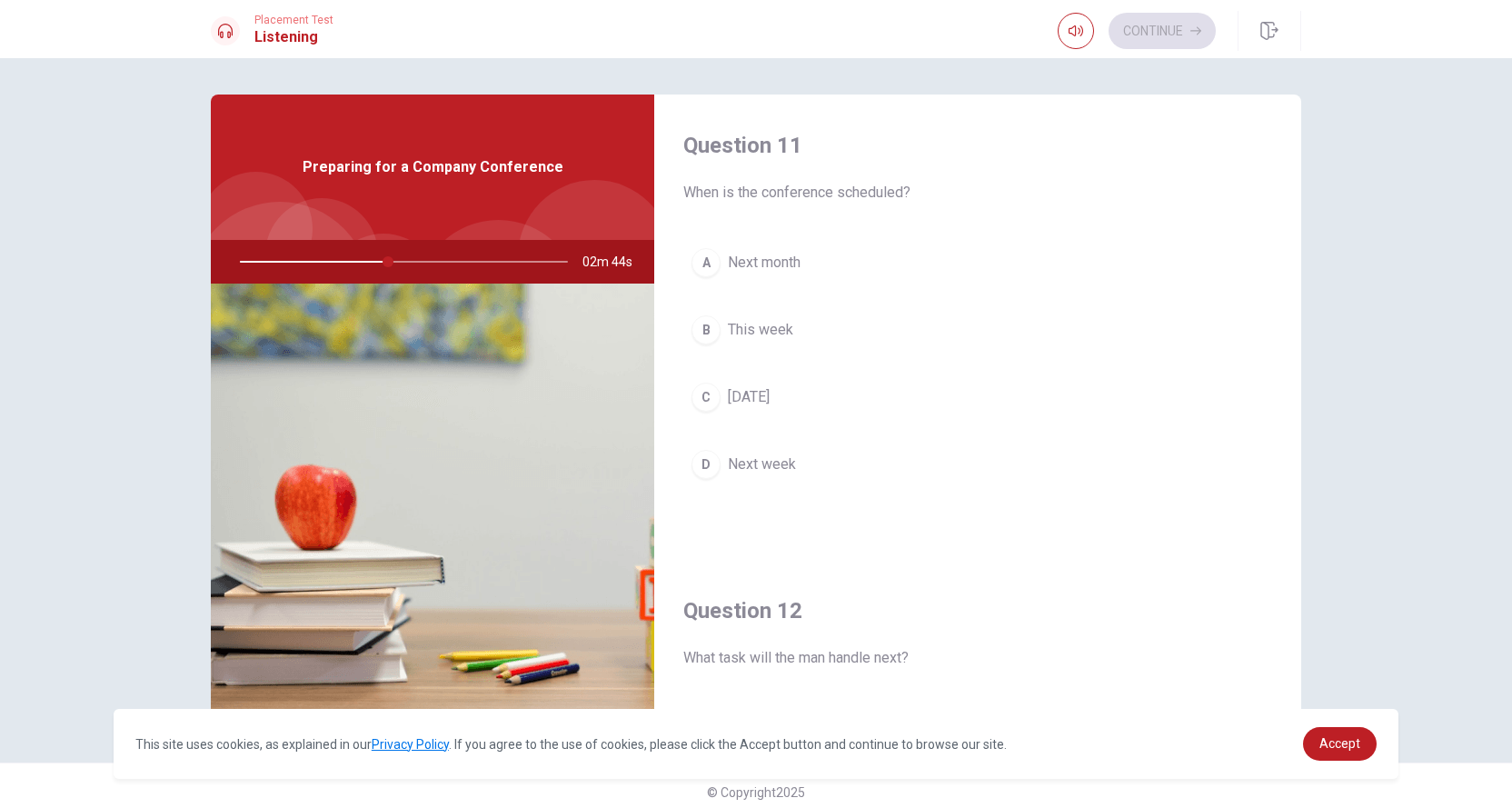
click at [794, 250] on button "A Next month" at bounding box center [978, 263] width 589 height 45
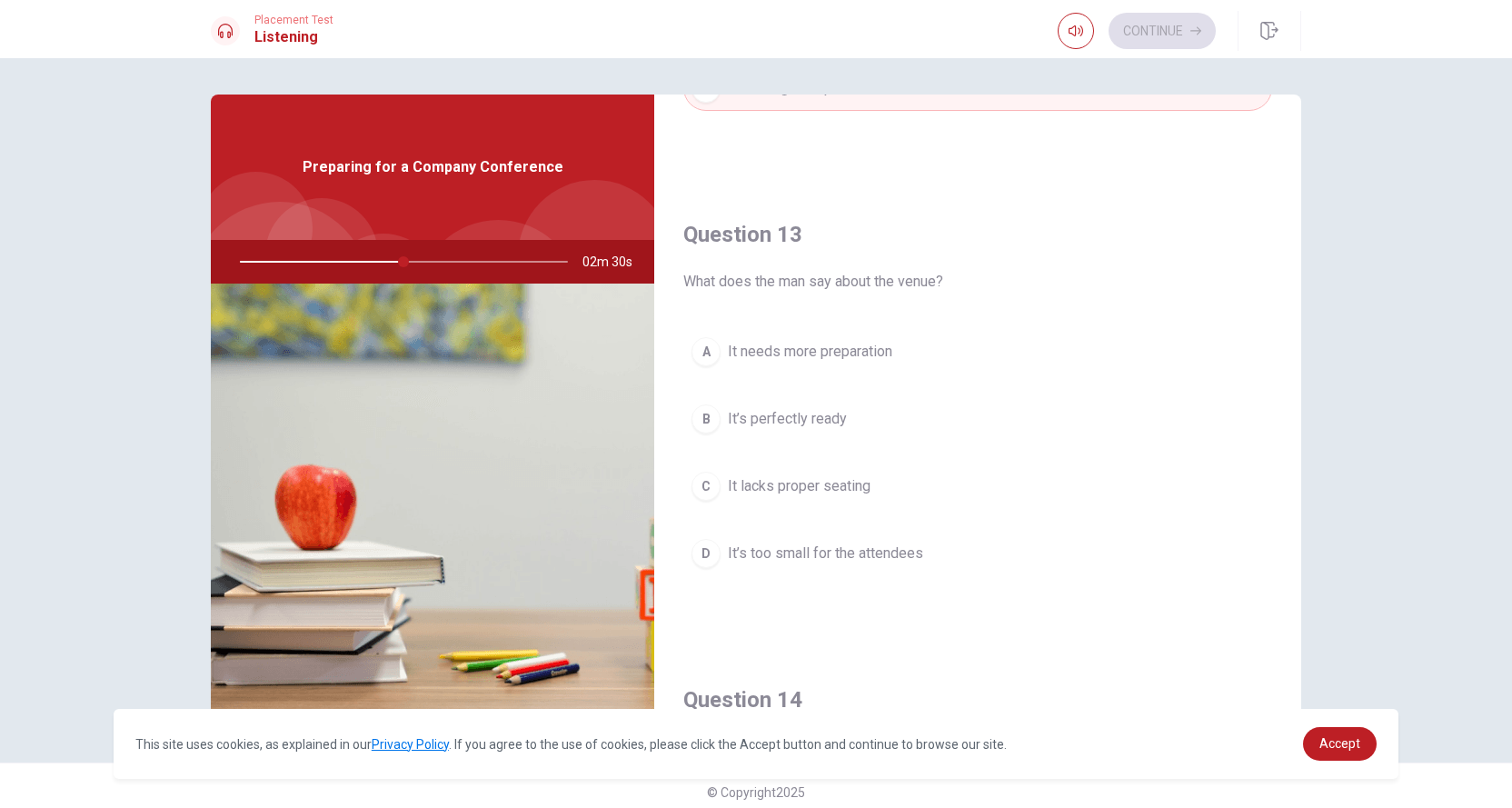
scroll to position [908, 0]
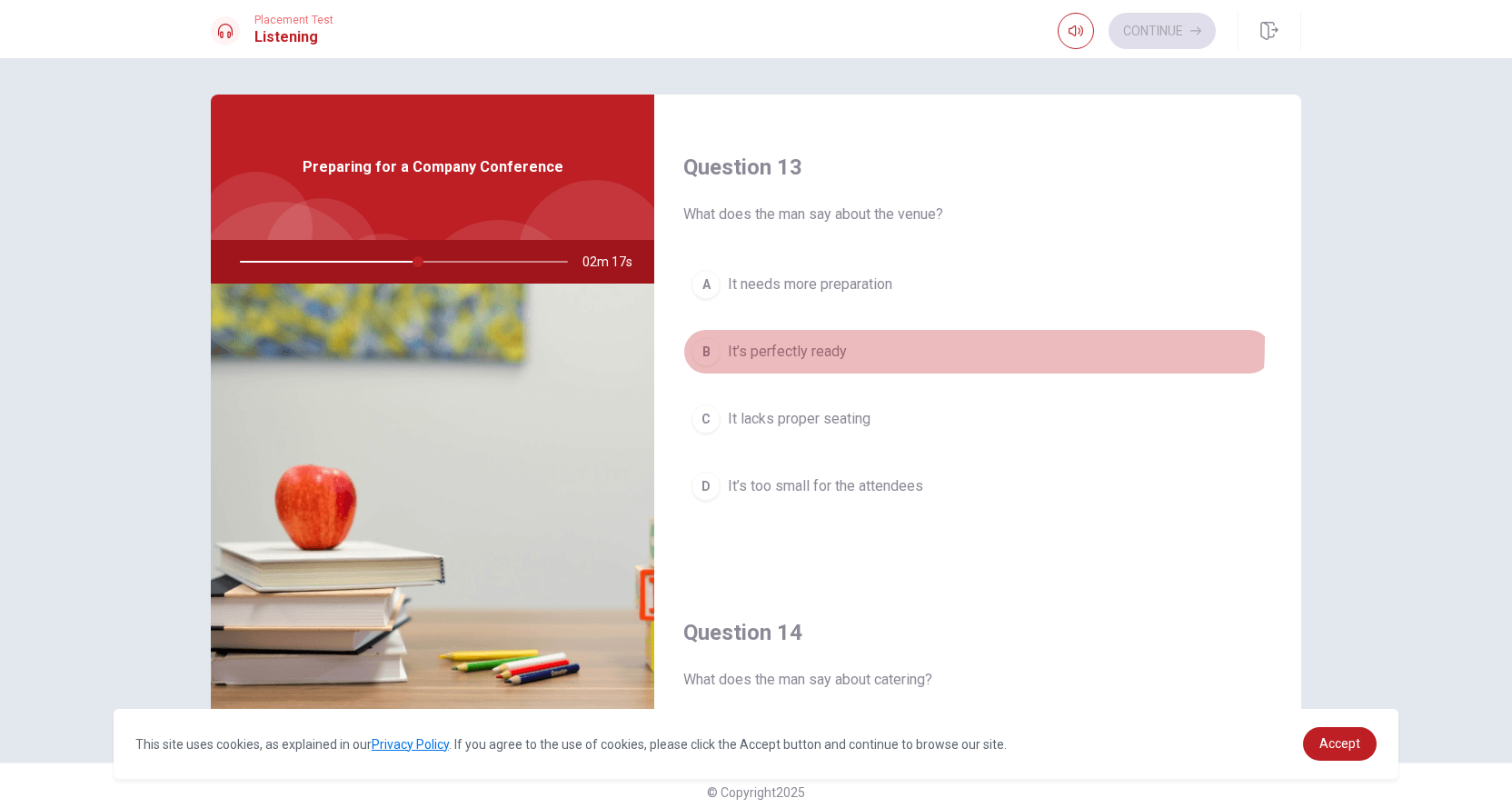
click at [789, 341] on span "It’s perfectly ready" at bounding box center [787, 351] width 119 height 22
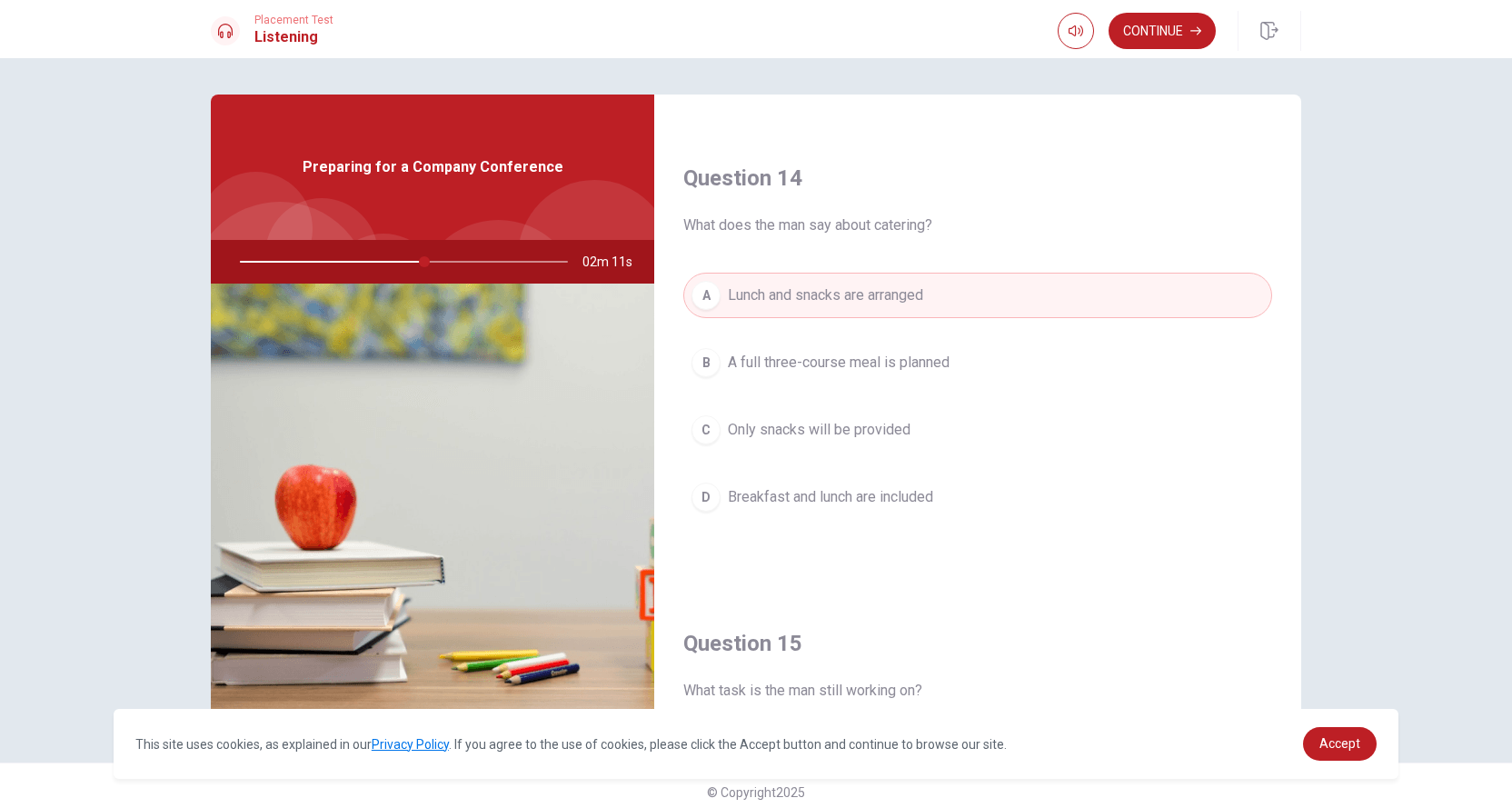
scroll to position [1683, 0]
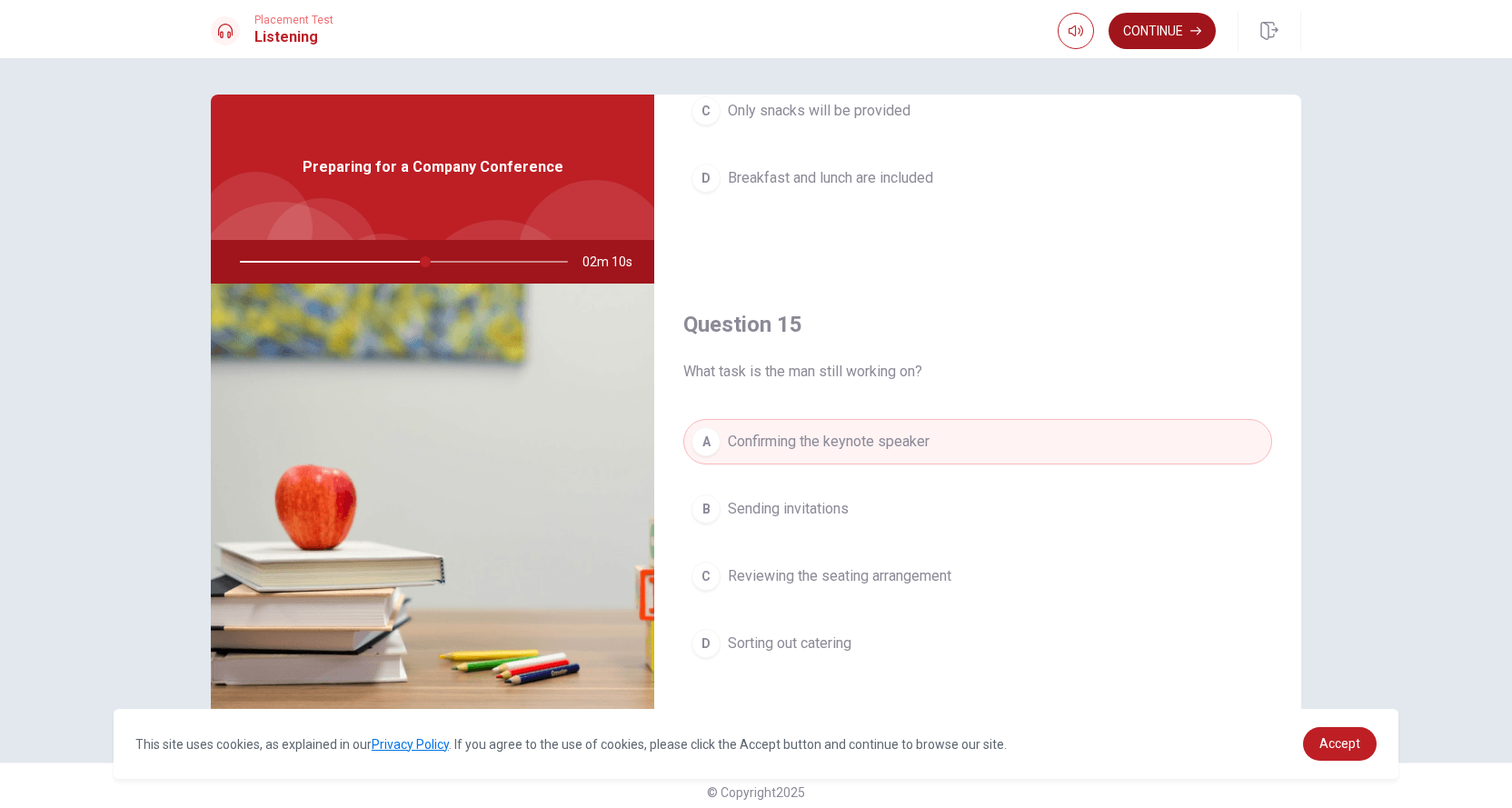
click at [1182, 37] on button "Continue" at bounding box center [1162, 31] width 107 height 37
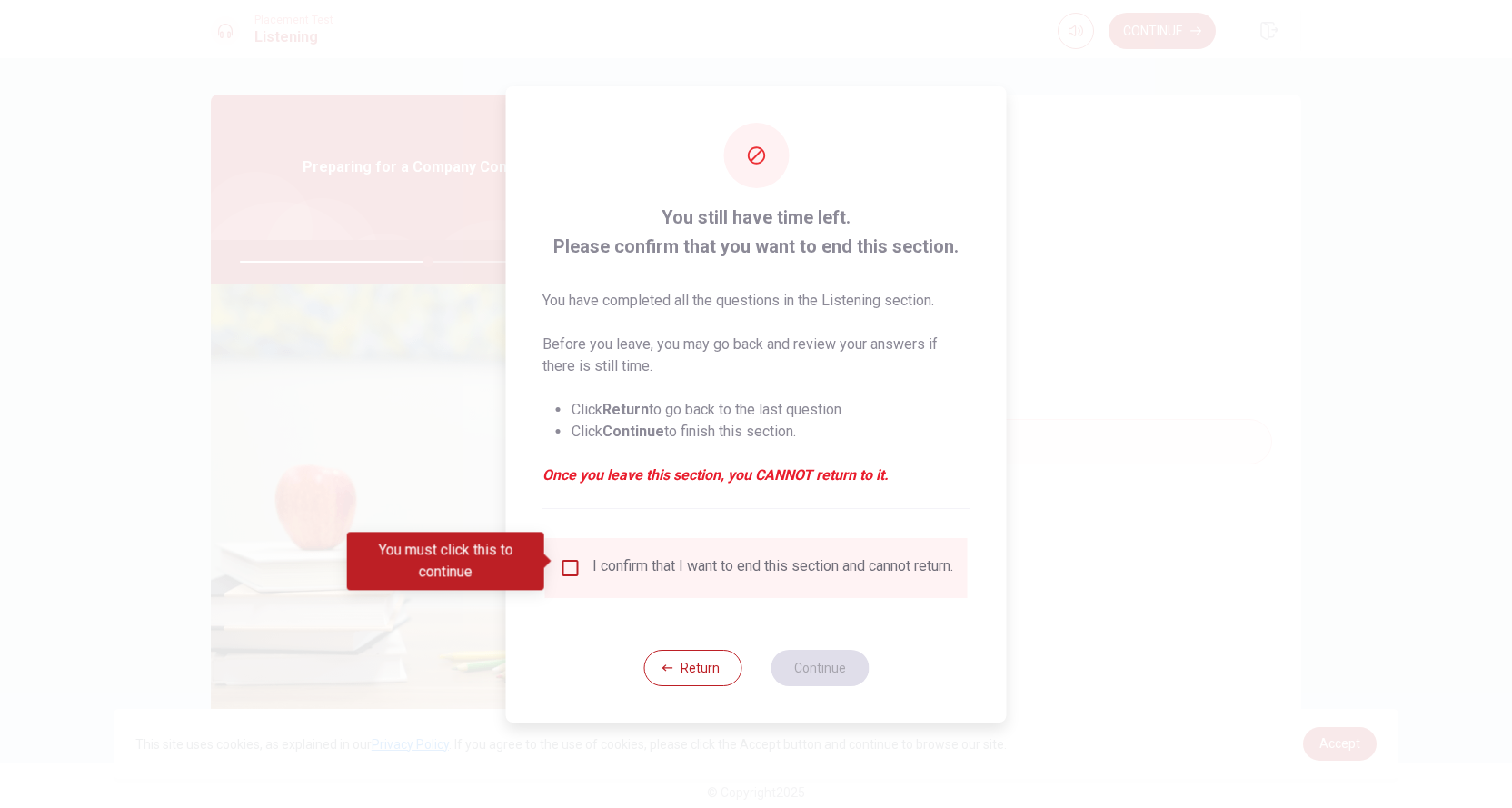
click at [604, 563] on div "I confirm that I want to end this section and cannot return." at bounding box center [772, 568] width 360 height 22
click at [569, 568] on input "You must click this to continue" at bounding box center [571, 568] width 22 height 22
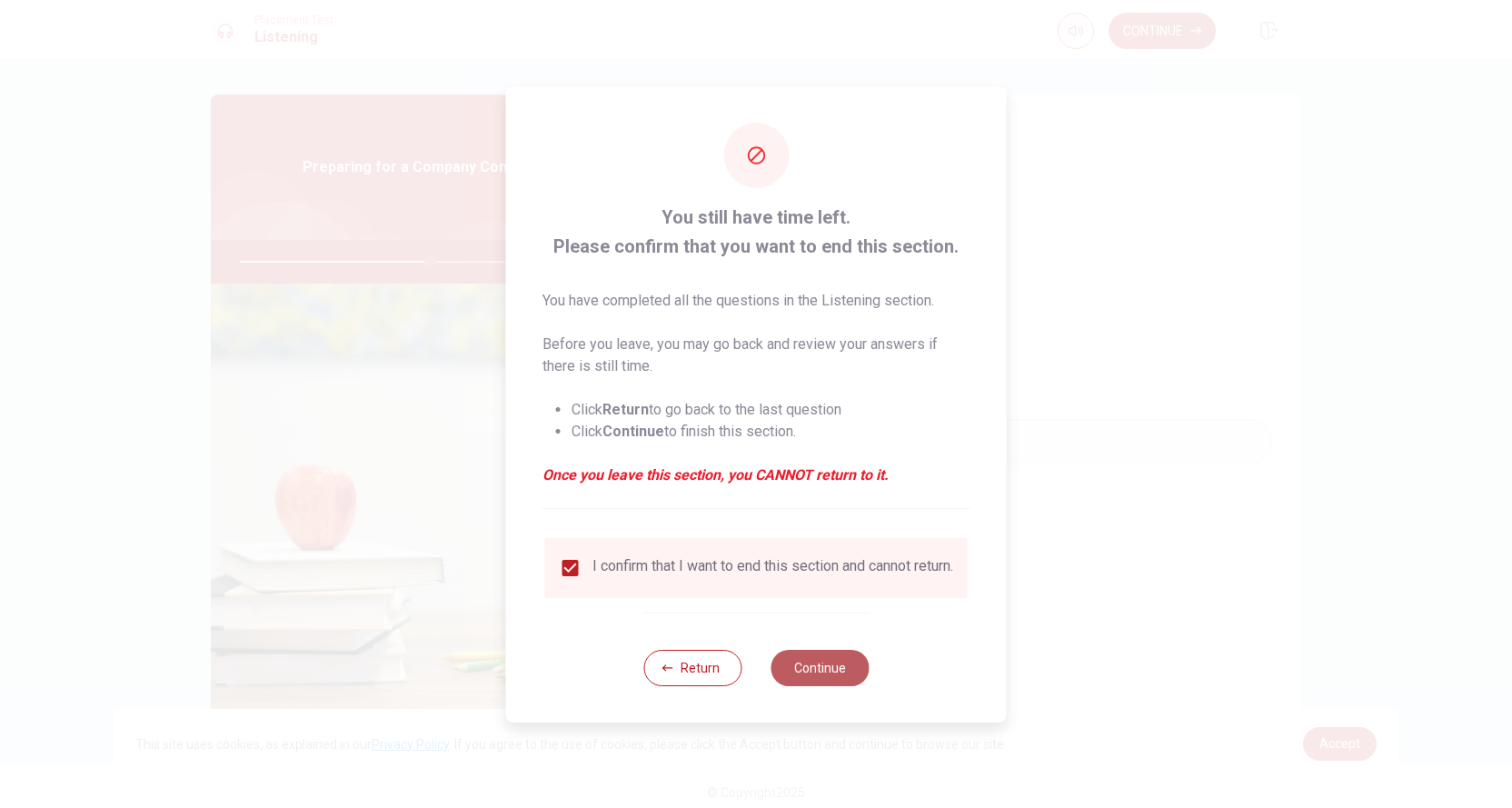
click at [816, 682] on button "Continue" at bounding box center [819, 667] width 99 height 37
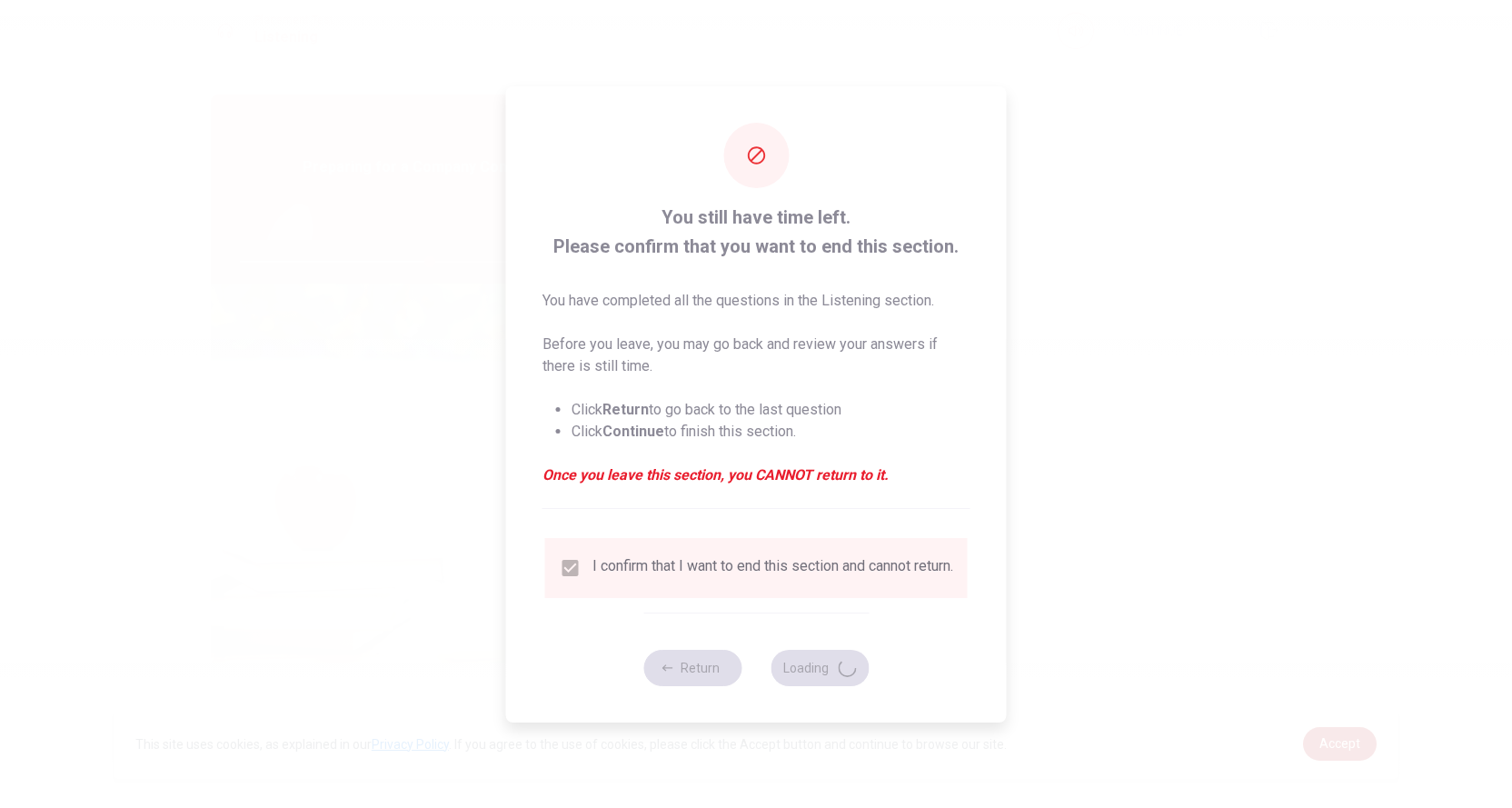
type input "58"
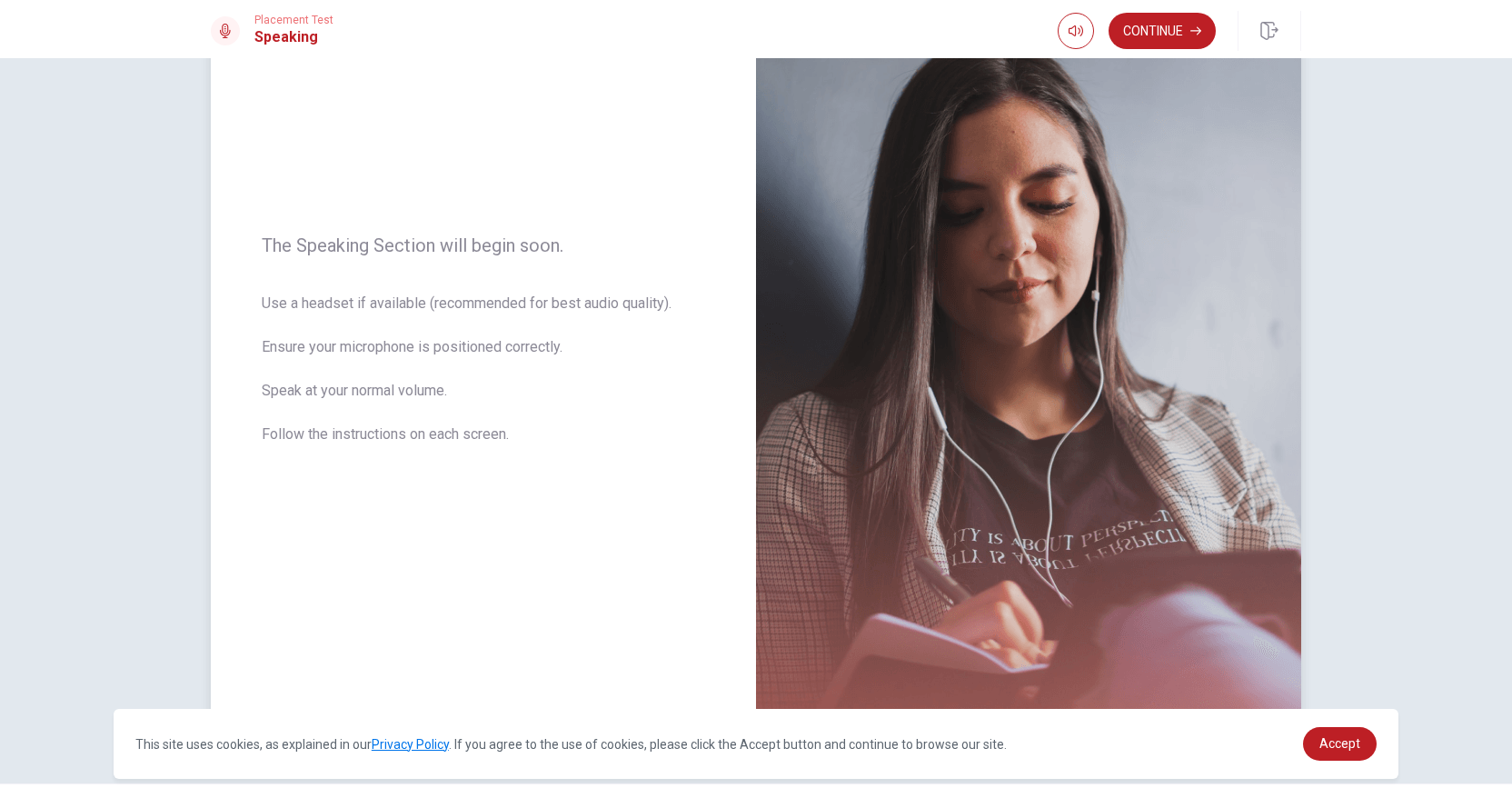
scroll to position [0, 0]
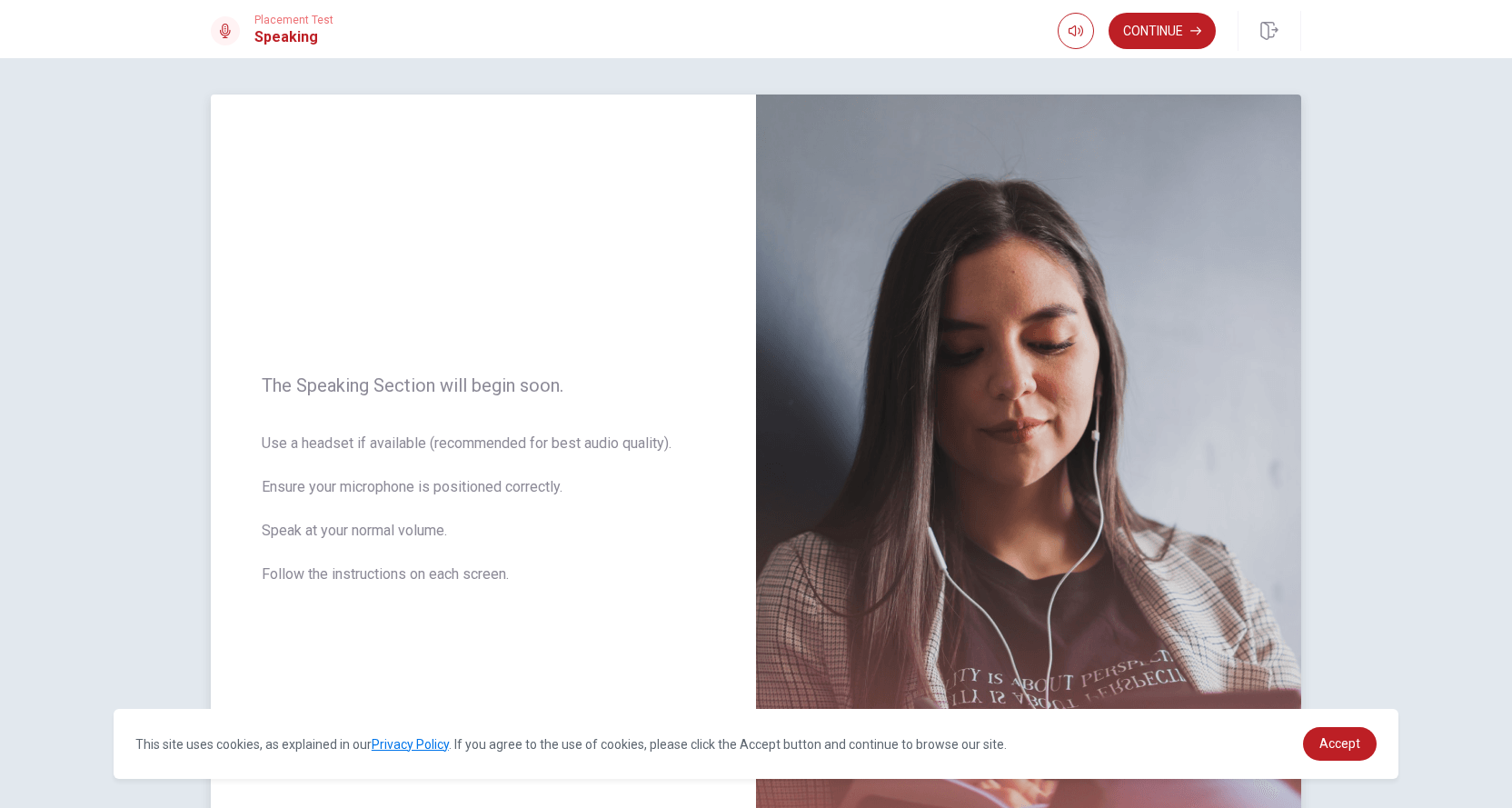
click at [629, 158] on div "The Speaking Section will begin soon. Use a headset if available (recommended f…" at bounding box center [483, 491] width 545 height 792
click at [1144, 31] on button "Continue" at bounding box center [1162, 31] width 107 height 37
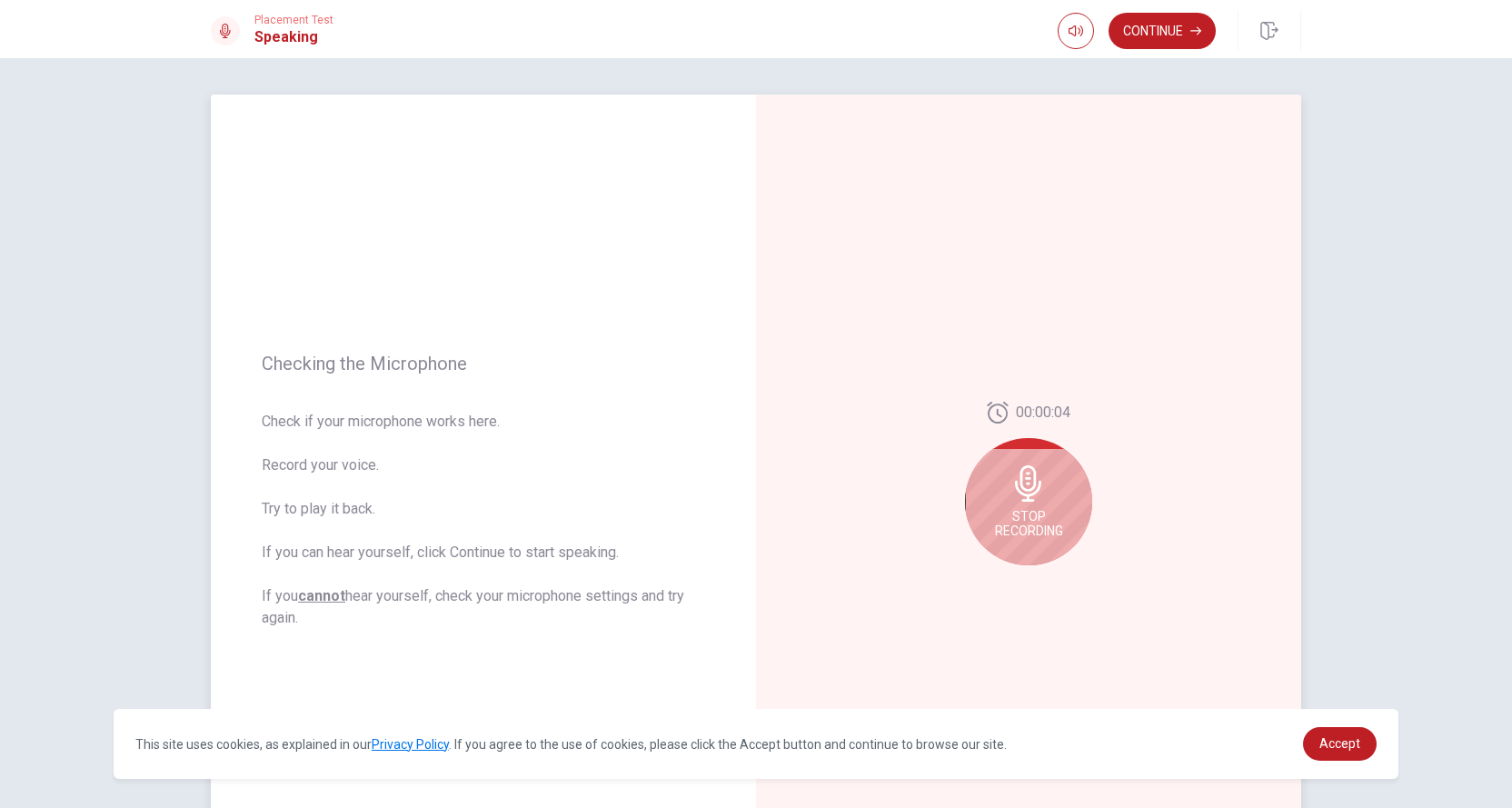
click at [1020, 498] on icon at bounding box center [1029, 483] width 37 height 37
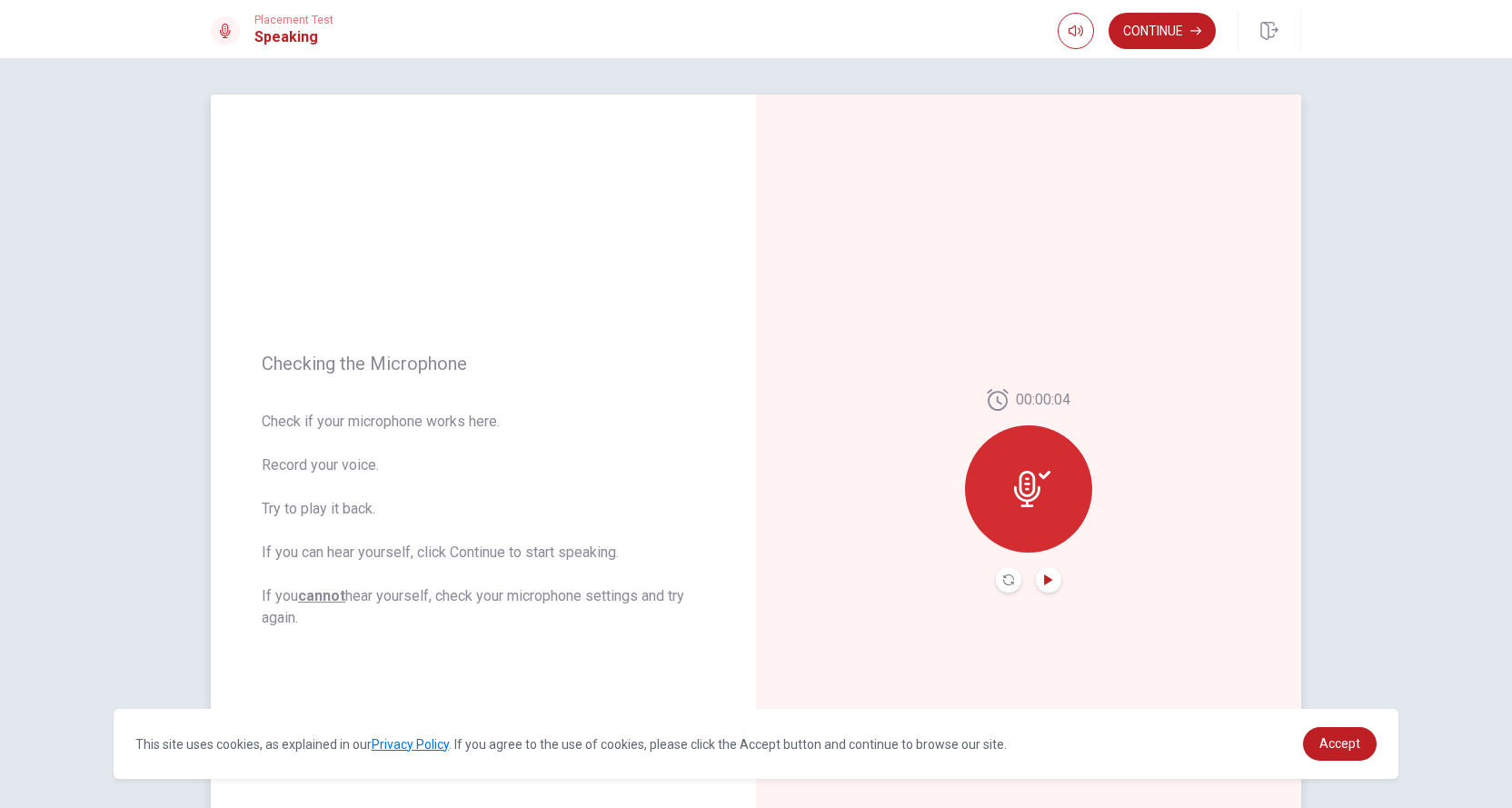
click at [1038, 573] on button "Play Audio" at bounding box center [1048, 579] width 25 height 25
click at [1195, 27] on icon "button" at bounding box center [1197, 31] width 11 height 11
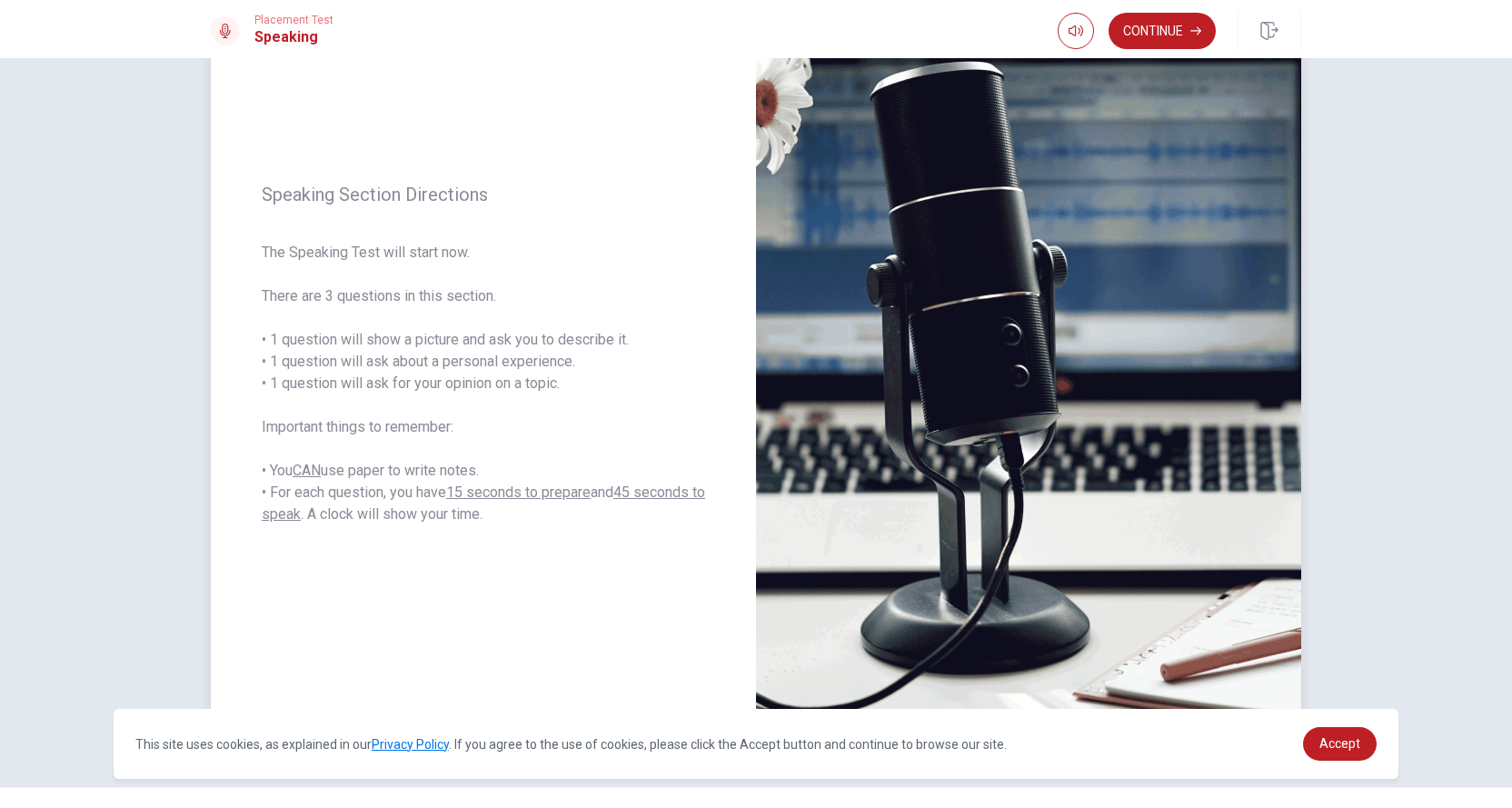
scroll to position [173, 0]
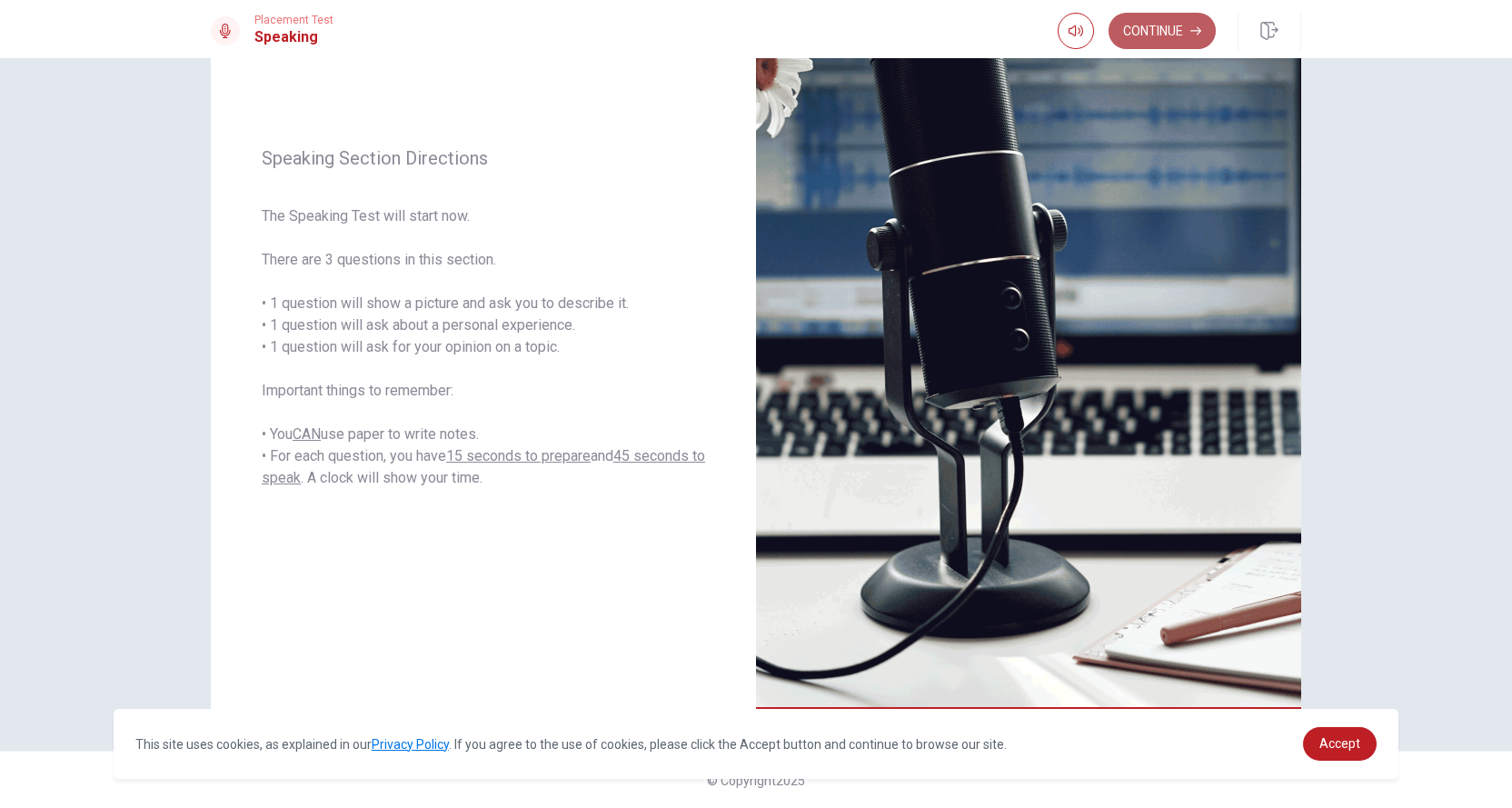
click at [1148, 34] on button "Continue" at bounding box center [1162, 31] width 107 height 37
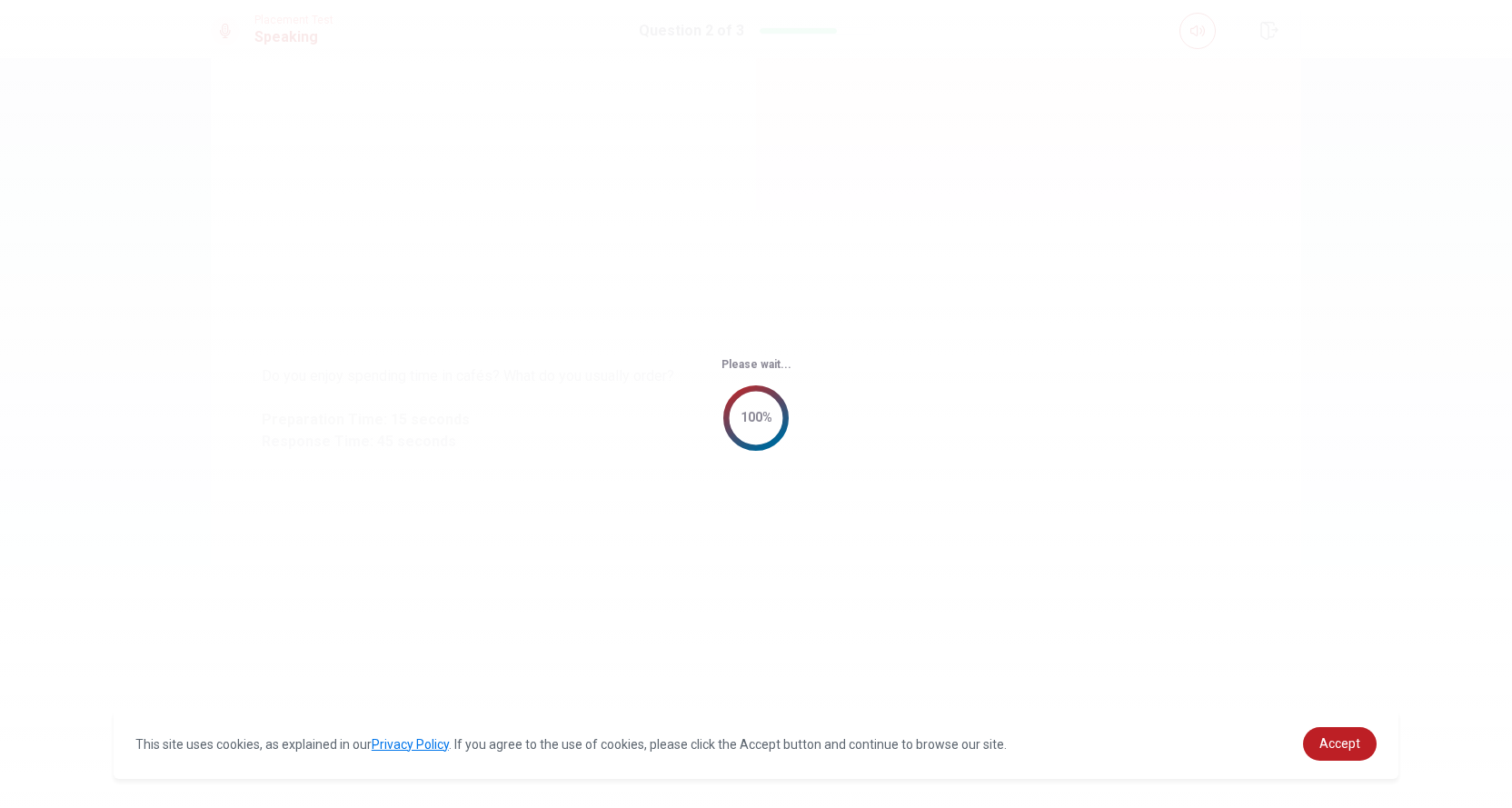
scroll to position [0, 0]
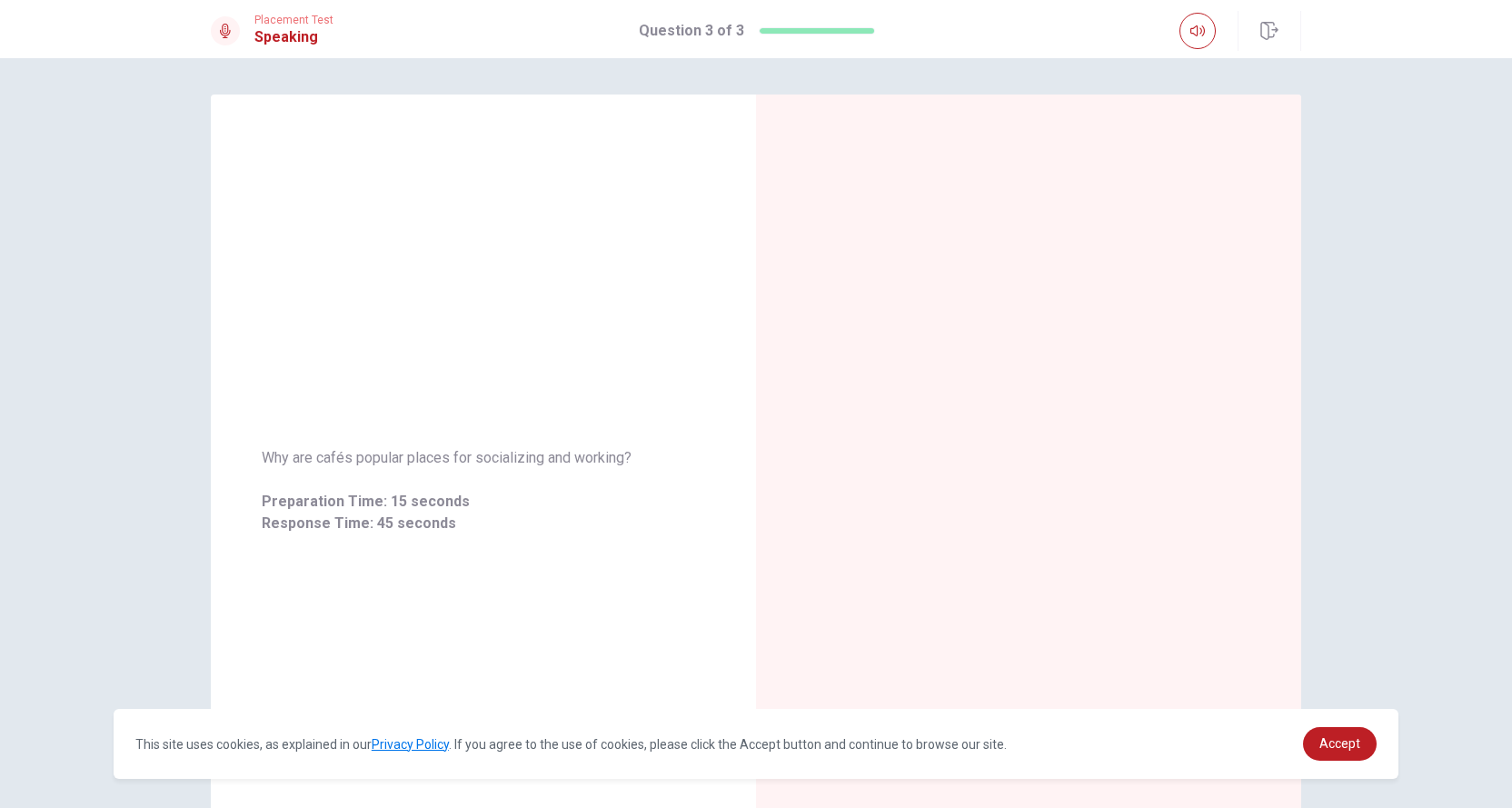
click at [707, 719] on div "This site uses cookies, as explained in our Privacy Policy . If you agree to th…" at bounding box center [756, 743] width 1285 height 70
click at [582, 365] on div "Why are cafés popular places for socializing and working? Preparation Time: 15 …" at bounding box center [483, 491] width 545 height 792
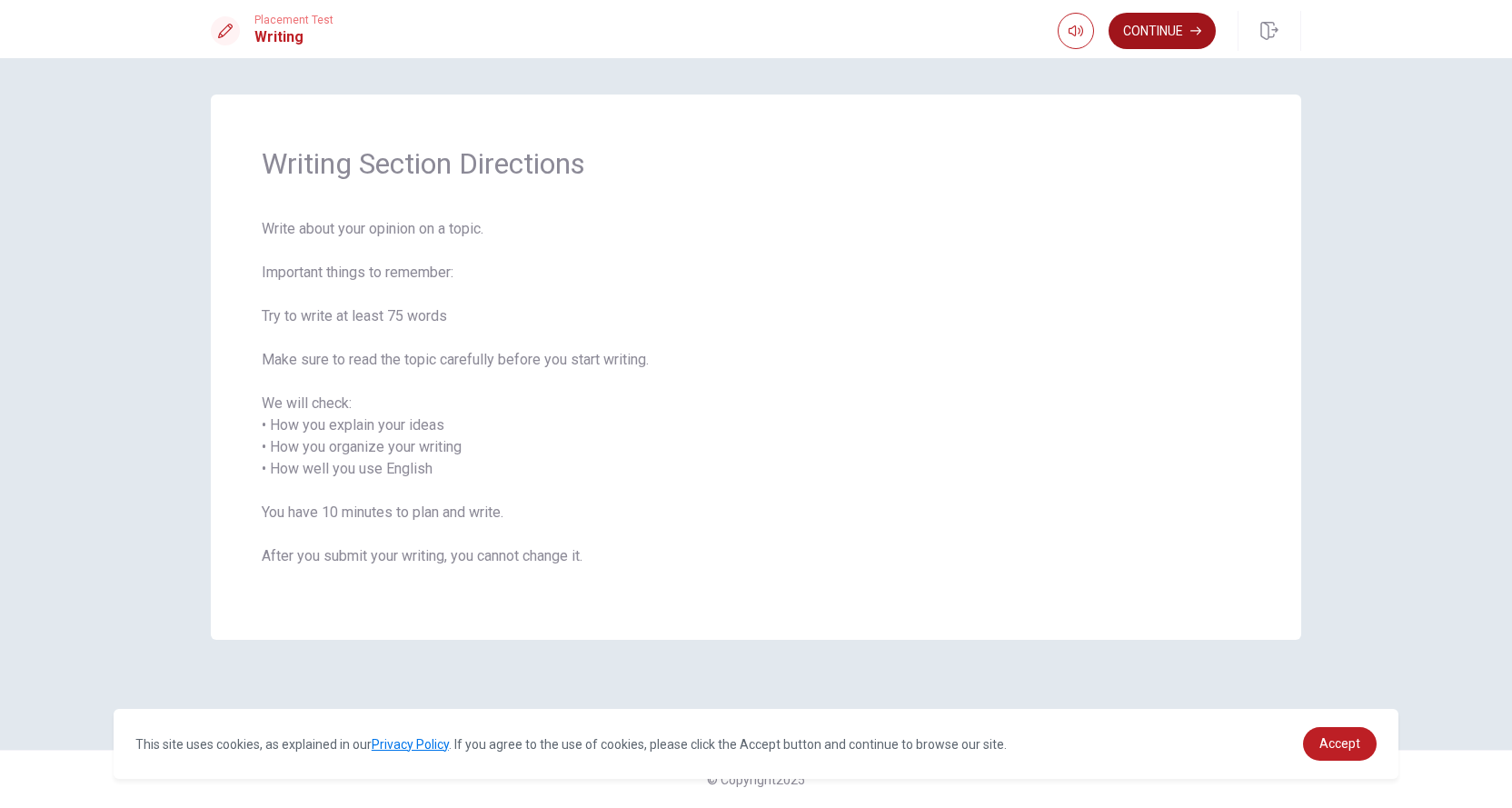
click at [1166, 23] on button "Continue" at bounding box center [1162, 31] width 107 height 37
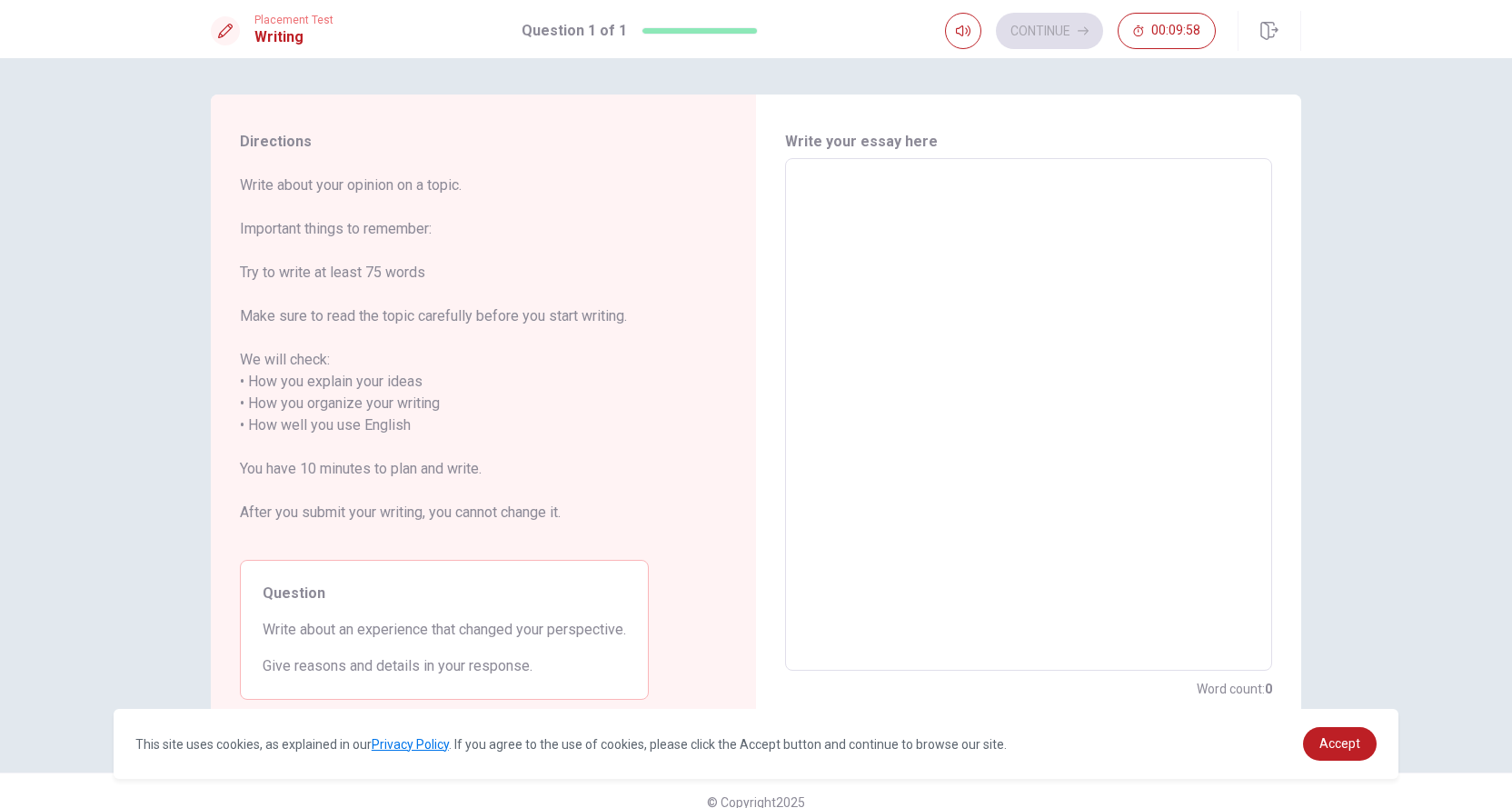
scroll to position [22, 0]
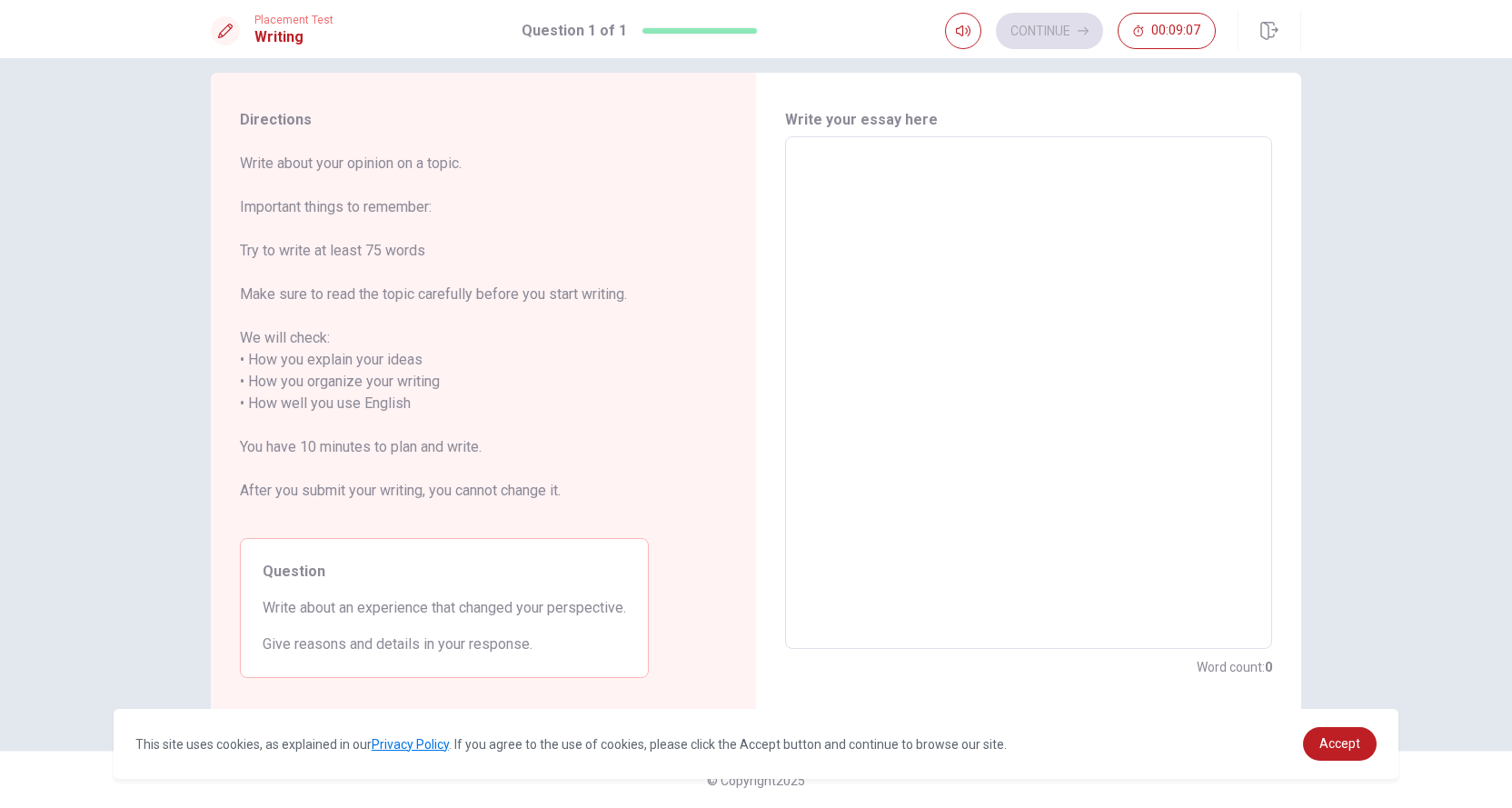
click at [628, 588] on div "Question Write about an experience that changed your perspective. Give reasons …" at bounding box center [445, 607] width 409 height 140
click at [837, 181] on textarea at bounding box center [1029, 393] width 462 height 482
type textarea "O"
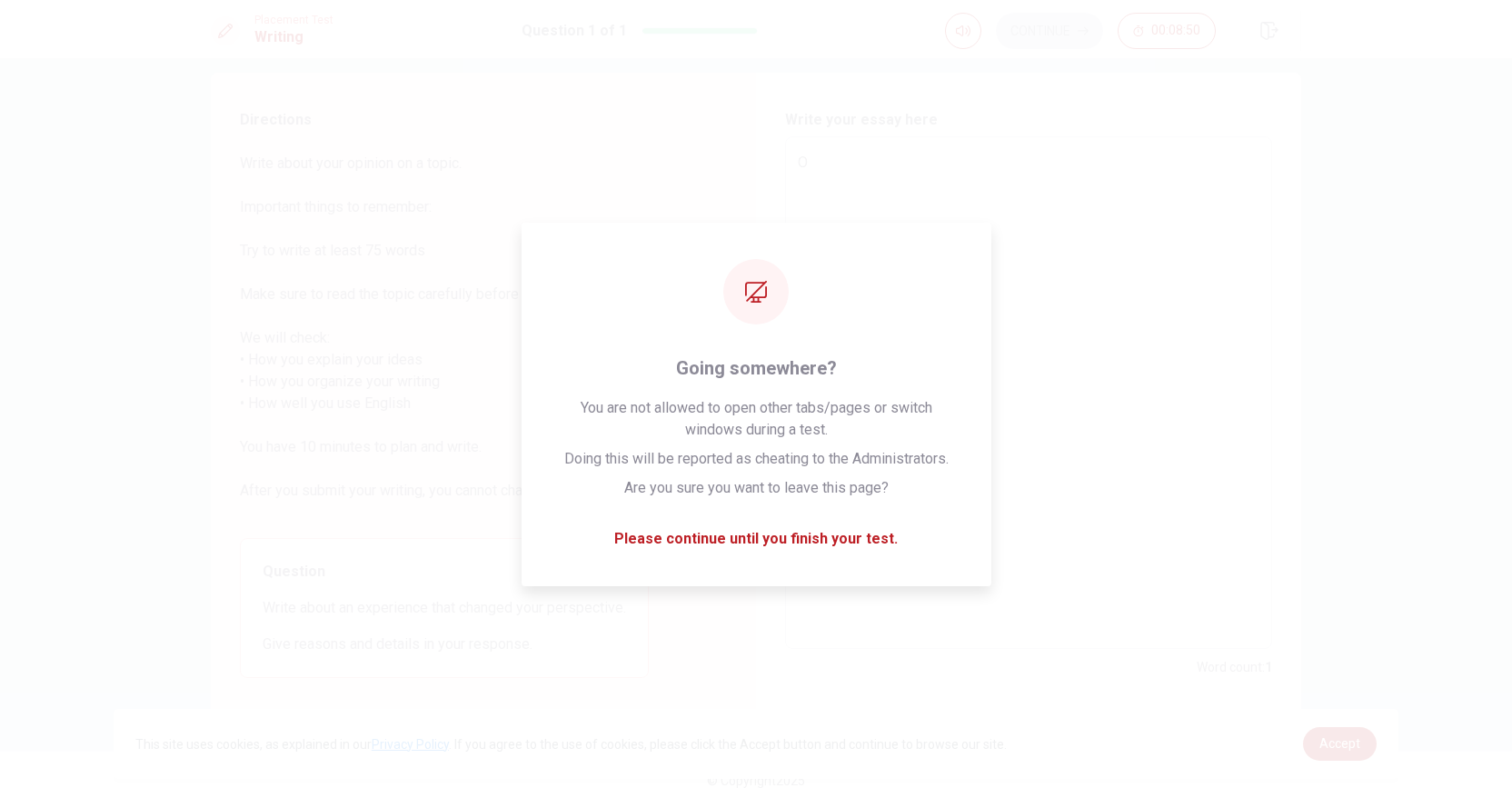
type textarea "x"
type textarea "On"
type textarea "x"
type textarea "One"
type textarea "x"
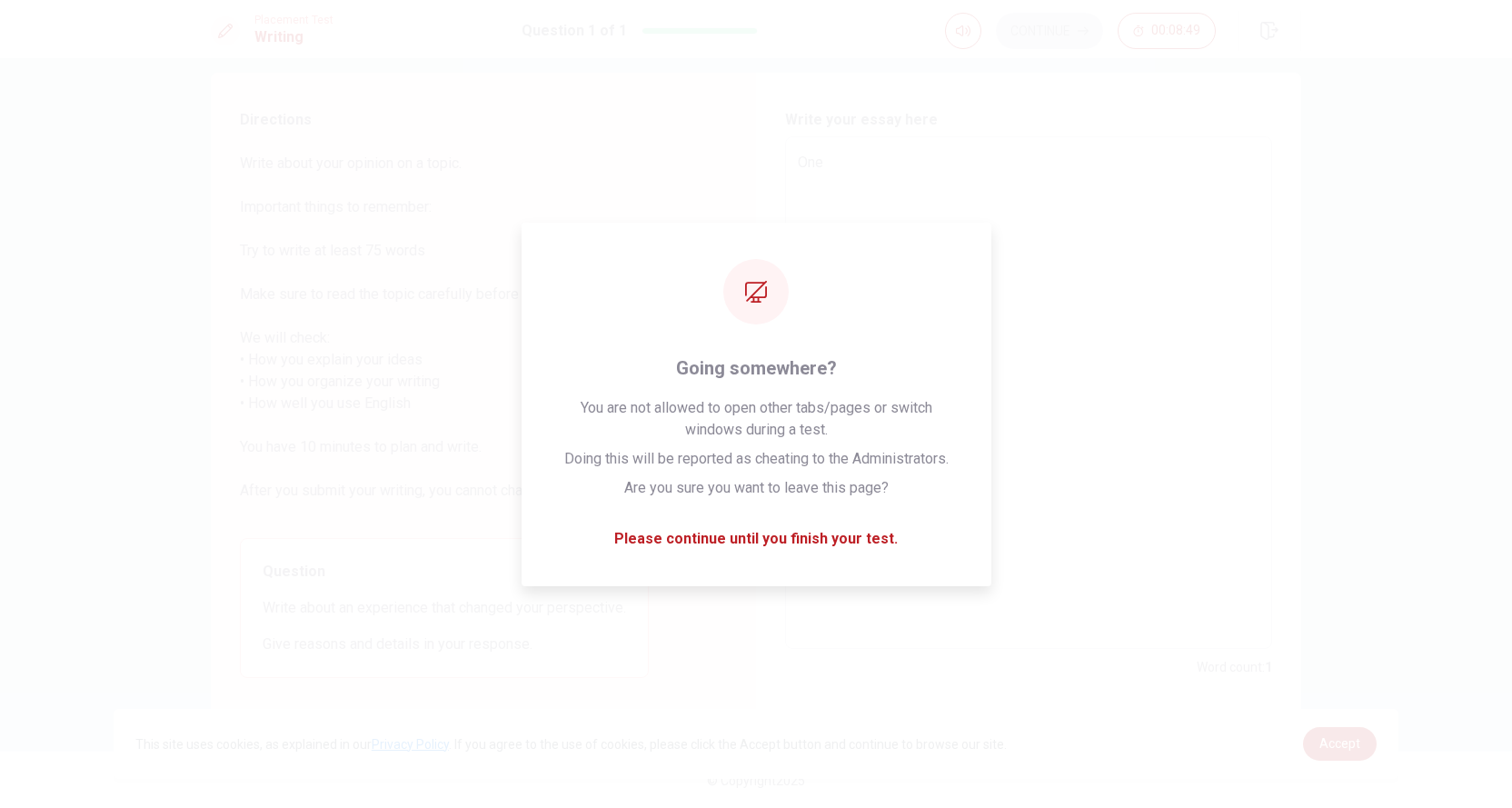
type textarea "One"
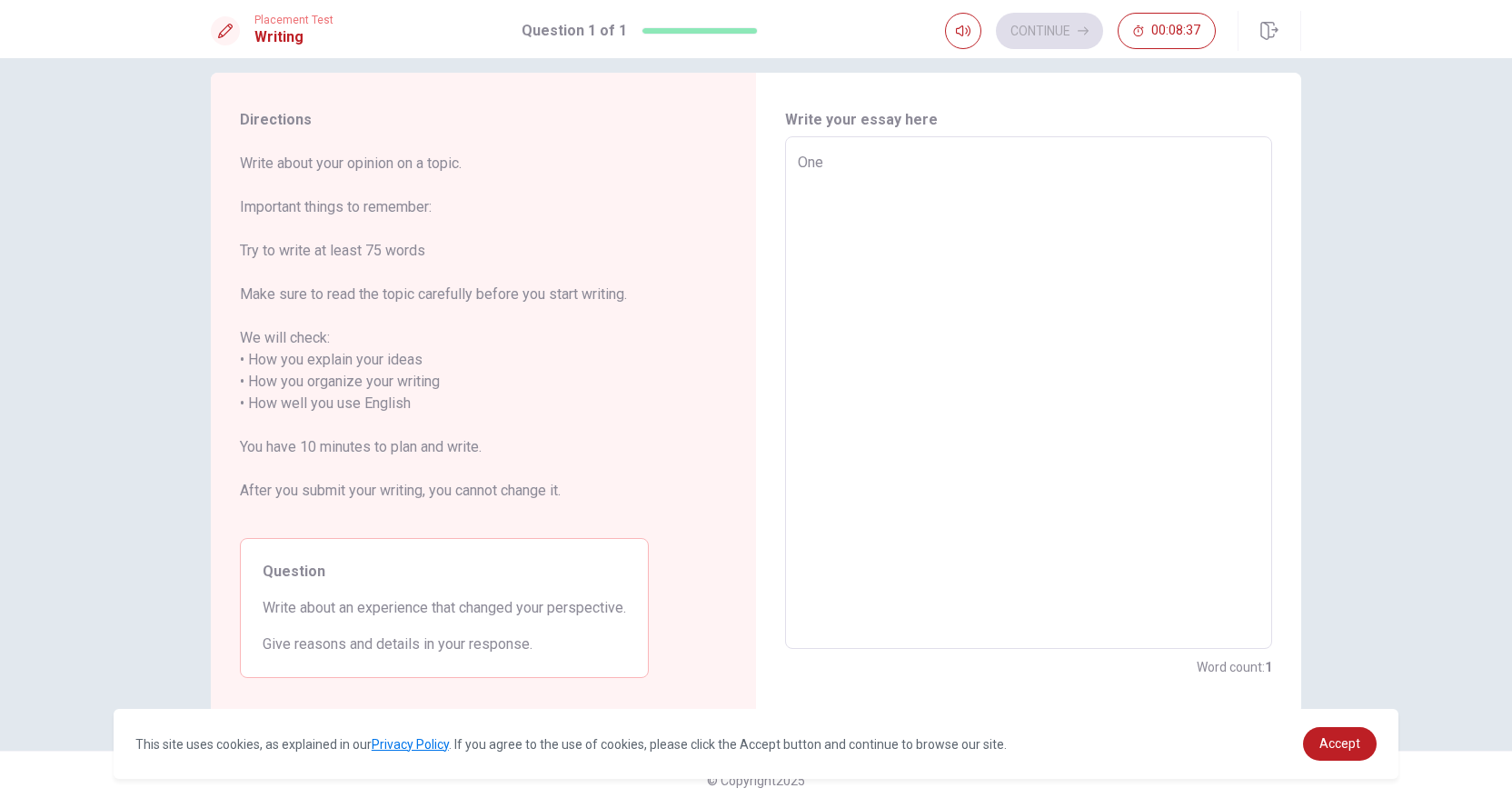
type textarea "x"
type textarea "One"
type textarea "x"
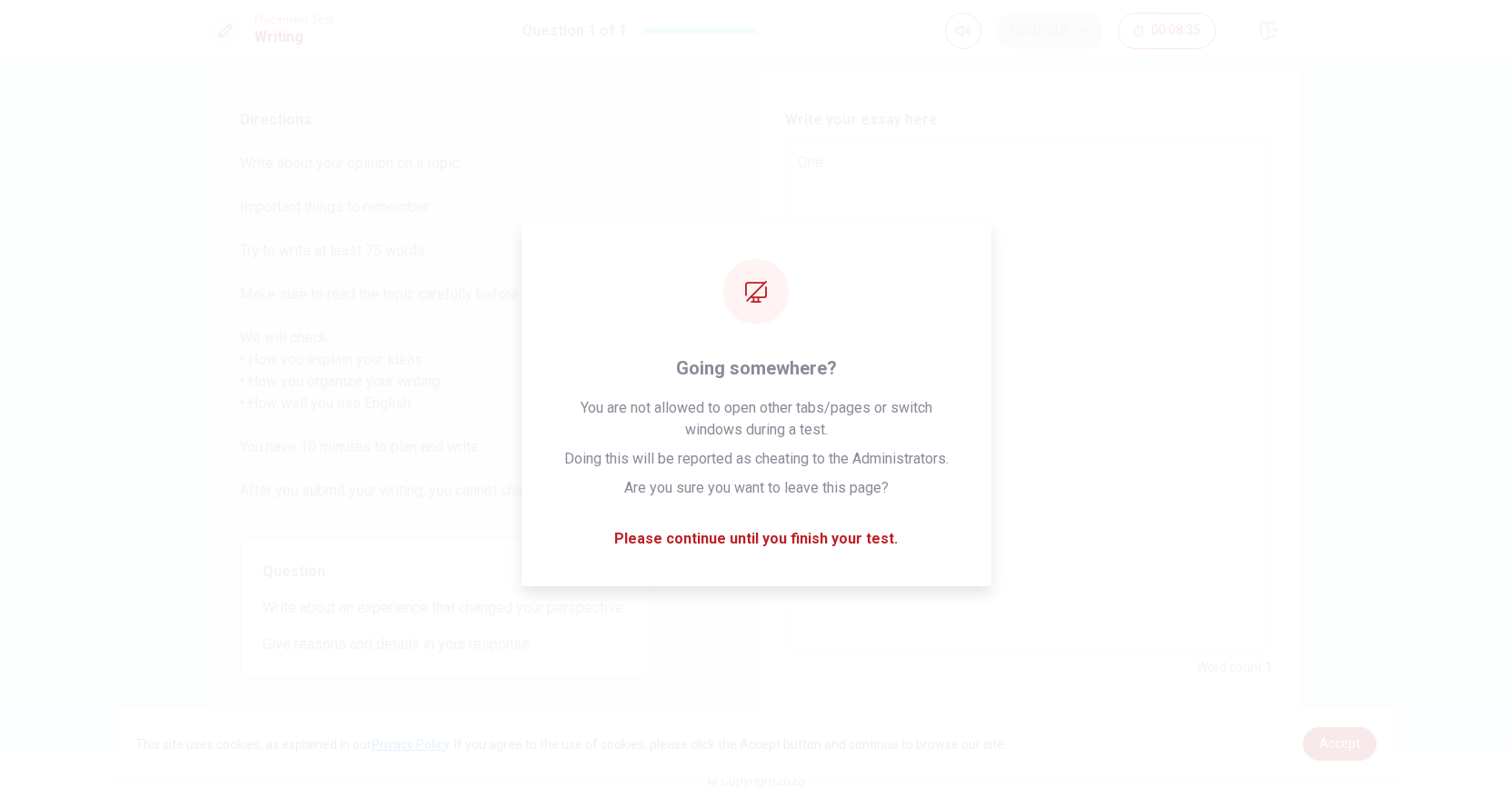
type textarea "On"
type textarea "x"
type textarea "O"
type textarea "x"
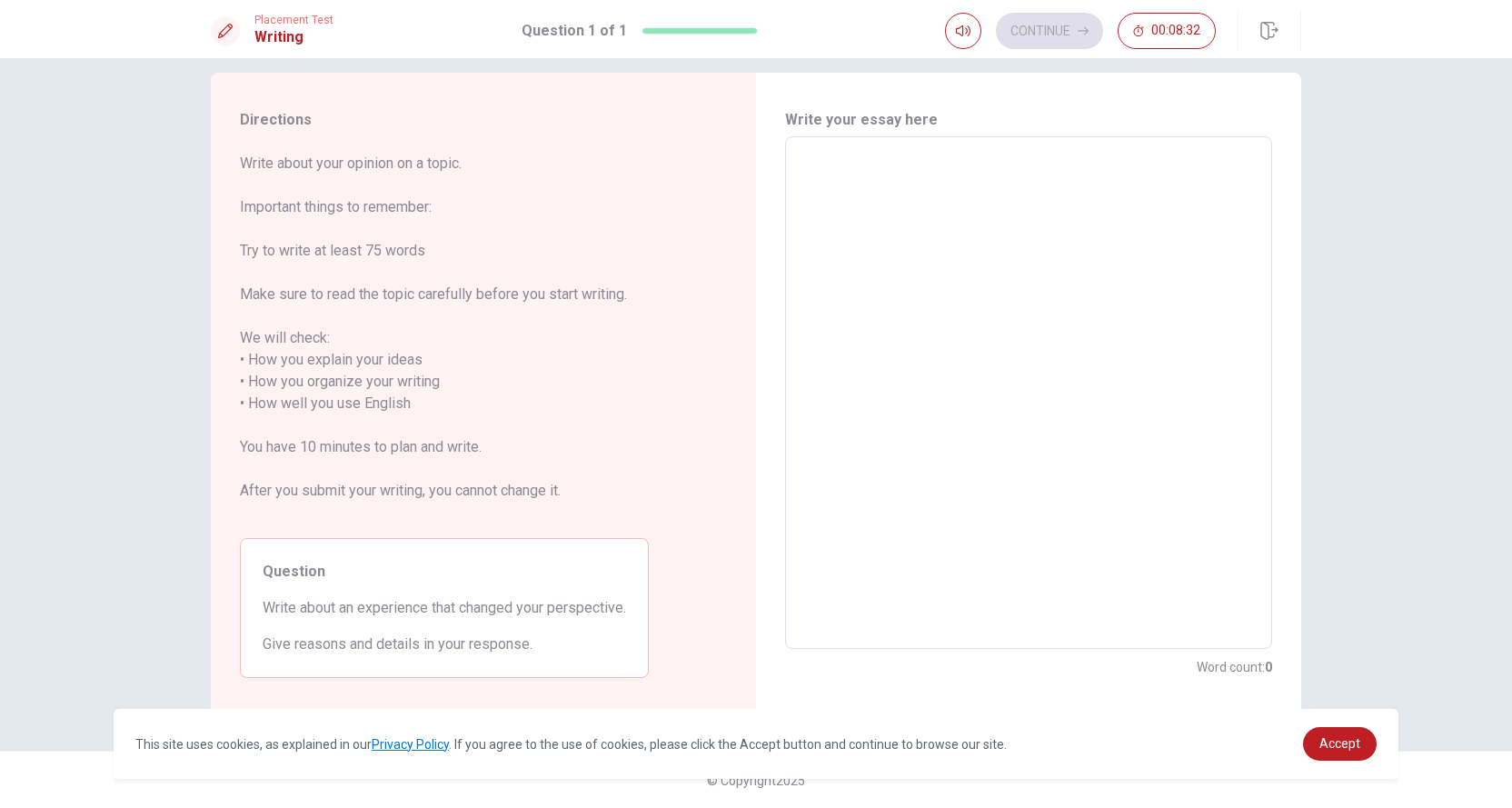
click at [1071, 159] on textarea at bounding box center [1029, 393] width 462 height 482
type textarea "O"
type textarea "x"
type textarea "Om"
type textarea "x"
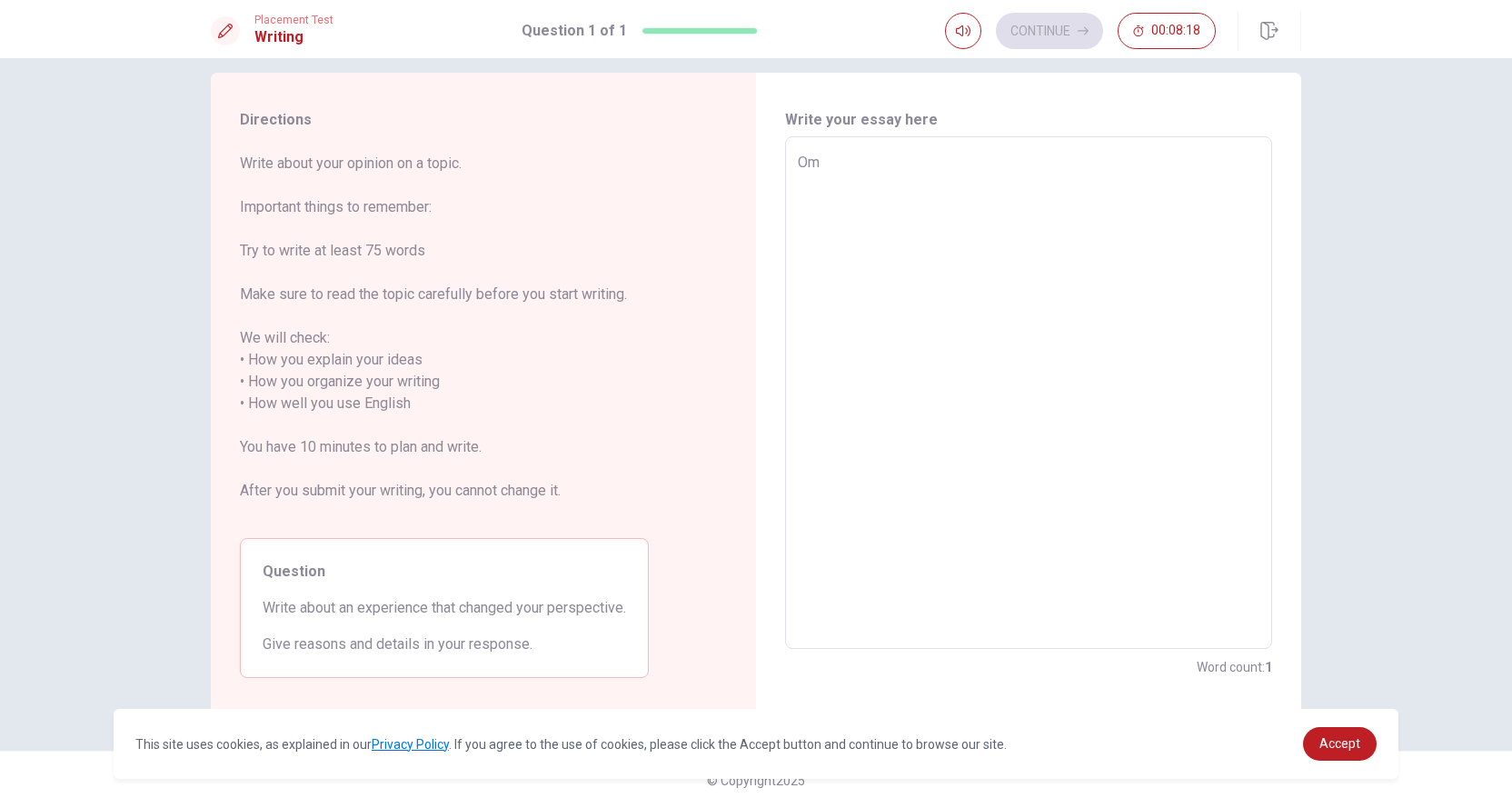
type textarea "Ome"
type textarea "x"
type textarea "Ome"
type textarea "x"
type textarea "Ome"
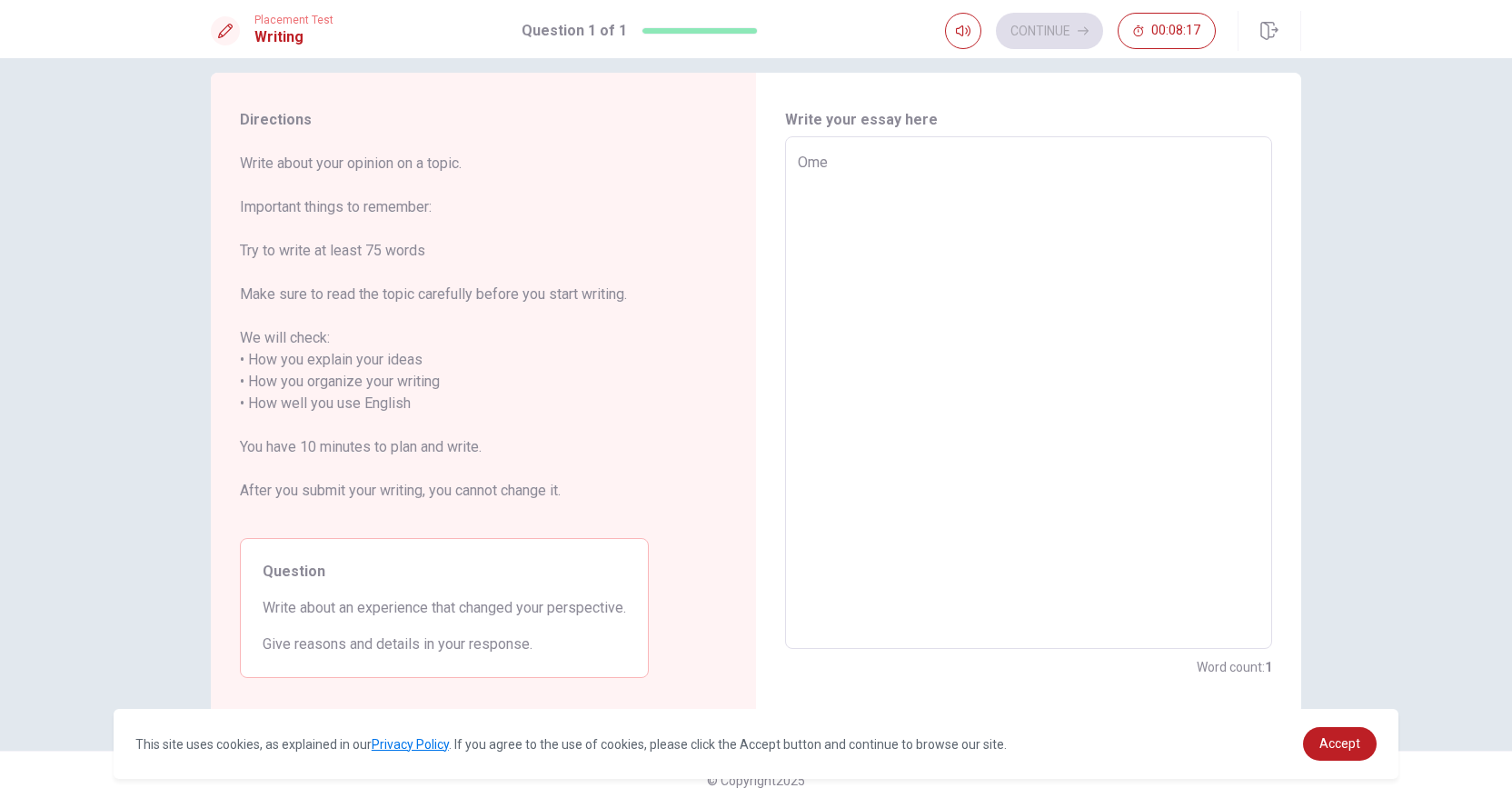
type textarea "x"
type textarea "Om"
type textarea "x"
type textarea "O"
type textarea "x"
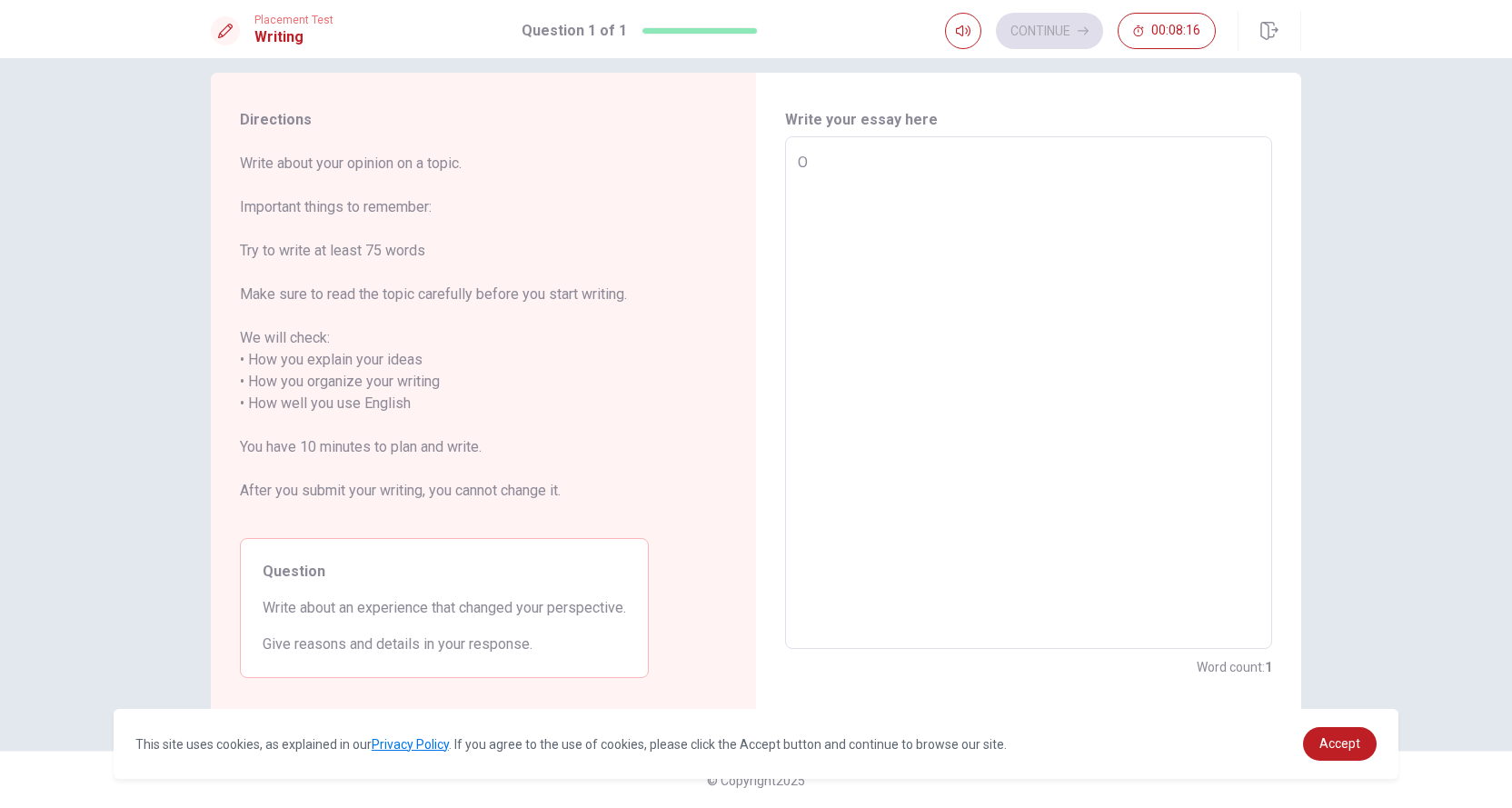
type textarea "On"
type textarea "x"
type textarea "One"
type textarea "x"
type textarea "One"
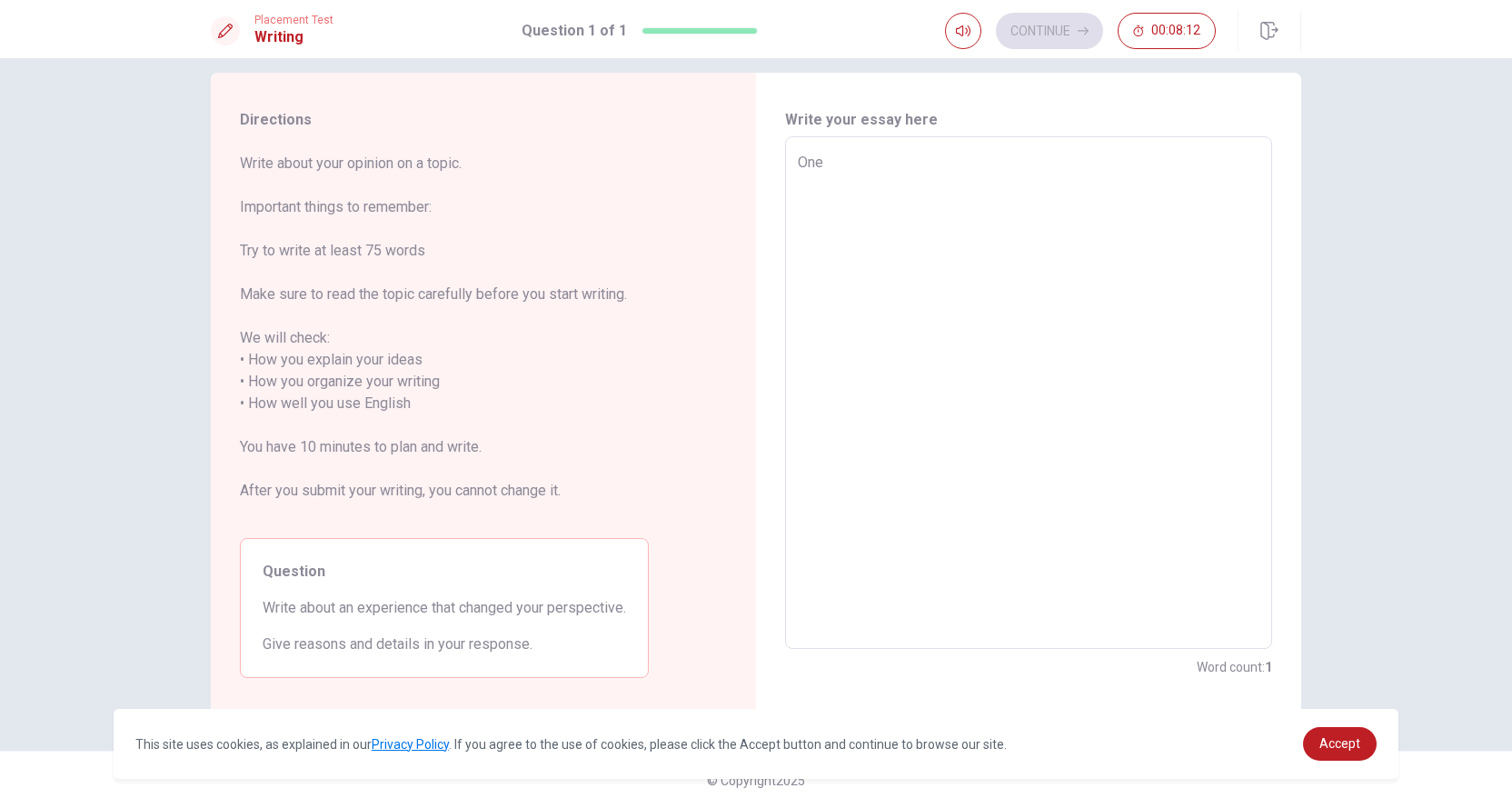
type textarea "x"
type textarea "One t"
type textarea "x"
type textarea "One tj"
type textarea "x"
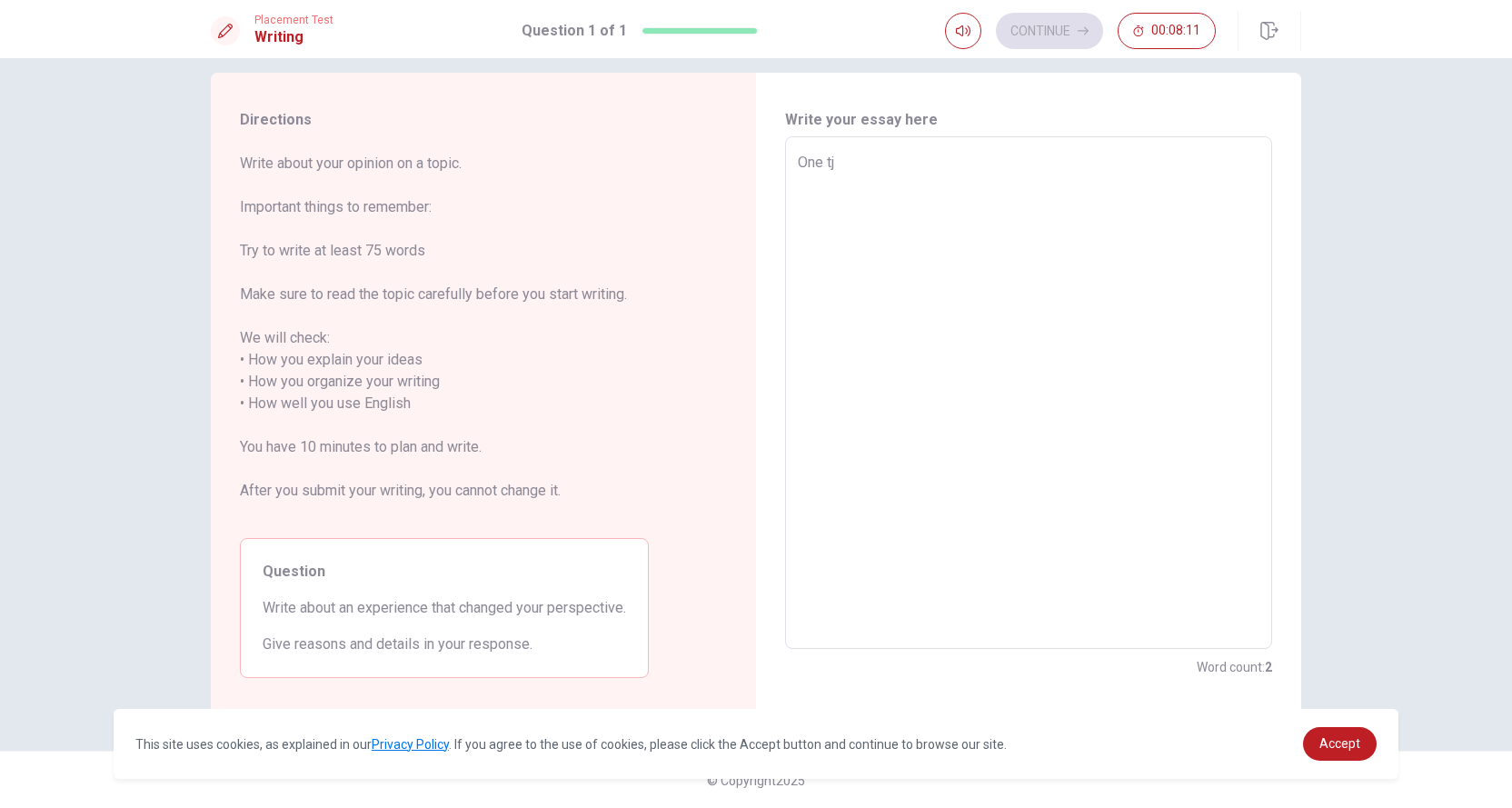
type textarea "One tji"
type textarea "x"
type textarea "One tjin"
type textarea "x"
type textarea "One tjing"
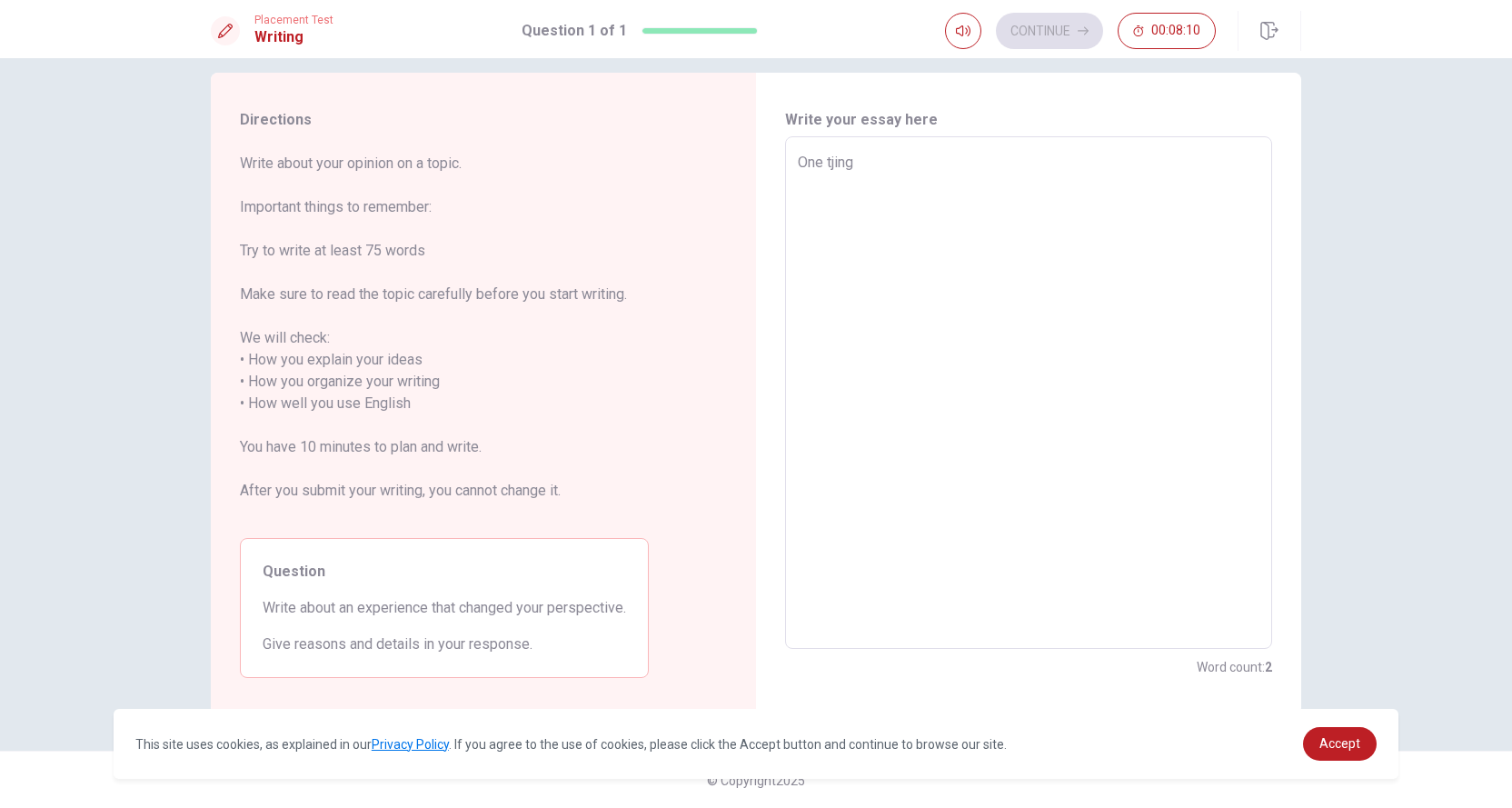
type textarea "x"
type textarea "One tjings"
type textarea "x"
type textarea "One tjing"
type textarea "x"
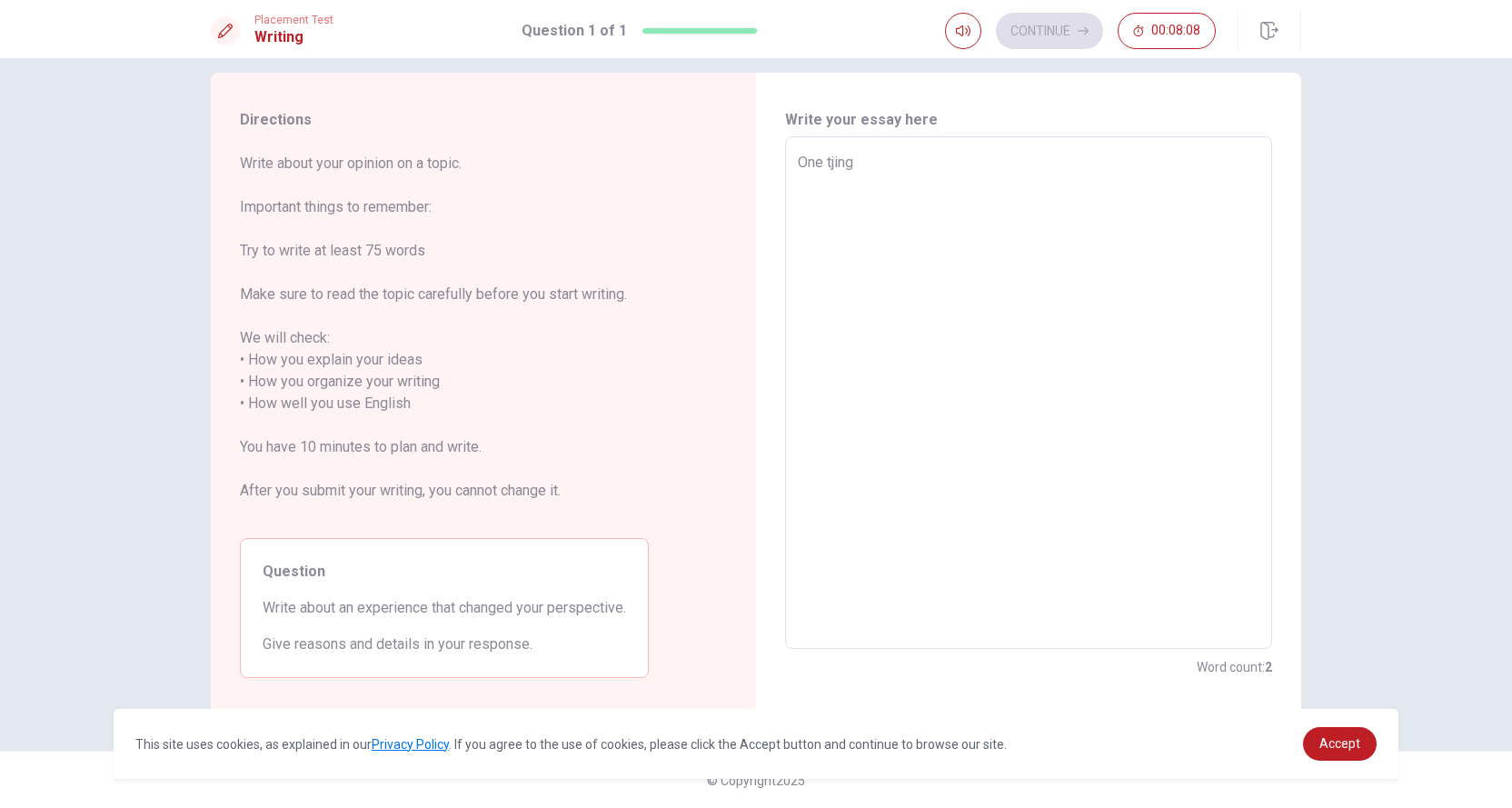
type textarea "One tjin"
type textarea "x"
type textarea "One tji"
type textarea "x"
type textarea "One tj"
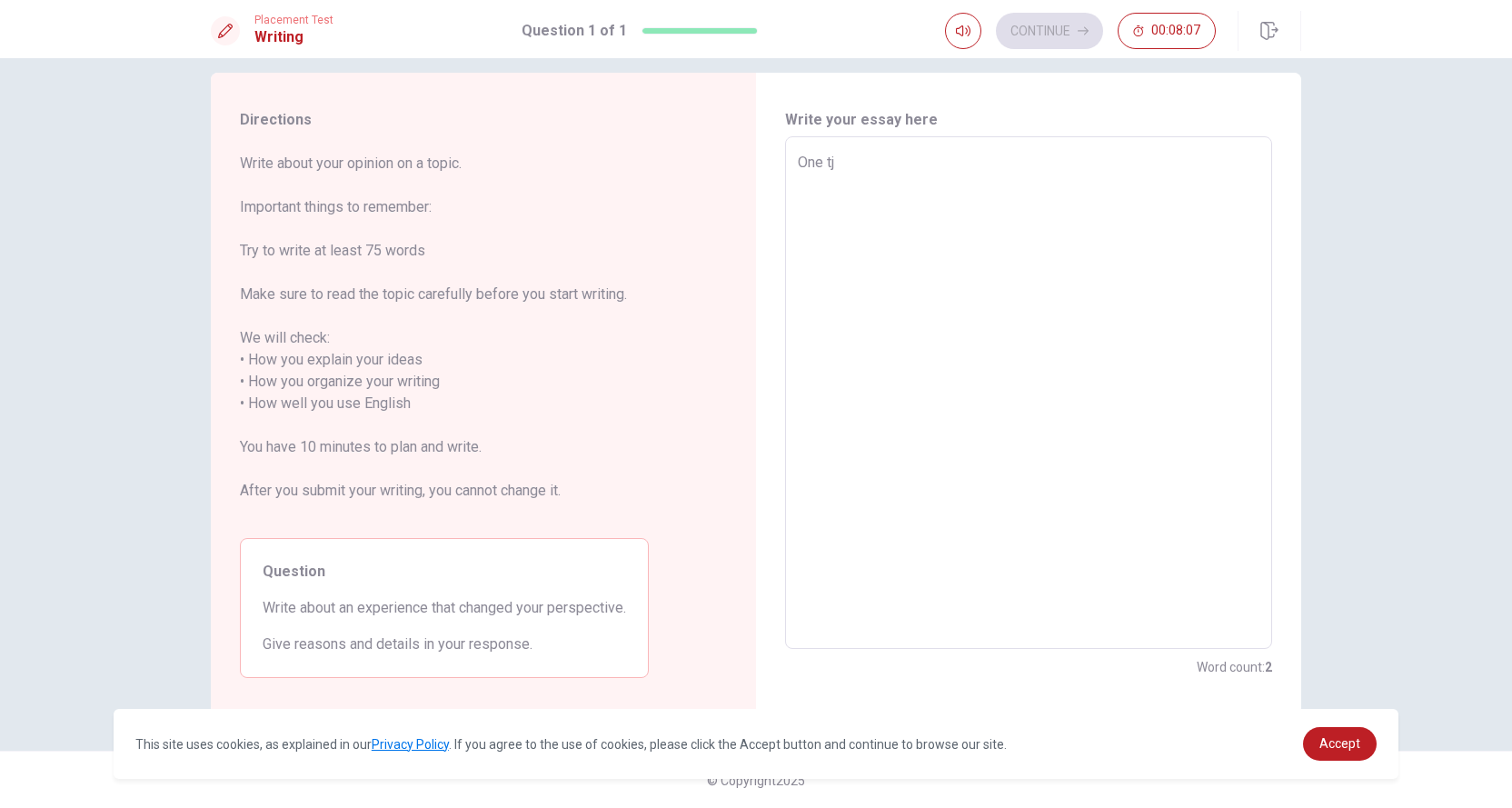
type textarea "x"
type textarea "One t"
type textarea "x"
type textarea "One th"
type textarea "x"
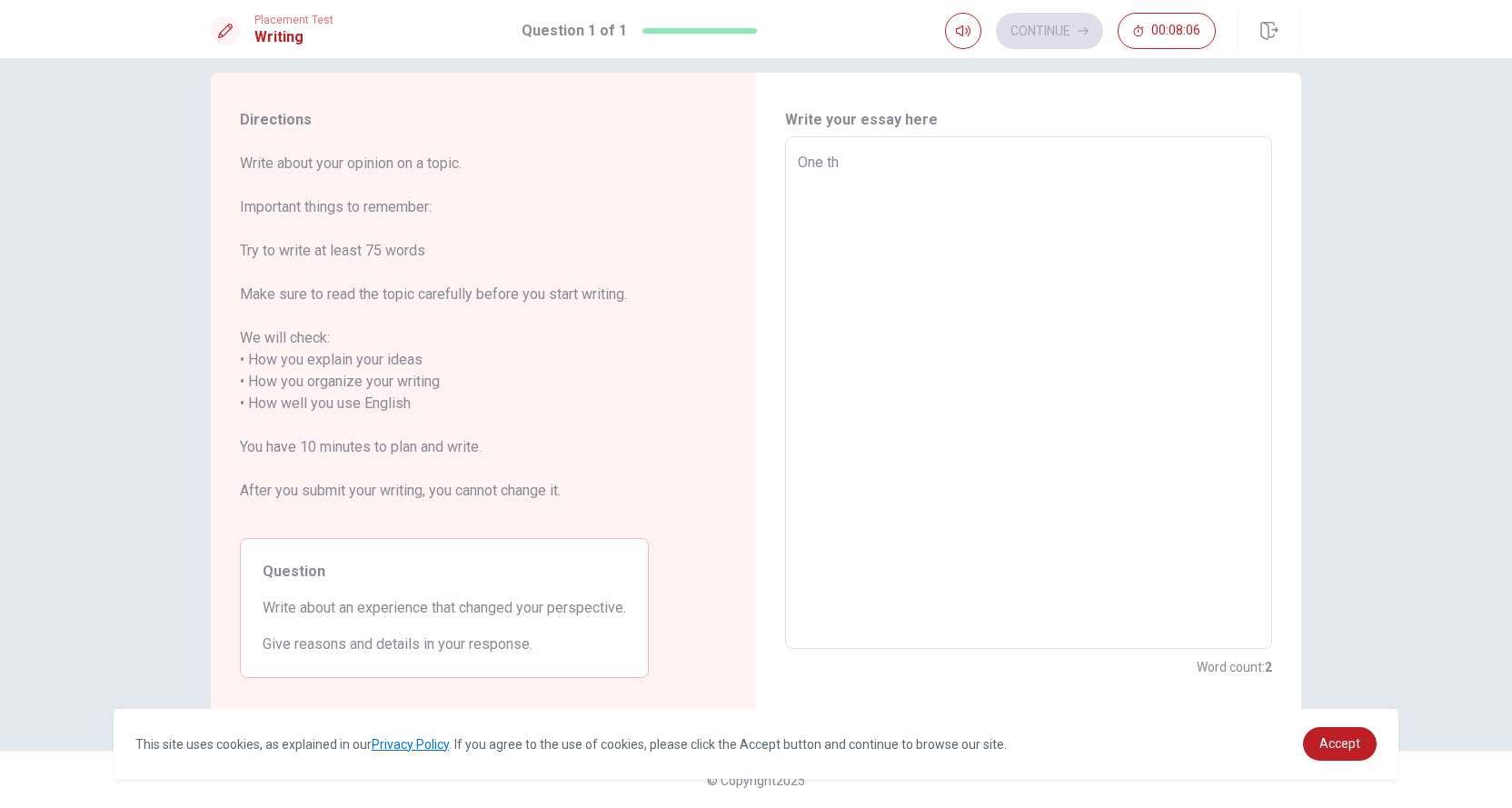
type textarea "One thi"
type textarea "x"
type textarea "One thin"
type textarea "x"
type textarea "One thing"
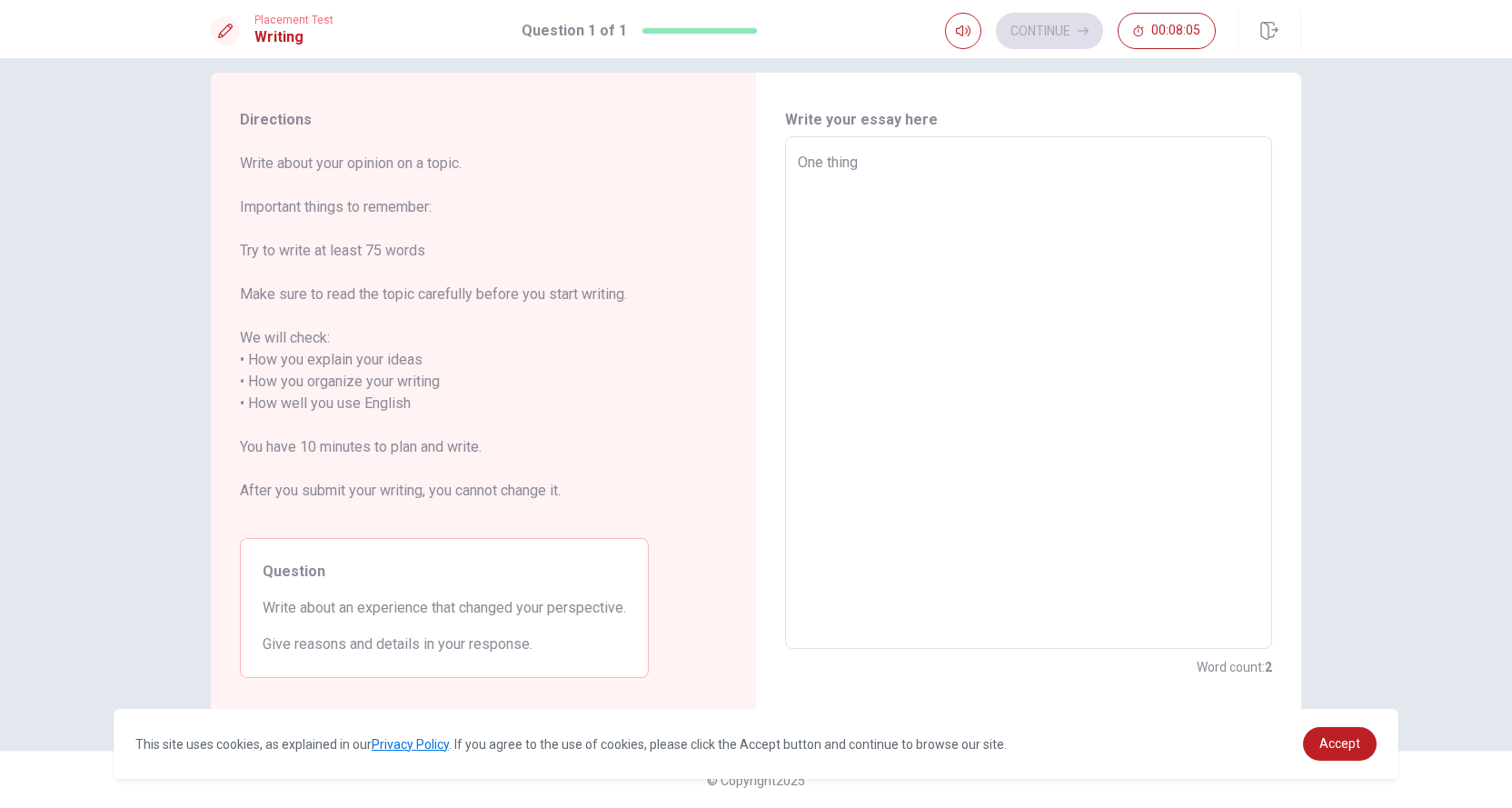
type textarea "x"
type textarea "One things"
type textarea "x"
type textarea "One things"
type textarea "x"
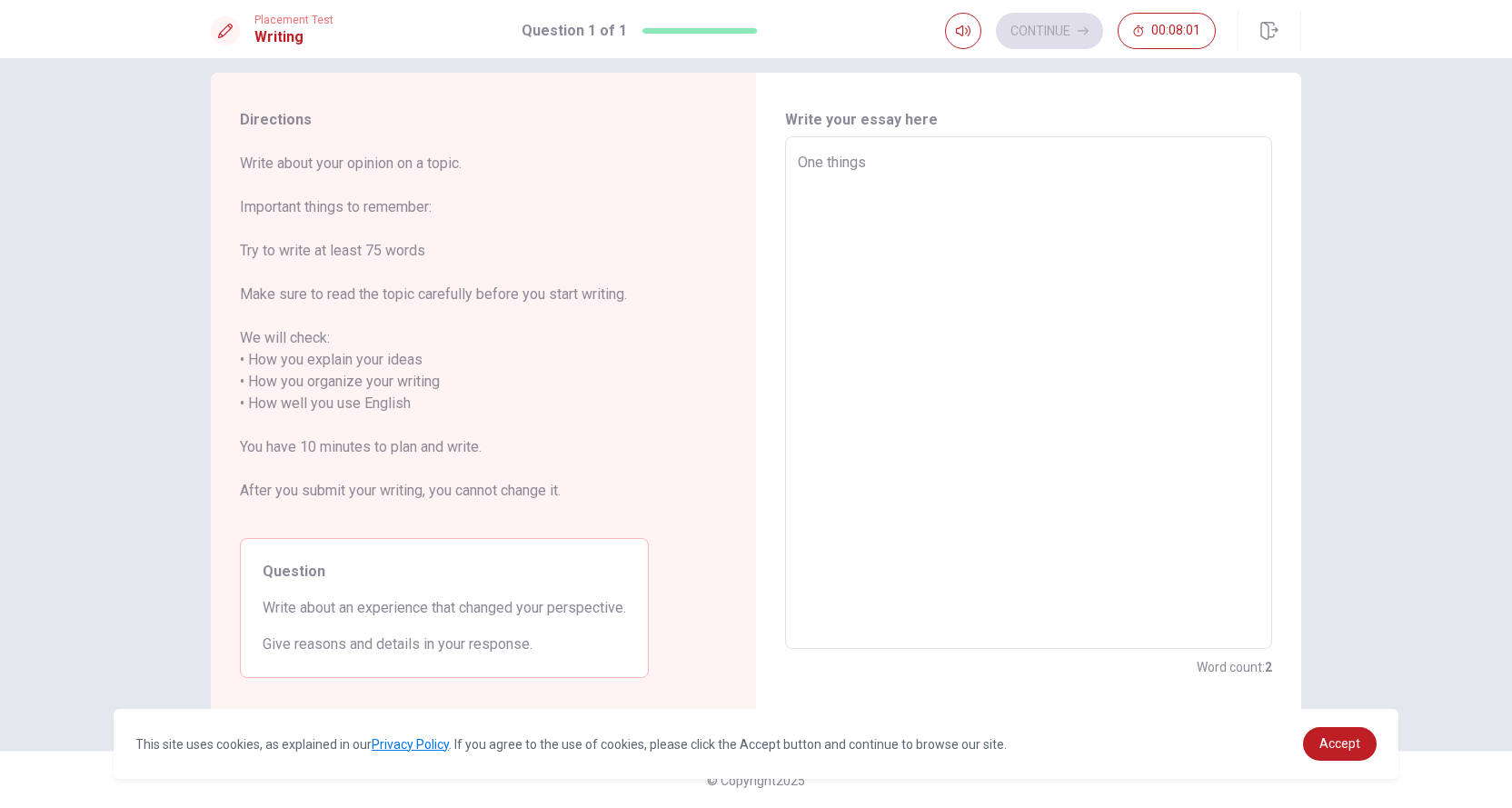
type textarea "One things t"
type textarea "x"
type textarea "One things th"
type textarea "x"
type textarea "One things the"
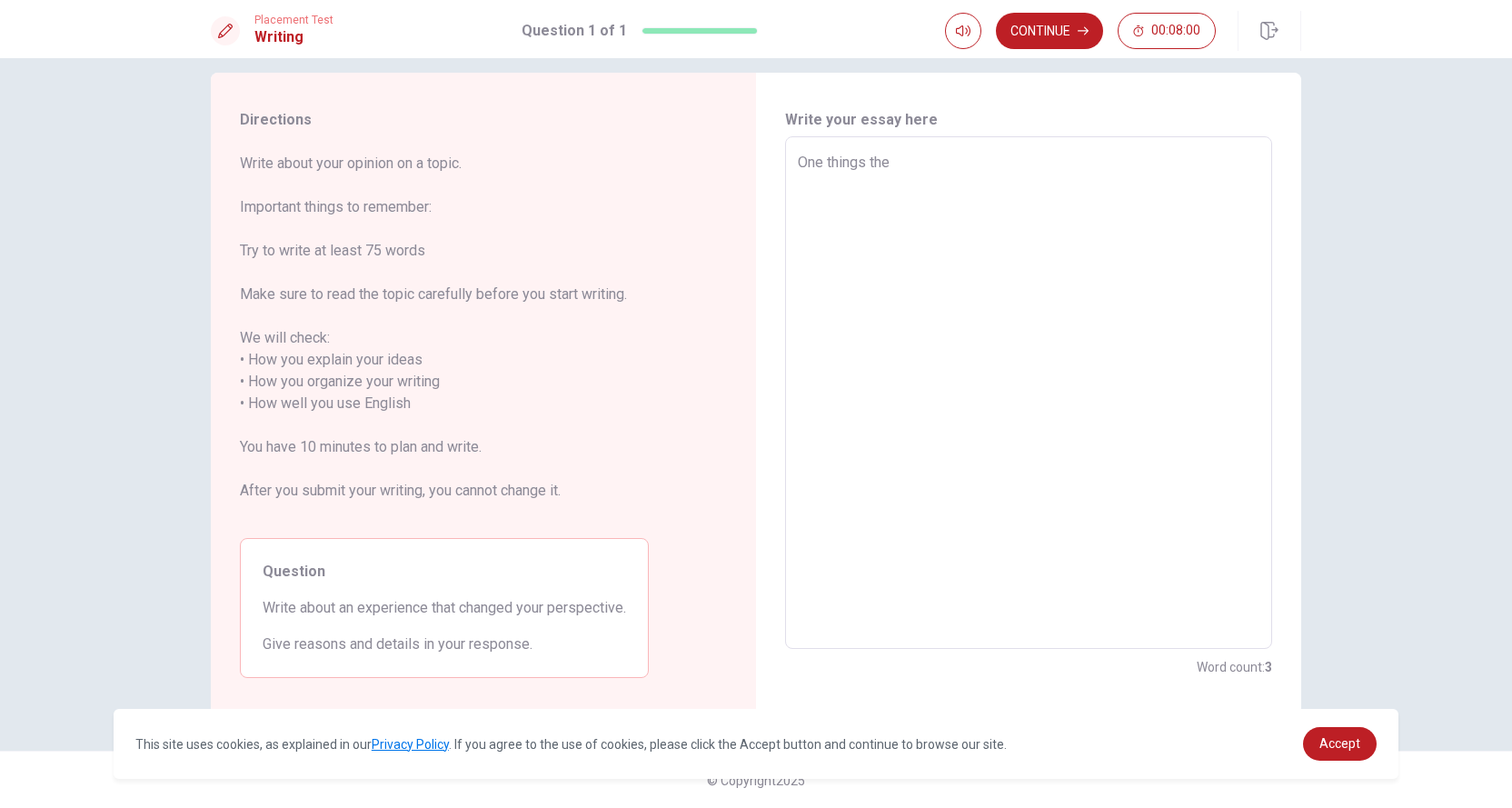
type textarea "x"
type textarea "One things th"
type textarea "x"
type textarea "One things tha"
type textarea "x"
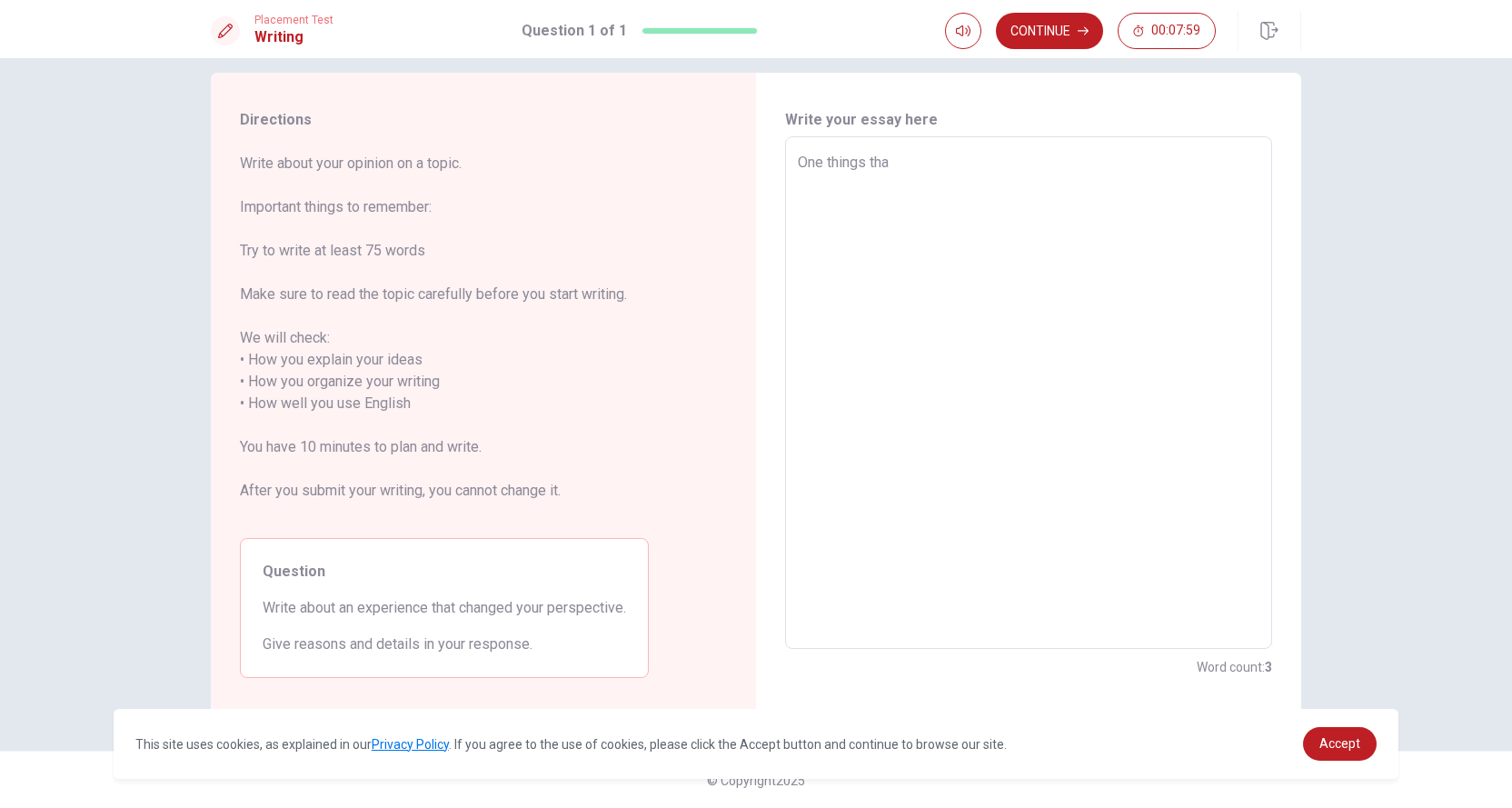
type textarea "One things that"
type textarea "x"
type textarea "One things that"
type textarea "x"
type textarea "One things that c"
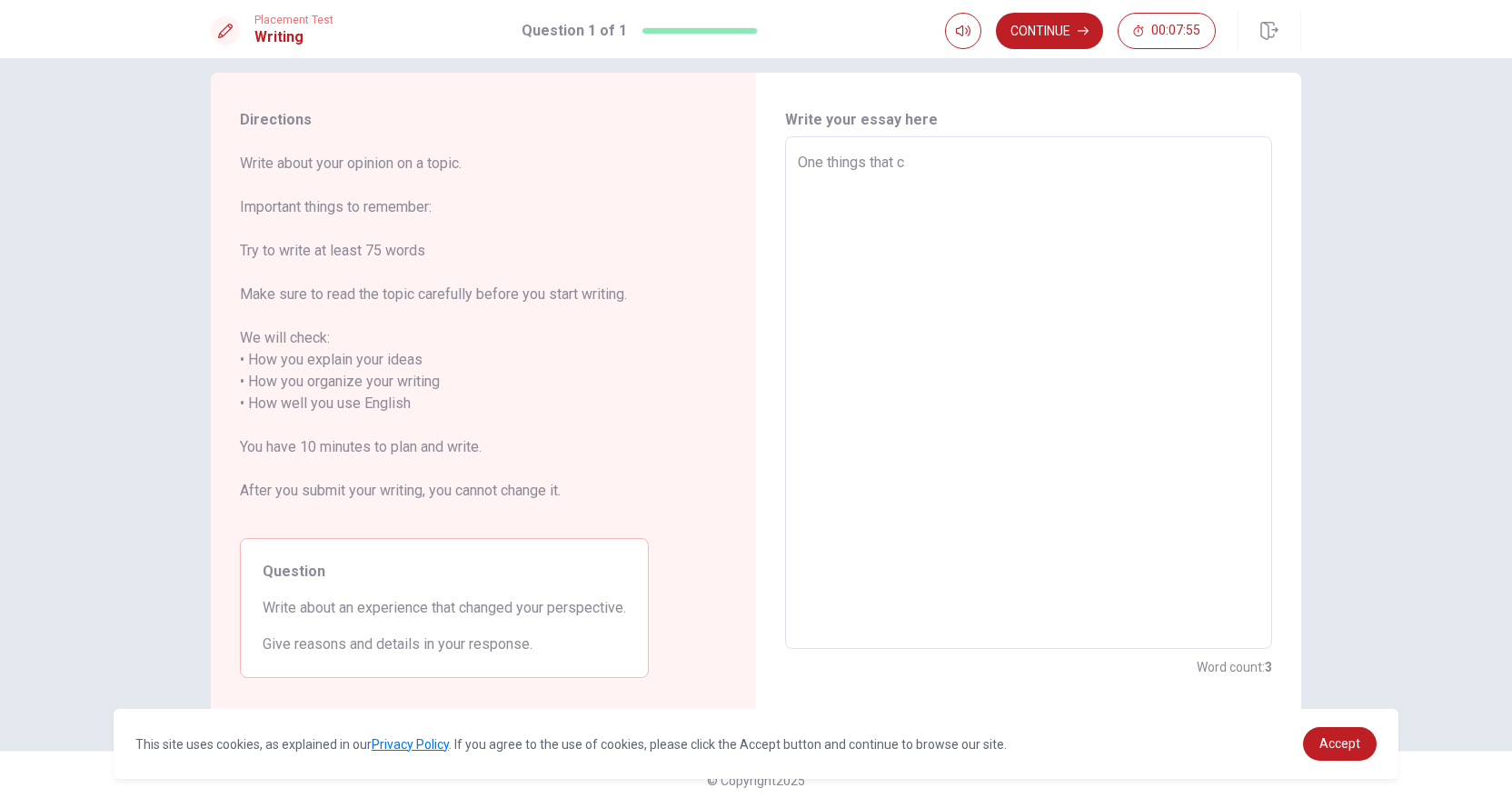
type textarea "x"
type textarea "One things that ch"
type textarea "x"
type textarea "One things that cha"
type textarea "x"
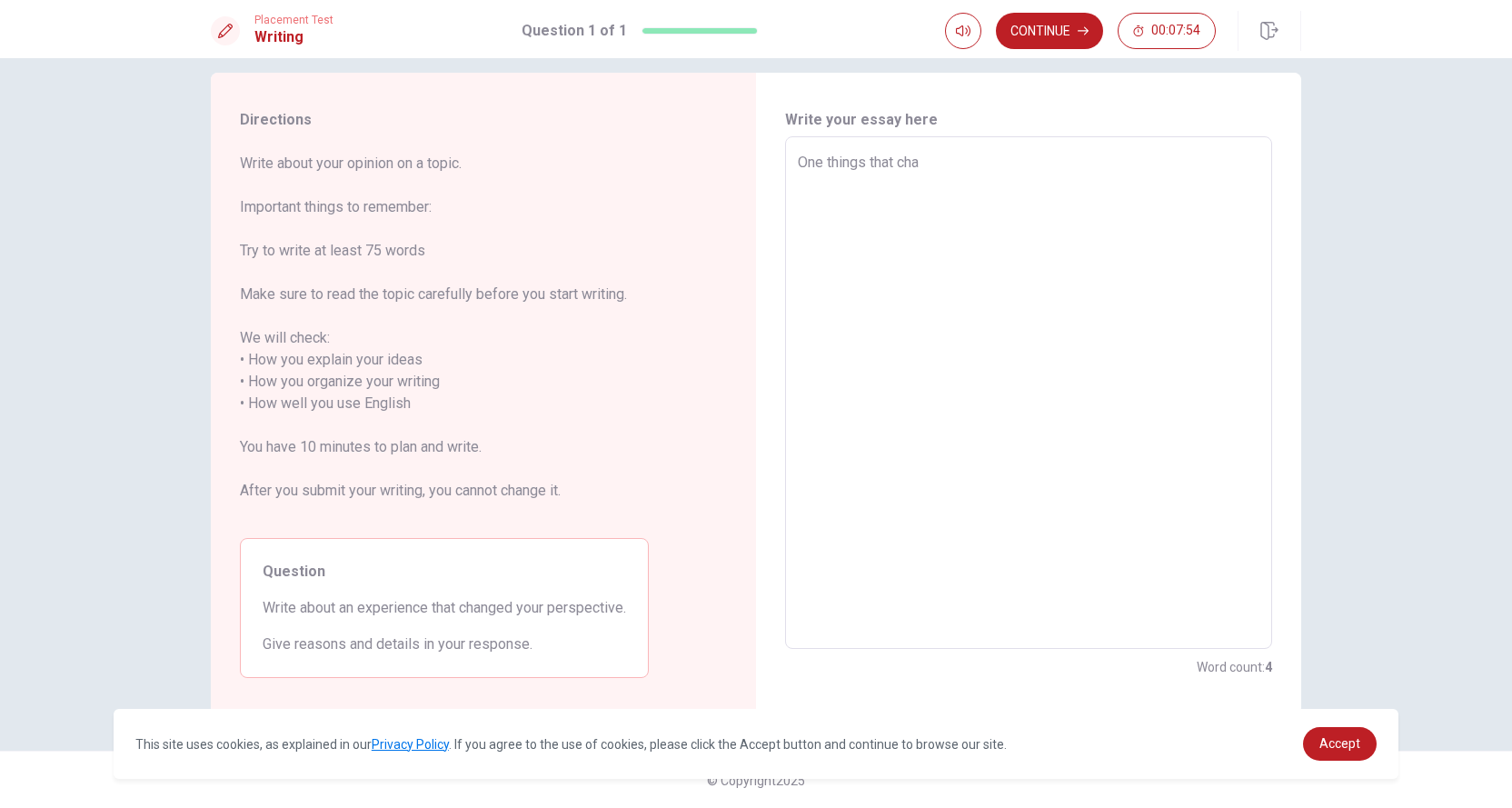
type textarea "One things that [PERSON_NAME]"
type textarea "x"
type textarea "One things that [PERSON_NAME]"
type textarea "x"
type textarea "One things that change"
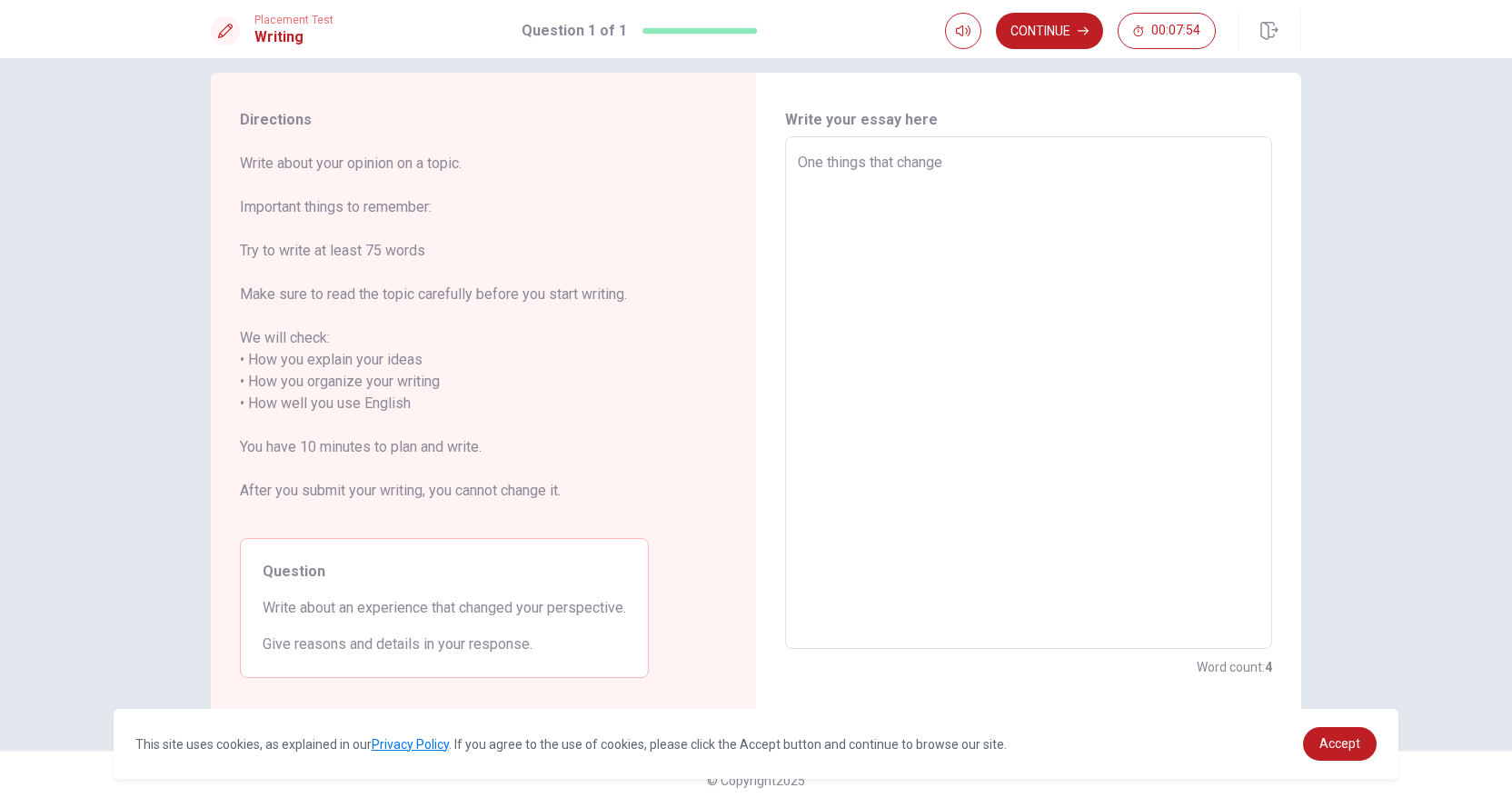
type textarea "x"
type textarea "One things that changed"
type textarea "x"
type textarea "One things that changed"
type textarea "x"
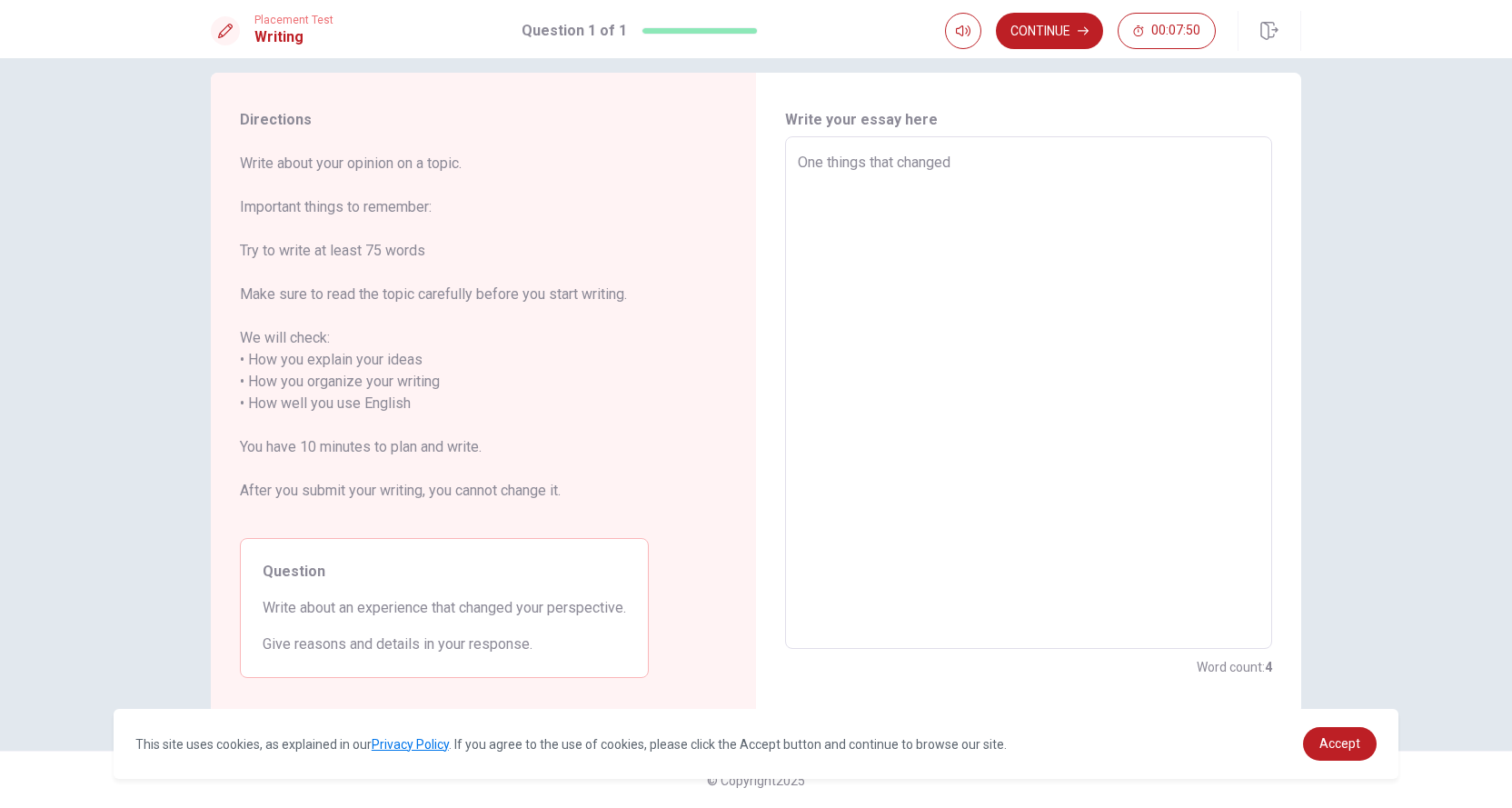
type textarea "One things that changed m"
type textarea "x"
type textarea "One things that changed my"
type textarea "x"
type textarea "One things that changed my"
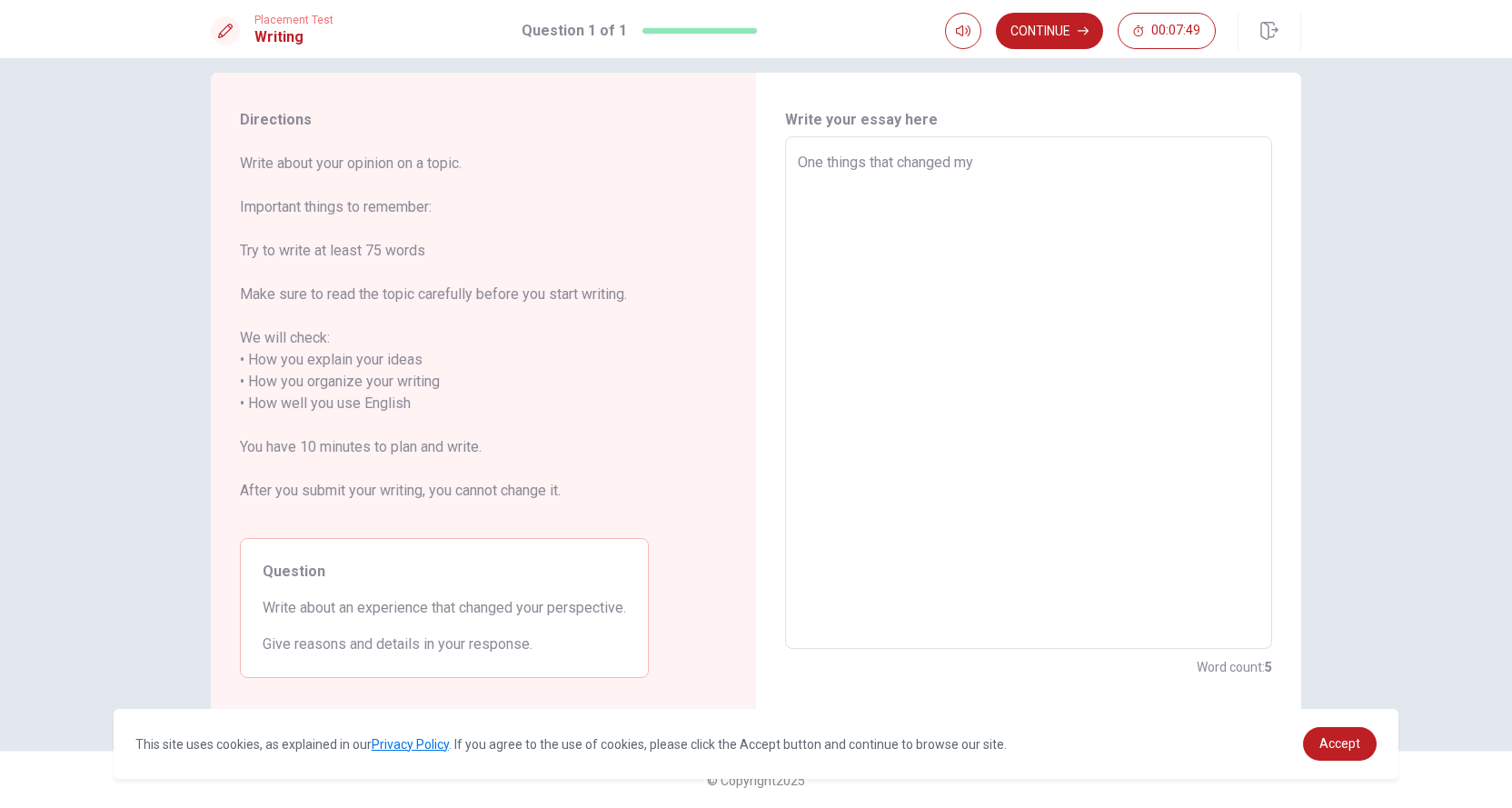
type textarea "x"
type textarea "One things that changed my p"
type textarea "x"
type textarea "One things that changed my pe"
type textarea "x"
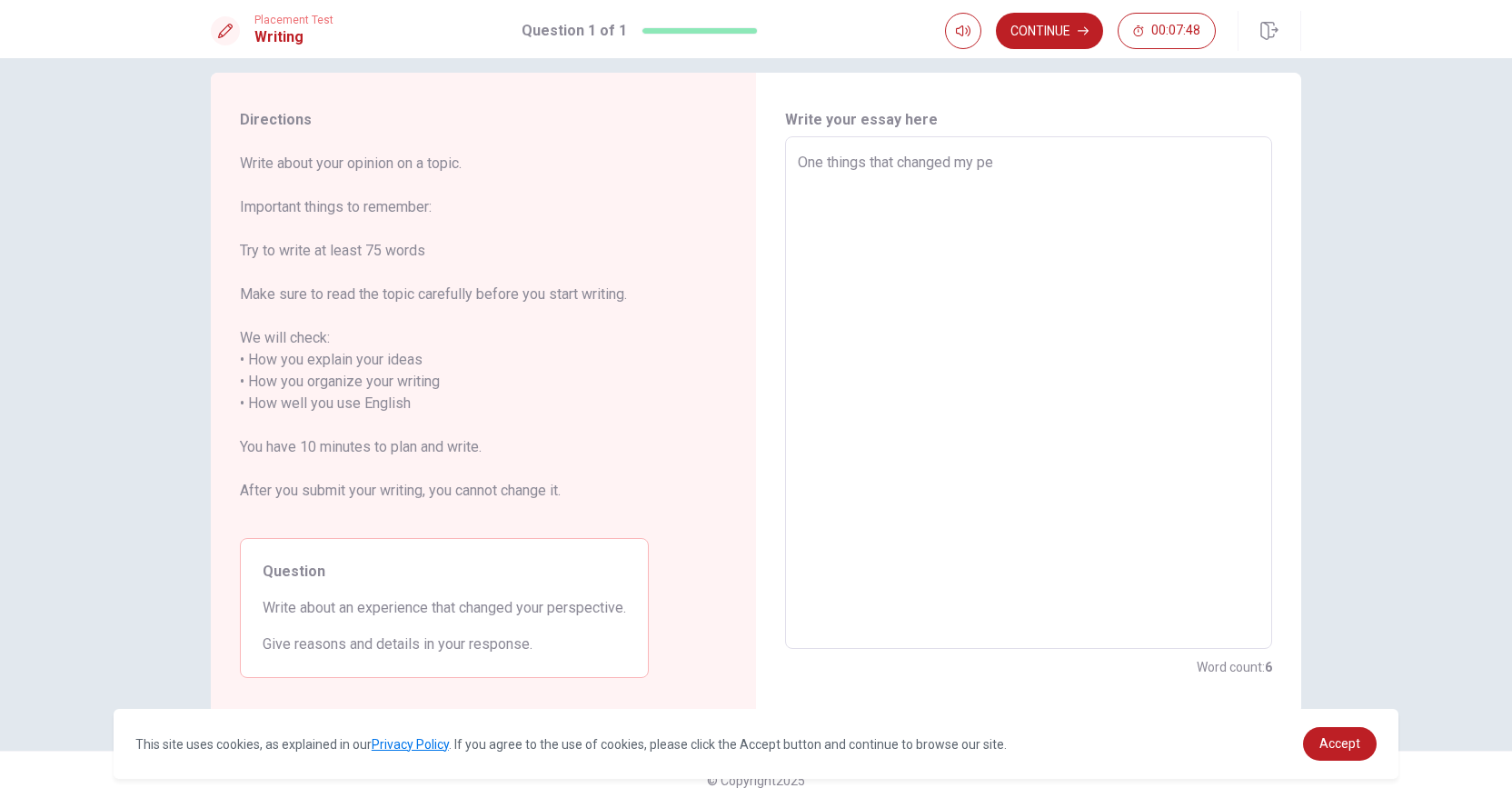
type textarea "One things that changed my per"
type textarea "x"
type textarea "One things that changed my pers"
type textarea "x"
type textarea "One things that changed my persp"
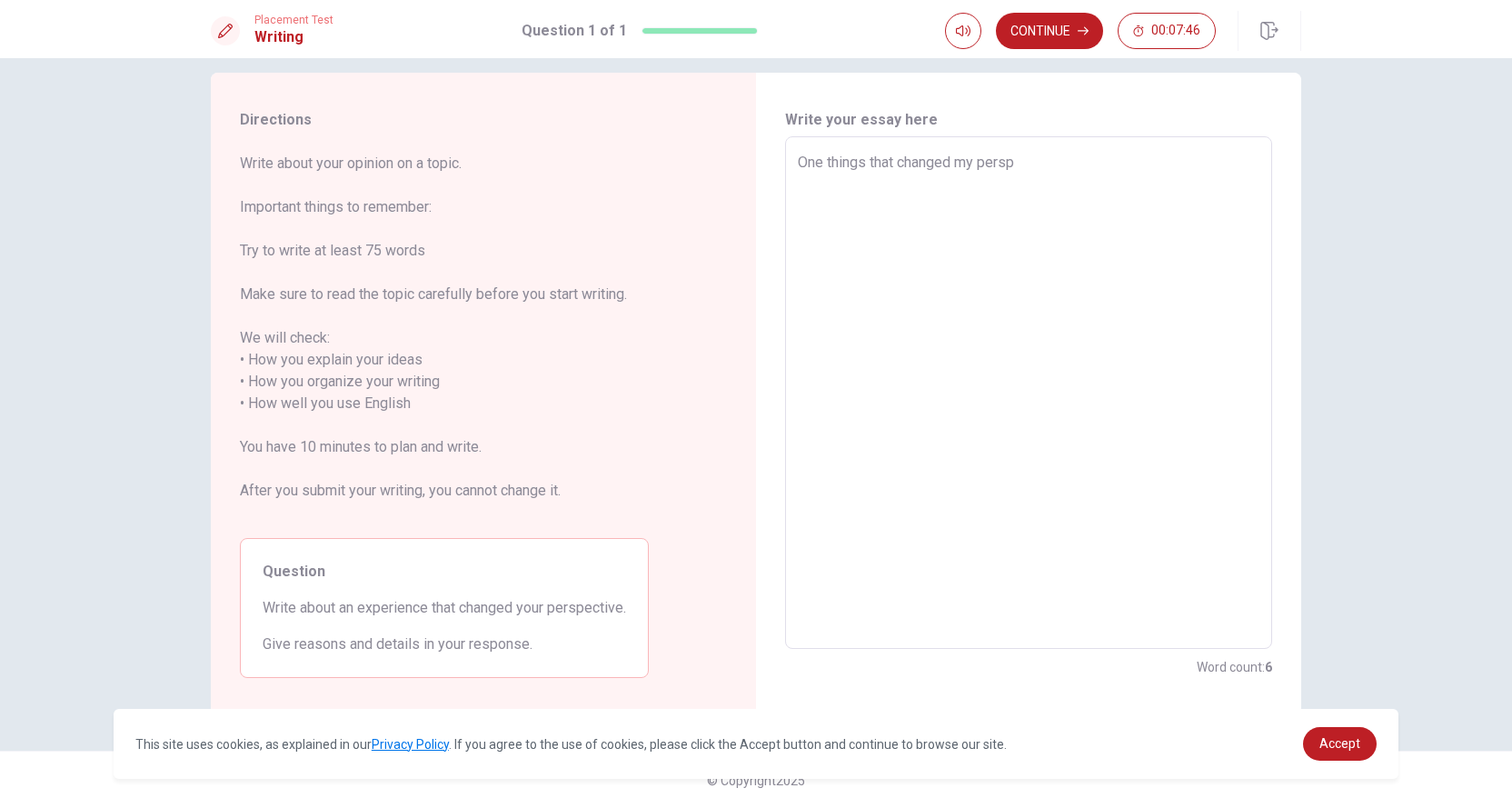
type textarea "x"
type textarea "One things that changed my perspe"
type textarea "x"
type textarea "One things that changed my perspec"
type textarea "x"
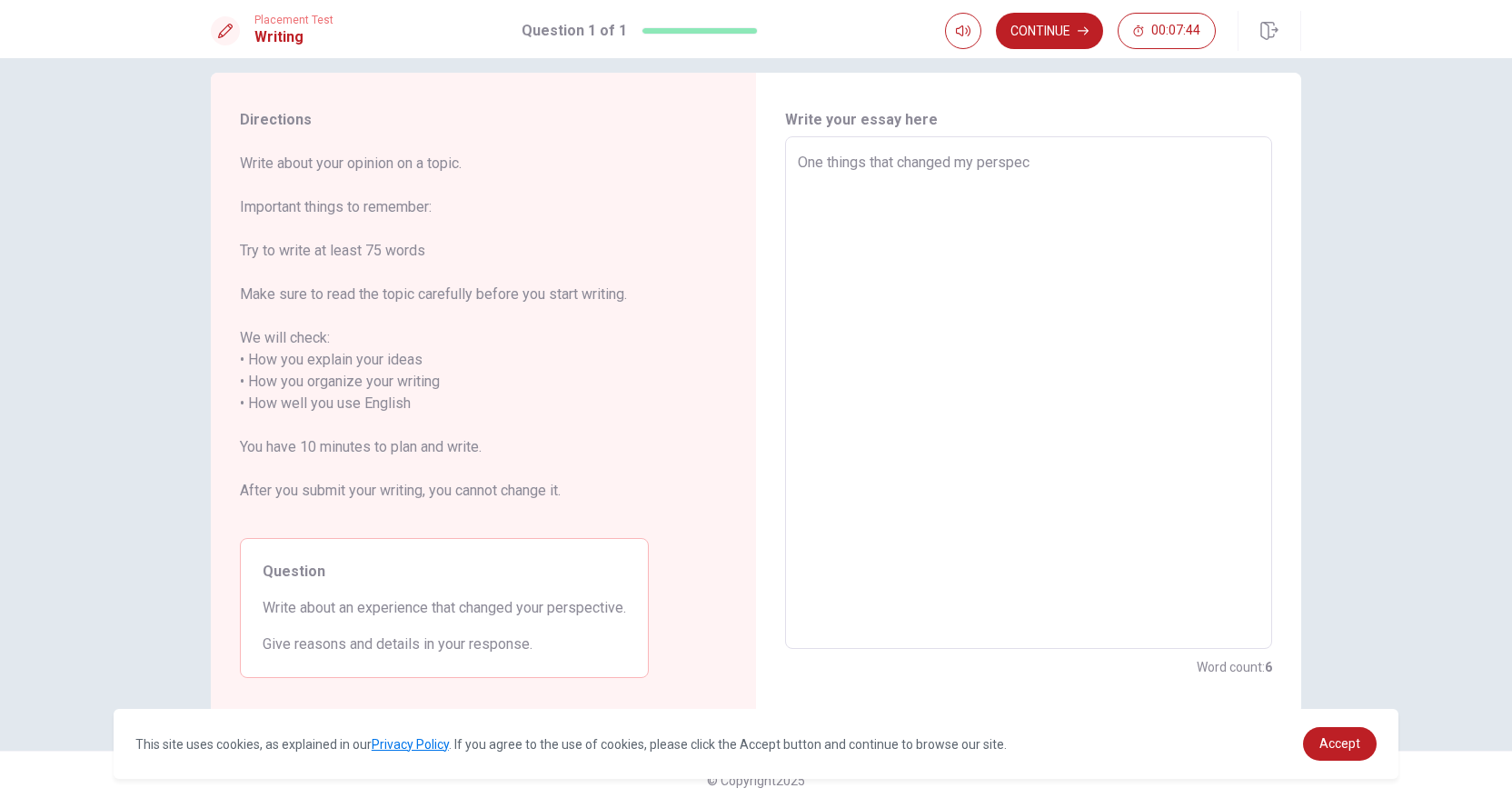
type textarea "One things that changed my perspect"
type textarea "x"
type textarea "One things that changed my perspecti"
type textarea "x"
type textarea "One things that changed my perspectiv"
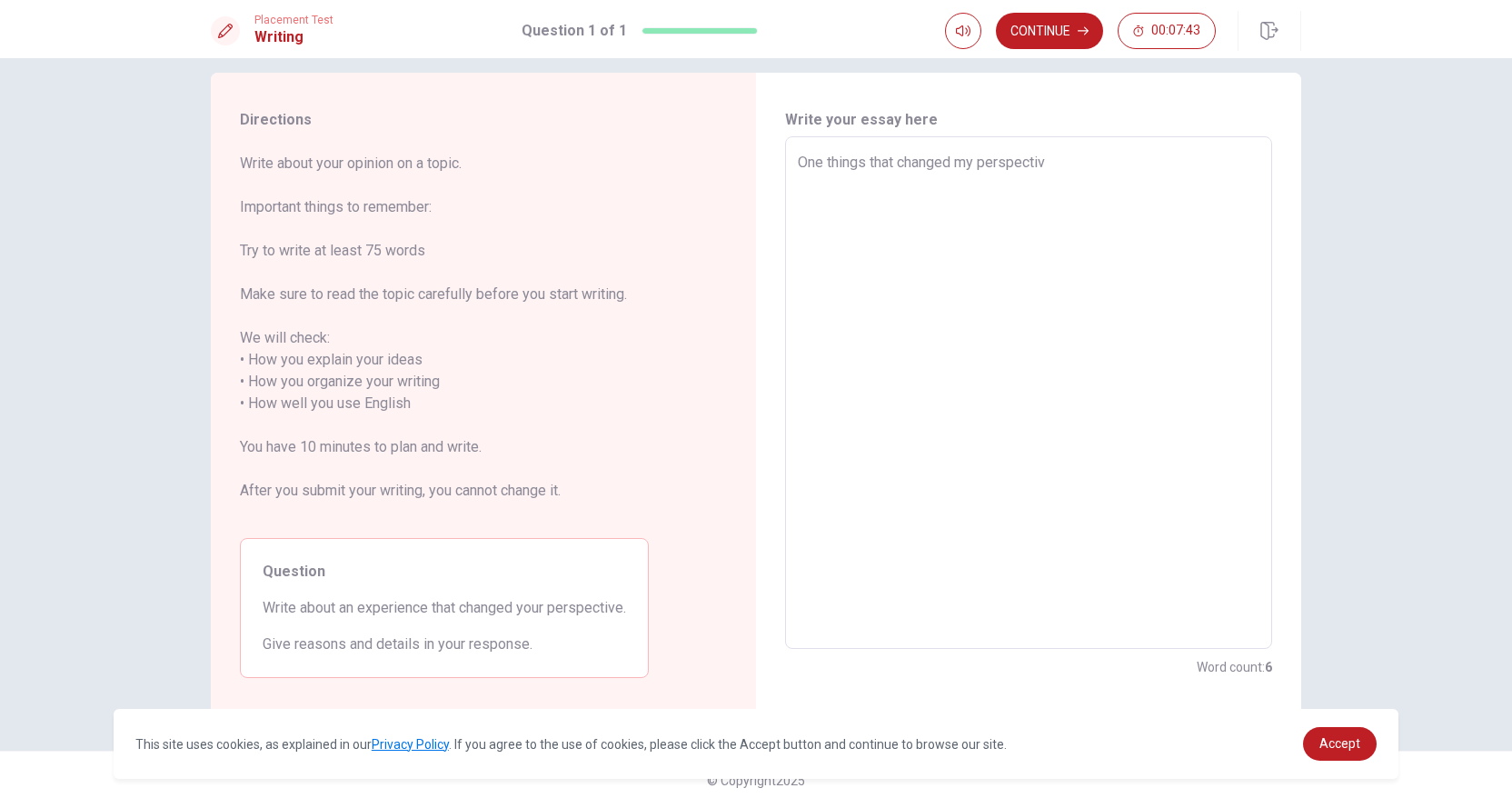
type textarea "x"
type textarea "One things that changed my perspective"
type textarea "x"
type textarea "One things that changed my perspective"
type textarea "x"
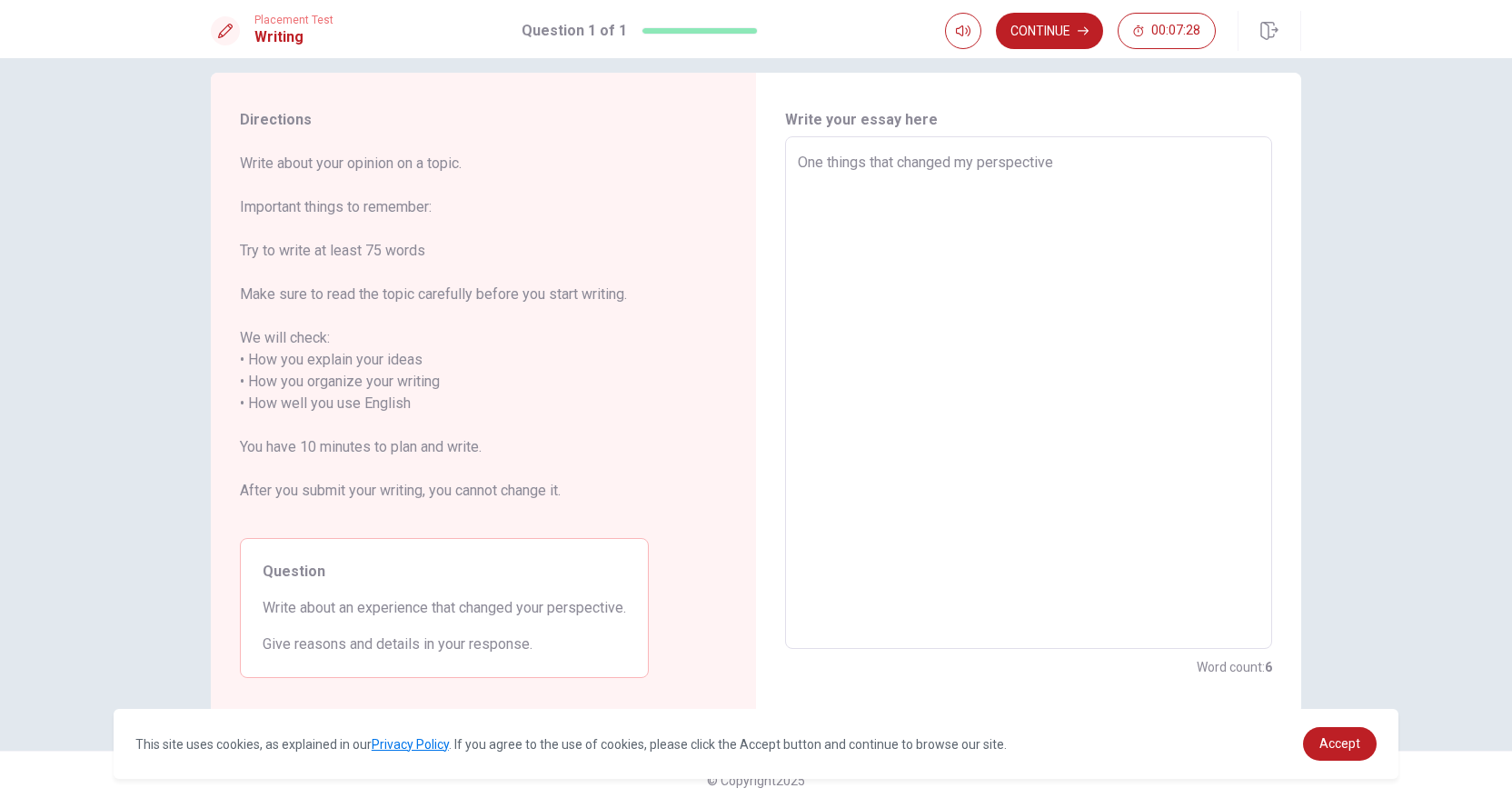
type textarea "One things that changed my perspective w"
type textarea "x"
type textarea "One things that changed my perspective wa"
type textarea "x"
type textarea "One things that changed my perspective was"
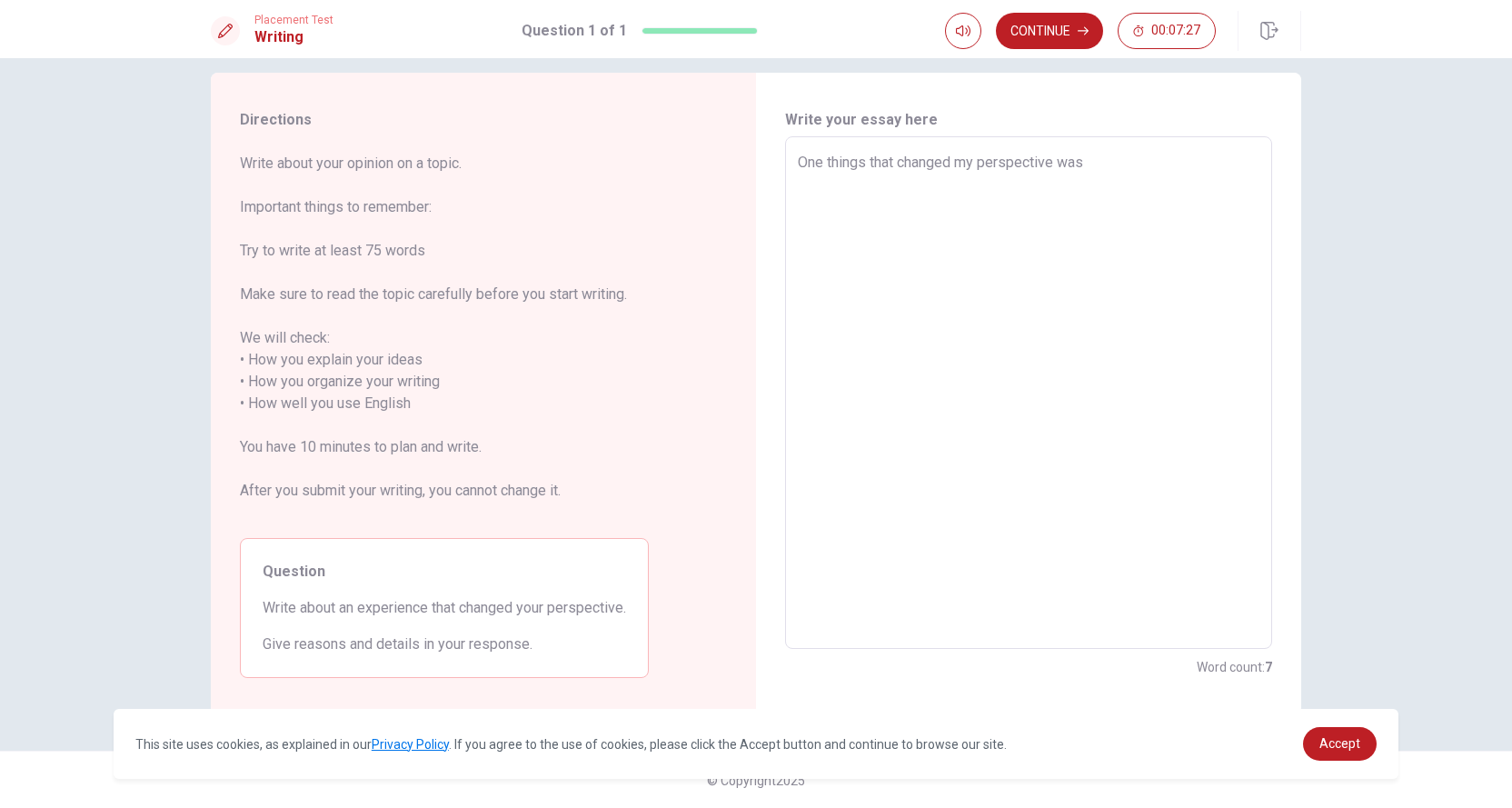
type textarea "x"
type textarea "One things that changed my perspective was"
type textarea "x"
type textarea "One things that changed my perspective was w"
type textarea "x"
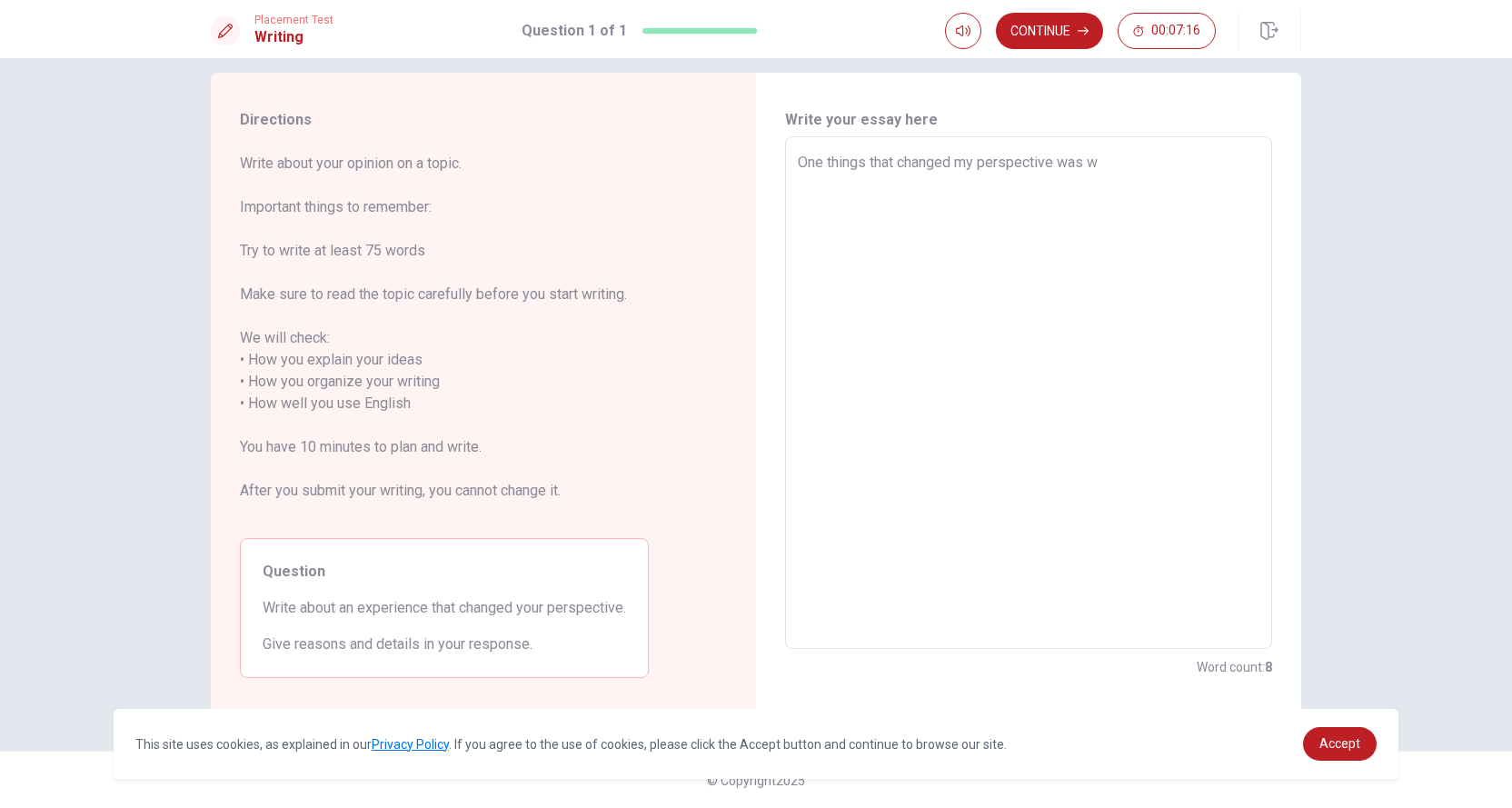
type textarea "One things that changed my perspective was wh"
type textarea "x"
type textarea "One things that changed my perspective was whe"
type textarea "x"
type textarea "One things that changed my perspective was when"
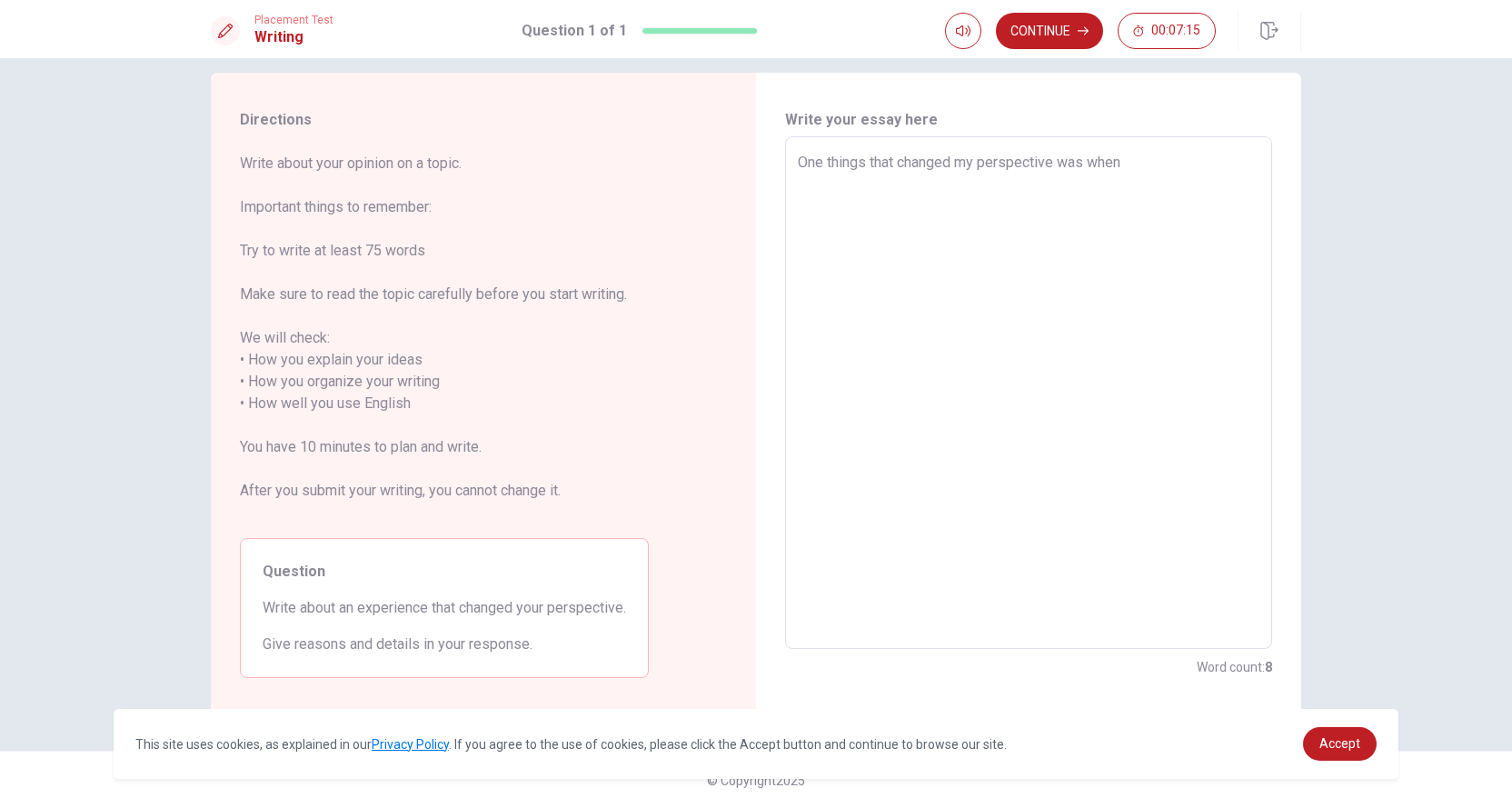
type textarea "x"
type textarea "One things that changed my perspective was when"
type textarea "x"
type textarea "One things that changed my perspective was when i"
type textarea "x"
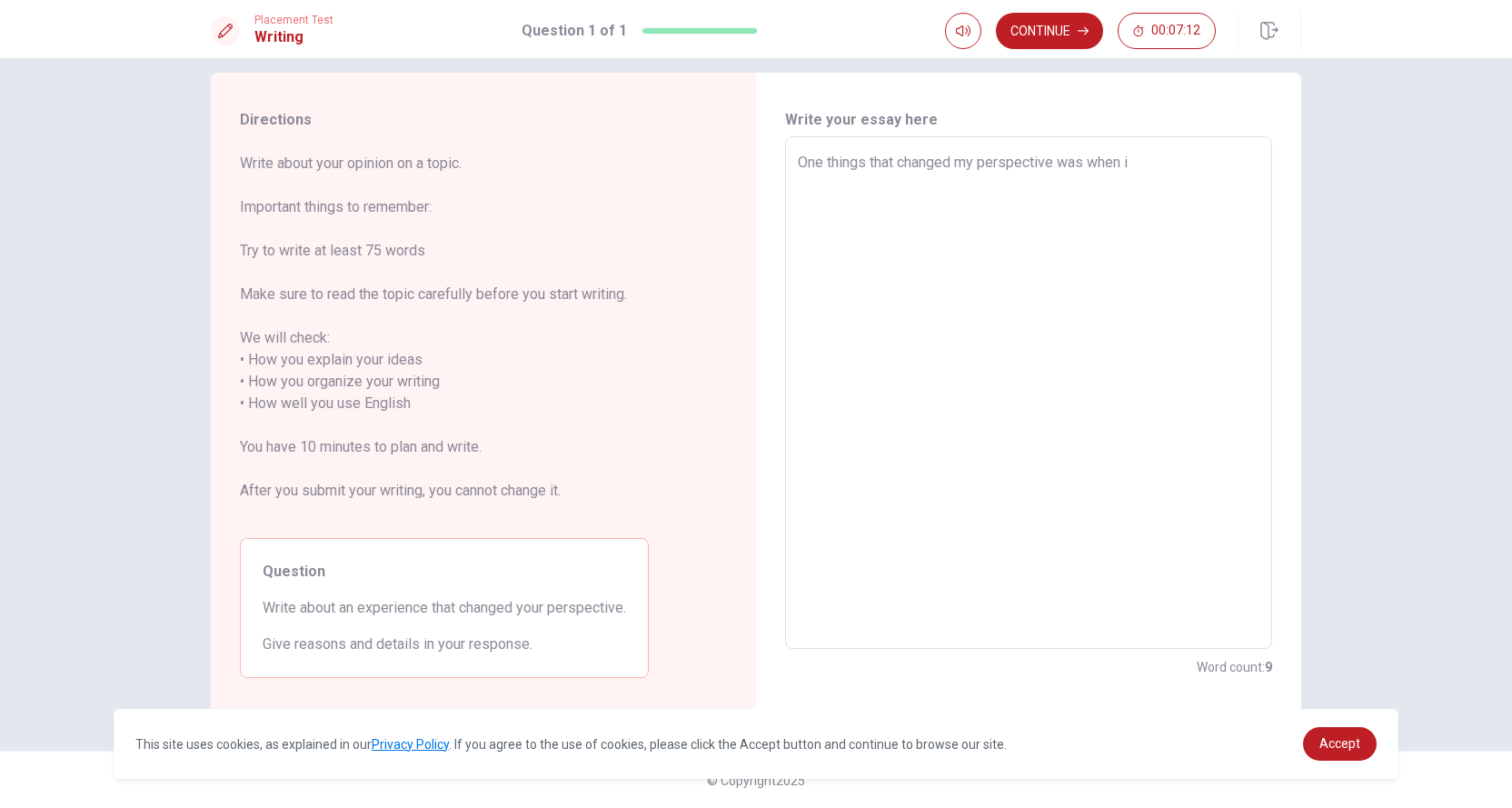
type textarea "One things that changed my perspective was when i"
type textarea "x"
type textarea "One things that changed my perspective was when i s"
type textarea "x"
type textarea "One things that changed my perspective was when i st"
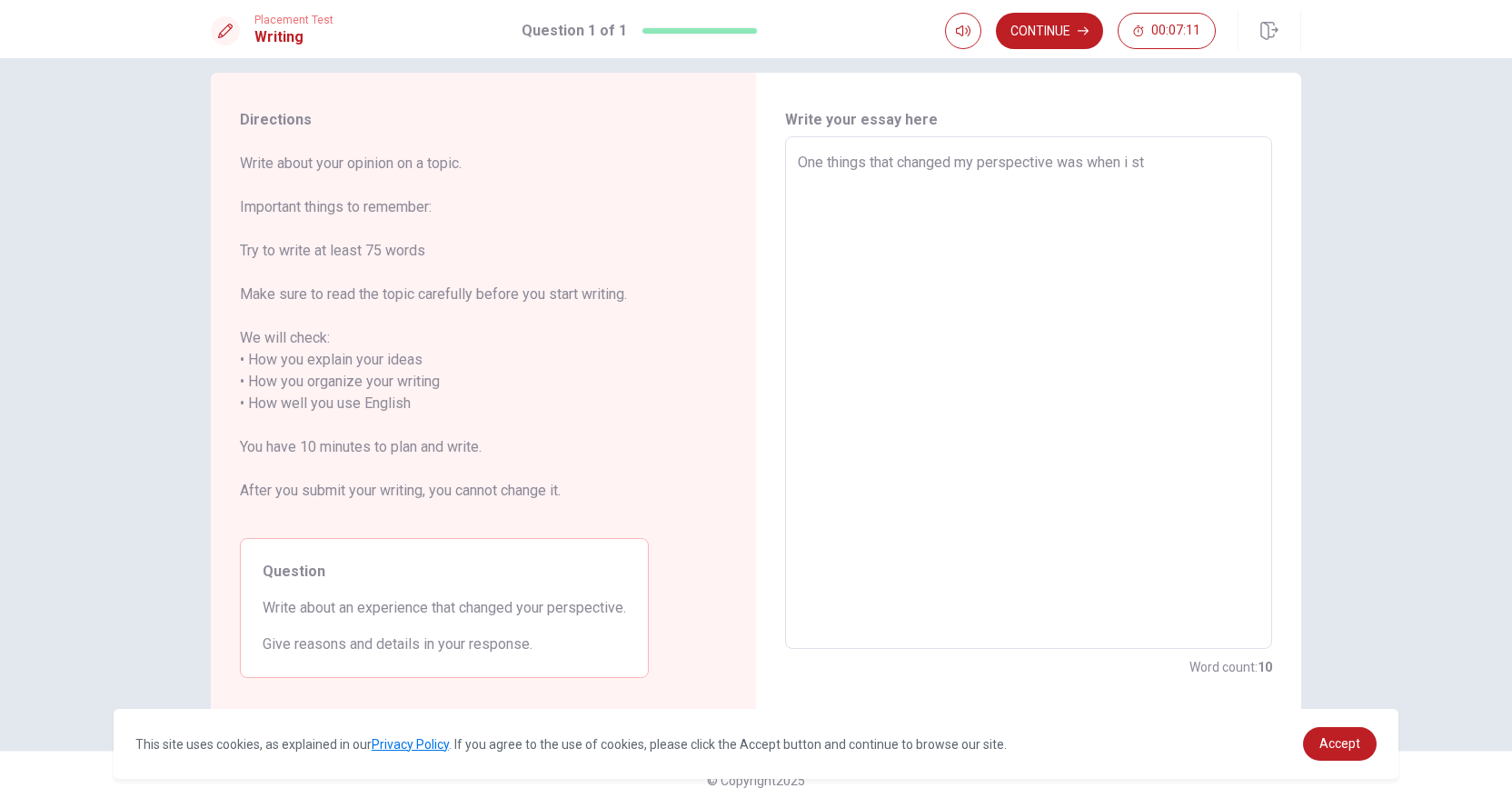
type textarea "x"
type textarea "One things that changed my perspective was when i sta"
type textarea "x"
type textarea "One things that changed my perspective was when i star"
type textarea "x"
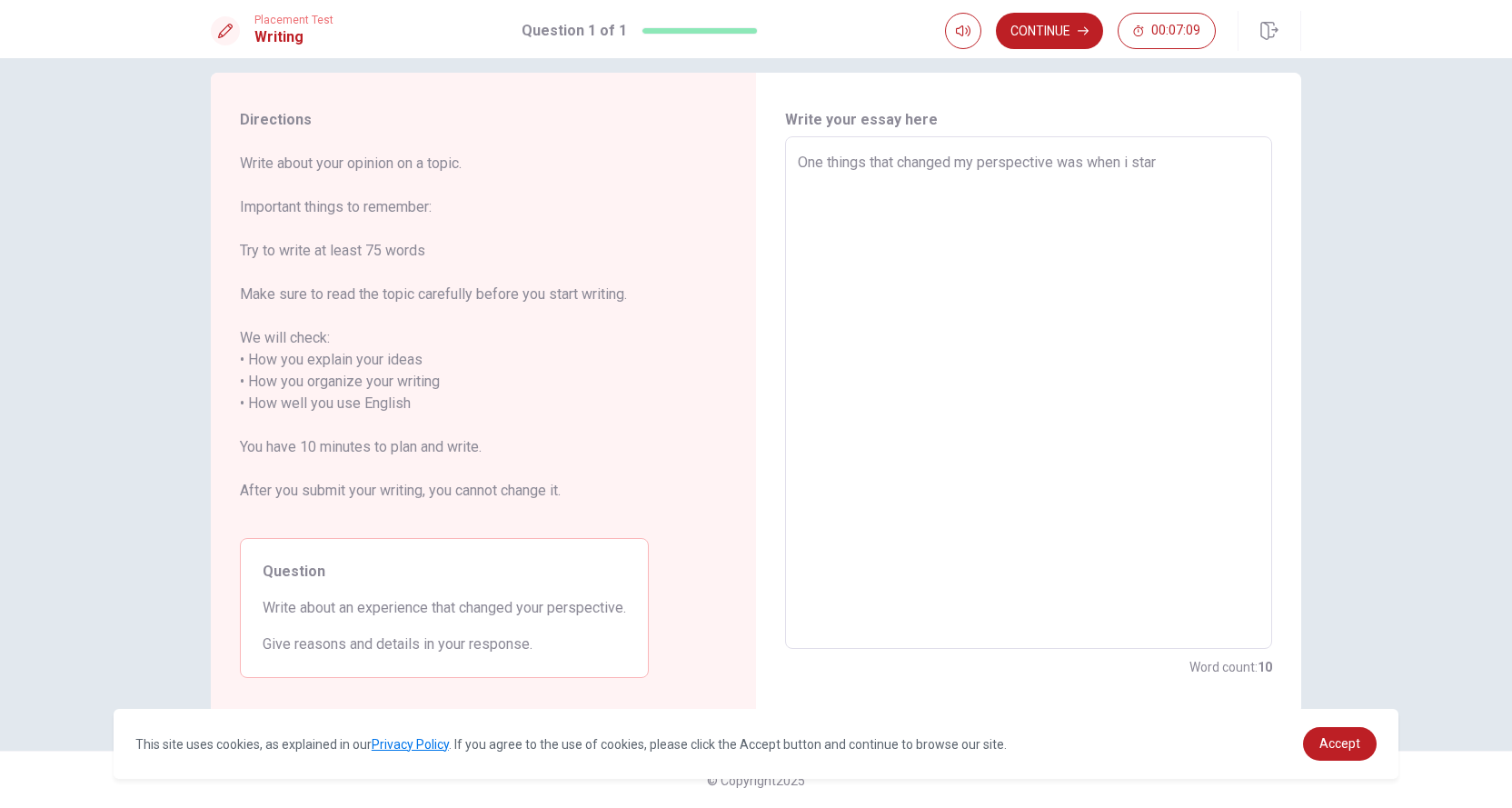
type textarea "One things that changed my perspective was when i start"
type textarea "x"
type textarea "One things that changed my perspective was when i starte"
type textarea "x"
type textarea "One things that changed my perspective was when i started"
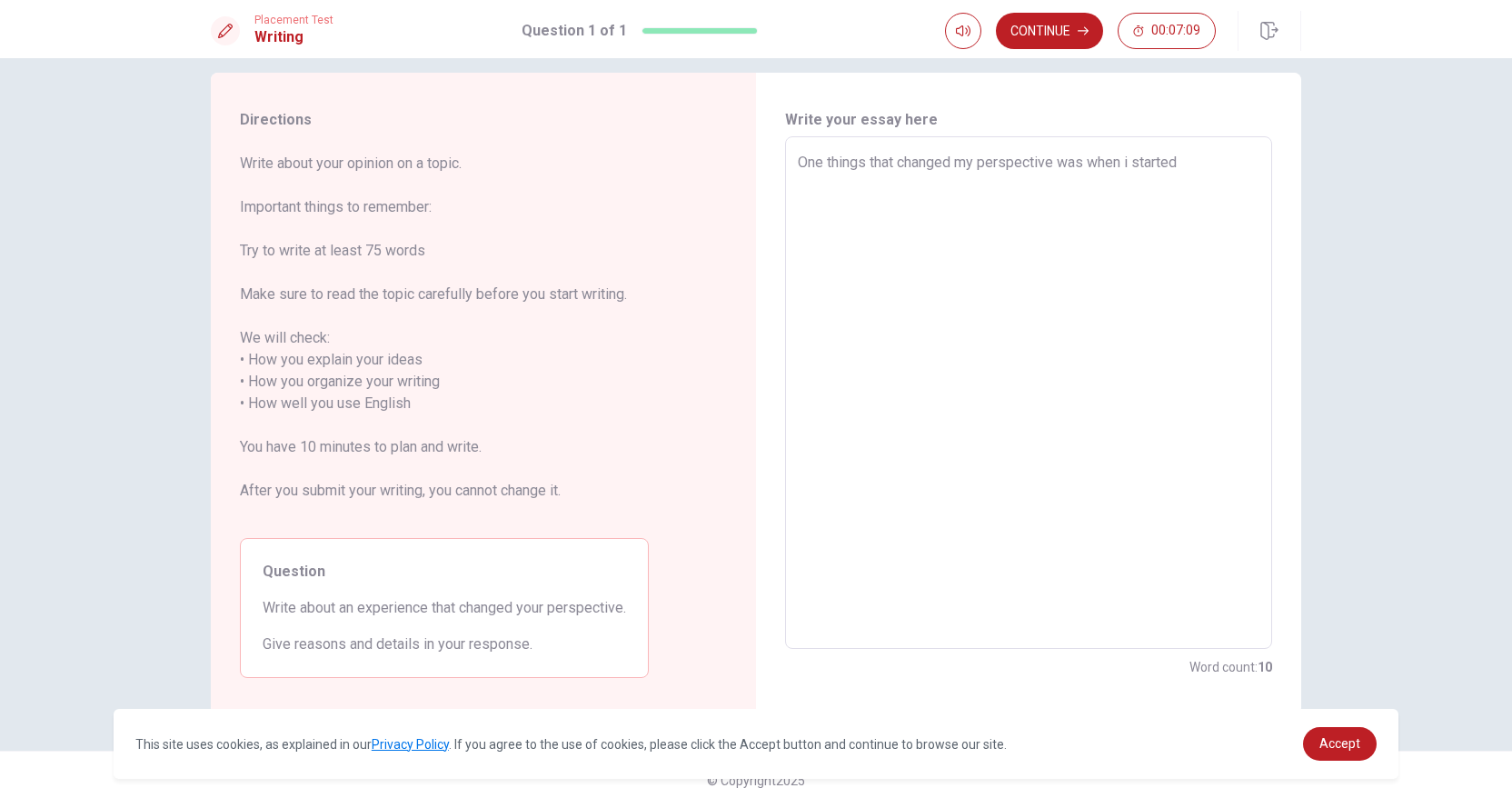
type textarea "x"
type textarea "One things that changed my perspective was when i started"
type textarea "x"
type textarea "One things that changed my perspective was when i started t"
type textarea "x"
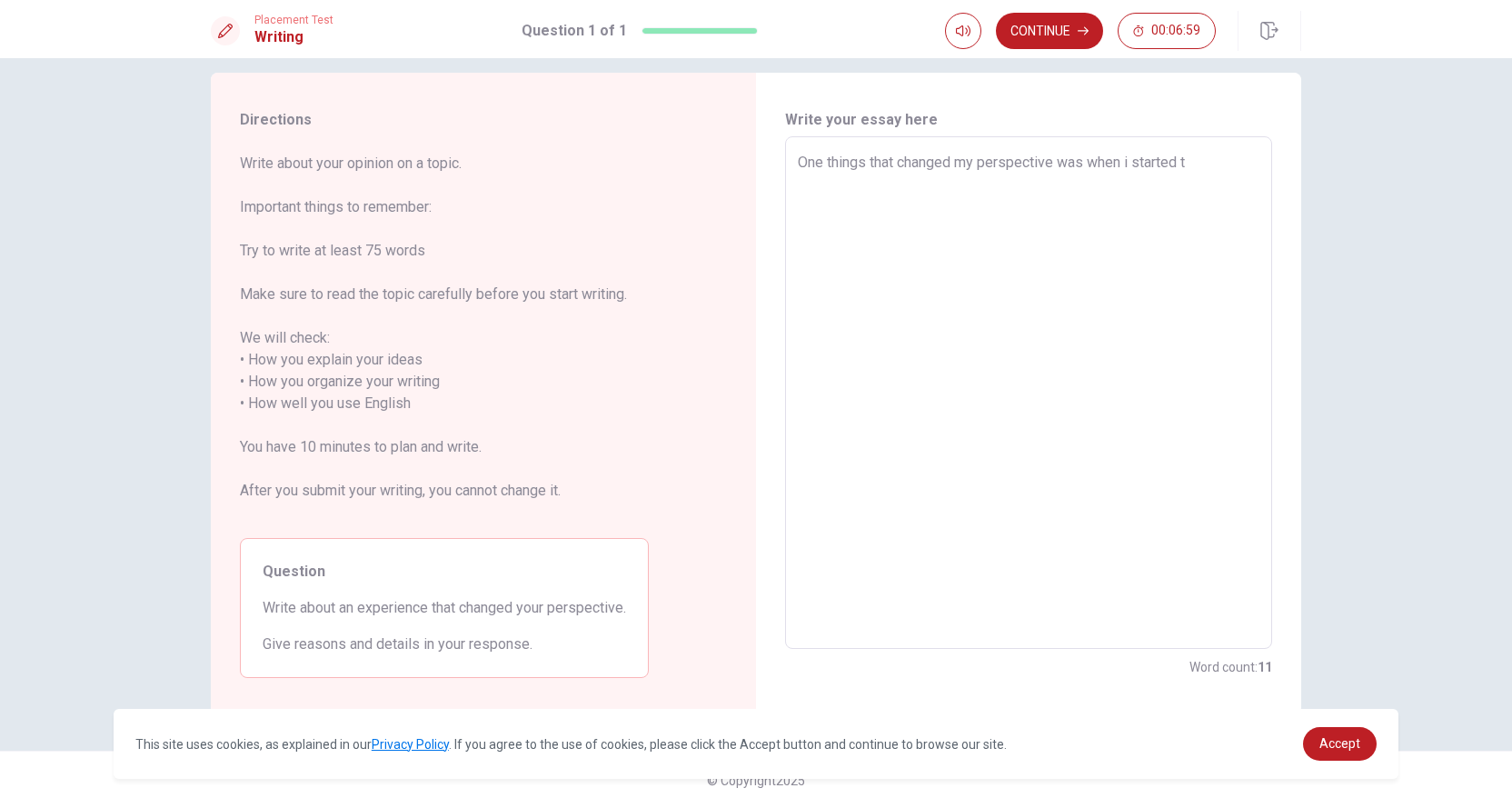
type textarea "One things that changed my perspective was when i started tr"
type textarea "x"
type textarea "One things that changed my perspective was when i started tra"
type textarea "x"
type textarea "One things that changed my perspective was when i started trav"
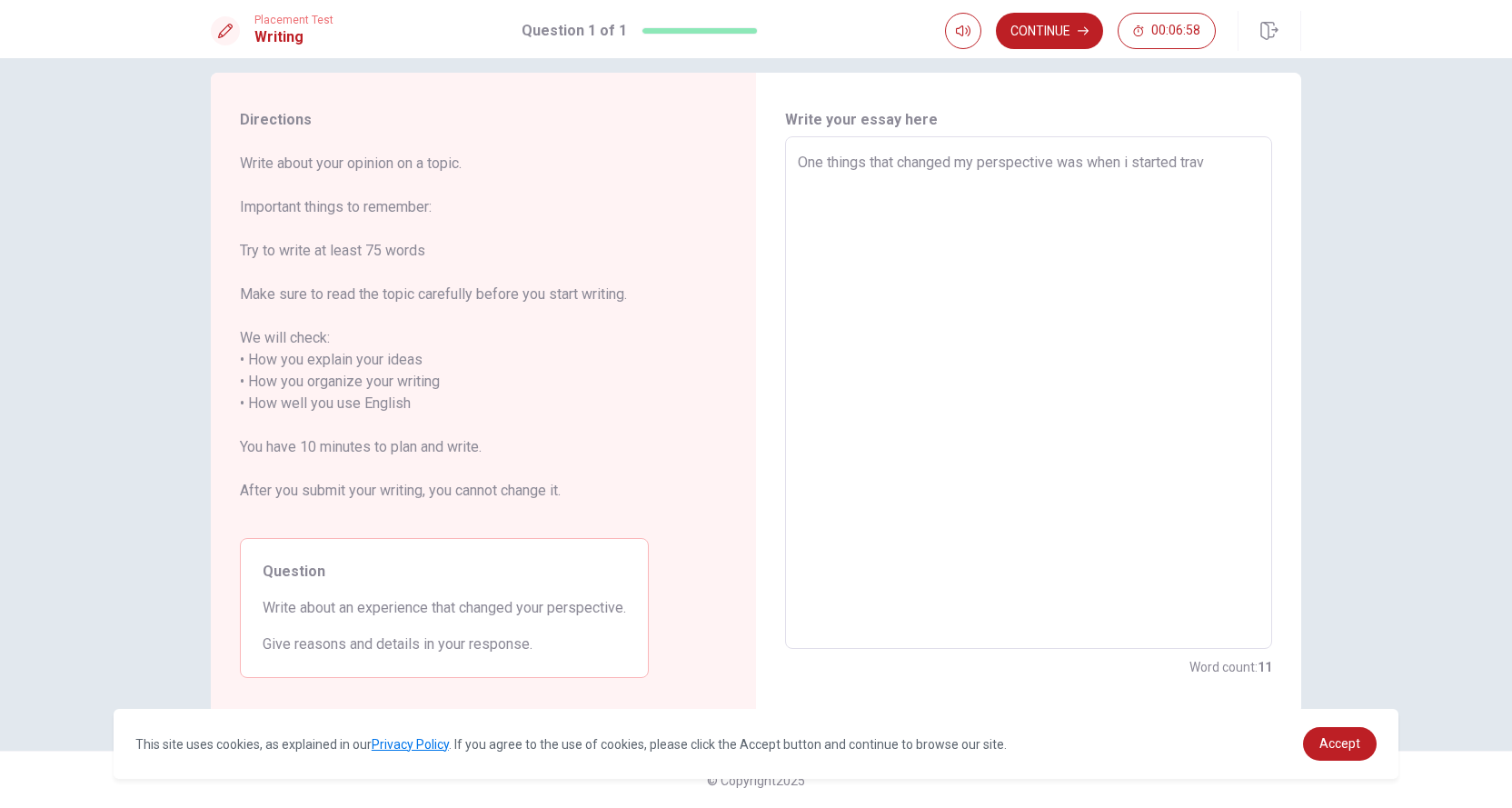
type textarea "x"
type textarea "One things that changed my perspective was when i started trave"
type textarea "x"
type textarea "One things that changed my perspective was when i started travel"
type textarea "x"
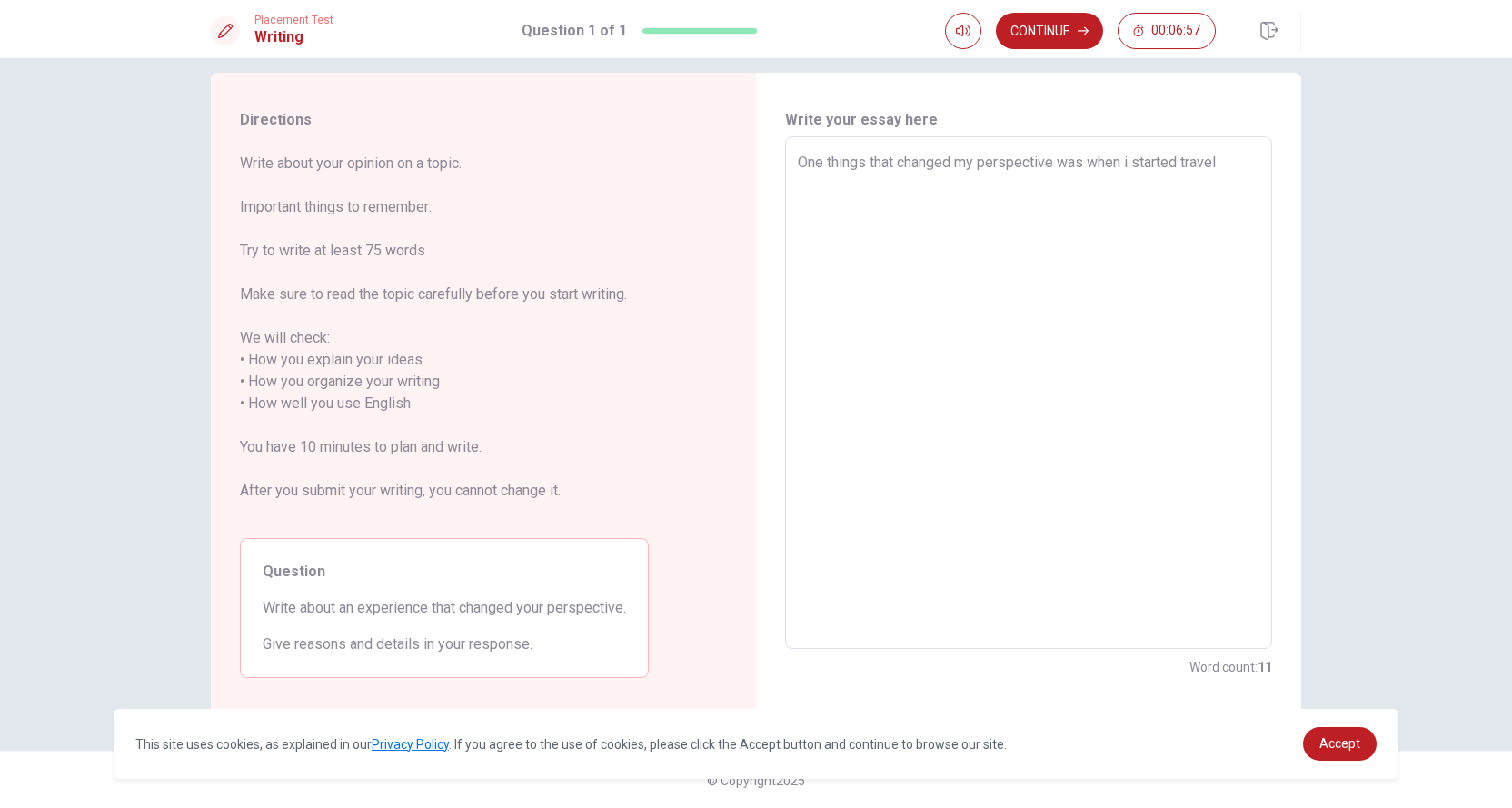
type textarea "One things that changed my perspective was when i started traveli"
type textarea "x"
type textarea "One things that changed my perspective was when i started travelin"
type textarea "x"
type textarea "One things that changed my perspective was when i started traveling"
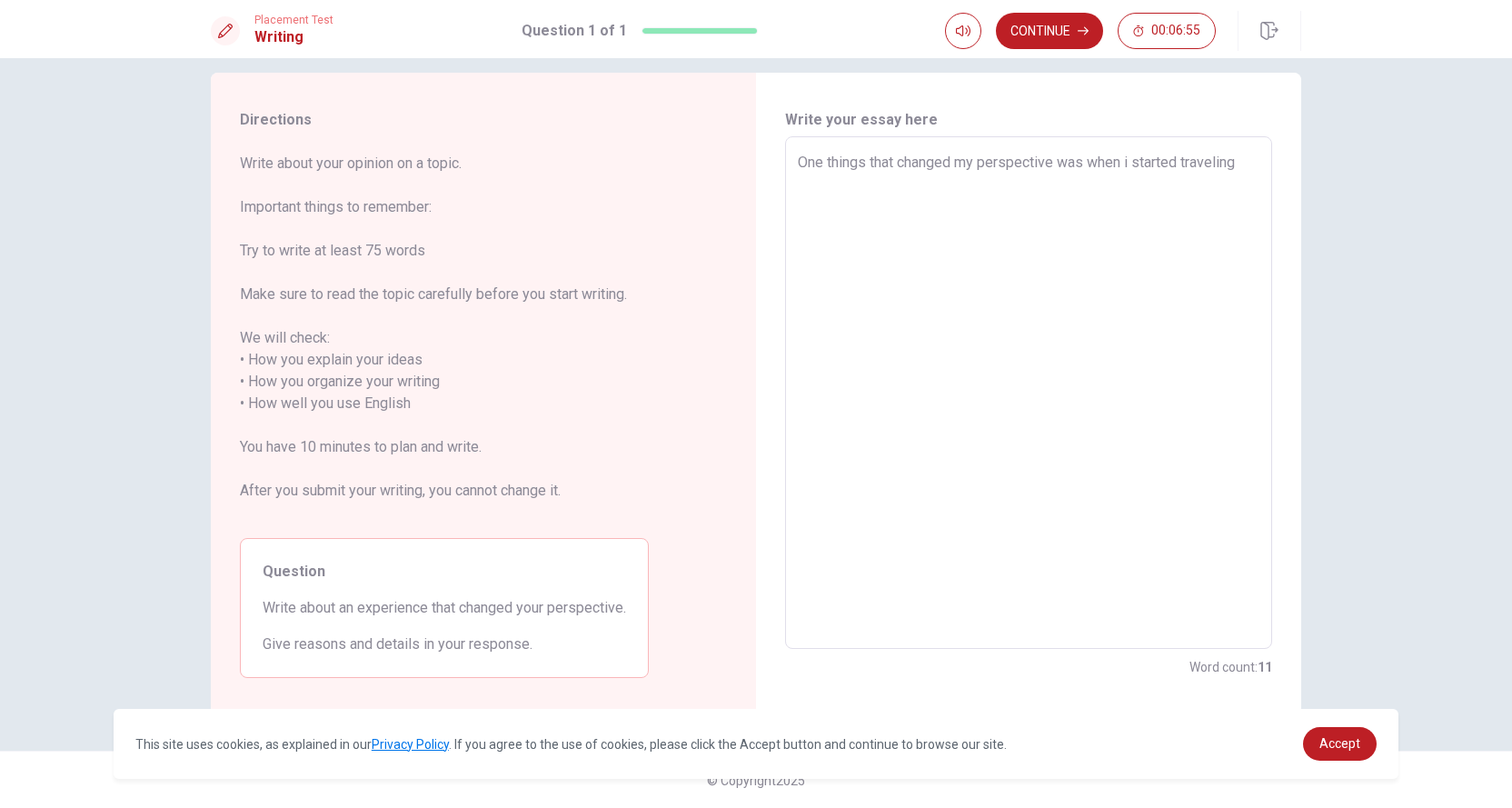
type textarea "x"
type textarea "One things that changed my perspective was when i started traveling"
type textarea "x"
type textarea "One things that changed my perspective was when i started traveling o"
type textarea "x"
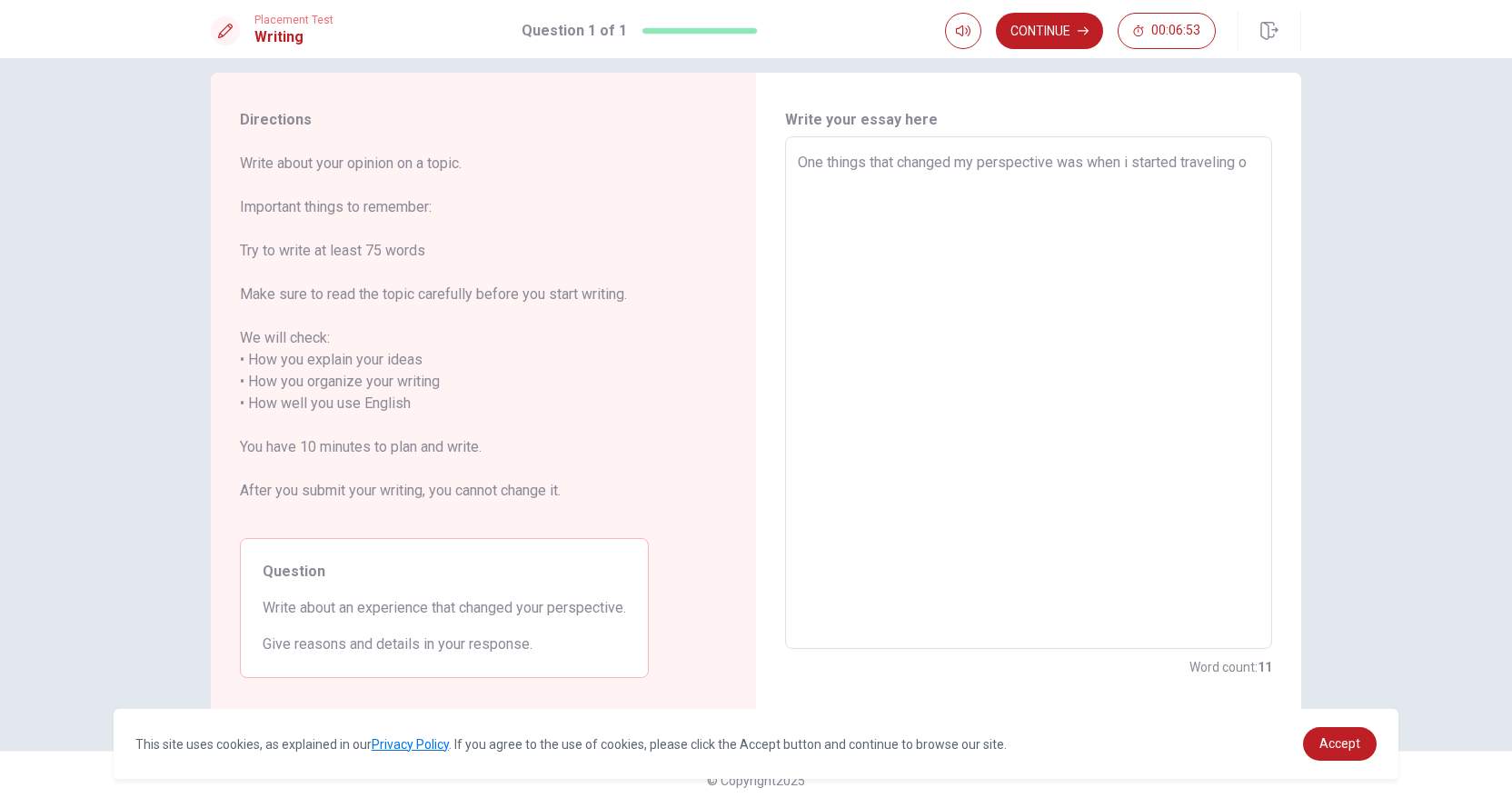
type textarea "One things that changed my perspective was when i started traveling ou"
type textarea "x"
type textarea "One things that changed my perspective was when i started traveling out"
type textarea "x"
type textarea "One things that changed my perspective was when i started traveling outs"
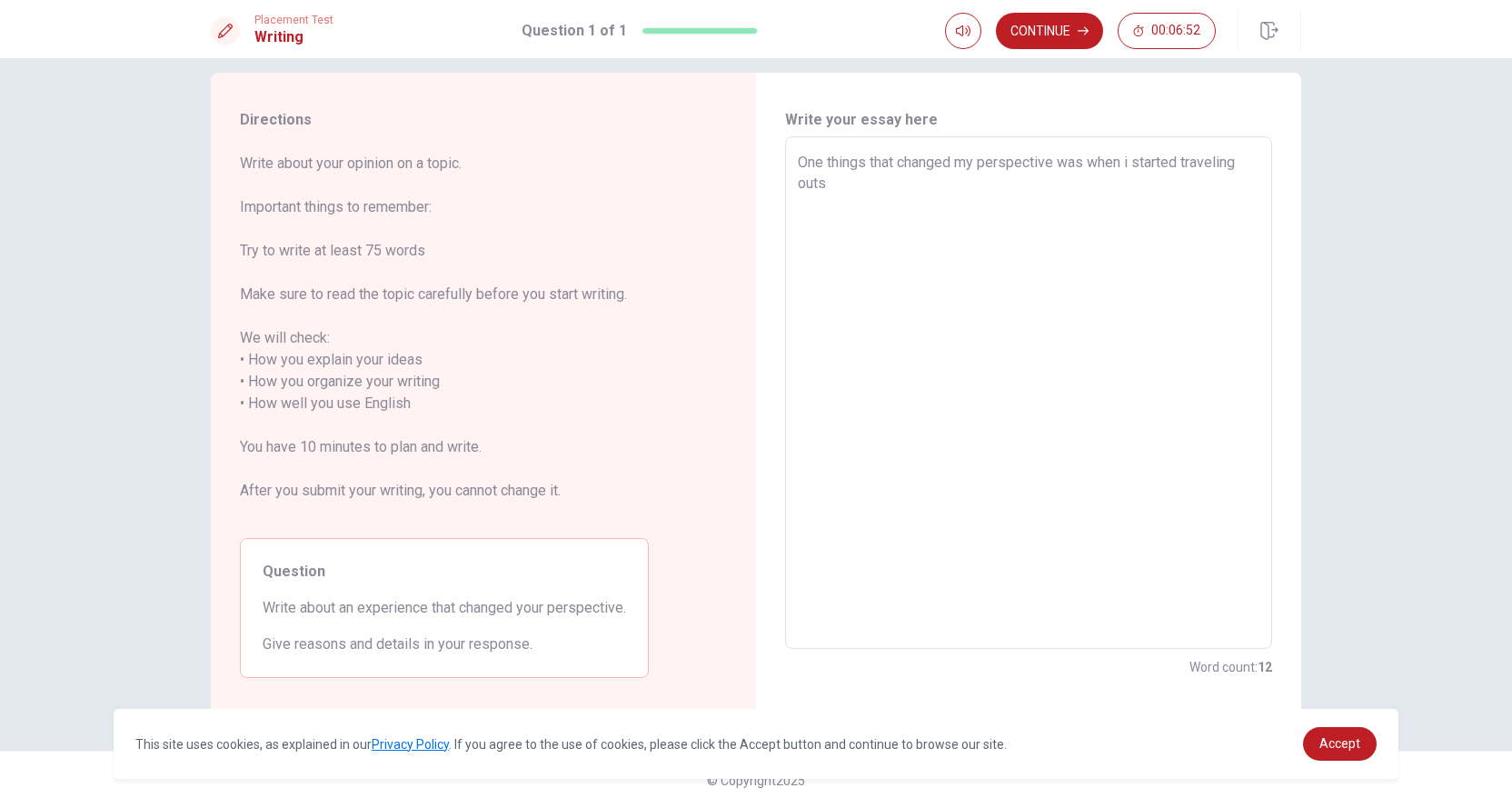
type textarea "x"
type textarea "One things that changed my perspective was when i started traveling outsi"
type textarea "x"
type textarea "One things that changed my perspective was when i started traveling outsid"
click at [820, 420] on button "Click to reconnect" at bounding box center [889, 438] width 137 height 37
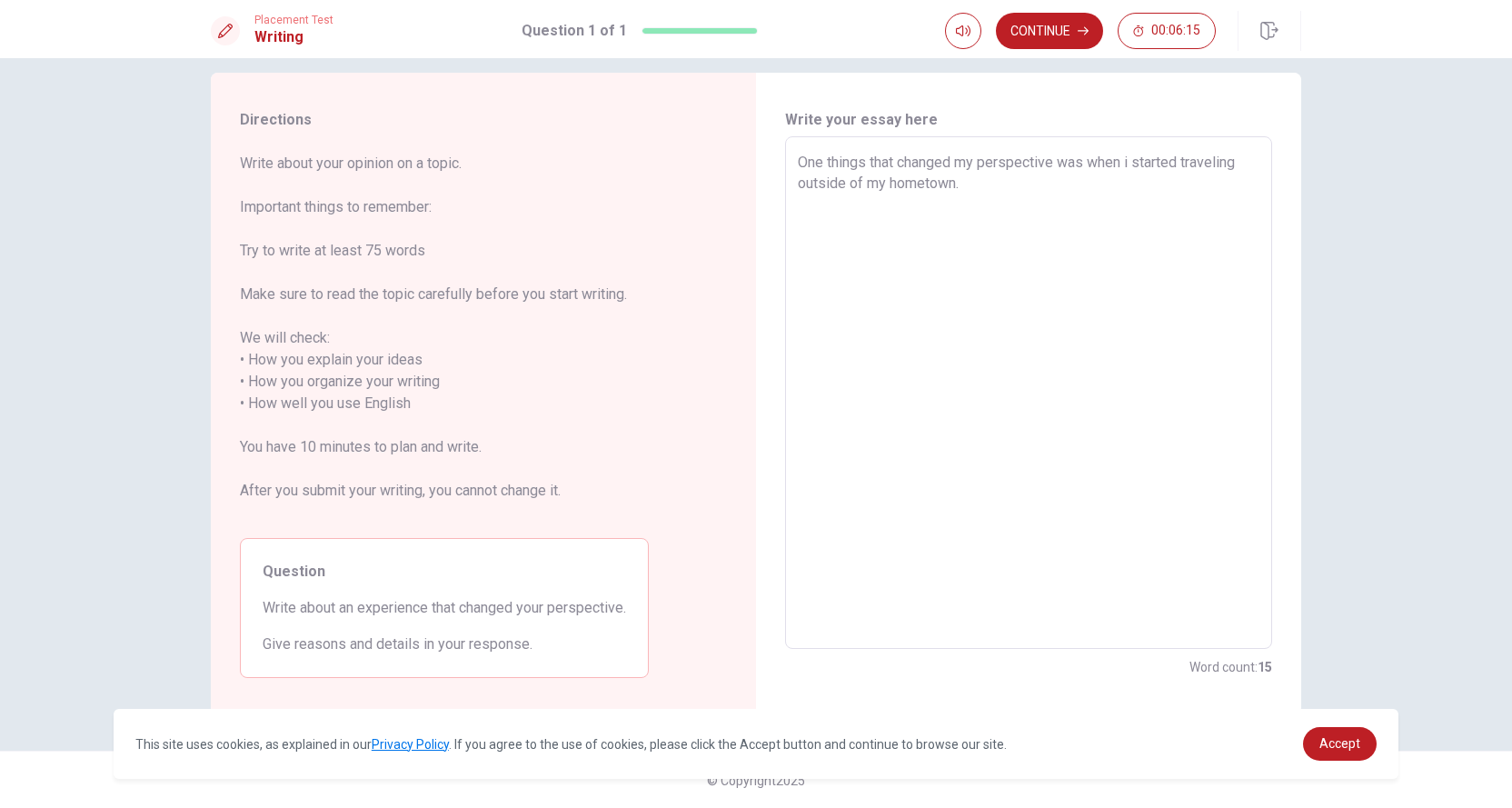
click at [976, 191] on textarea "One things that changed my perspective was when i started traveling outside of …" at bounding box center [1029, 393] width 462 height 482
click at [891, 168] on textarea "One things that changed my perspective was when i started traveling outside of …" at bounding box center [1029, 393] width 462 height 482
click at [1078, 174] on textarea "One things thatｄ changed my perspective was when i started traveling outside of…" at bounding box center [1029, 393] width 462 height 482
click at [1058, 185] on textarea "One things thatｄ changed my perspective was when i started traveling outside of…" at bounding box center [1029, 393] width 462 height 482
click at [1141, 159] on textarea "One things thatｄ changed my perspective was when i started traveling outside of…" at bounding box center [1029, 393] width 462 height 482
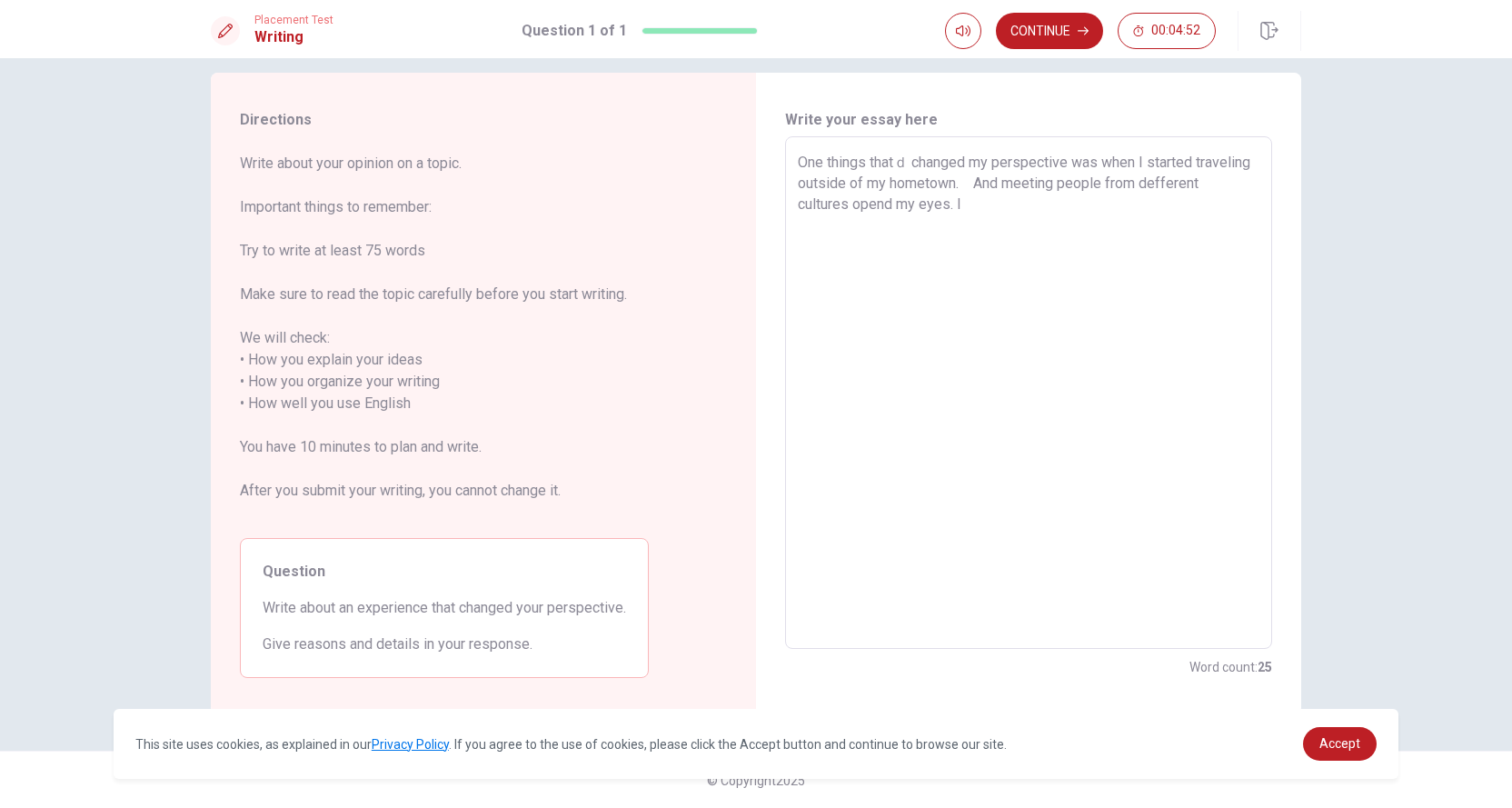
click at [1060, 205] on textarea "One things thatｄ changed my perspective was when I started traveling outside of…" at bounding box center [1029, 393] width 462 height 482
click at [904, 162] on textarea "One things thatｄ changed my perspective was when I started traveling outside of…" at bounding box center [1029, 393] width 462 height 482
click at [1214, 204] on textarea "One things that changed my perspective was when I started traveling outside of …" at bounding box center [1029, 393] width 462 height 482
click at [925, 246] on textarea "One things that changed my perspective was when I started traveling outside of …" at bounding box center [1029, 393] width 462 height 482
click at [928, 245] on textarea "One things that changed my perspective was when I started traveling outside of …" at bounding box center [1029, 393] width 462 height 482
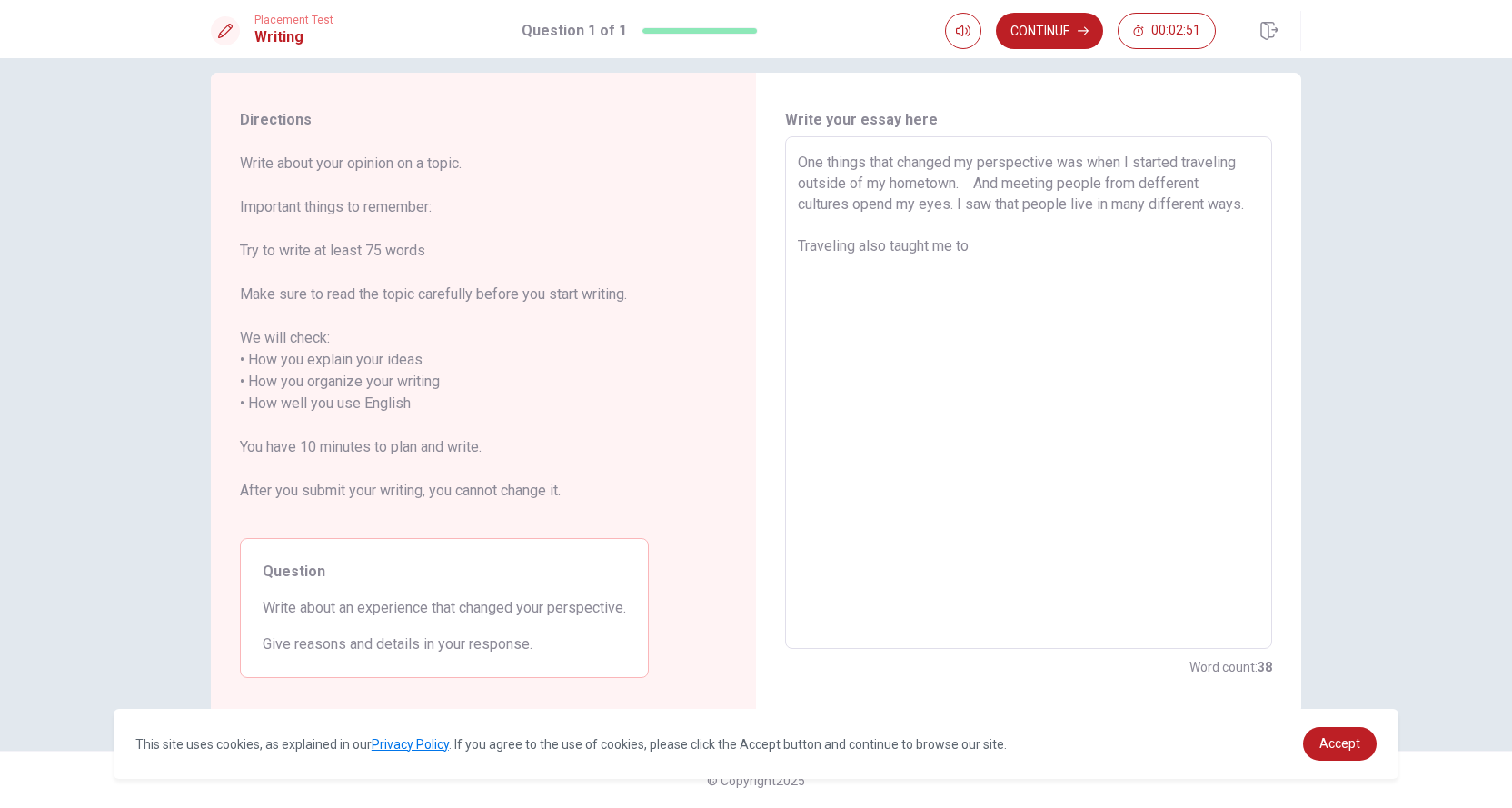
click at [992, 257] on textarea "One things that changed my perspective was when I started traveling outside of …" at bounding box center [1029, 393] width 462 height 482
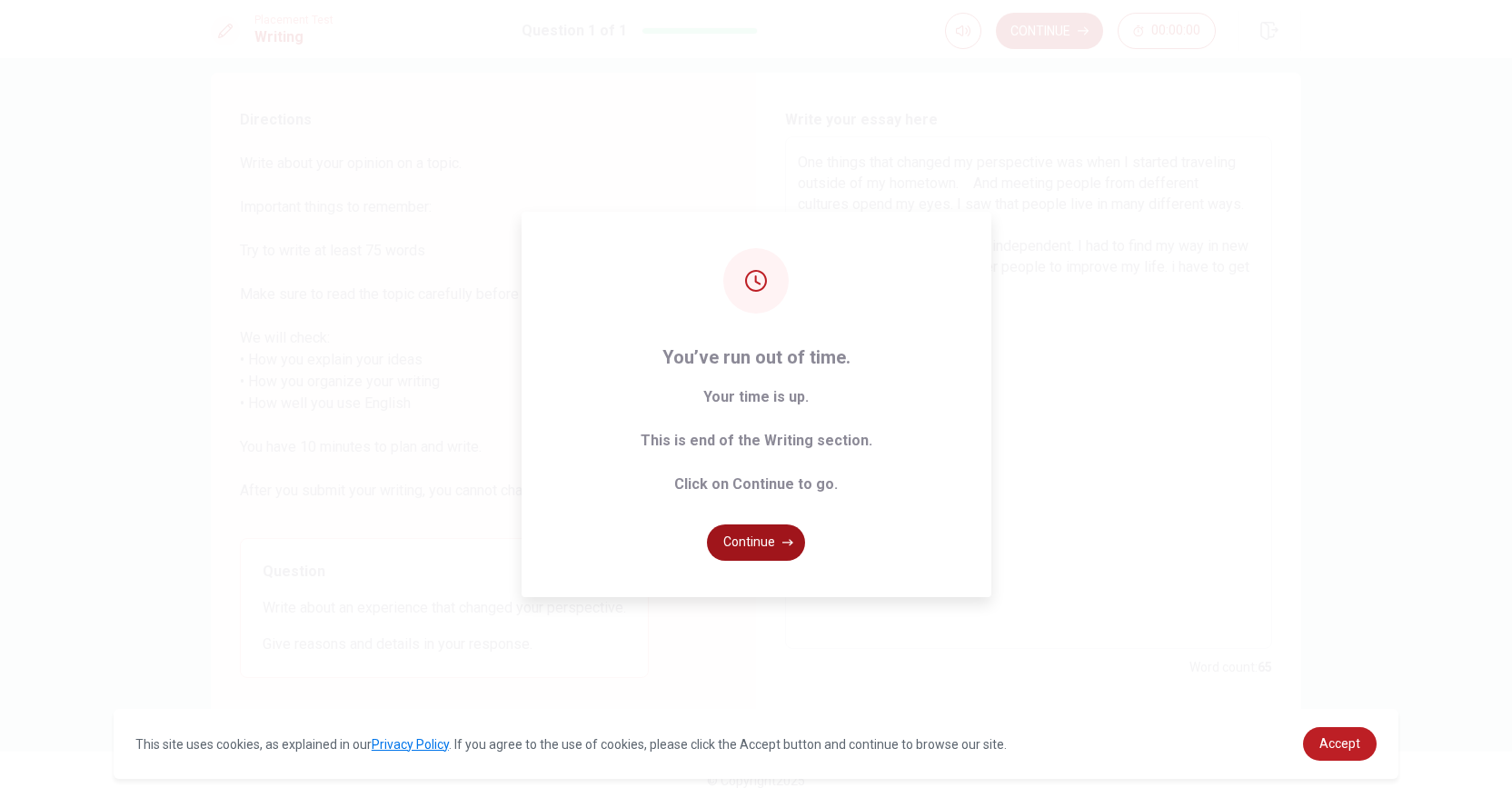
click at [756, 546] on button "Continue" at bounding box center [756, 542] width 99 height 37
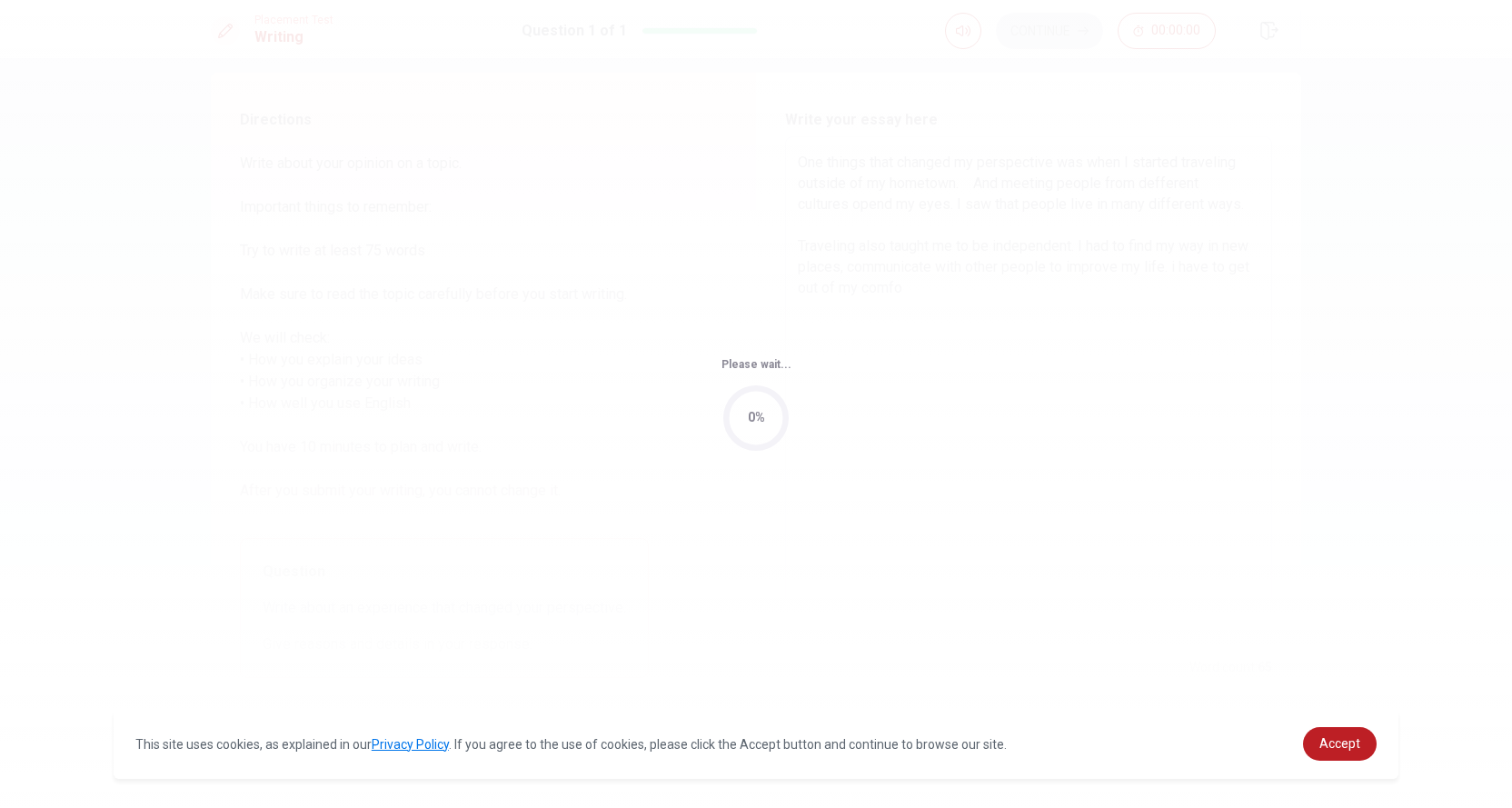
scroll to position [0, 0]
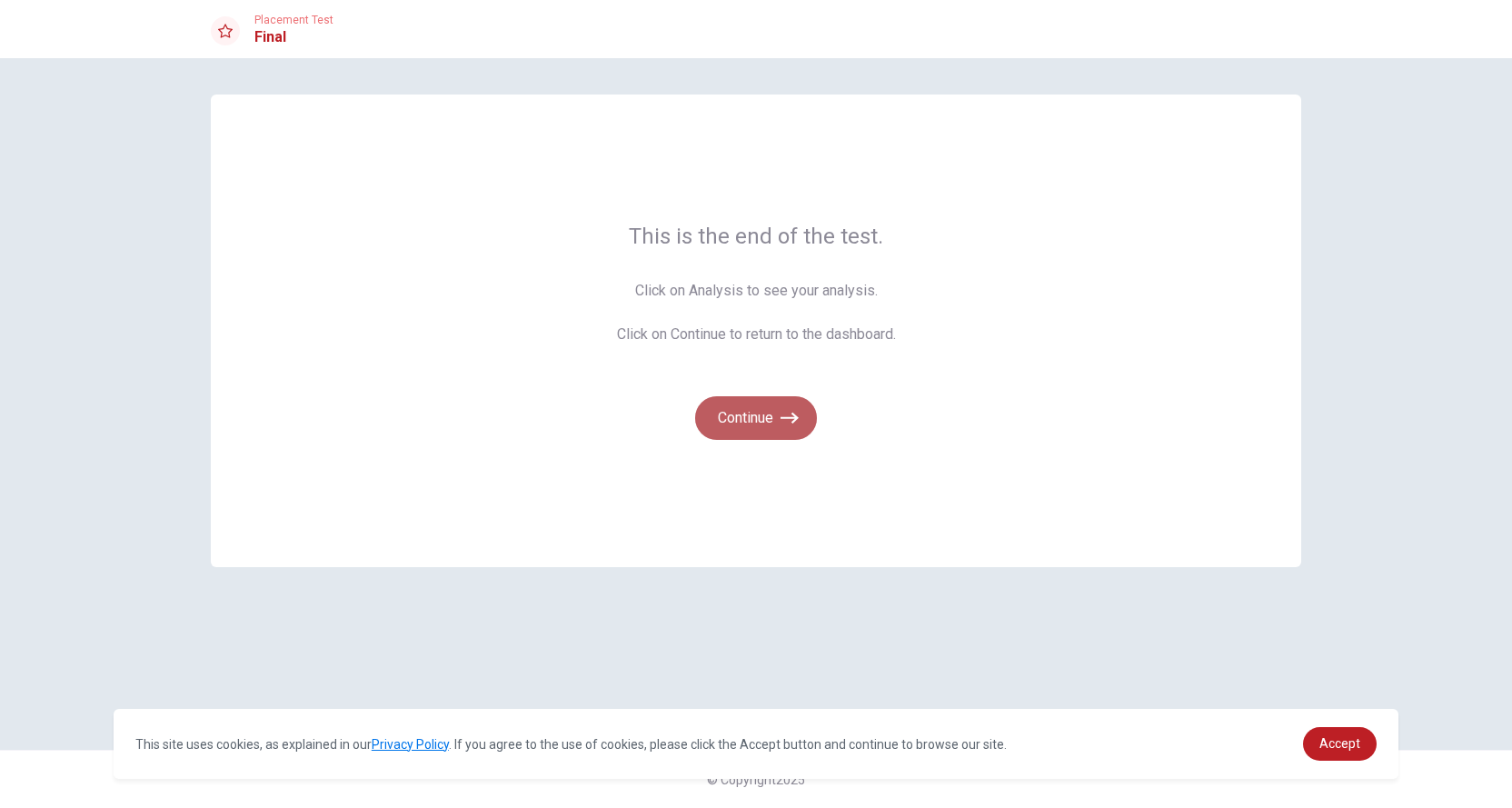
click at [754, 416] on button "Continue" at bounding box center [756, 418] width 122 height 43
